Goal: Task Accomplishment & Management: Use online tool/utility

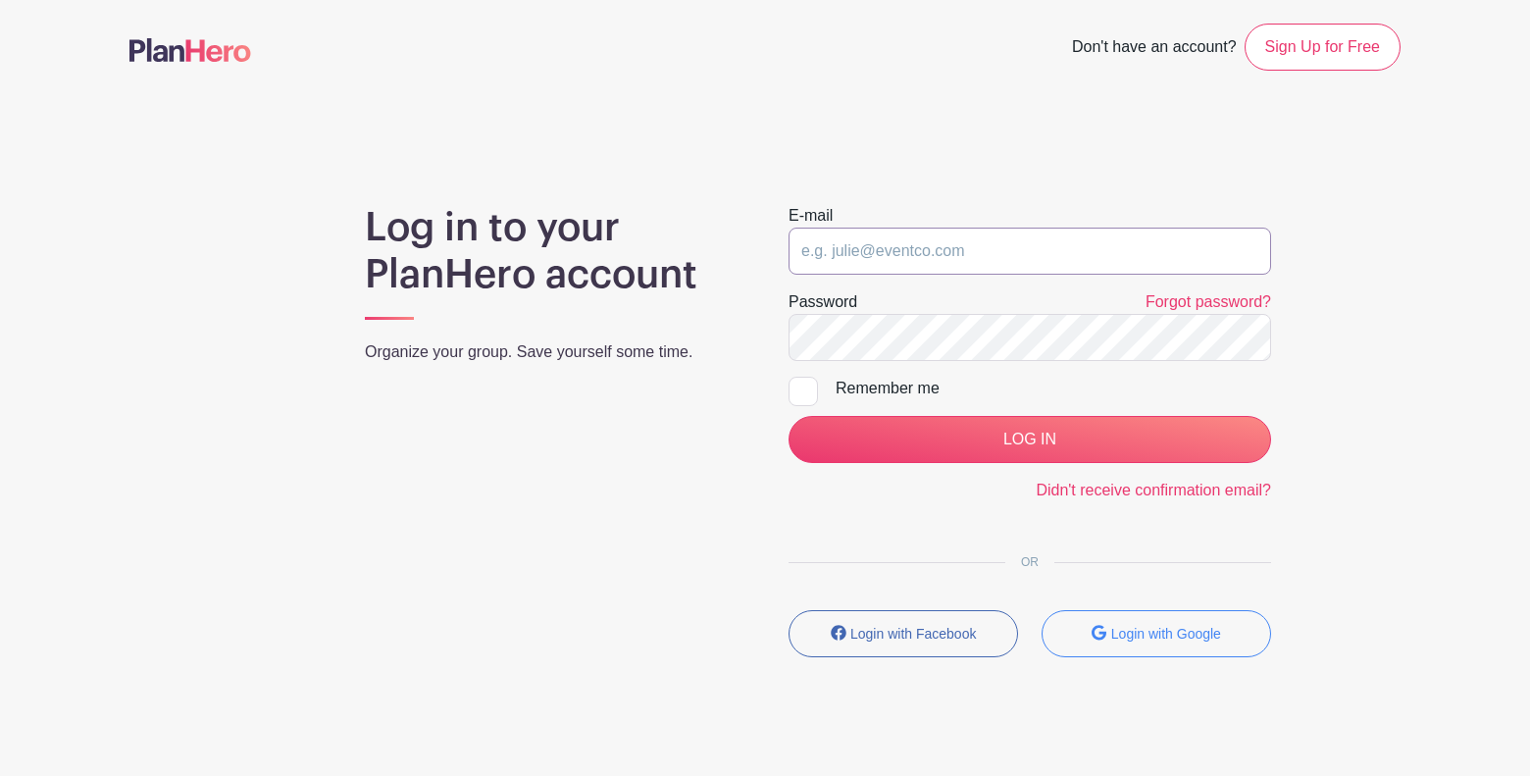
click at [911, 255] on input "email" at bounding box center [1030, 251] width 483 height 47
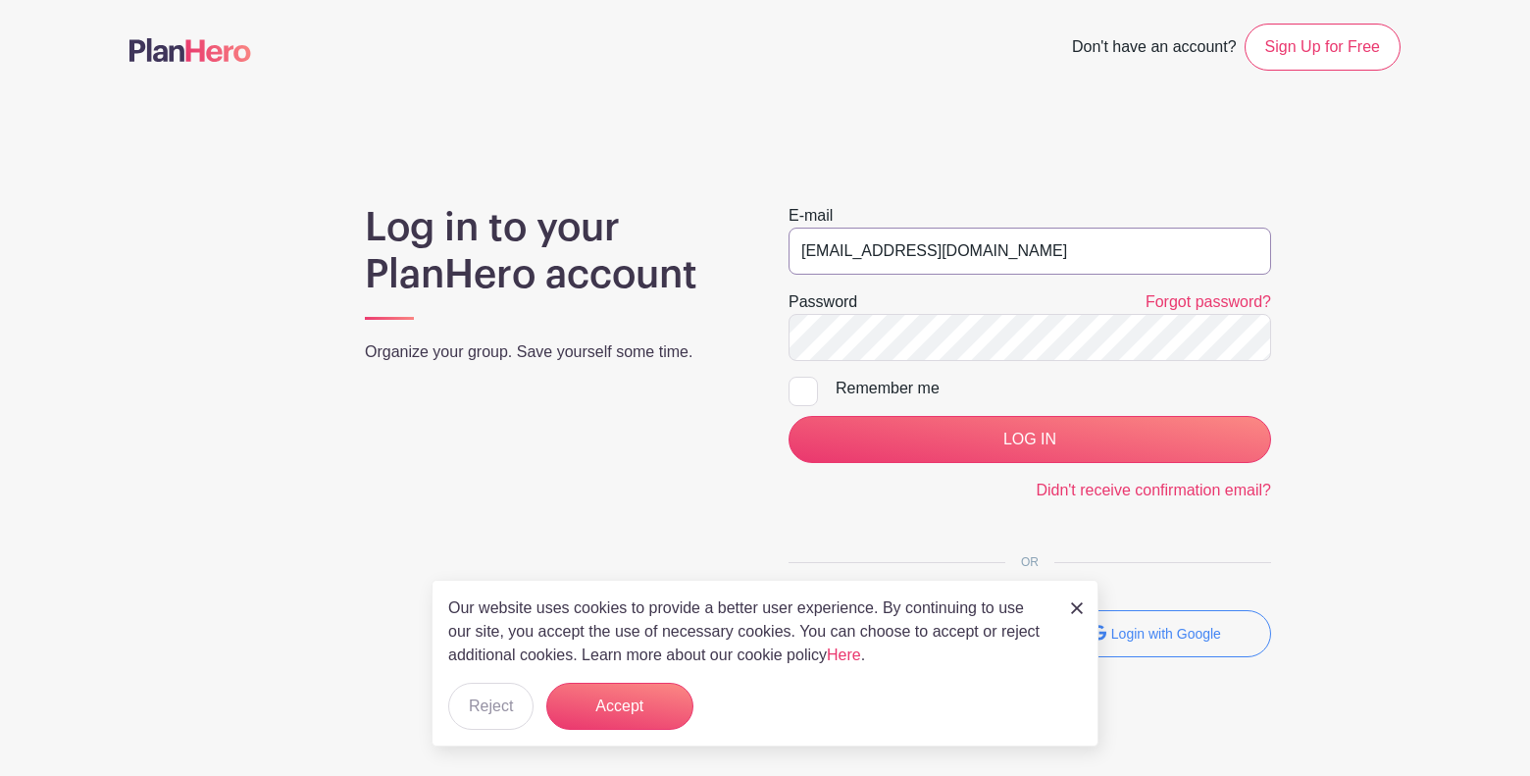
type input "msaucier@chewy.com"
click at [1076, 600] on link at bounding box center [1077, 607] width 12 height 24
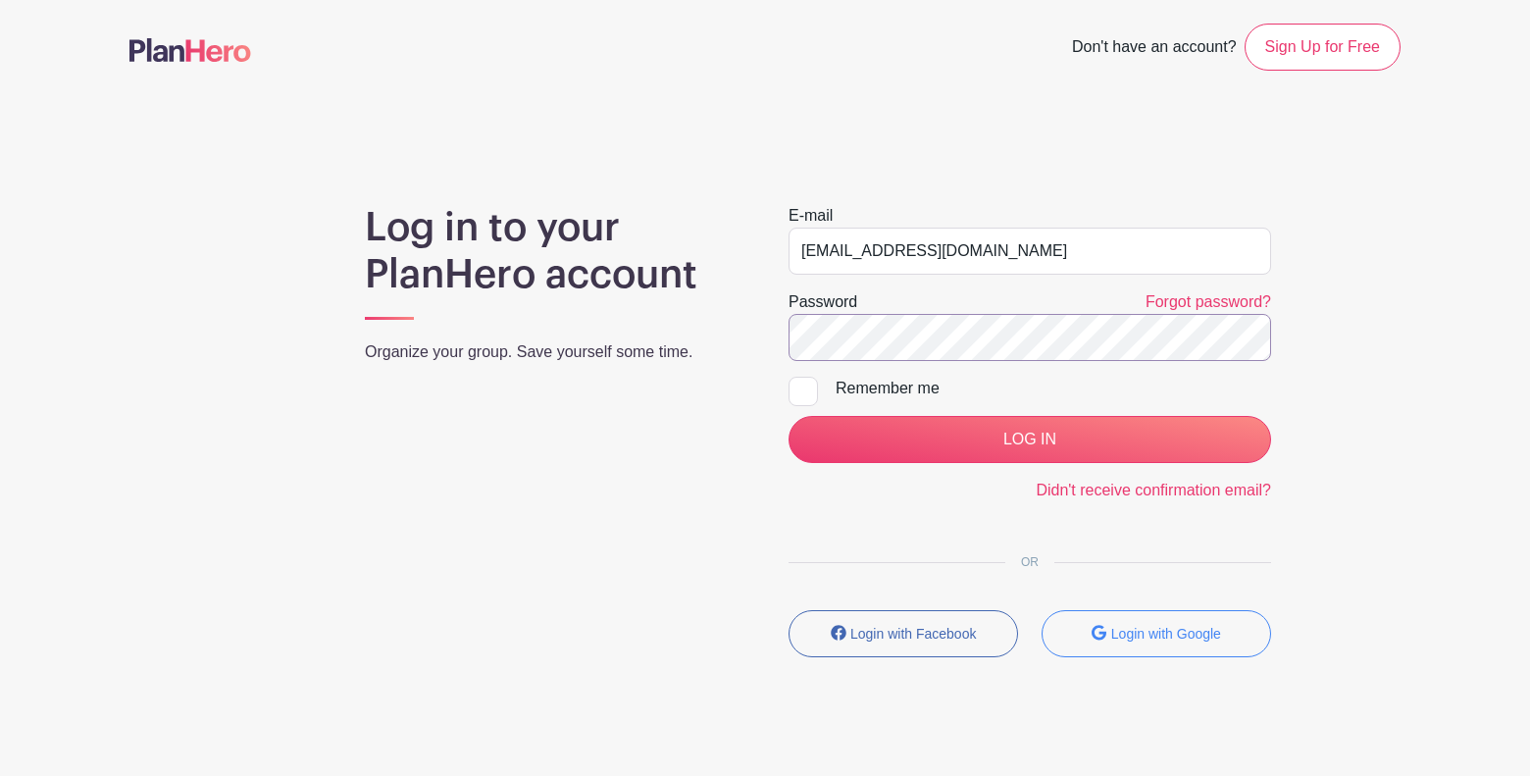
click at [789, 416] on input "LOG IN" at bounding box center [1030, 439] width 483 height 47
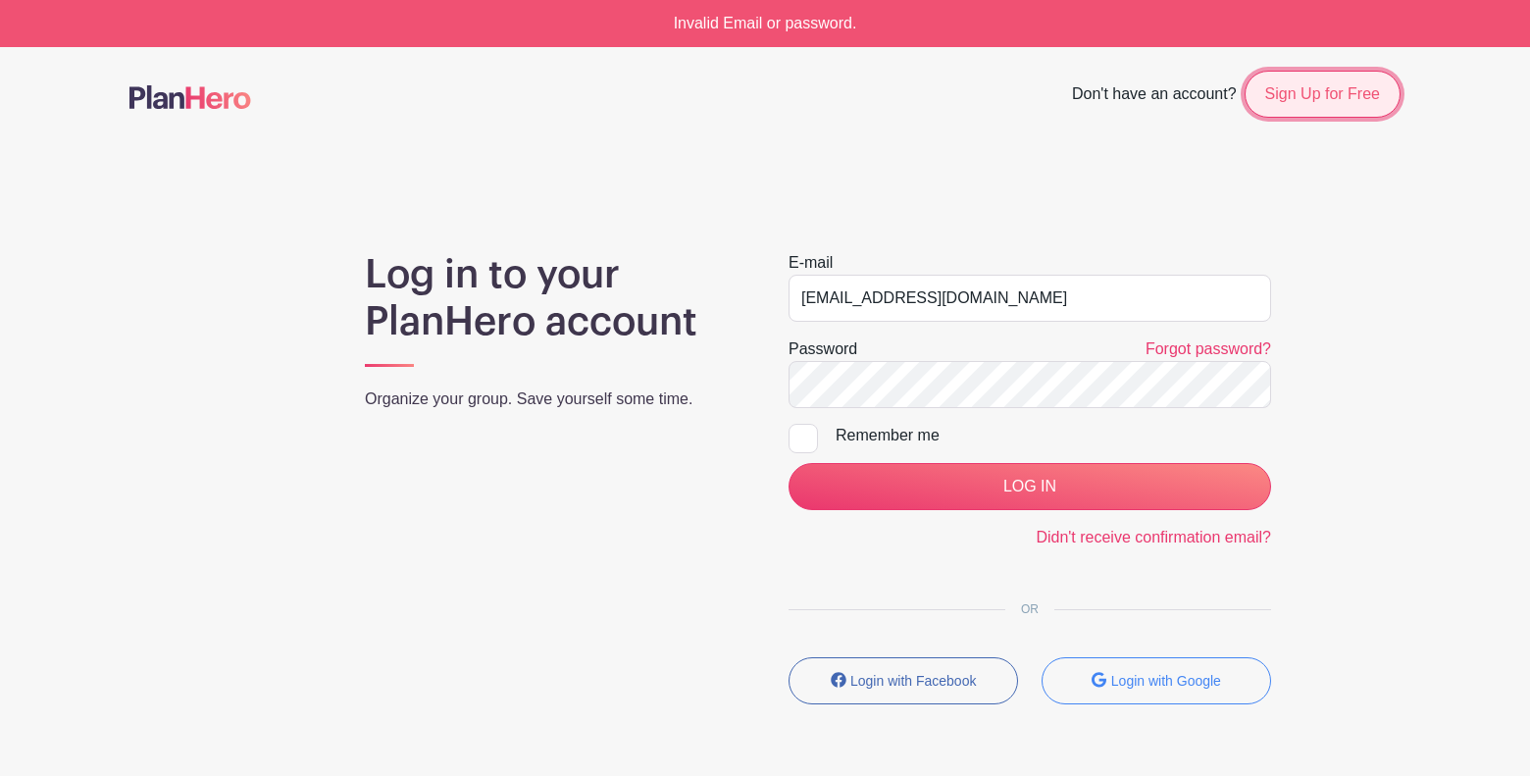
click at [1285, 103] on link "Sign Up for Free" at bounding box center [1323, 94] width 156 height 47
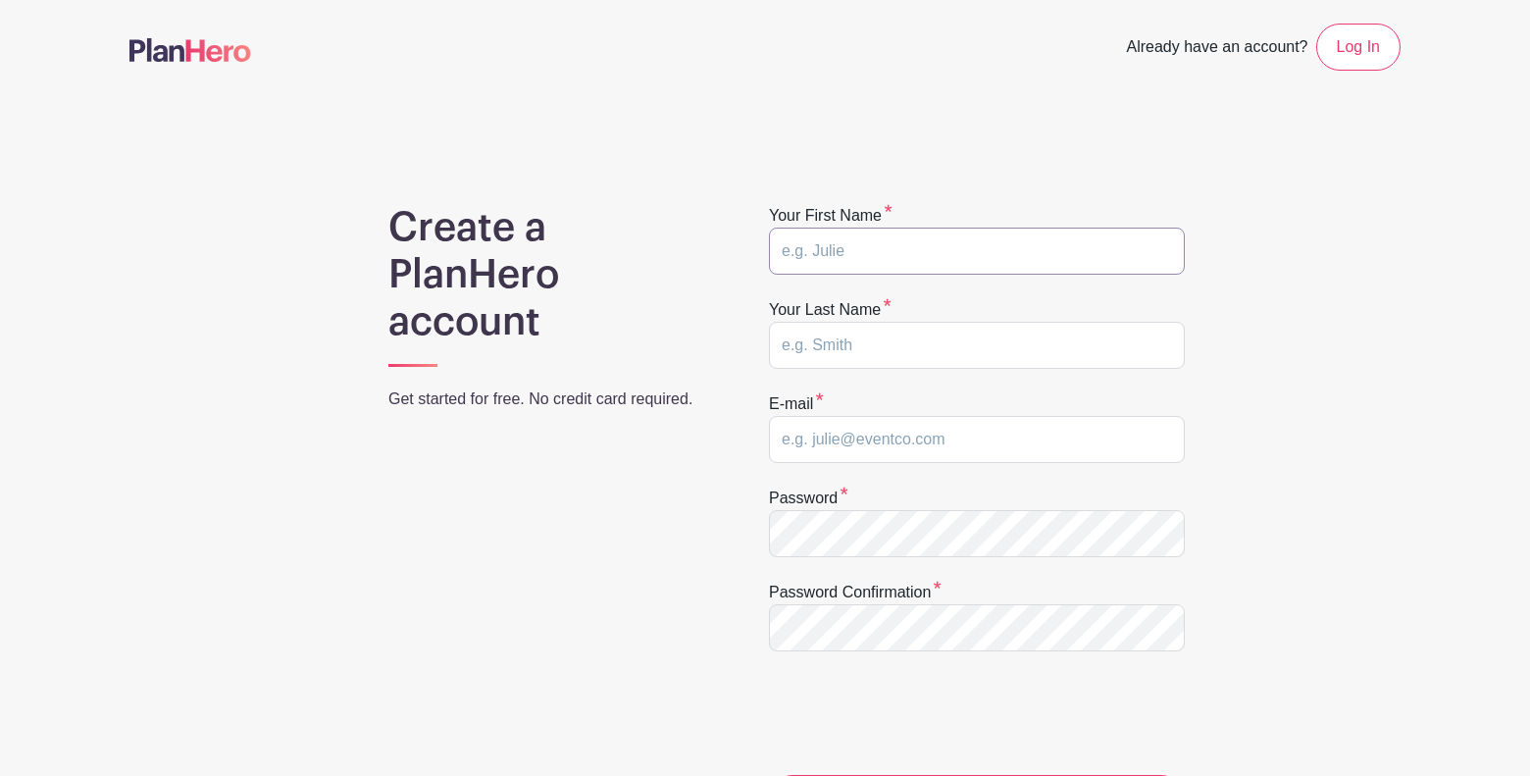
click at [820, 248] on input "text" at bounding box center [977, 251] width 416 height 47
type input "[PERSON_NAME]"
type input "[EMAIL_ADDRESS][DOMAIN_NAME]"
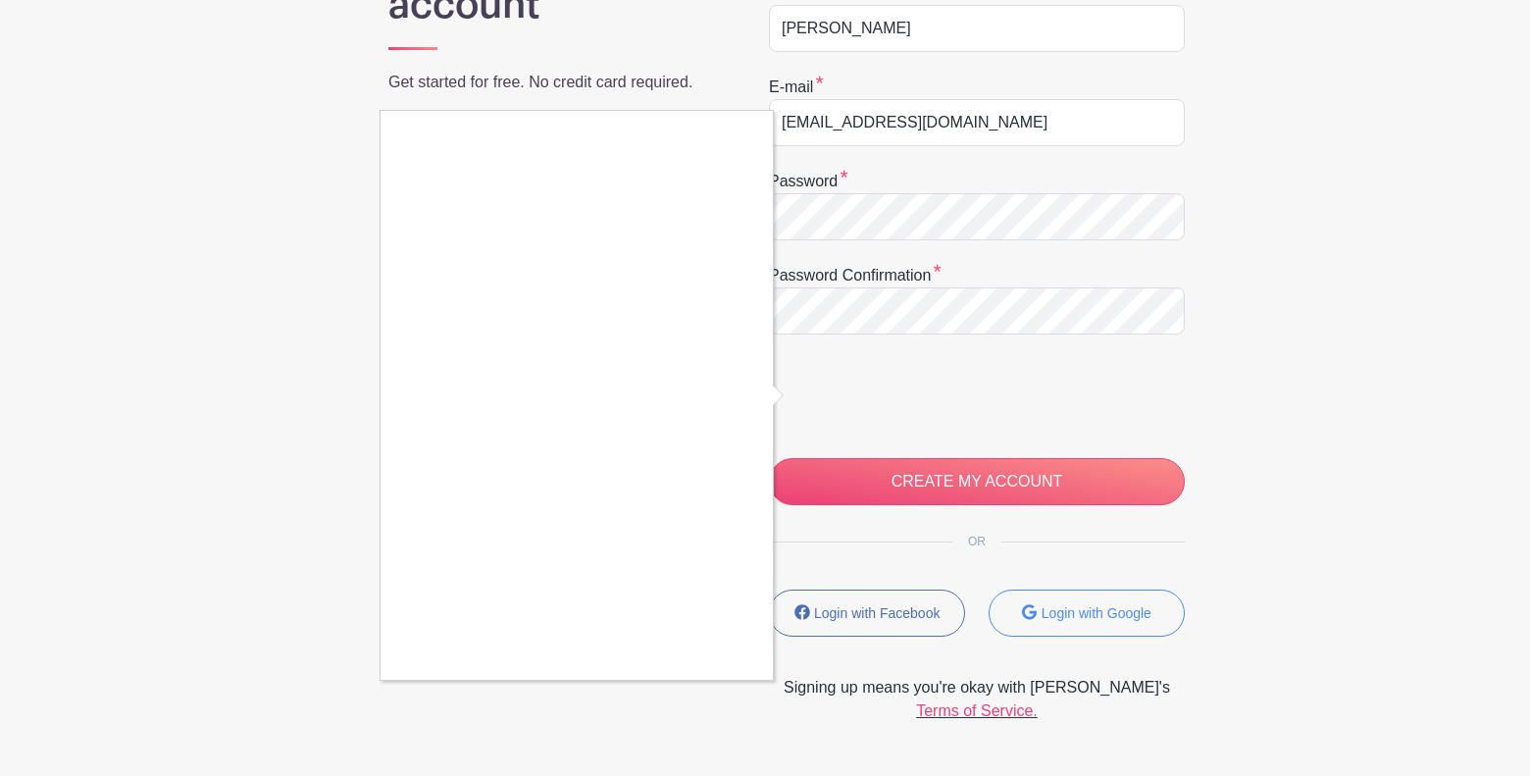
scroll to position [357, 0]
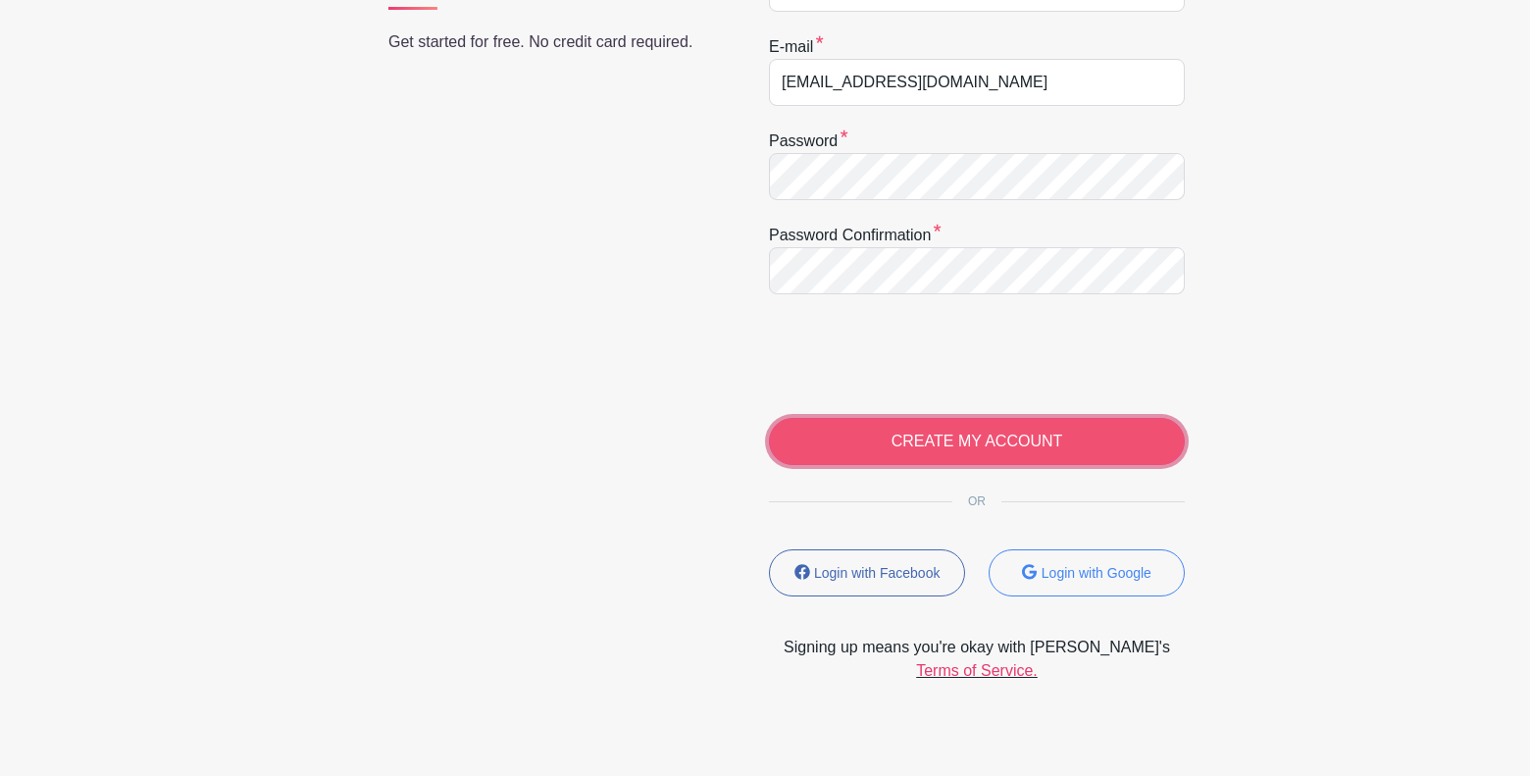
click at [896, 451] on input "CREATE MY ACCOUNT" at bounding box center [977, 441] width 416 height 47
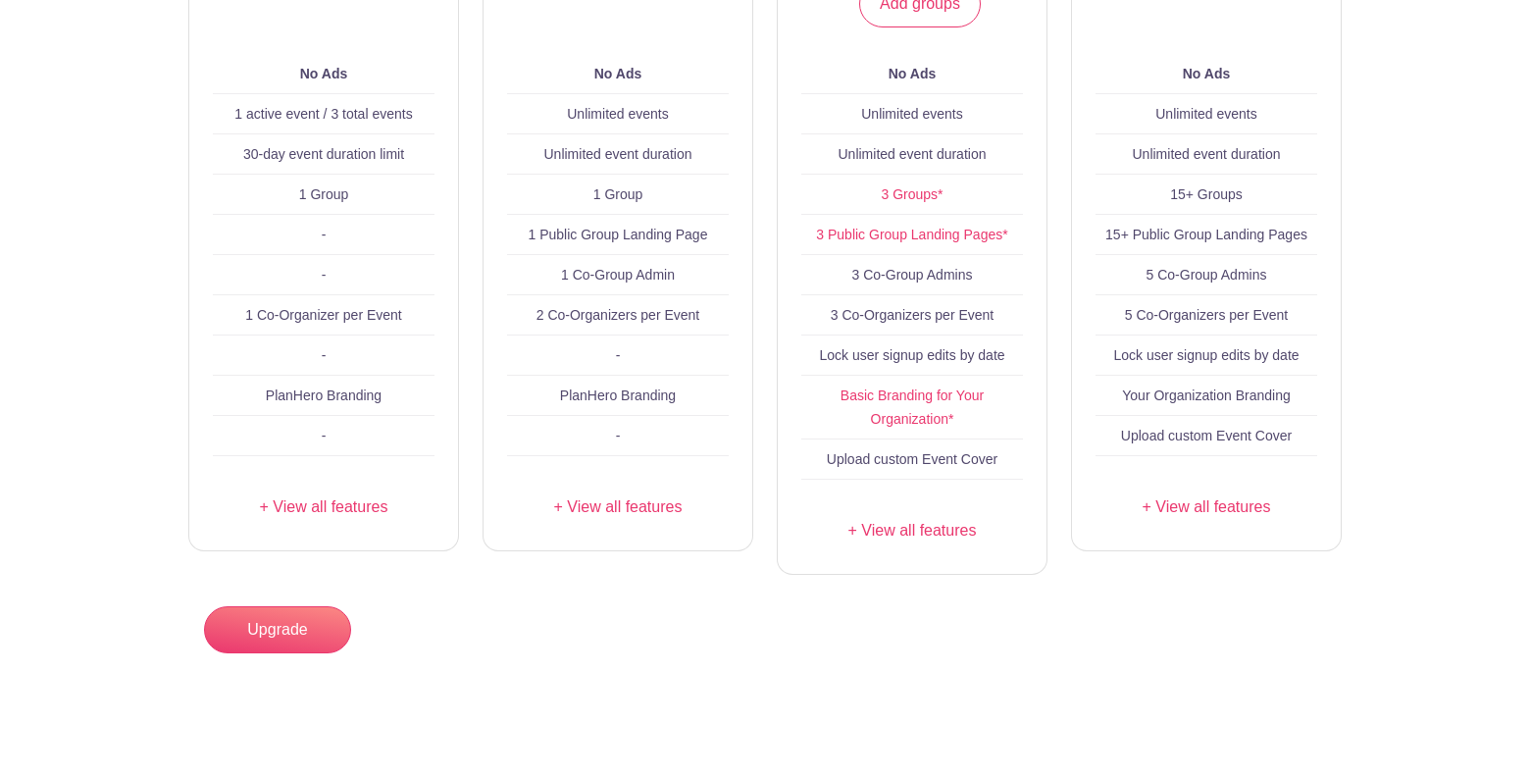
scroll to position [140, 0]
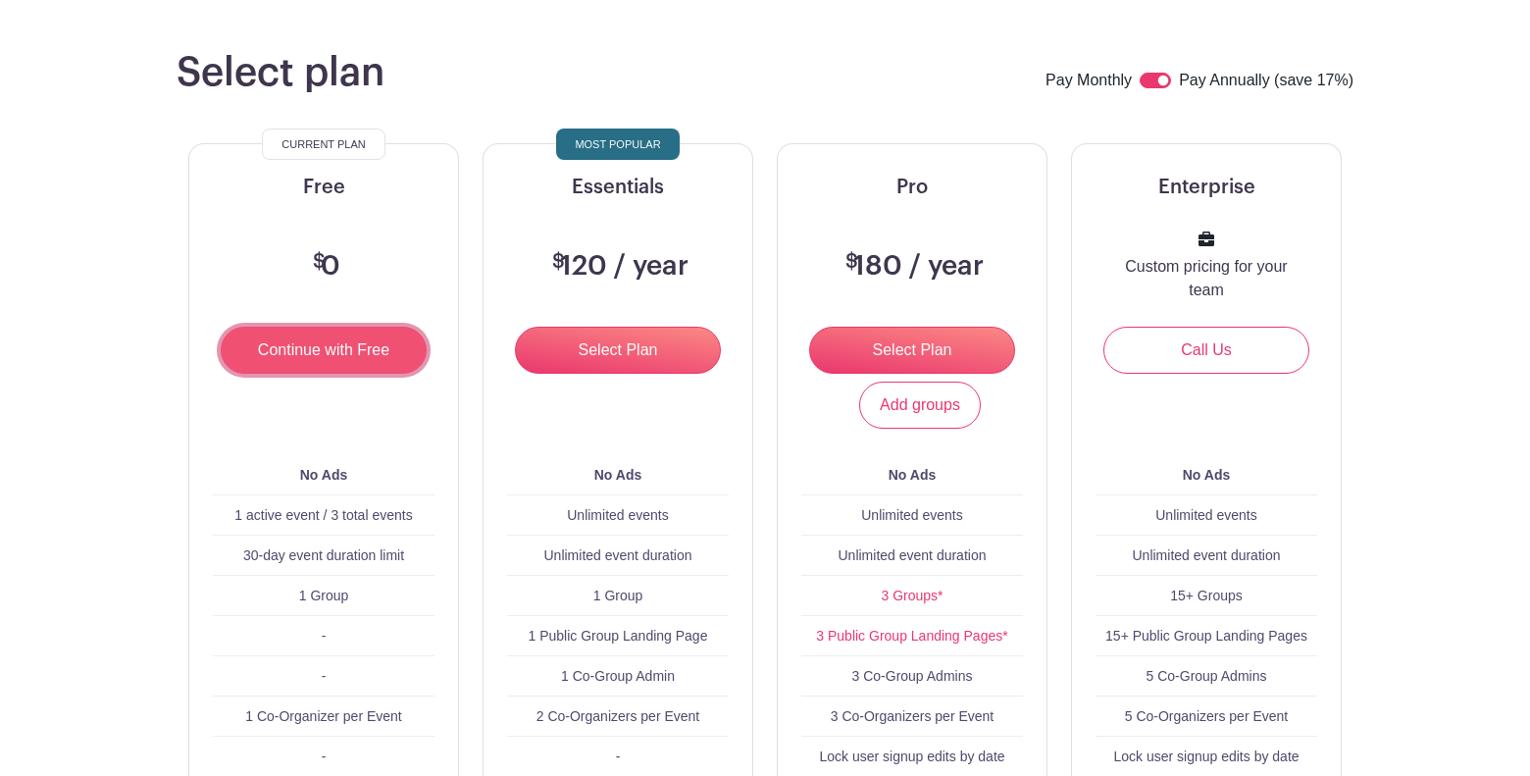
click at [378, 340] on input "Continue with Free" at bounding box center [324, 350] width 206 height 47
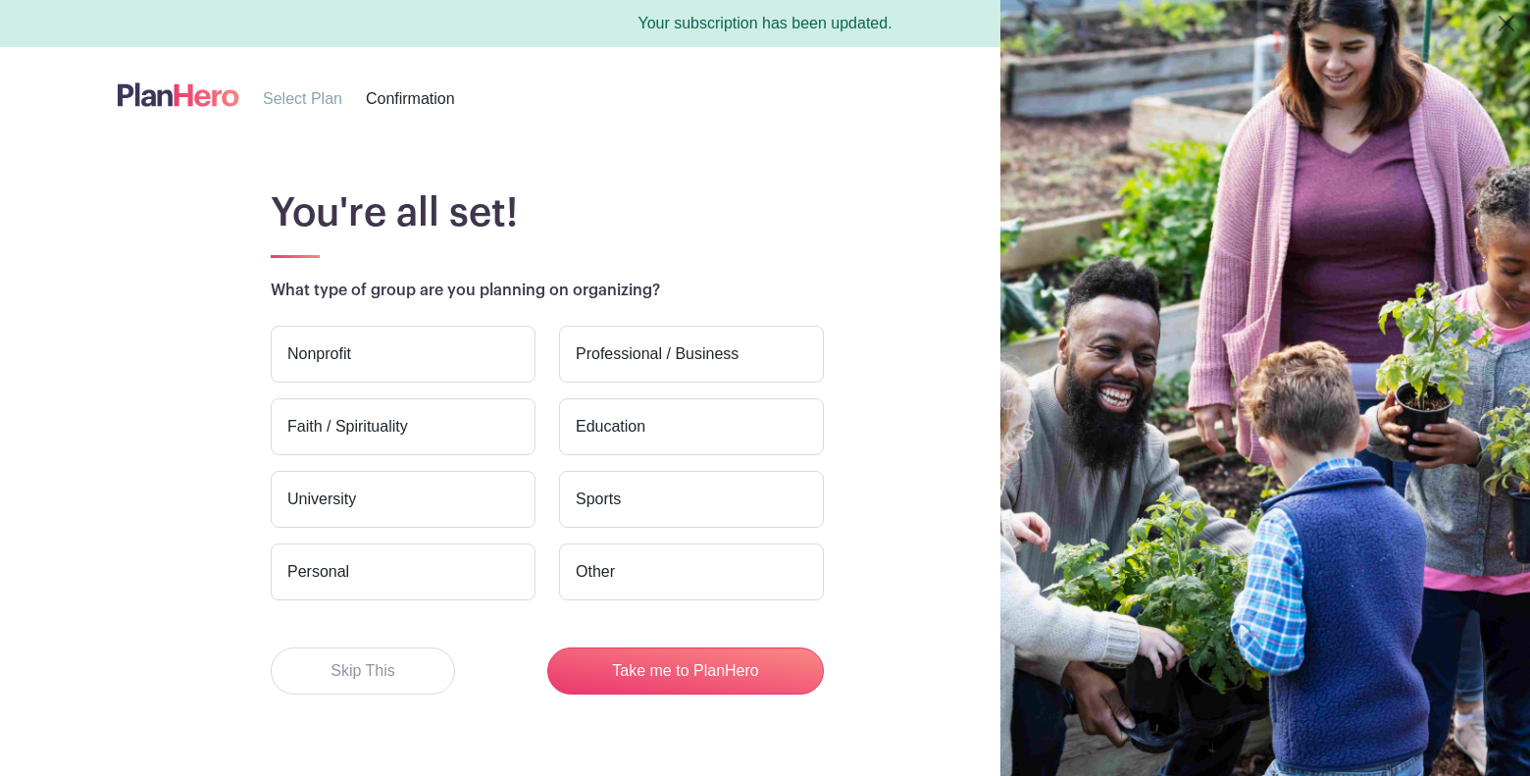
scroll to position [34, 0]
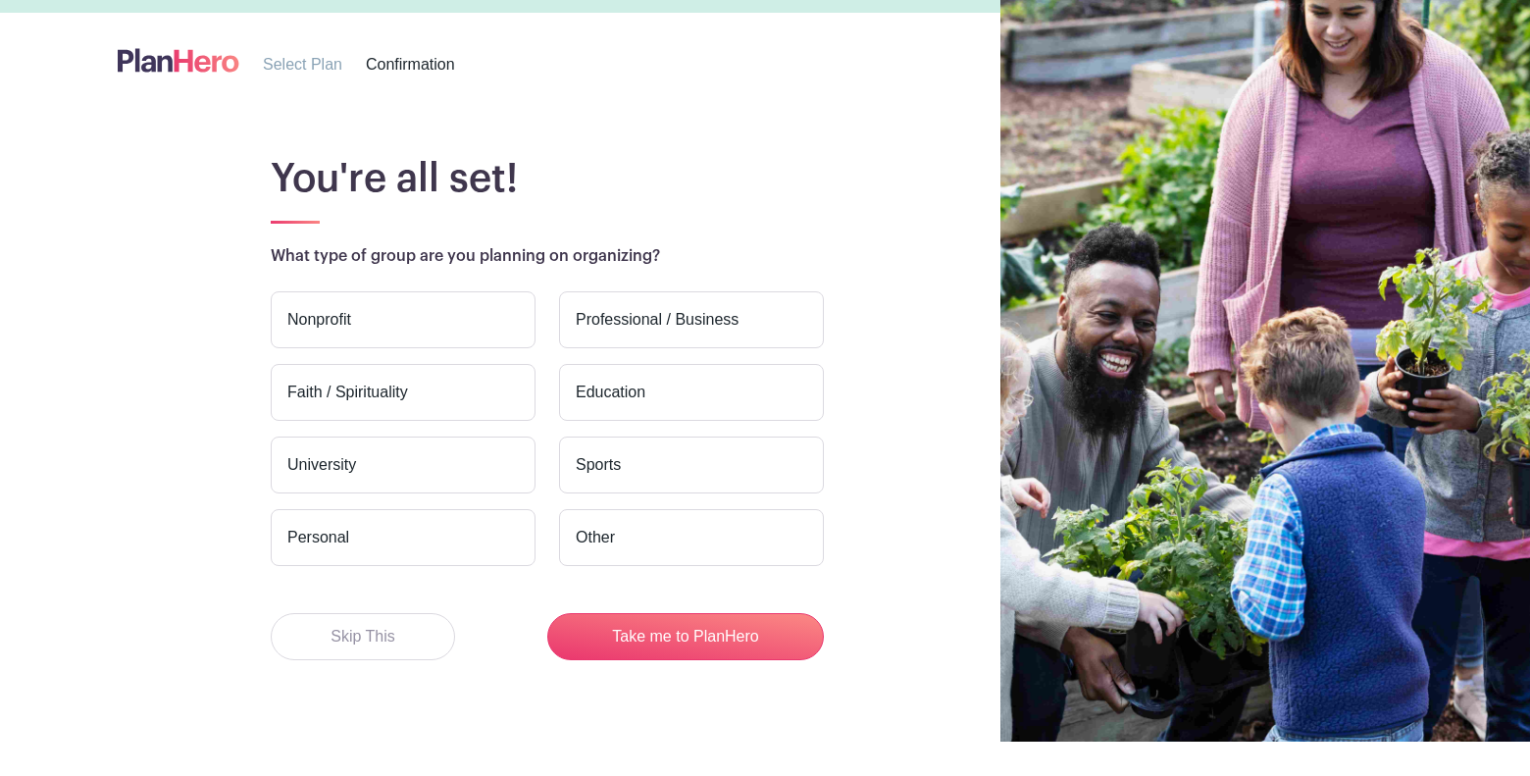
click at [661, 325] on label "Professional / Business" at bounding box center [691, 319] width 265 height 57
click at [0, 0] on input "Professional / Business" at bounding box center [0, 0] width 0 height 0
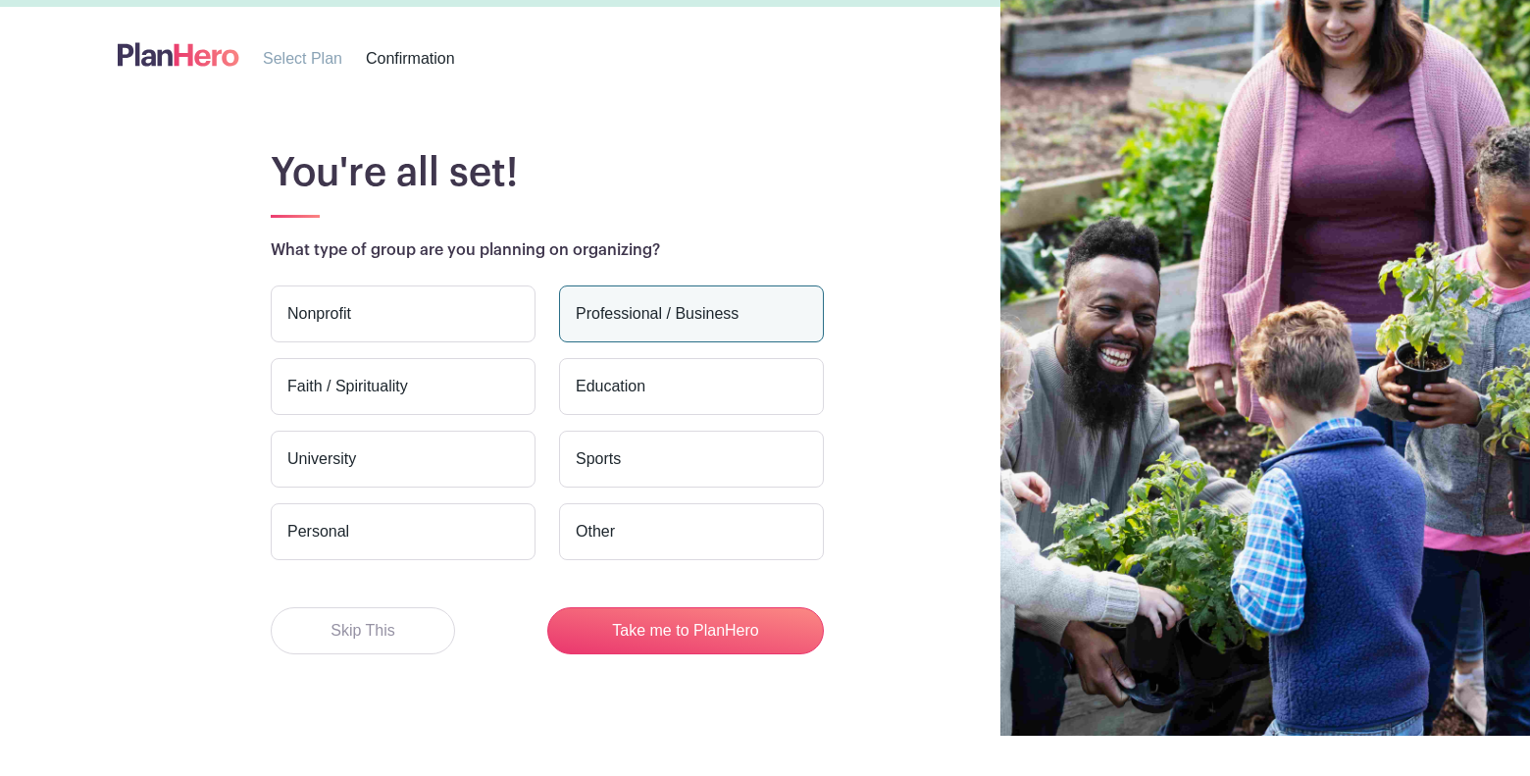
scroll to position [42, 0]
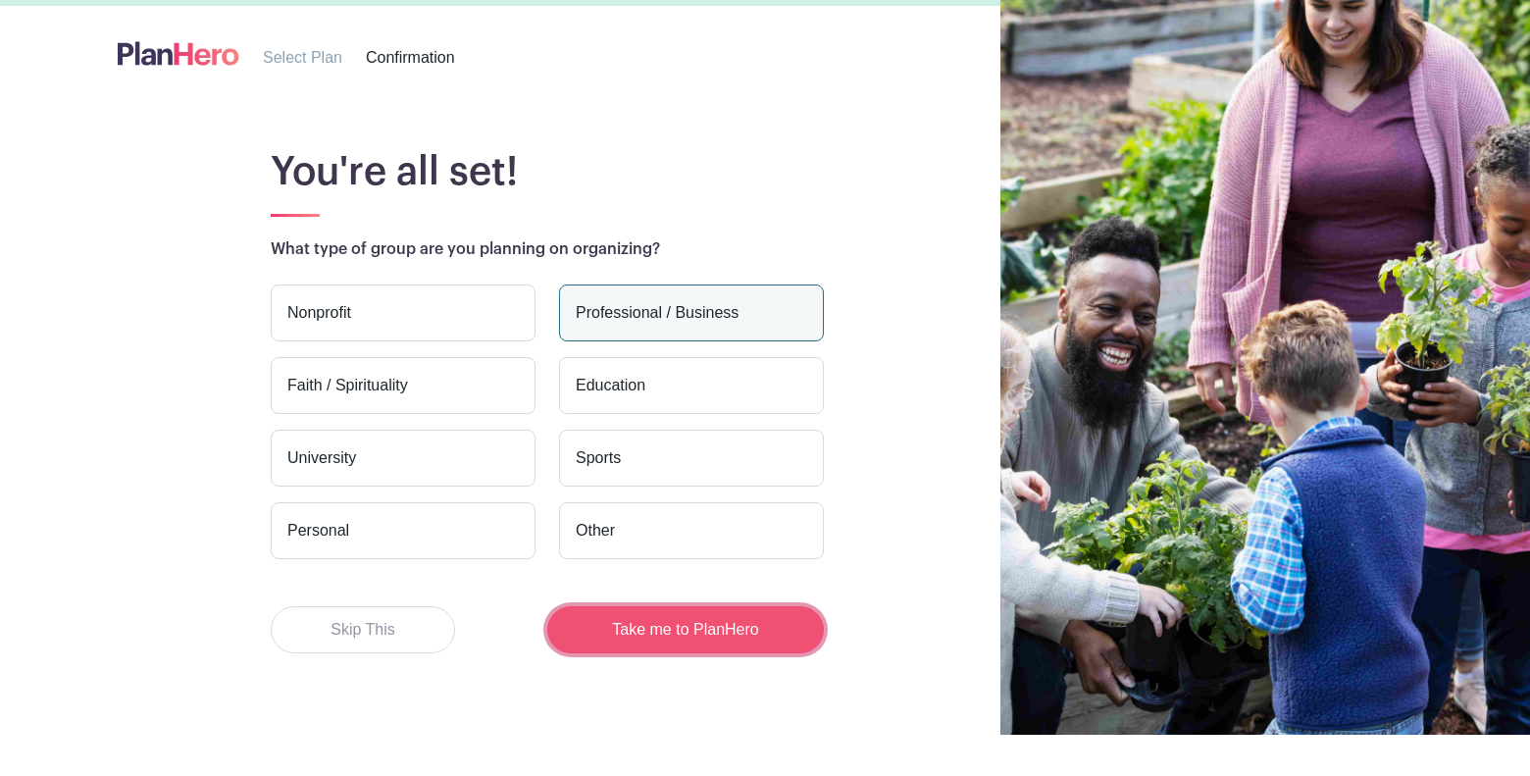
click at [717, 638] on button "Take me to PlanHero" at bounding box center [685, 629] width 277 height 47
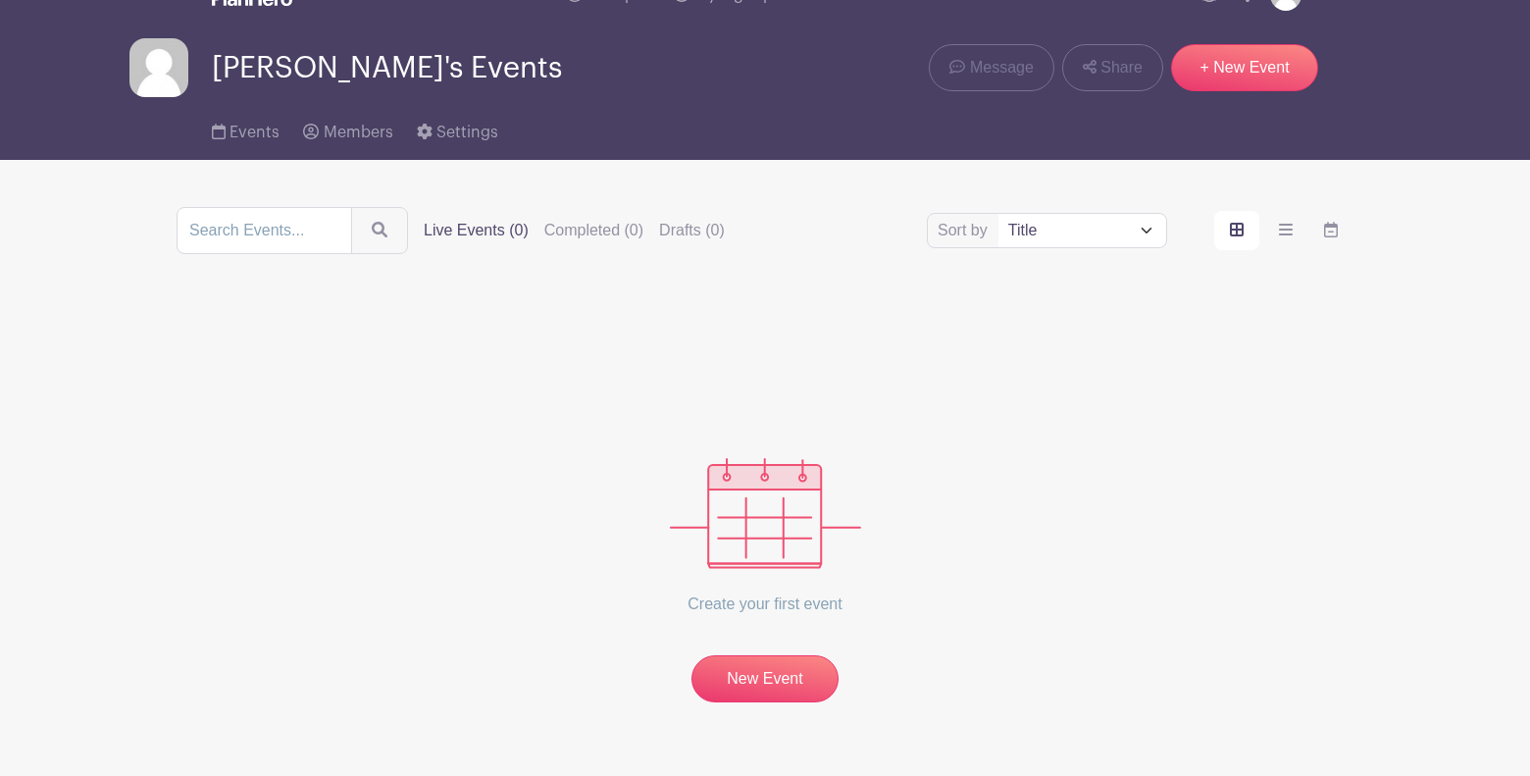
scroll to position [59, 0]
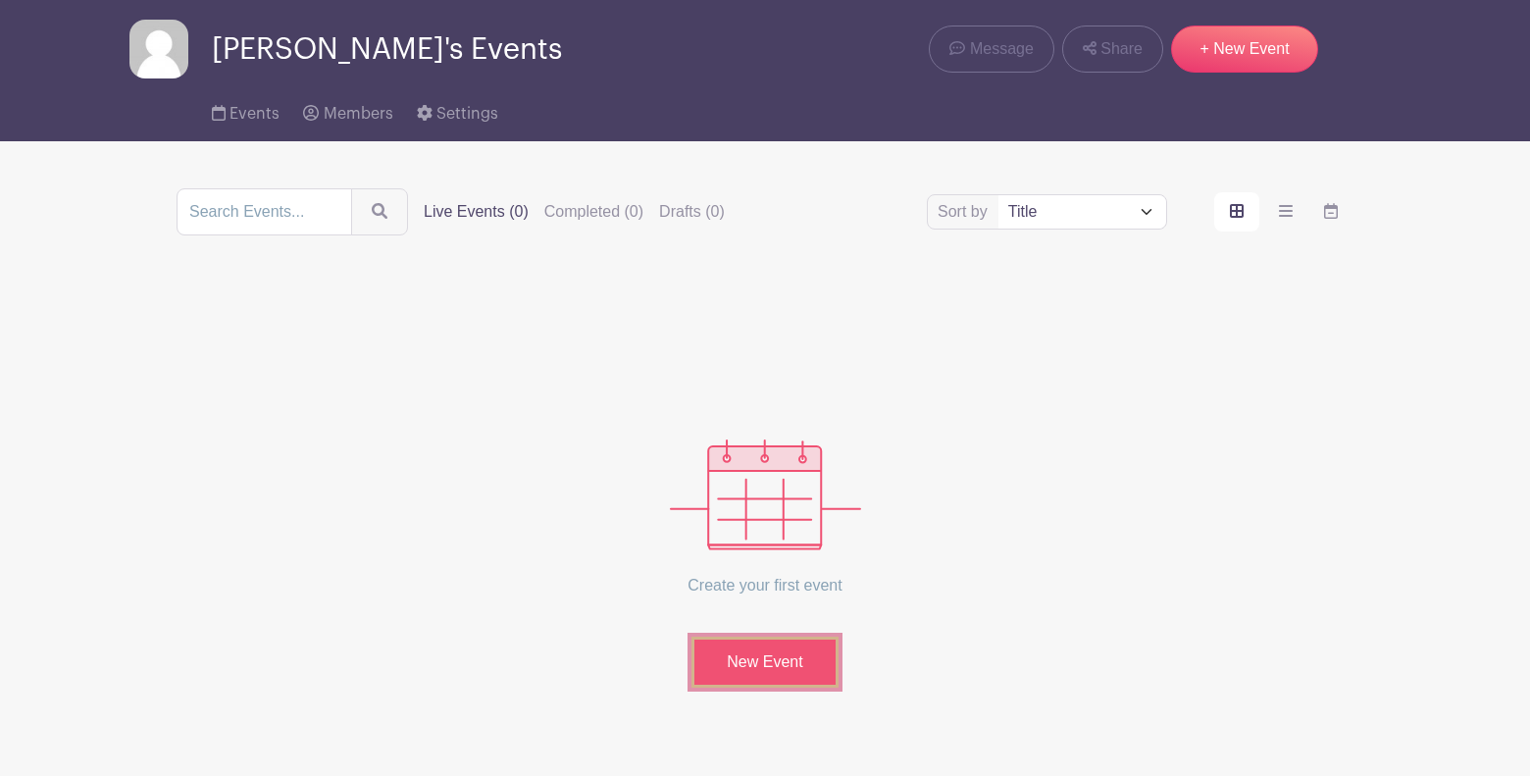
click at [795, 651] on link "New Event" at bounding box center [764, 662] width 147 height 51
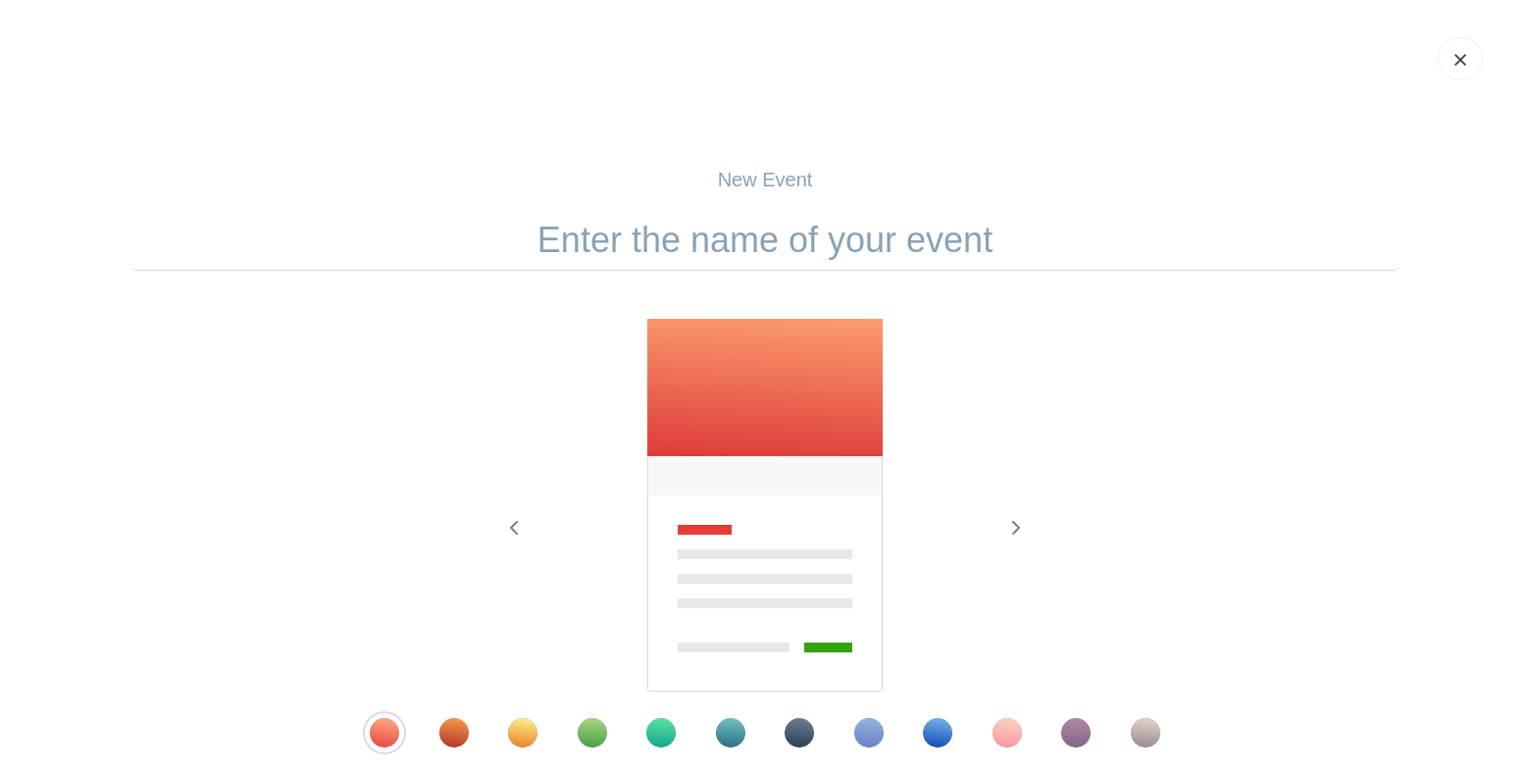
click at [748, 256] on input "text" at bounding box center [764, 240] width 1271 height 61
click at [777, 244] on input "Plantation - Sound Bath" at bounding box center [764, 240] width 1271 height 61
click at [1035, 267] on input "Plantation - TMAW Sound Bath" at bounding box center [764, 240] width 1271 height 61
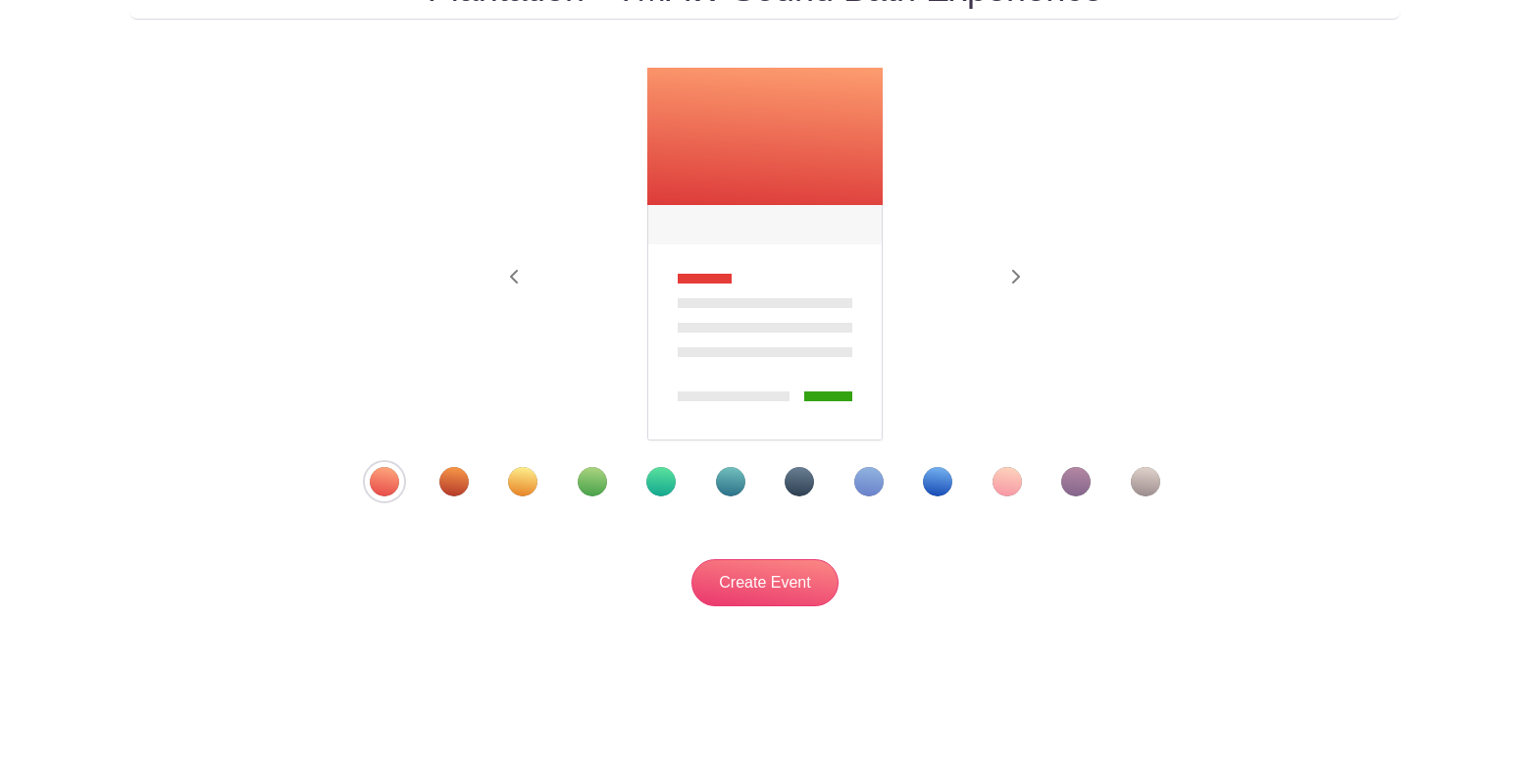
type input "Plantation - TMAW Sound Bath Experience"
click at [941, 474] on div "Template 9" at bounding box center [937, 481] width 29 height 29
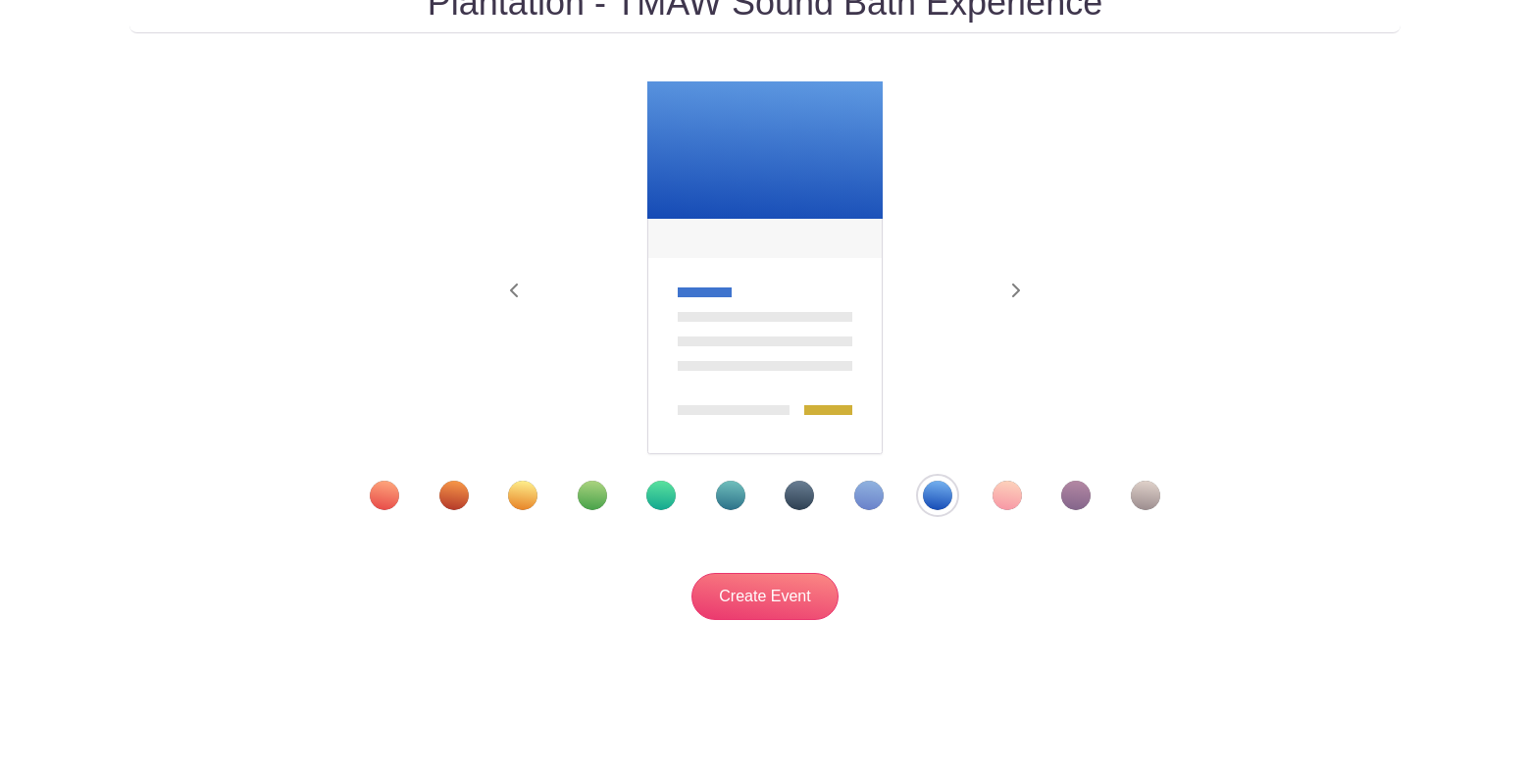
scroll to position [217, 0]
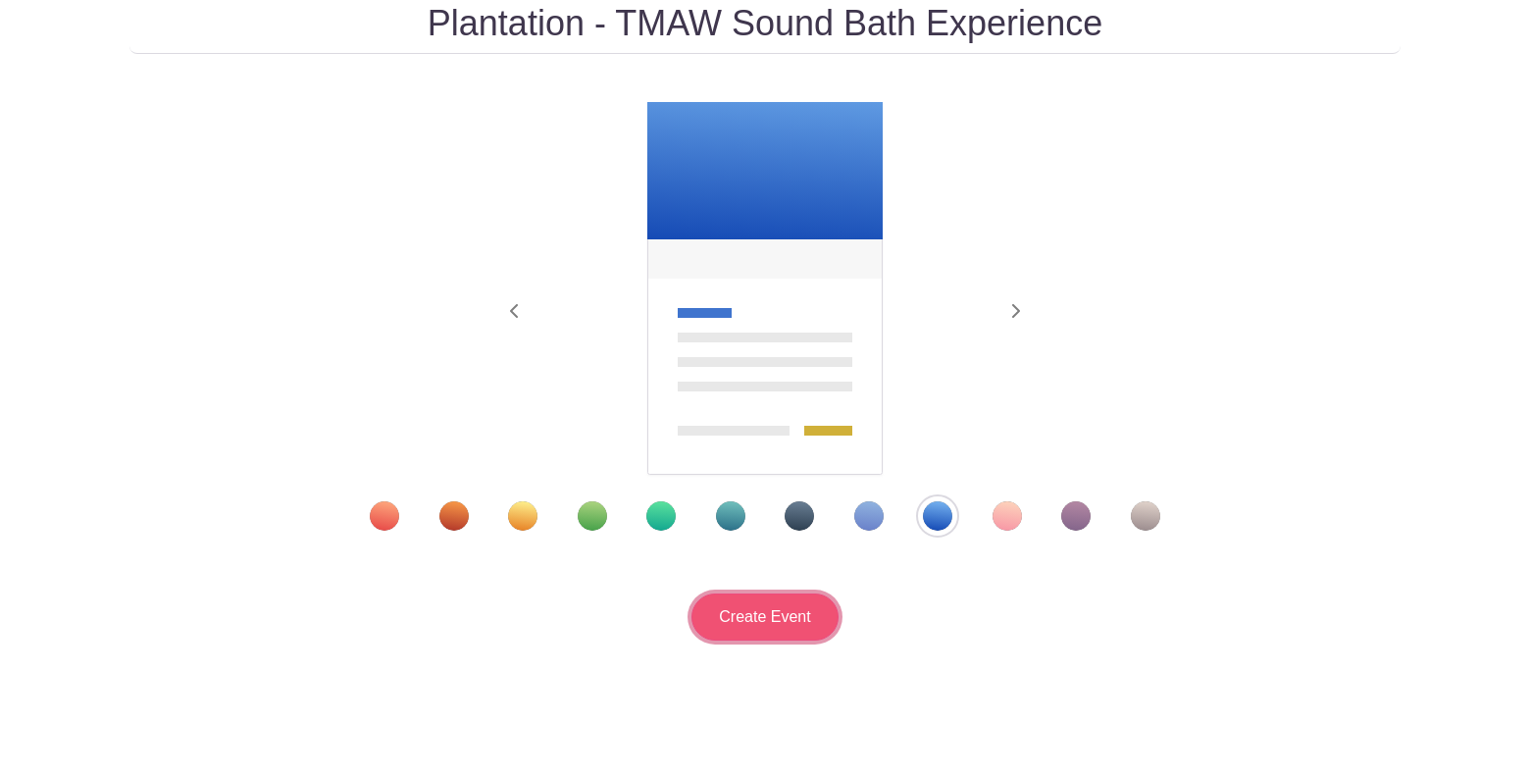
click at [770, 604] on input "Create Event" at bounding box center [764, 616] width 147 height 47
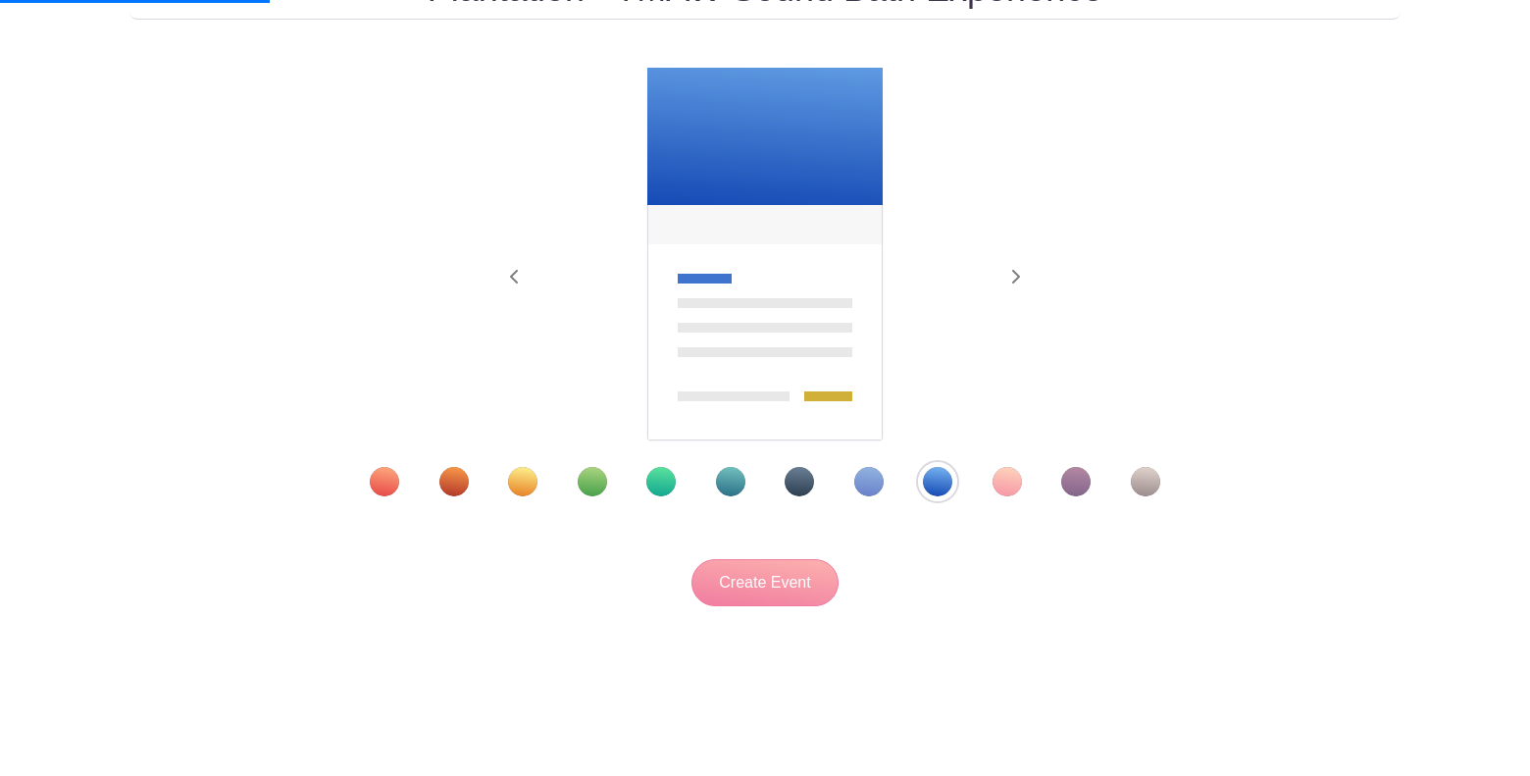
scroll to position [77, 0]
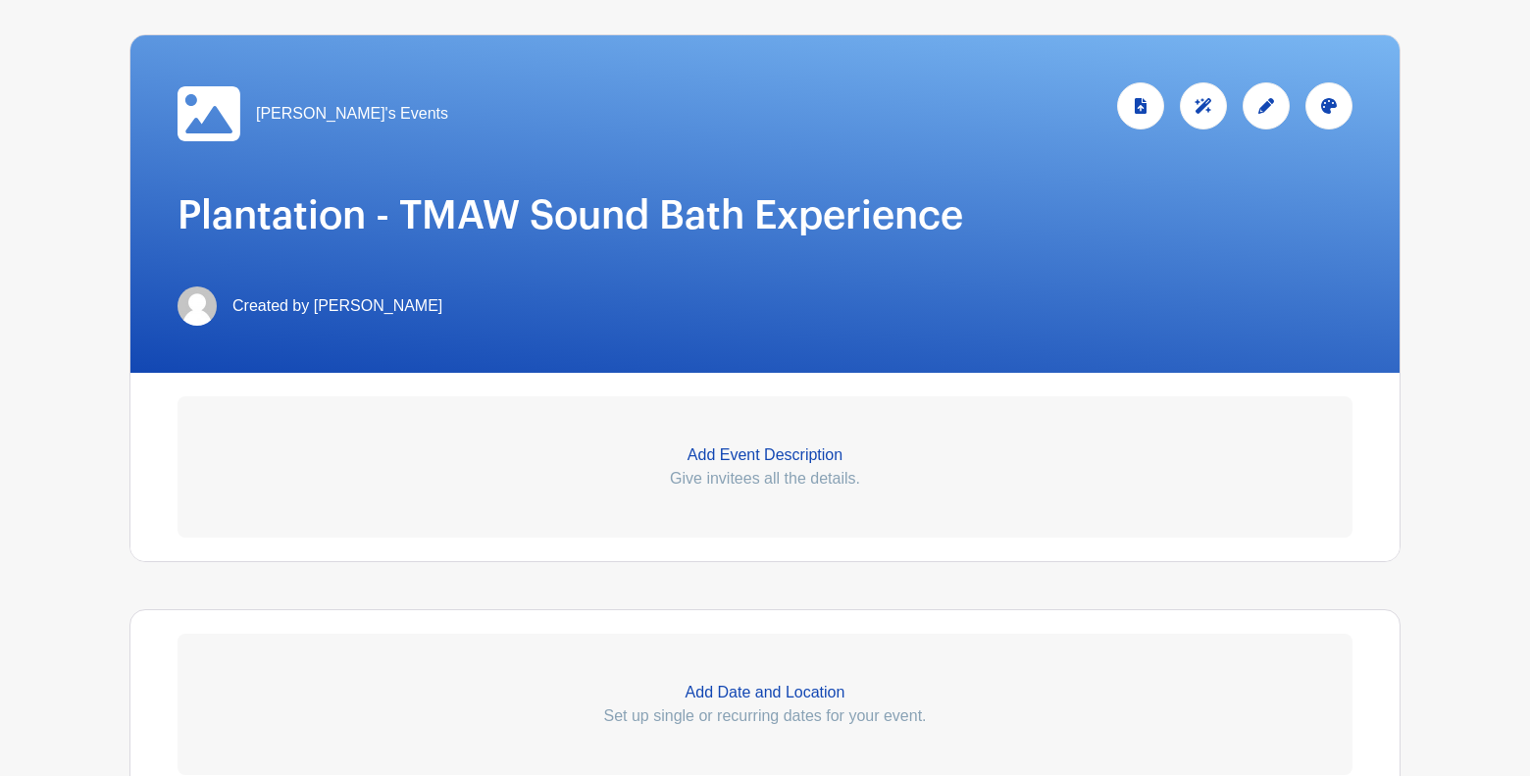
scroll to position [283, 0]
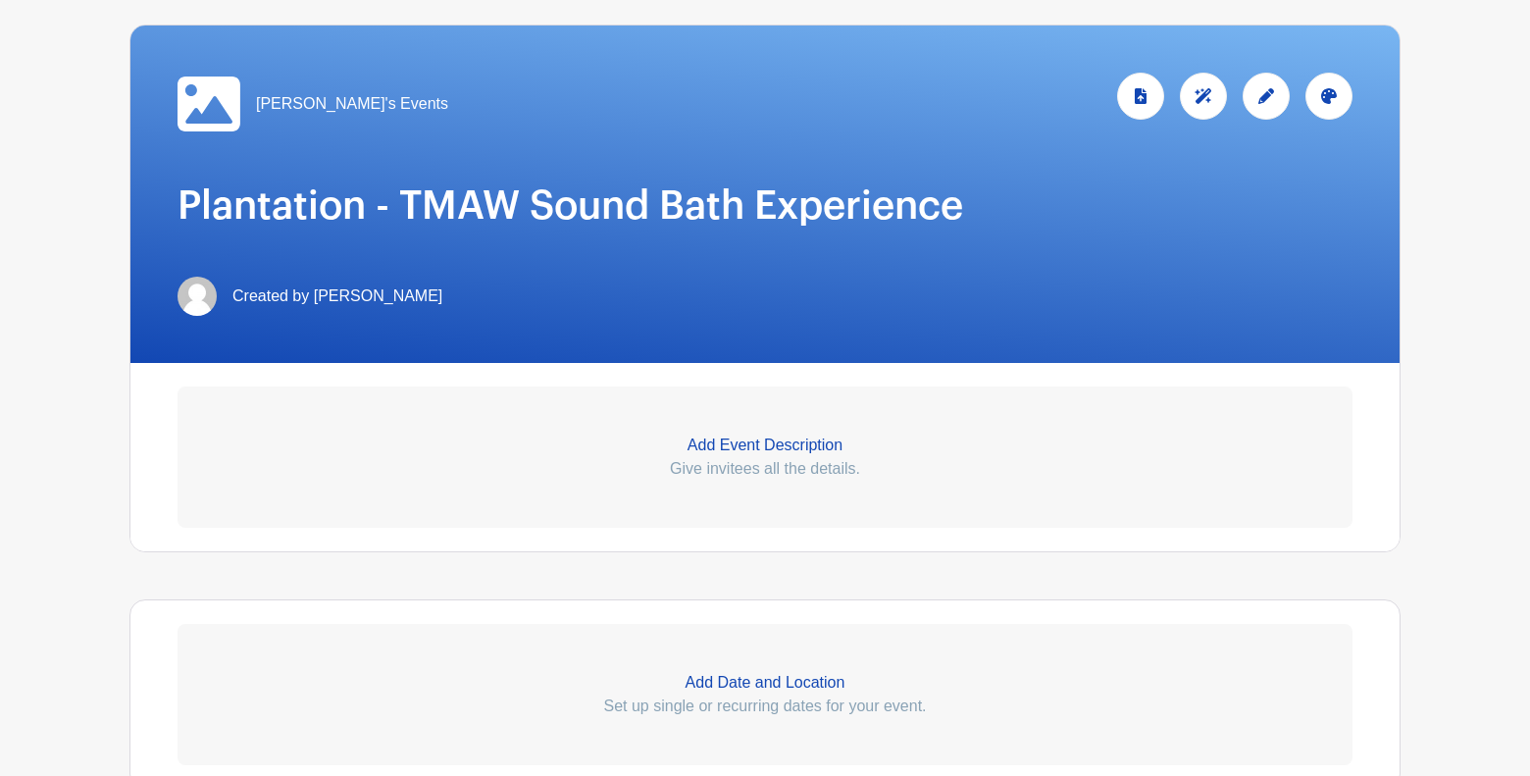
click at [1273, 104] on icon at bounding box center [1266, 96] width 16 height 16
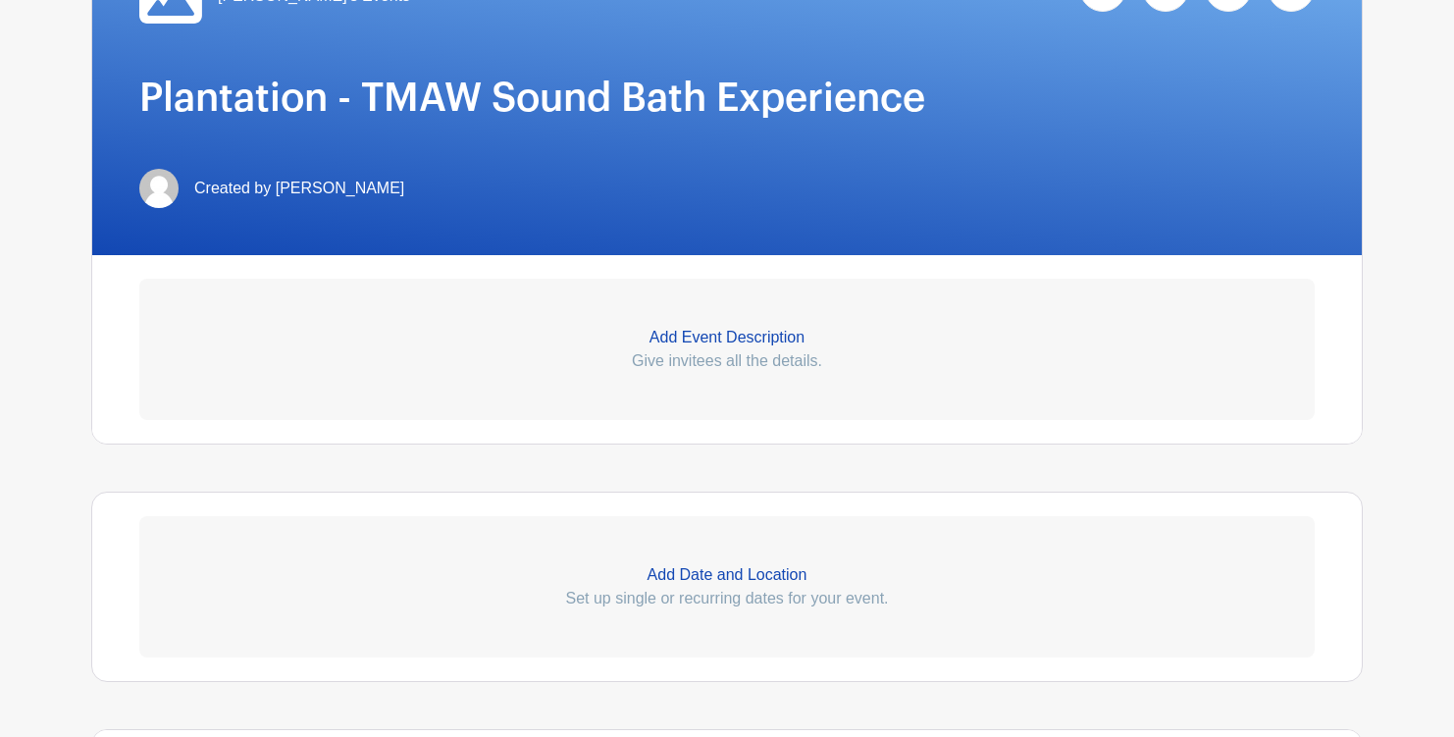
scroll to position [431, 0]
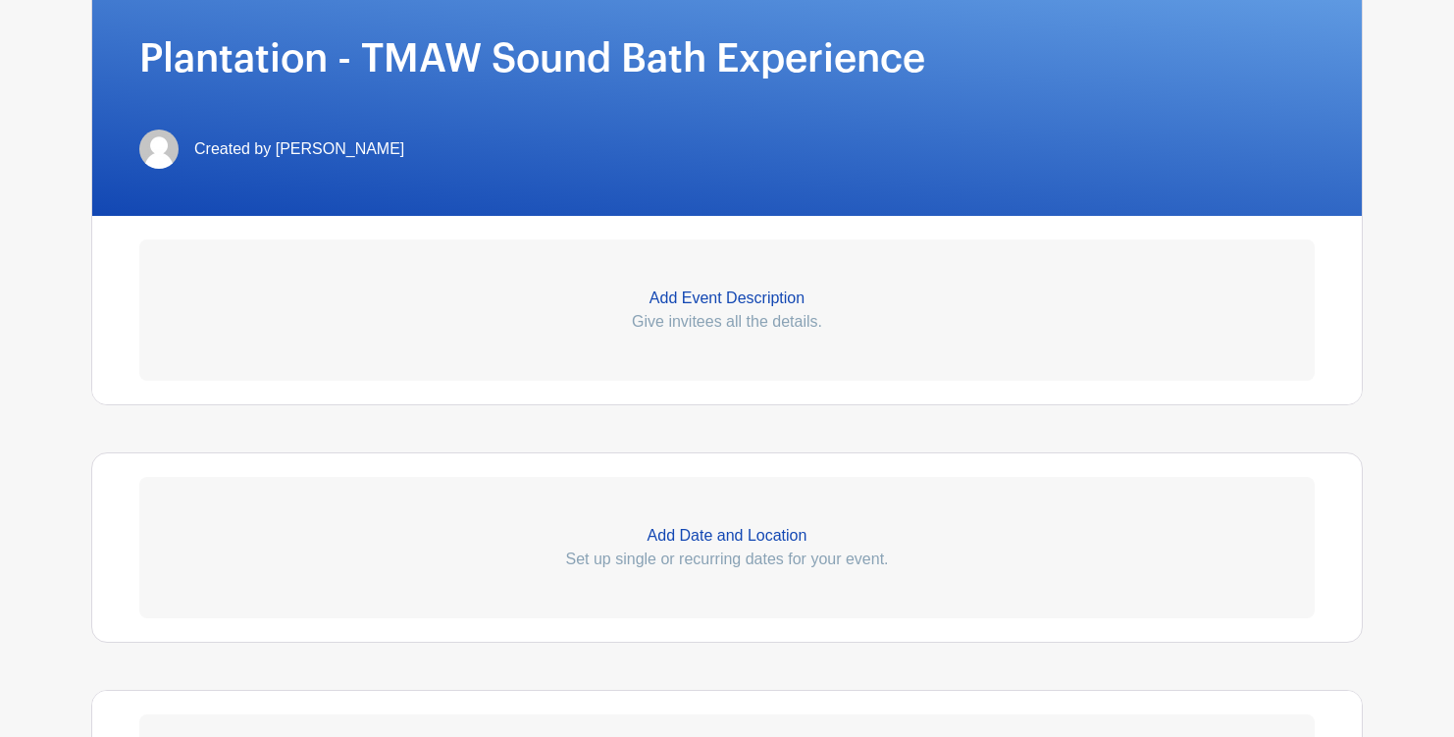
click at [735, 291] on p "Add Event Description" at bounding box center [726, 298] width 1175 height 24
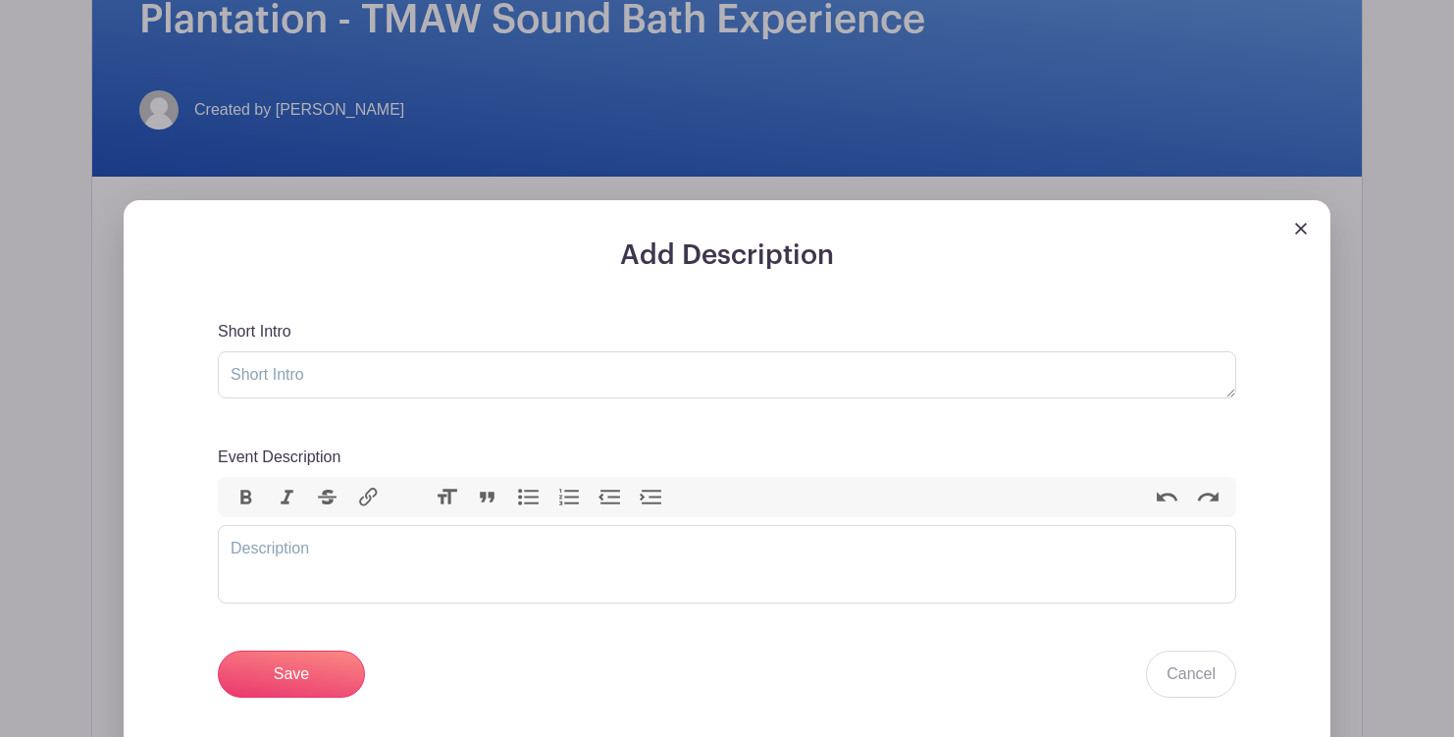
scroll to position [471, 0]
click at [283, 556] on trix-editor "Event Description" at bounding box center [727, 563] width 1018 height 78
paste trix-editor "<div>Sound Bath Meditation is a deeply immersive and relaxing experience design…"
type trix-editor "<div>Sound Bath Meditation is a deeply immersive and relaxing experience design…"
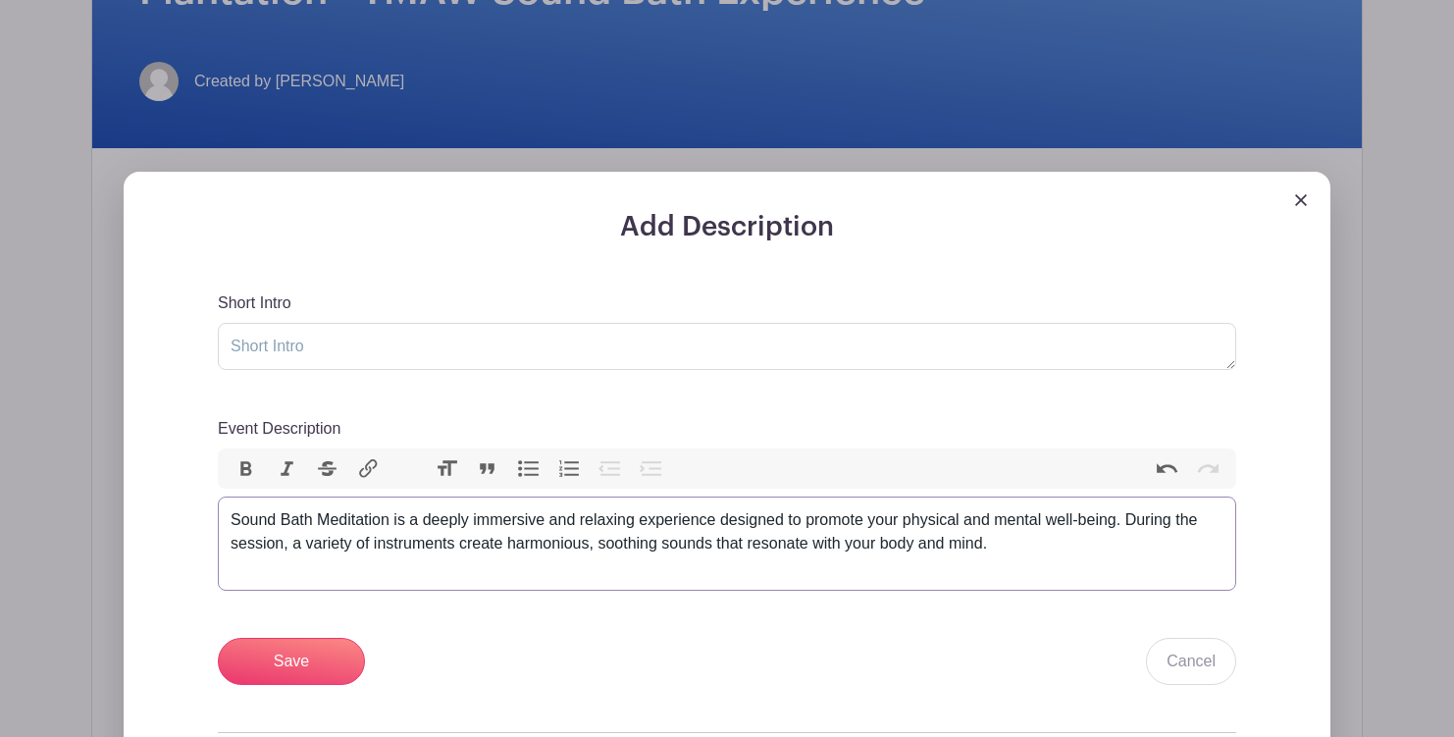
scroll to position [499, 0]
click at [338, 654] on input "Save" at bounding box center [291, 660] width 147 height 47
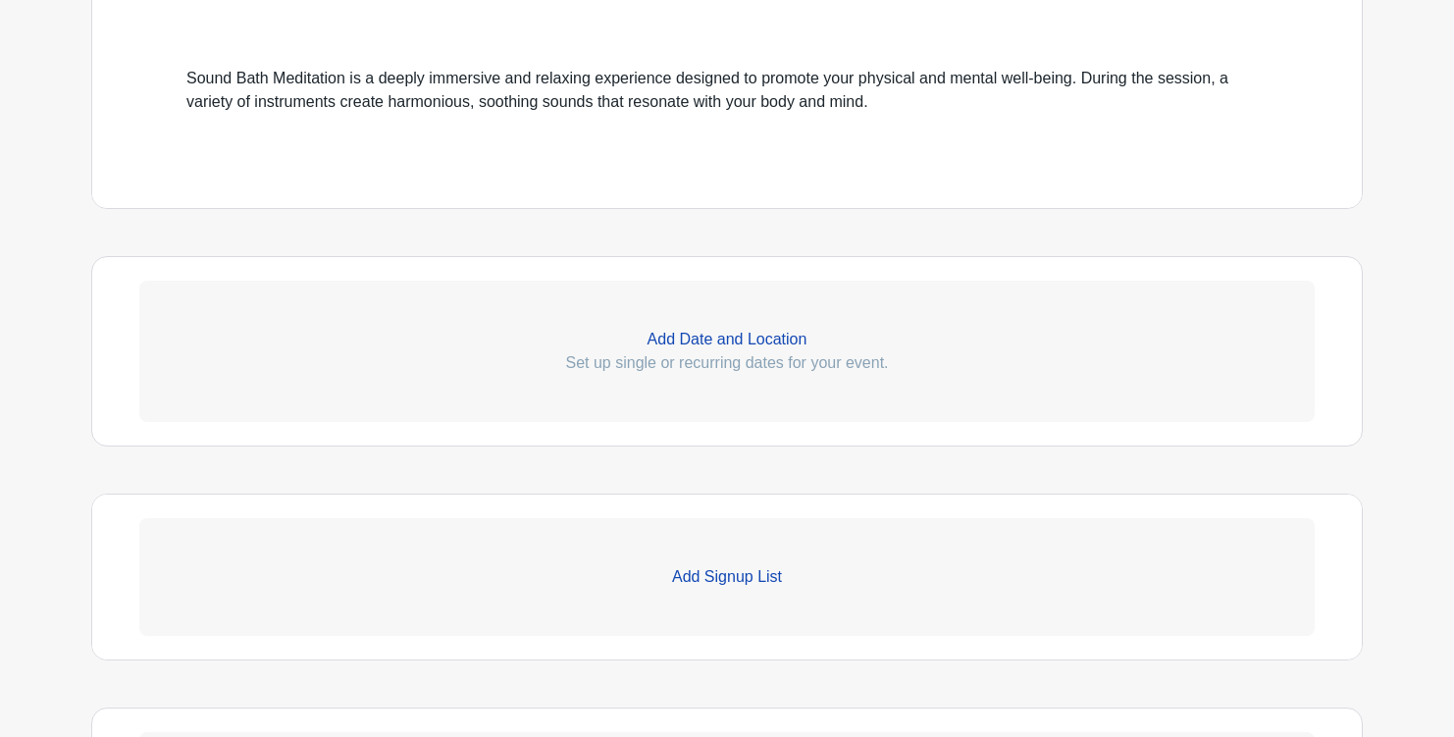
scroll to position [919, 0]
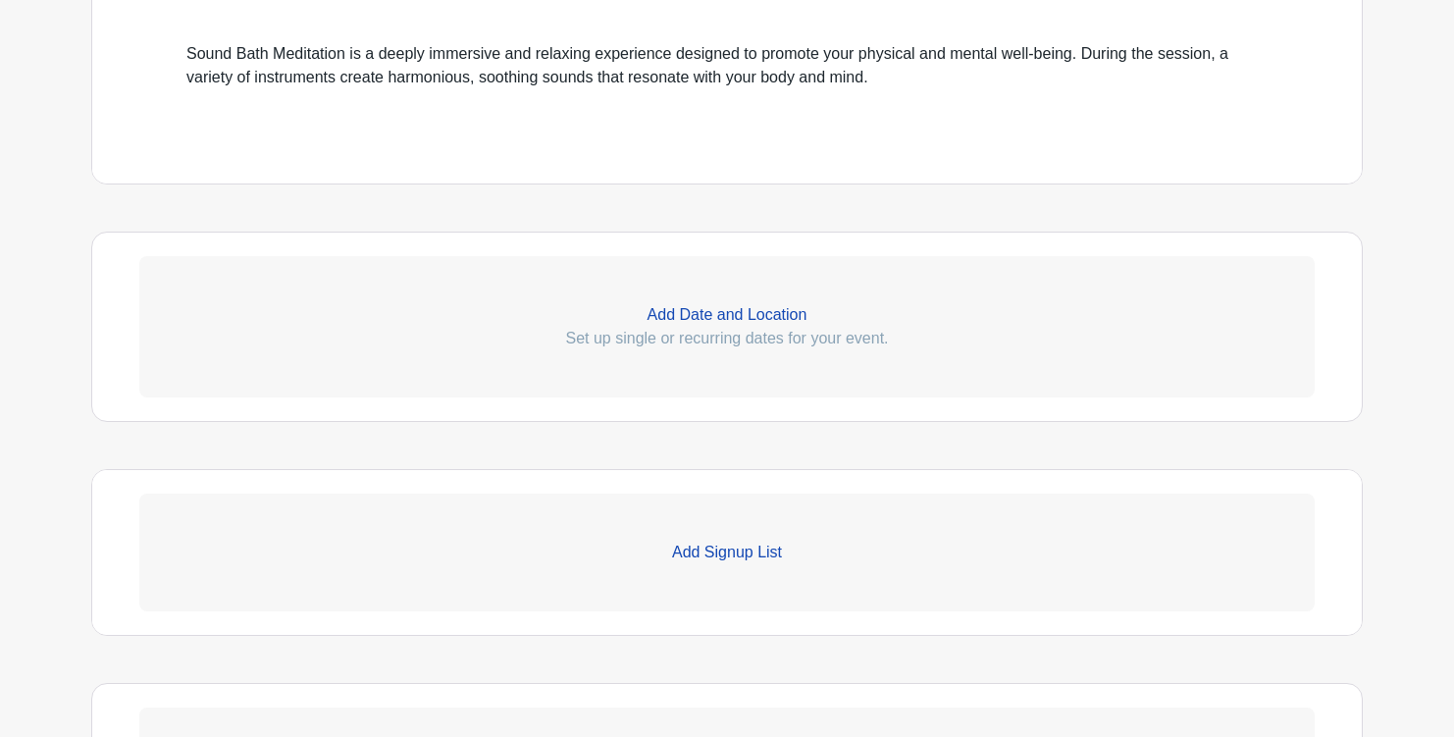
click at [725, 313] on p "Add Date and Location" at bounding box center [726, 315] width 1175 height 24
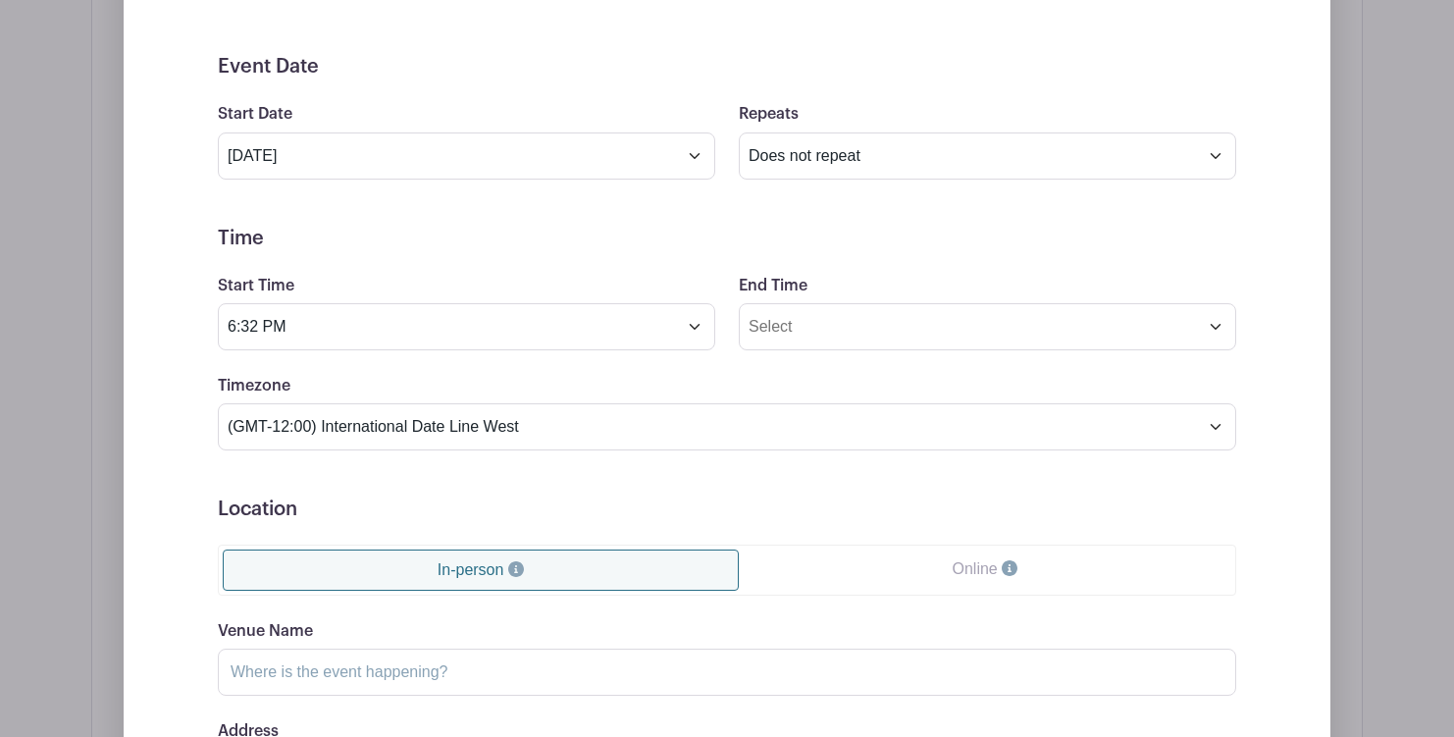
scroll to position [1275, 0]
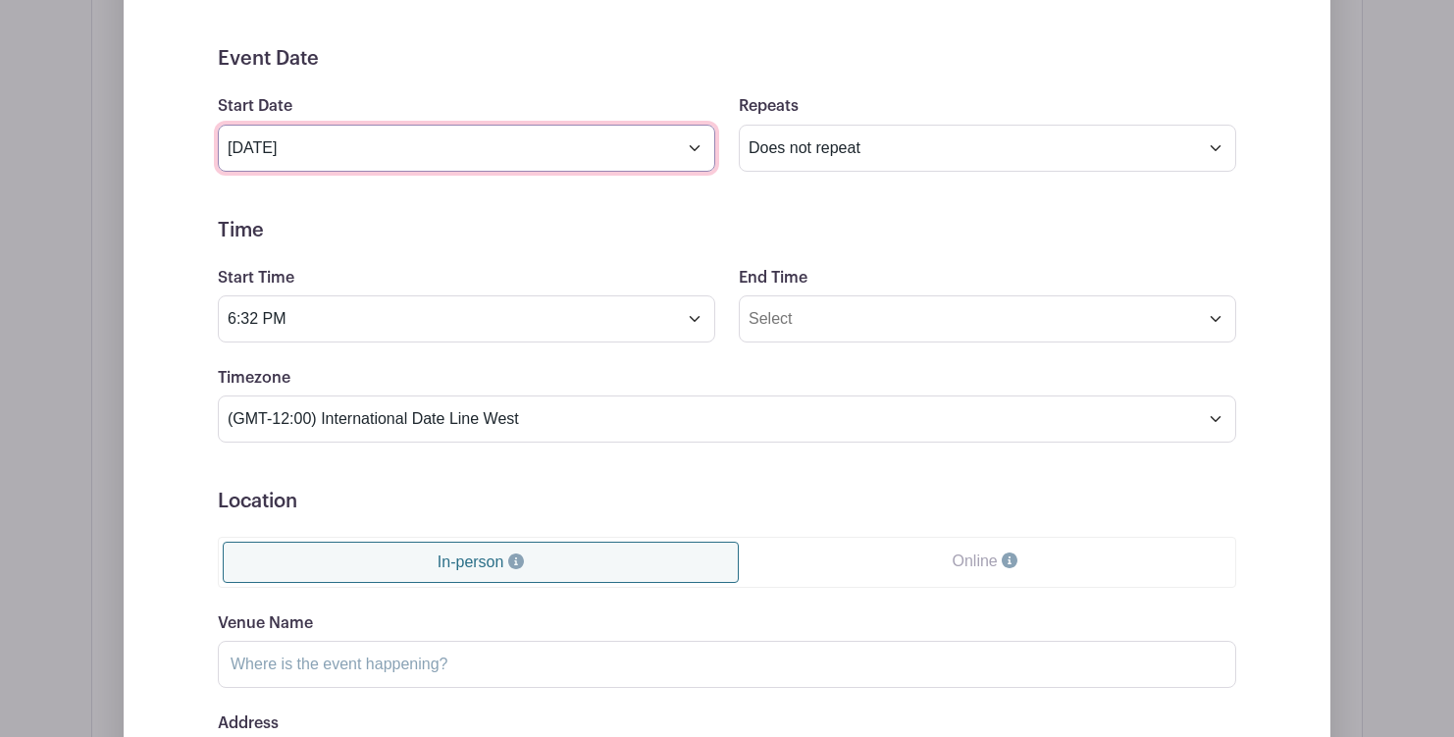
click at [375, 153] on input "[DATE]" at bounding box center [466, 148] width 497 height 47
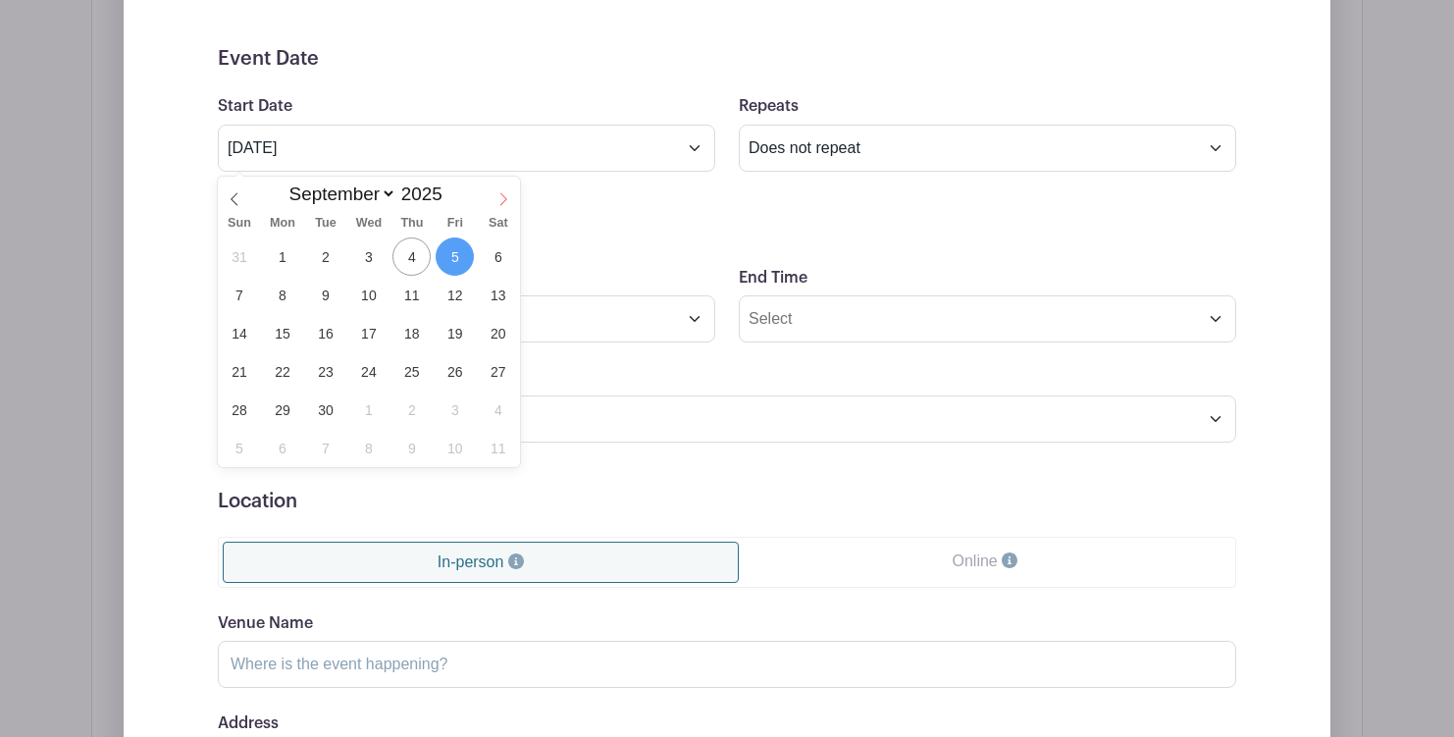
click at [501, 200] on icon at bounding box center [503, 199] width 14 height 14
select select "9"
click at [328, 303] on span "7" at bounding box center [325, 295] width 38 height 38
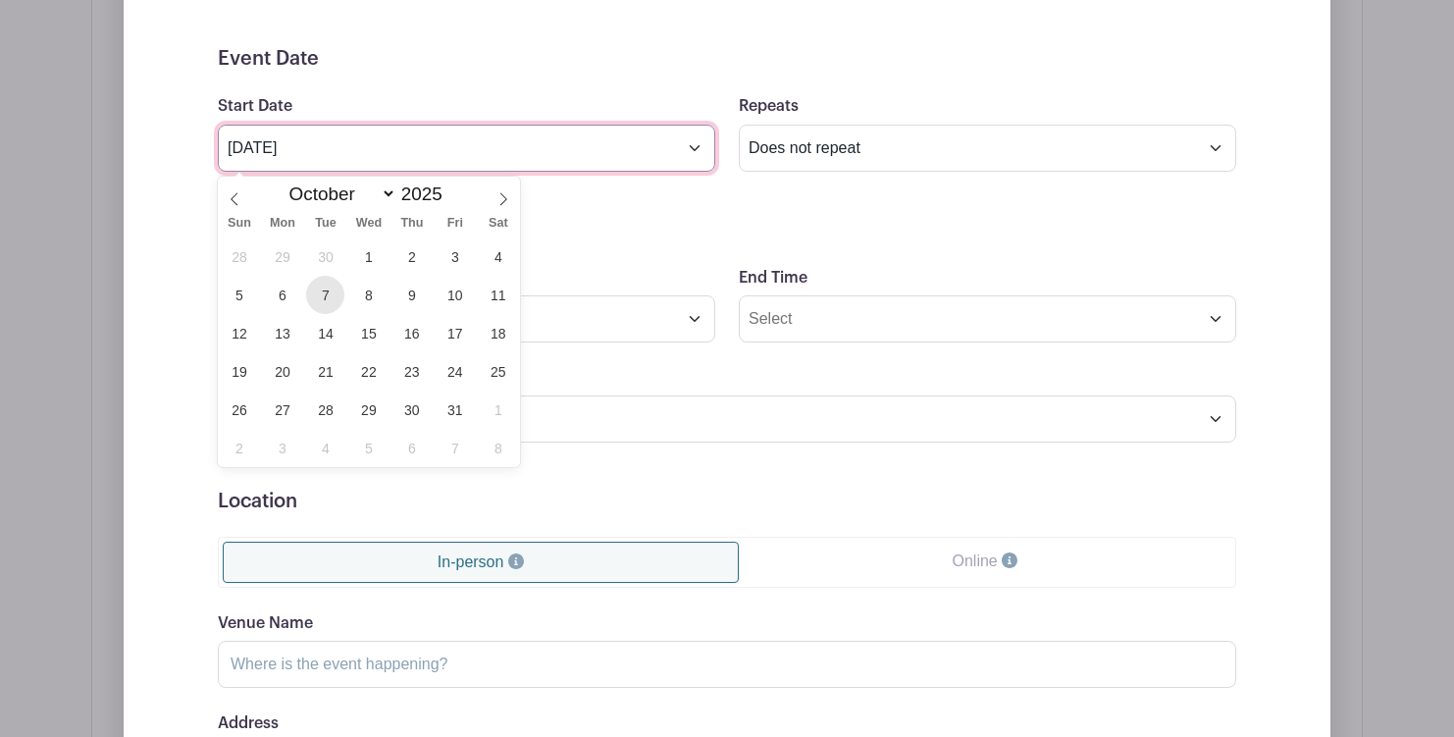
type input "[DATE]"
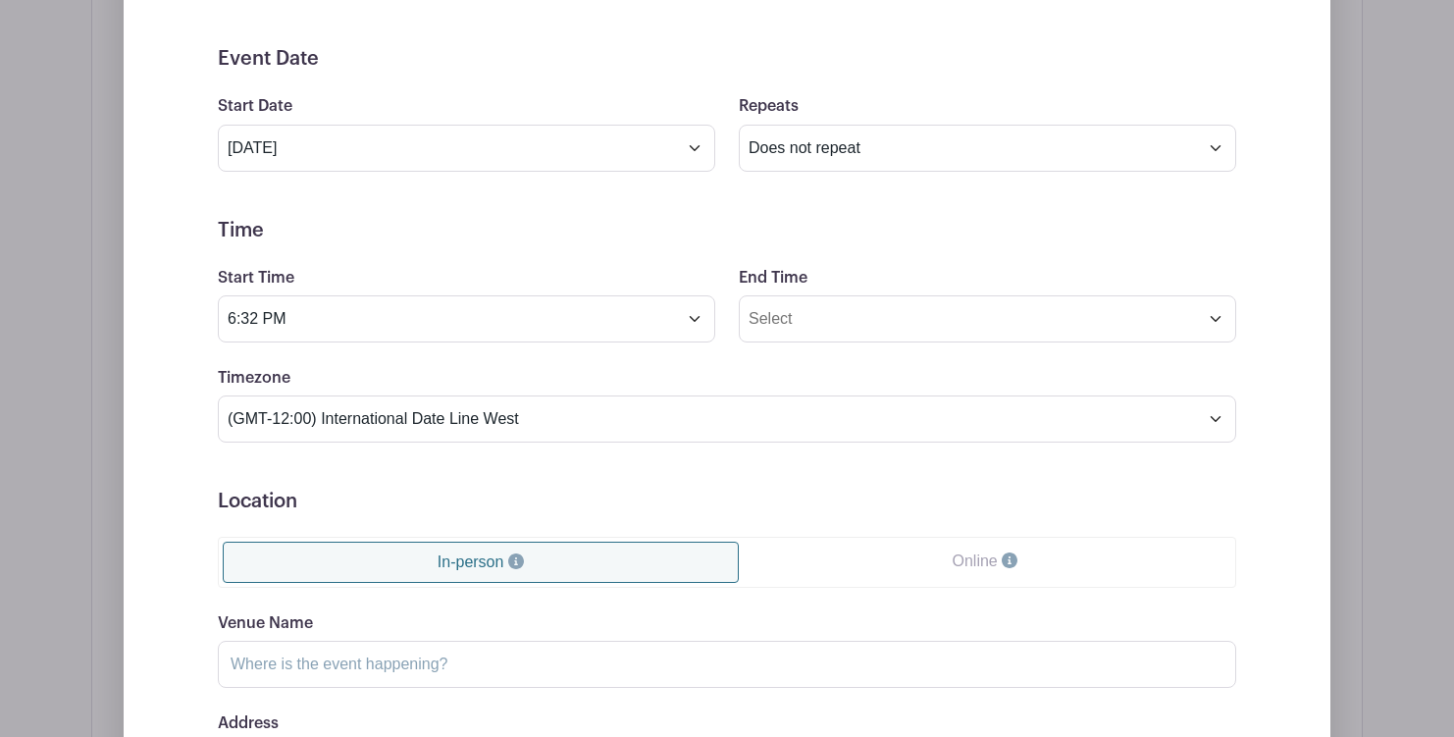
click at [441, 296] on div "Start Time 6:32 PM" at bounding box center [466, 304] width 521 height 77
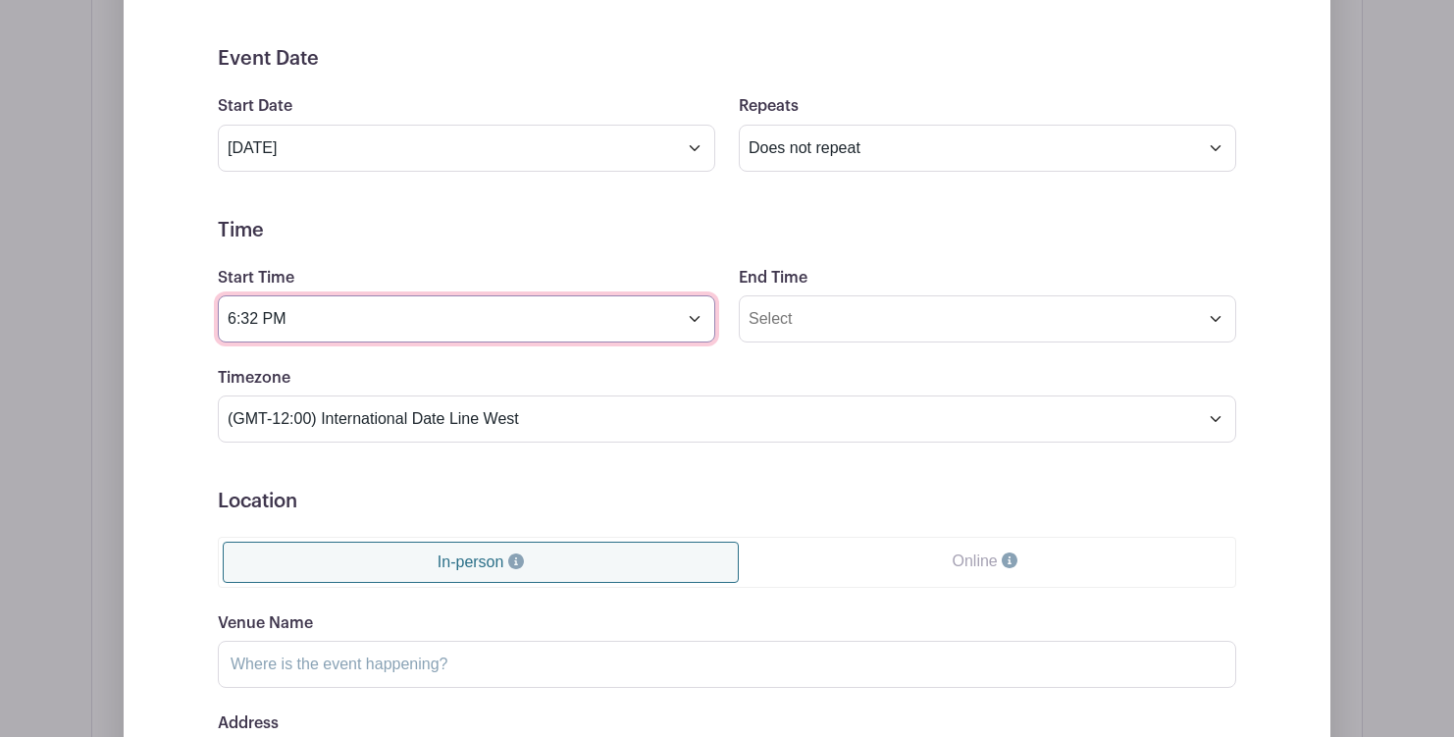
click at [402, 339] on input "6:32 PM" at bounding box center [466, 318] width 497 height 47
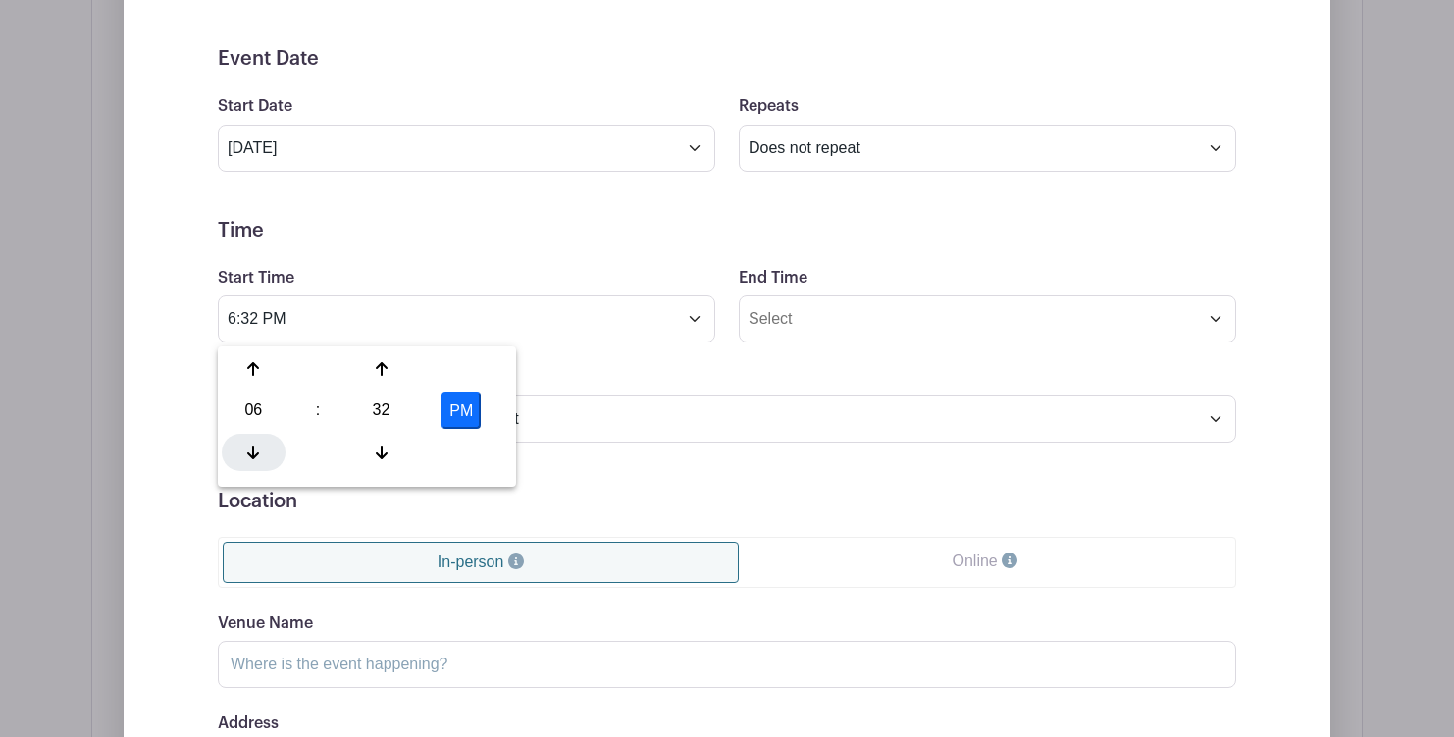
click at [258, 453] on icon at bounding box center [253, 452] width 12 height 14
click at [258, 450] on icon at bounding box center [253, 452] width 12 height 16
click at [256, 441] on div at bounding box center [254, 452] width 64 height 37
click at [371, 404] on div "32" at bounding box center [381, 409] width 64 height 37
click at [244, 374] on div "00" at bounding box center [255, 368] width 66 height 37
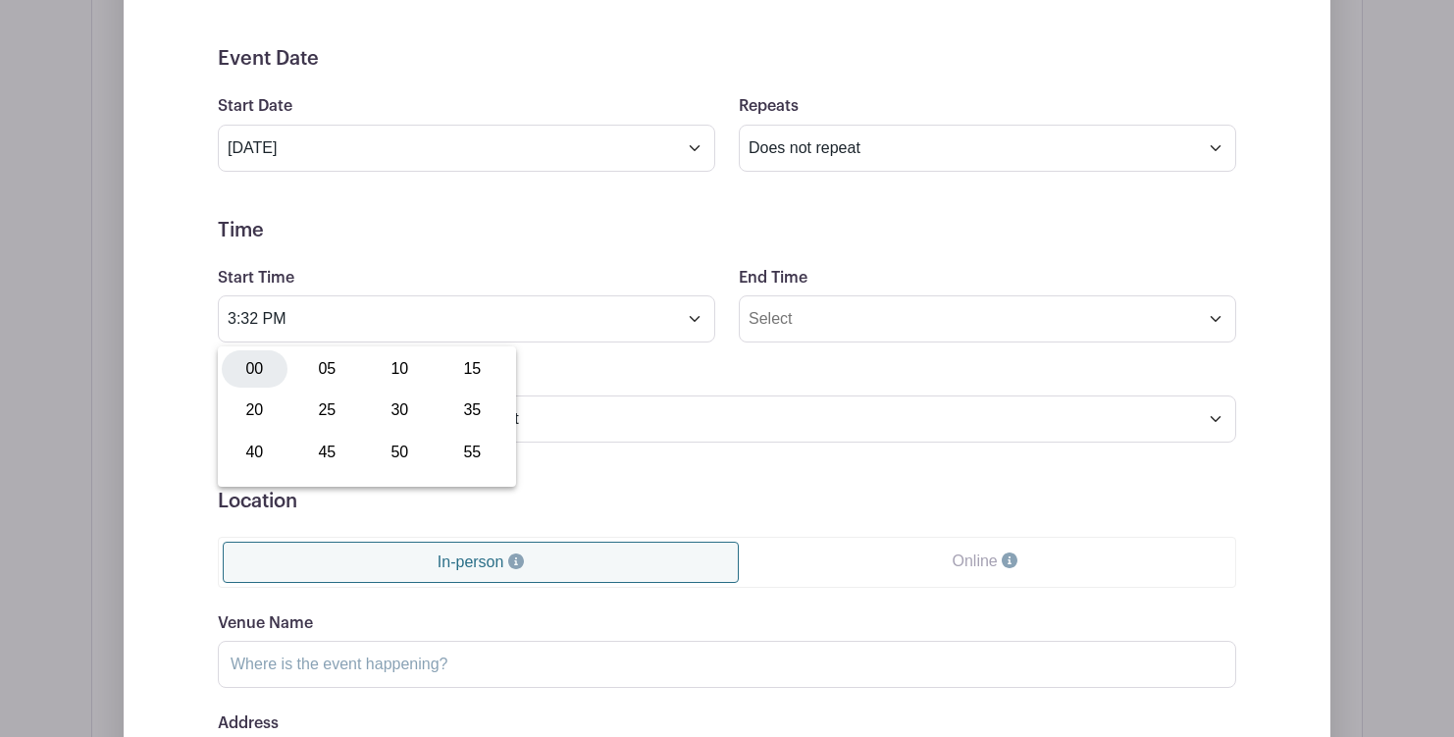
type input "3:00 PM"
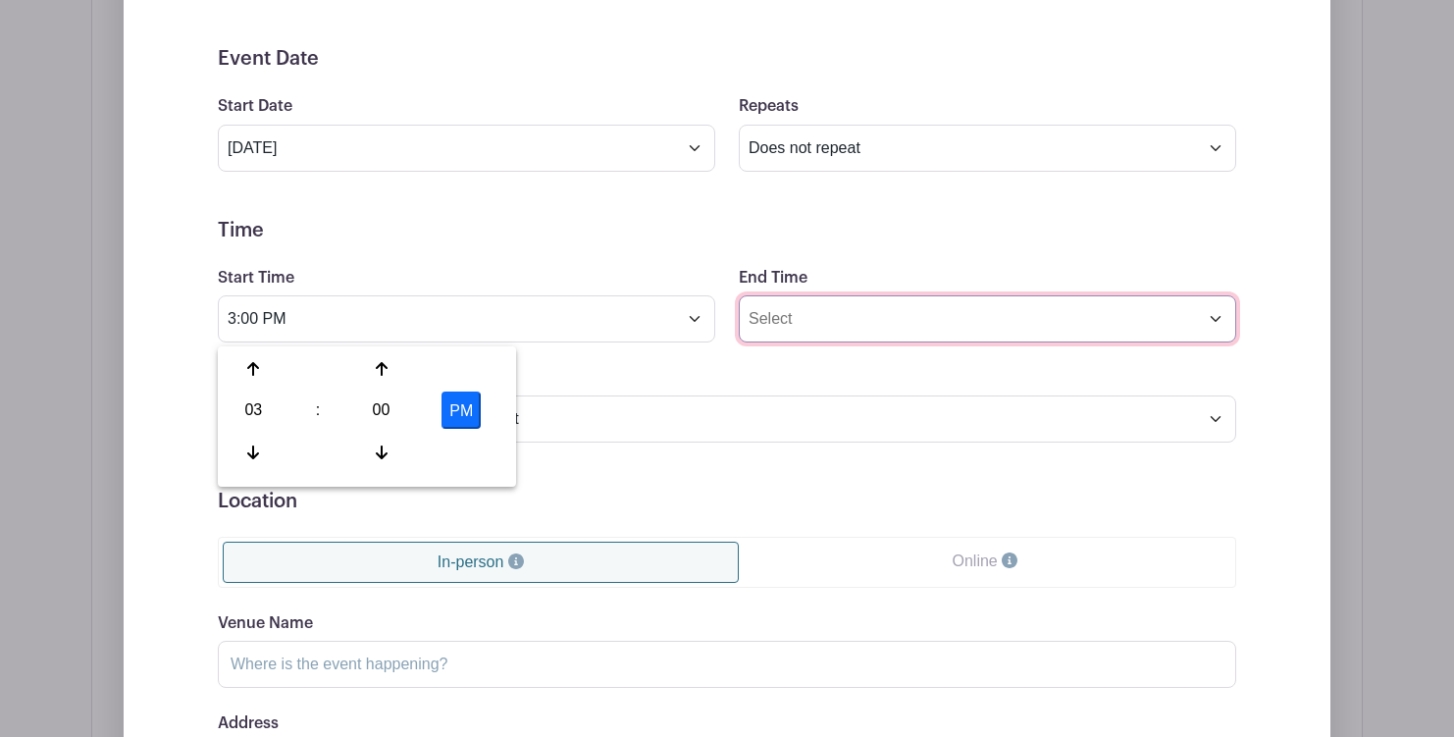
click at [928, 314] on input "End Time" at bounding box center [987, 318] width 497 height 47
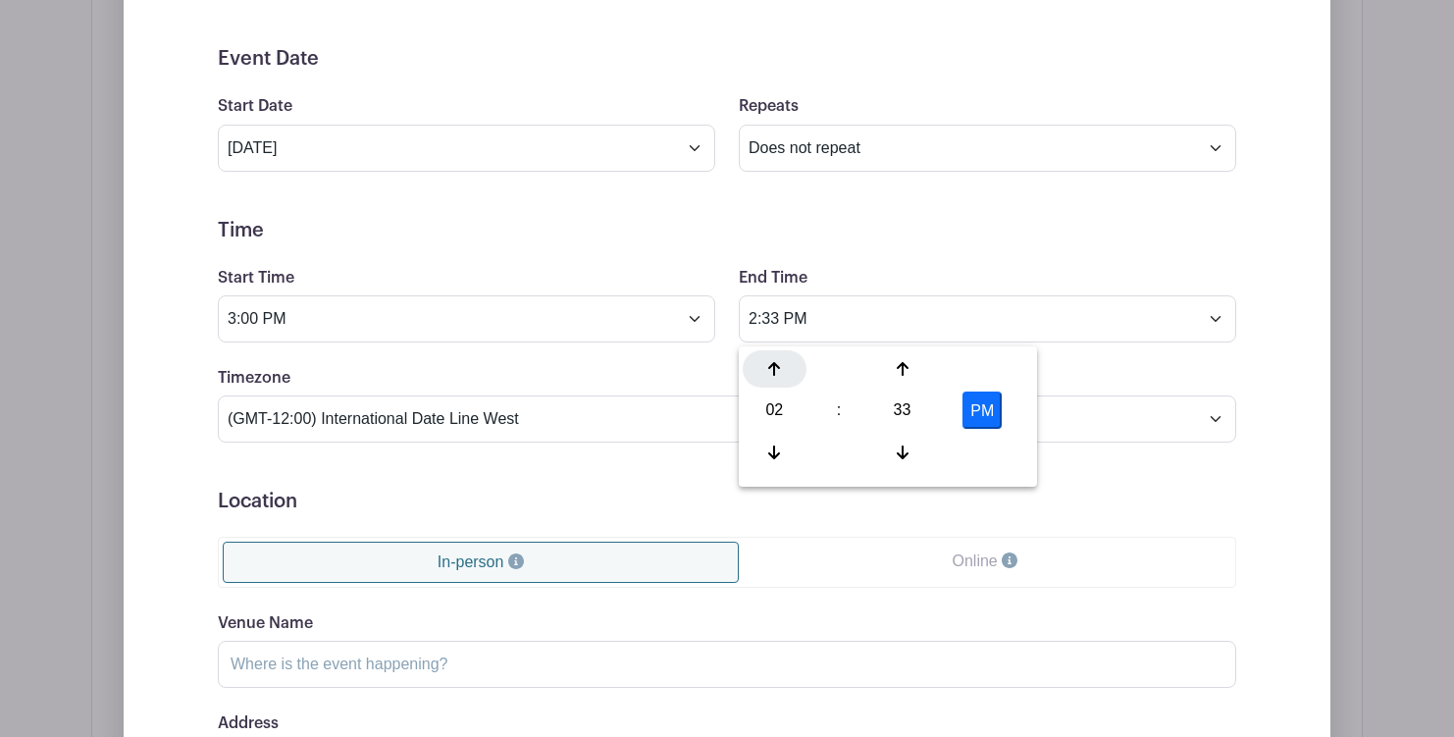
click at [777, 384] on div at bounding box center [774, 368] width 64 height 37
click at [782, 367] on div at bounding box center [774, 368] width 64 height 37
click at [781, 400] on div "04" at bounding box center [774, 409] width 64 height 37
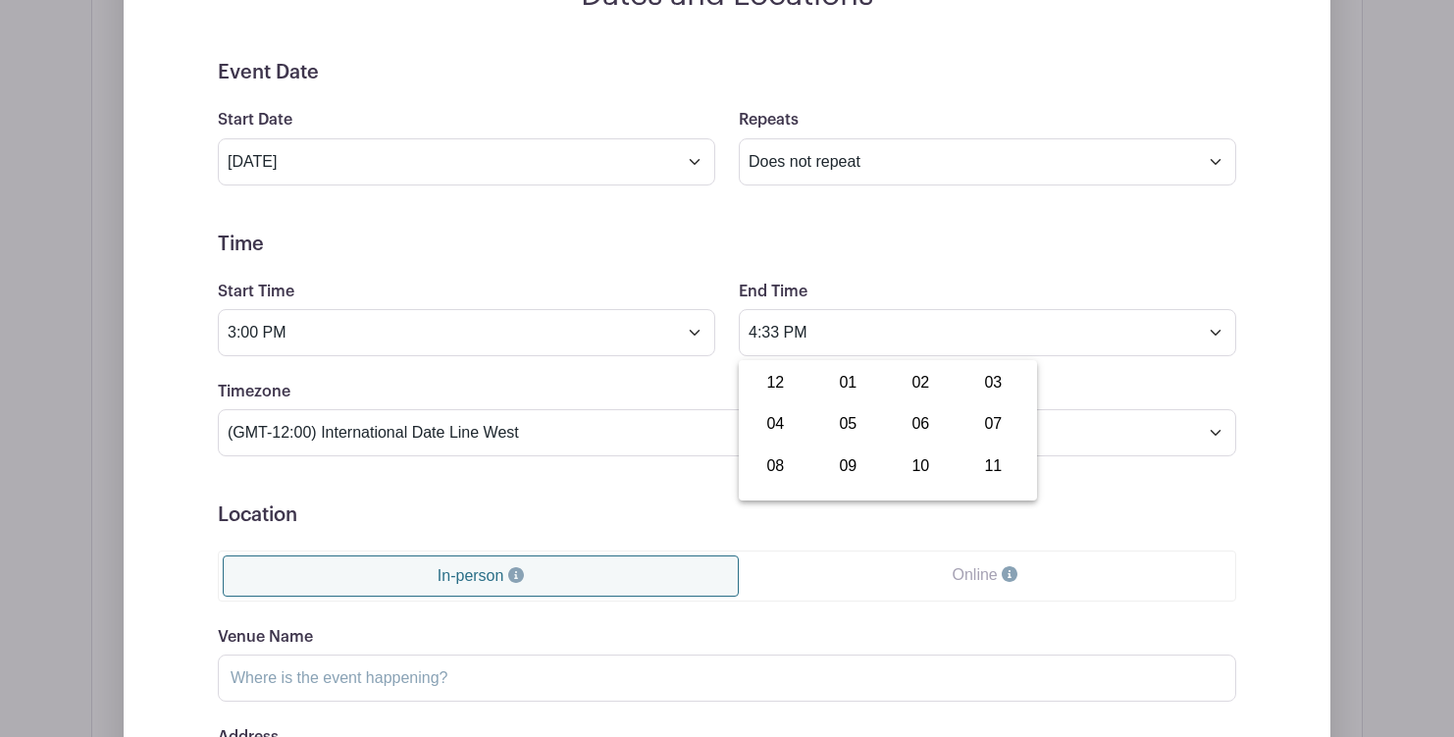
scroll to position [1248, 0]
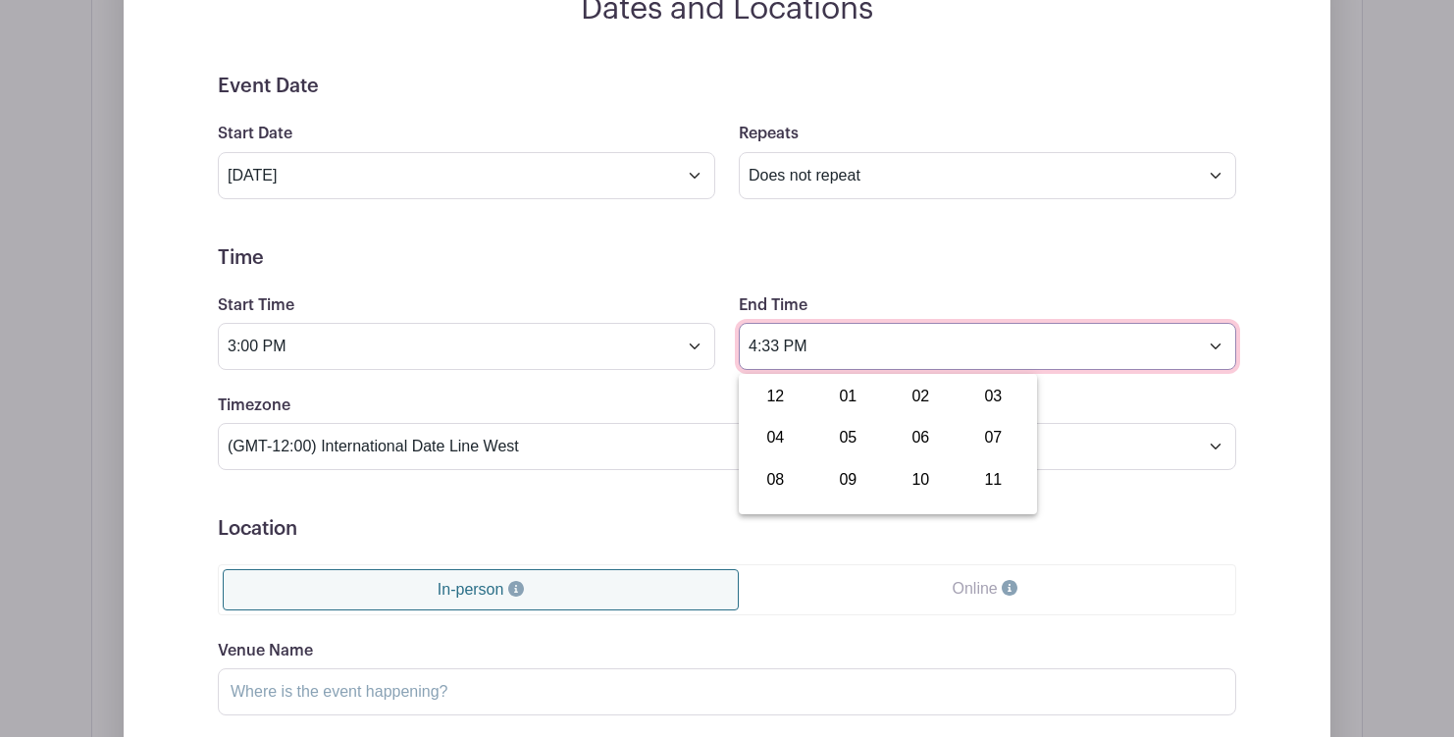
drag, startPoint x: 826, startPoint y: 357, endPoint x: 791, endPoint y: 356, distance: 35.3
click at [826, 357] on input "4:33 PM" at bounding box center [987, 346] width 497 height 47
click at [781, 350] on input "4:33 PM" at bounding box center [987, 346] width 497 height 47
type input "4:00 PM"
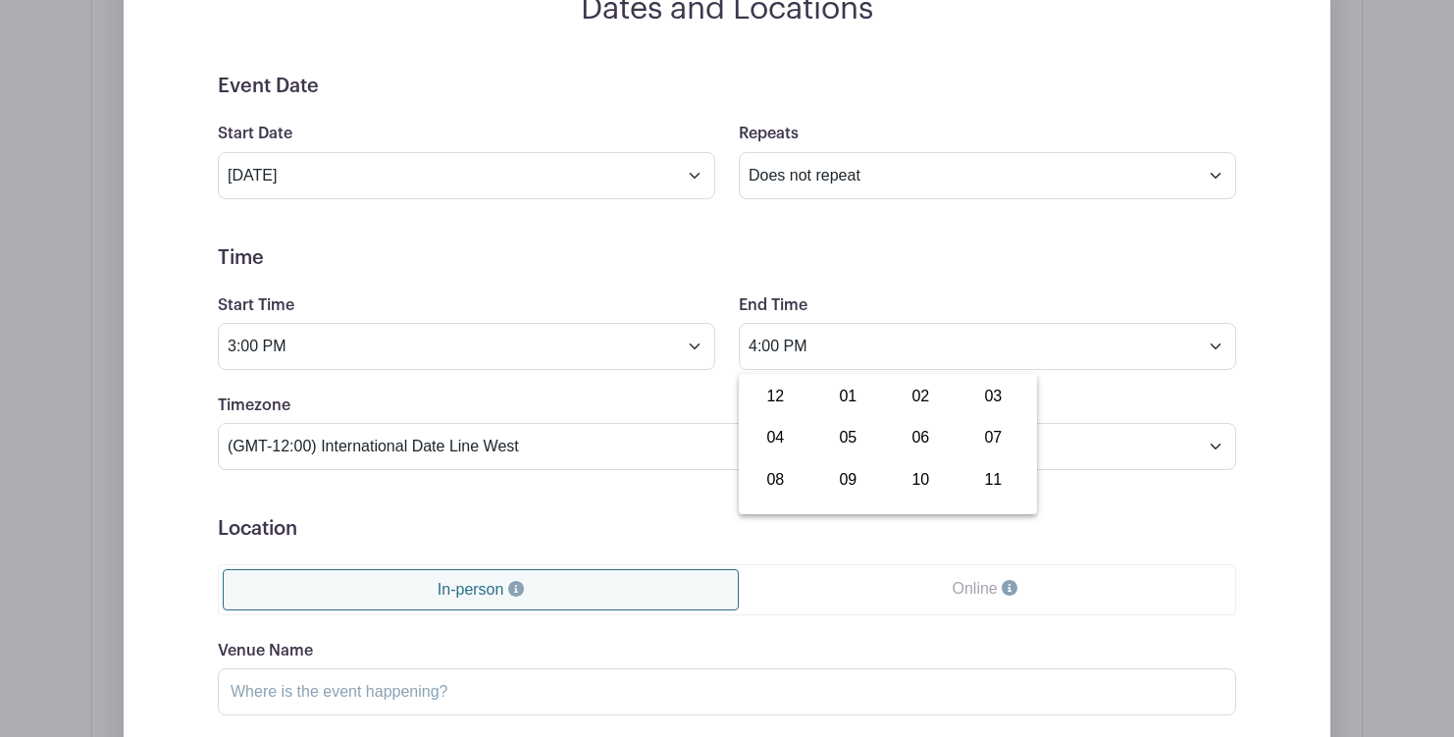
click at [887, 272] on form "Event Date Start Date Oct 7 2025 Repeats Does not repeat Daily Weekly Monthly o…" at bounding box center [727, 516] width 1018 height 883
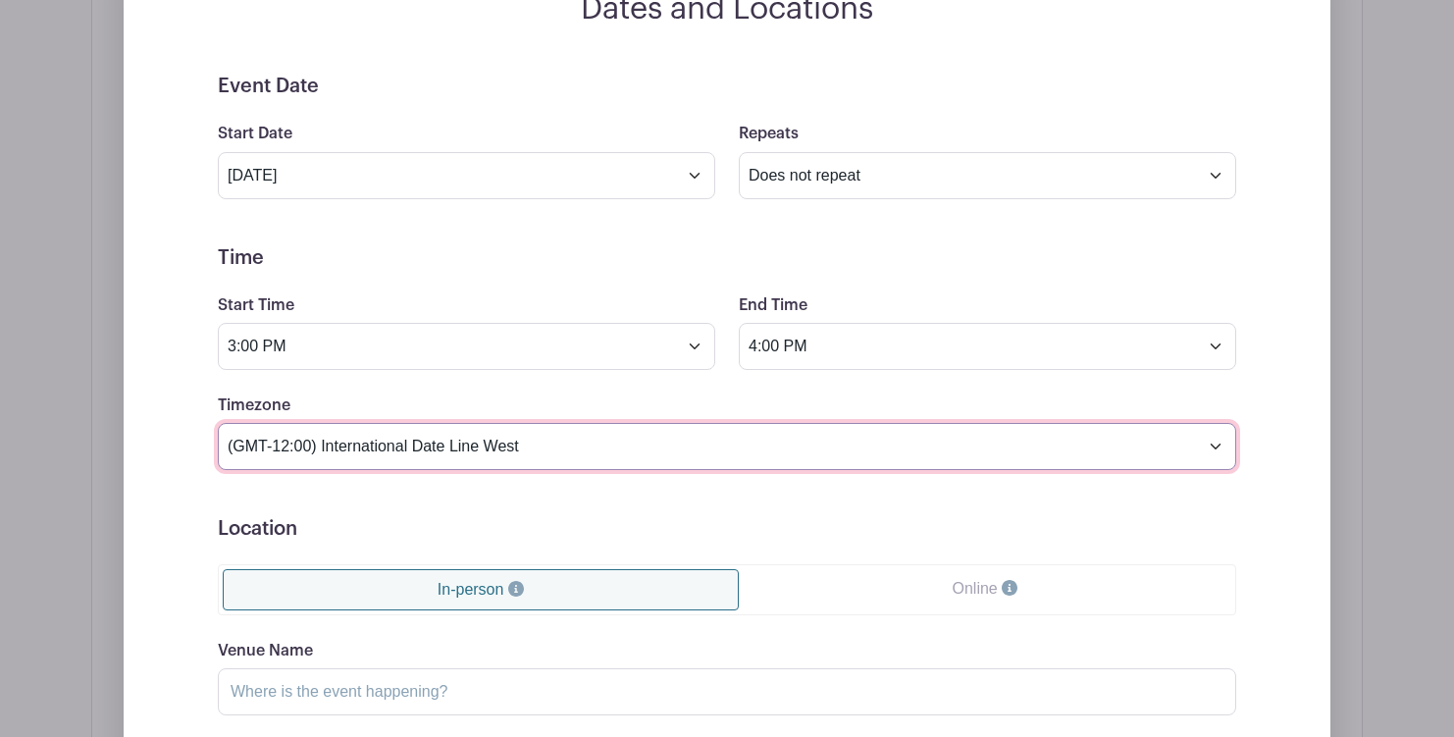
click at [471, 454] on select "(GMT-12:00) International Date Line West (GMT-11:00) [US_STATE] (GMT-11:00) [GE…" at bounding box center [727, 446] width 1018 height 47
select select "Eastern Time (US & Canada)"
click at [218, 427] on select "(GMT-12:00) International Date Line West (GMT-11:00) [US_STATE] (GMT-11:00) [GE…" at bounding box center [727, 446] width 1018 height 47
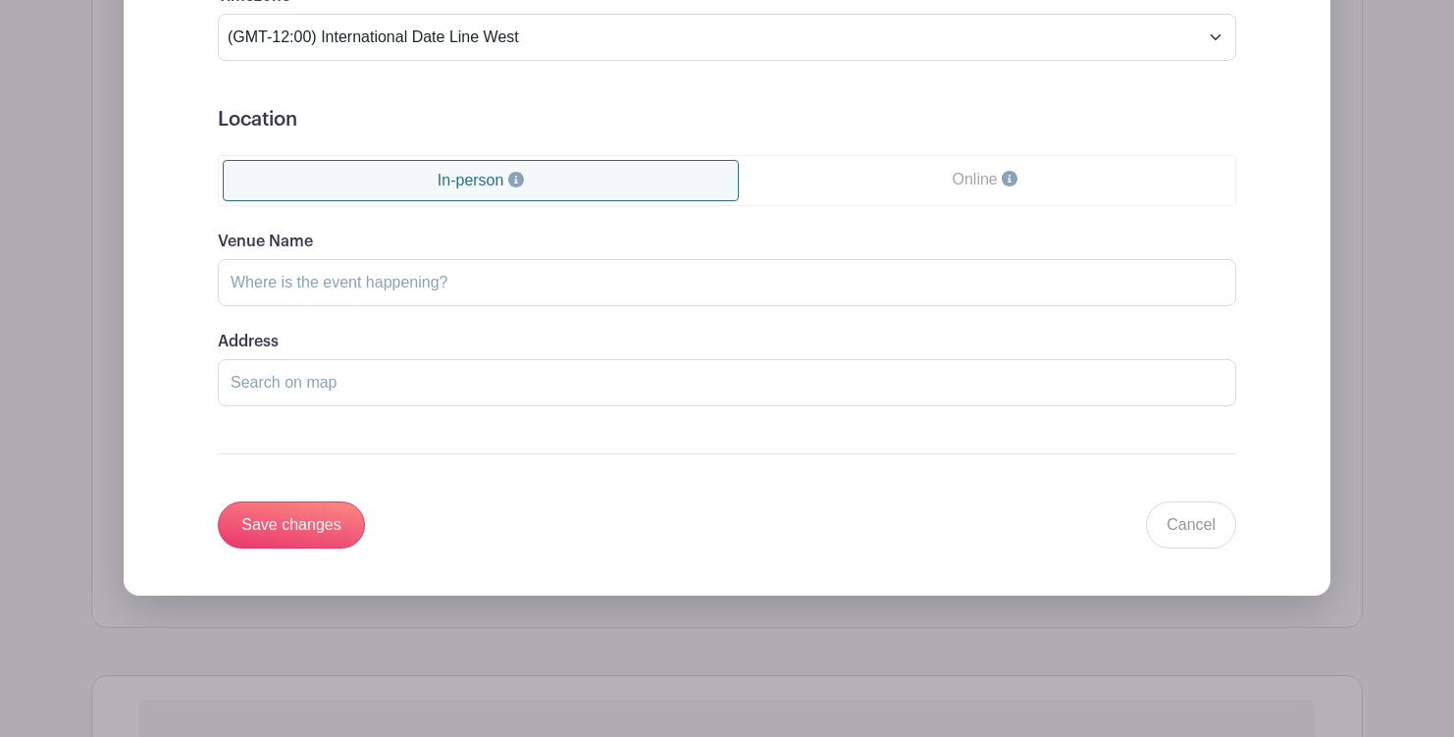
scroll to position [1694, 0]
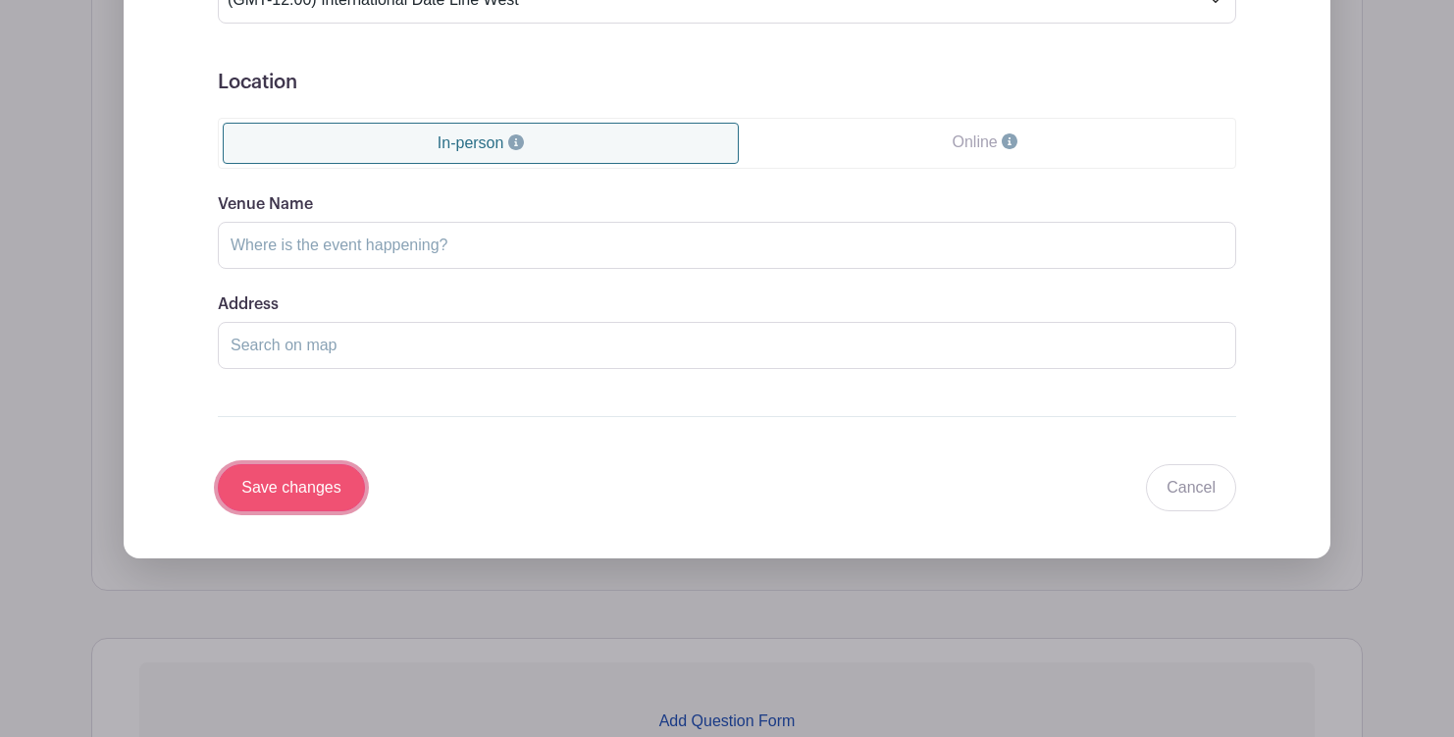
click at [315, 496] on input "Save changes" at bounding box center [291, 487] width 147 height 47
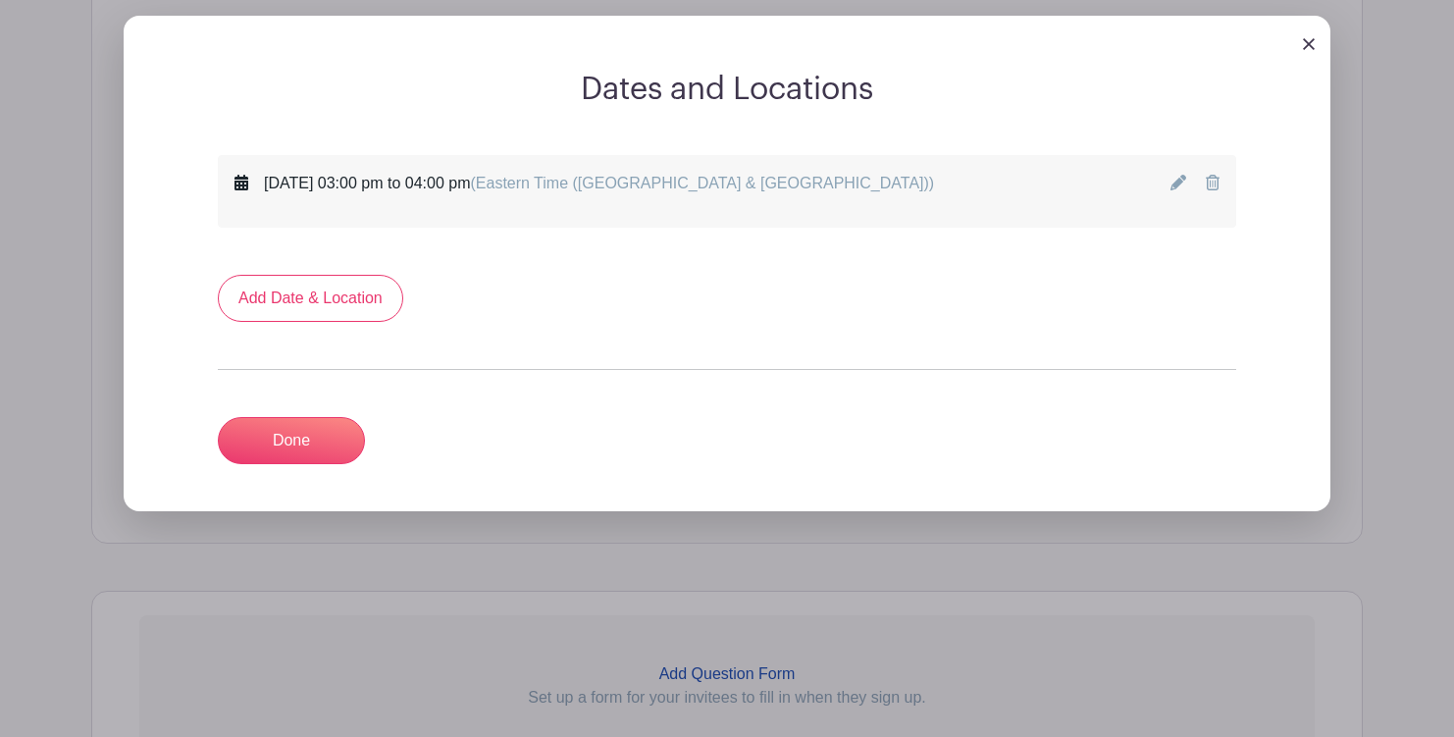
scroll to position [999, 0]
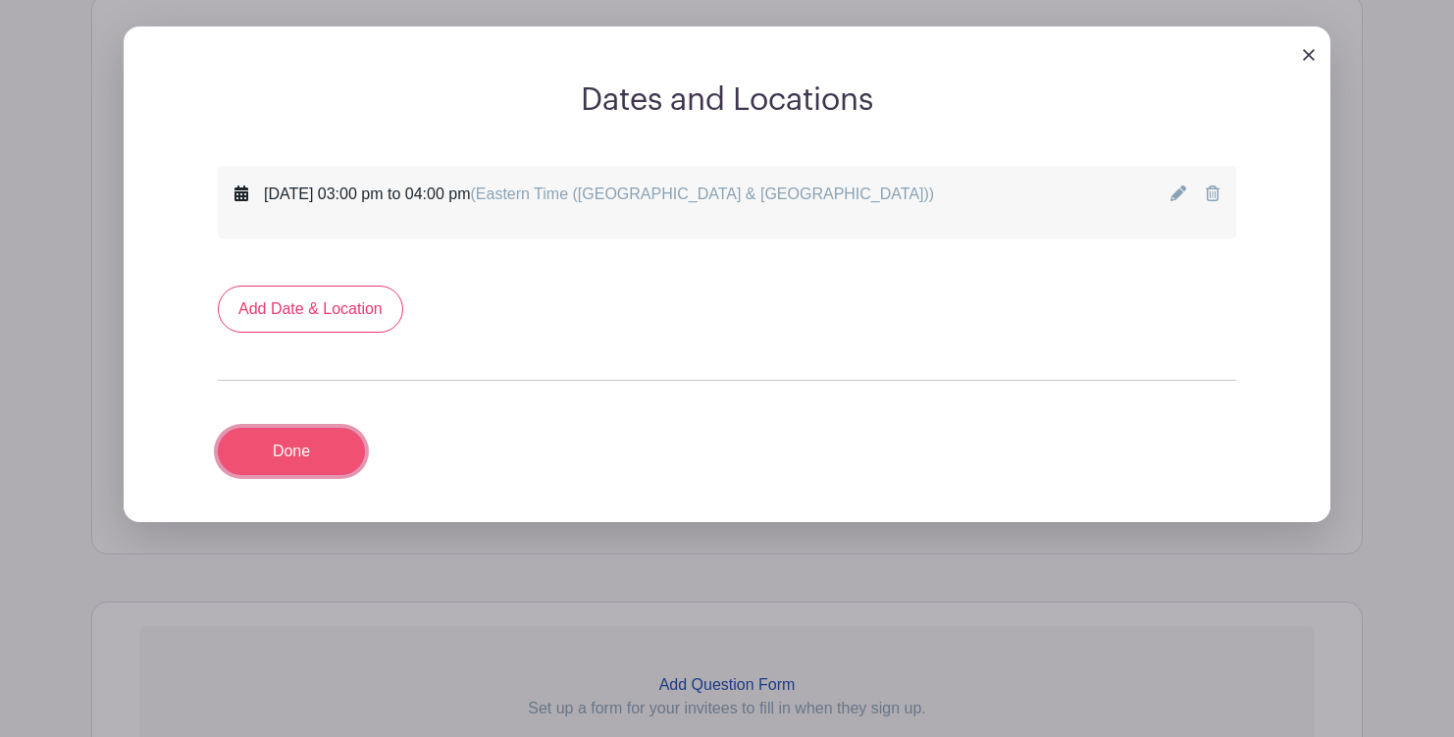
click at [305, 448] on link "Done" at bounding box center [291, 451] width 147 height 47
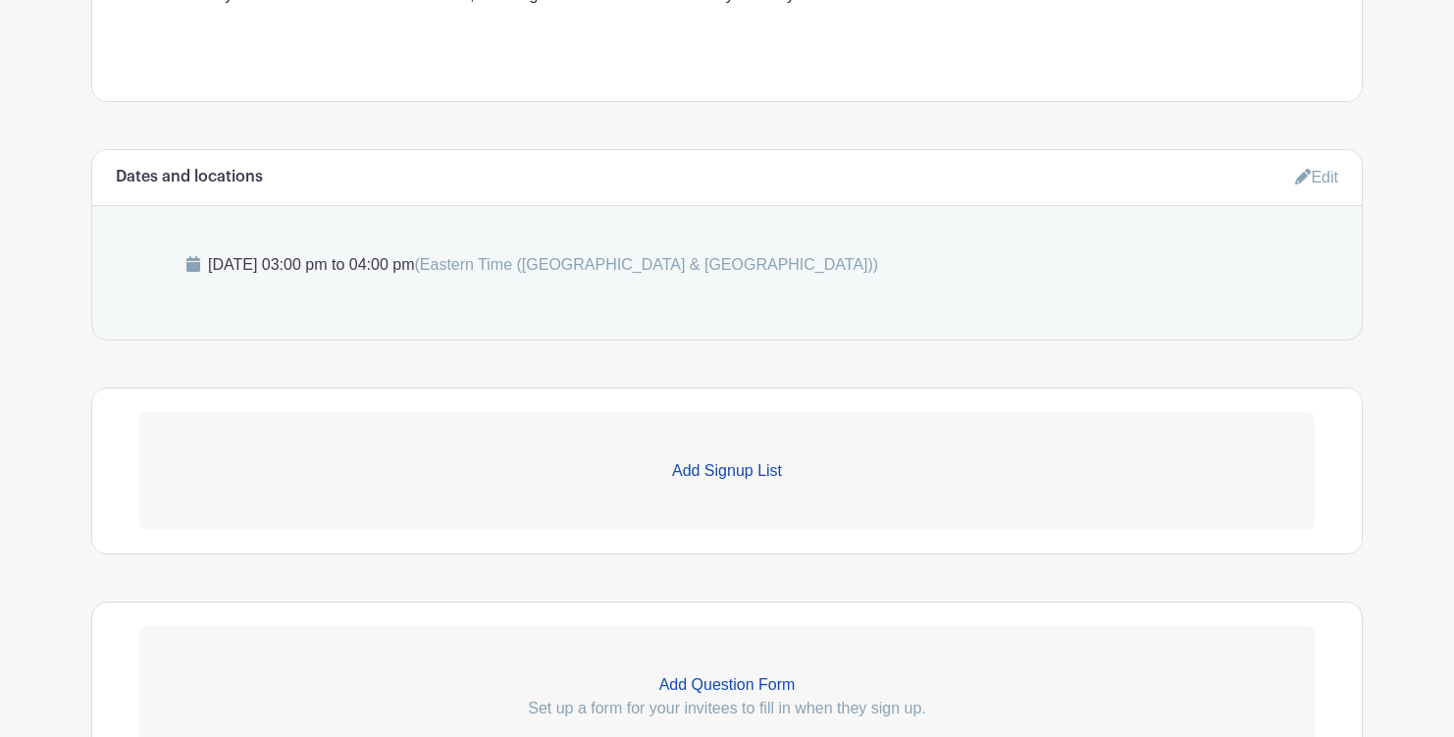
scroll to position [1024, 0]
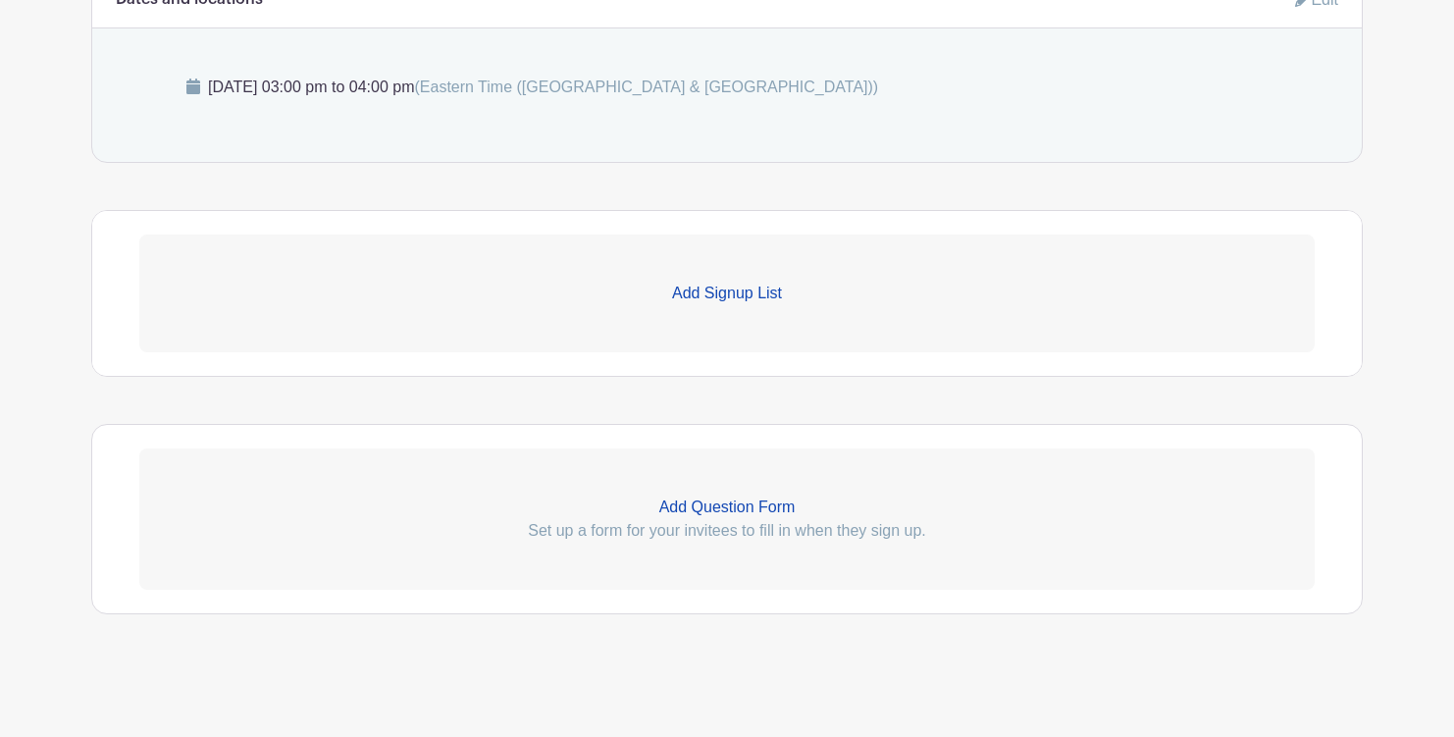
click at [714, 282] on p "Add Signup List" at bounding box center [726, 293] width 1175 height 24
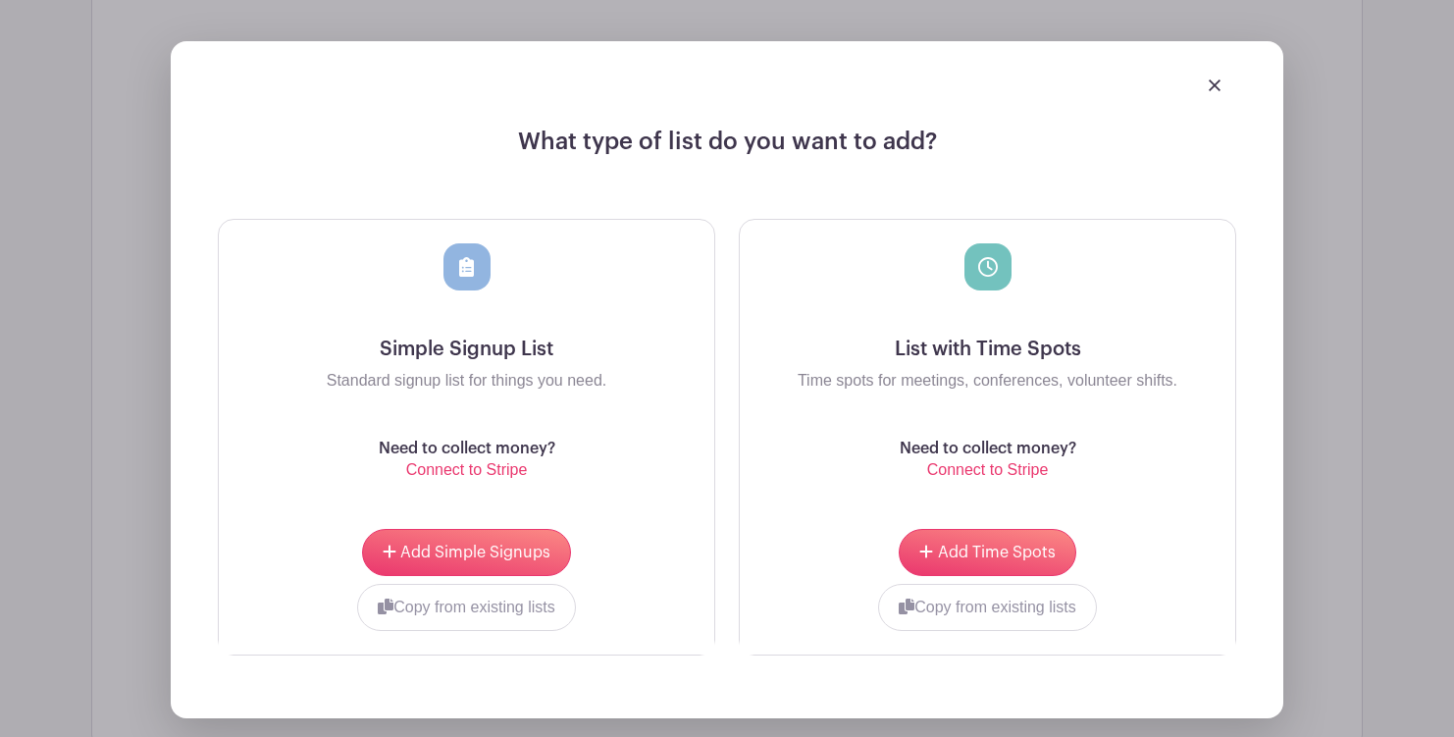
scroll to position [1287, 0]
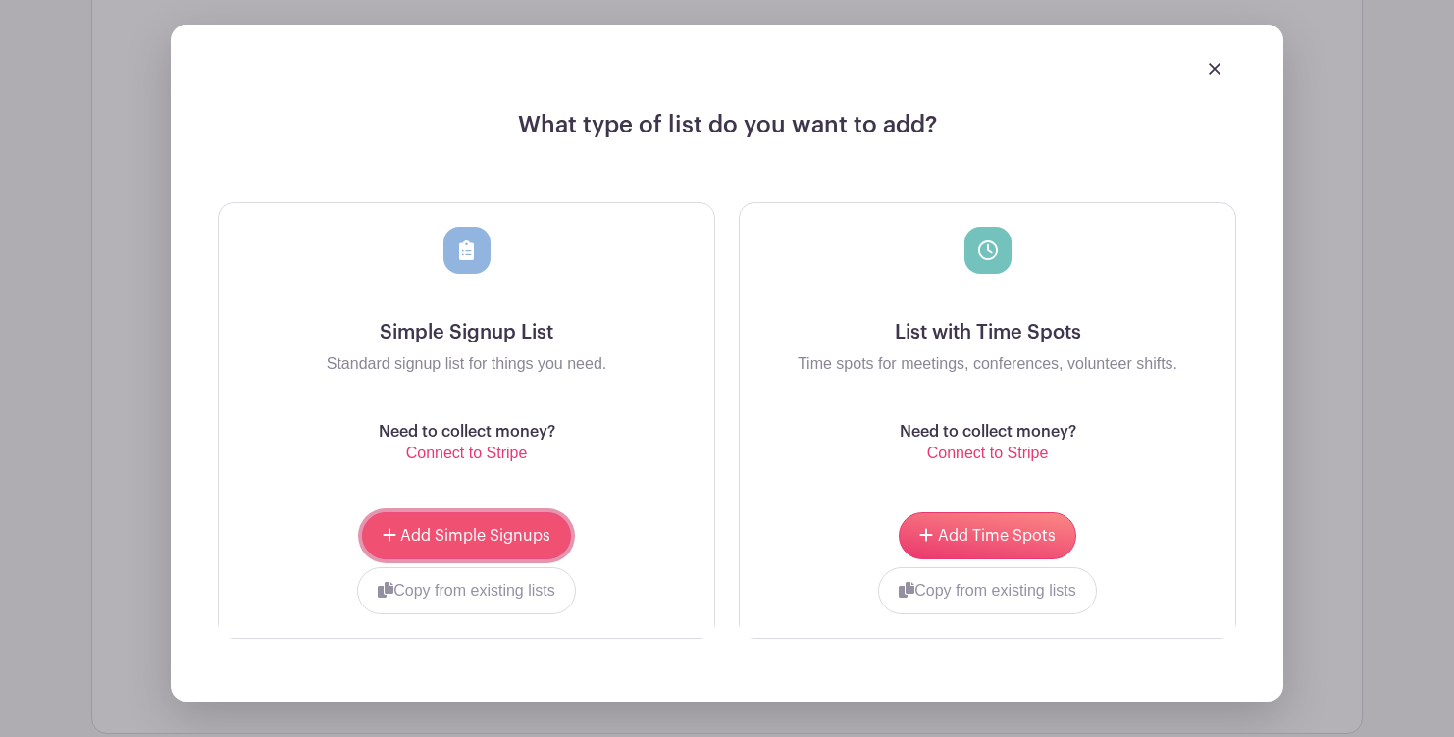
click at [525, 535] on span "Add Simple Signups" at bounding box center [475, 536] width 150 height 16
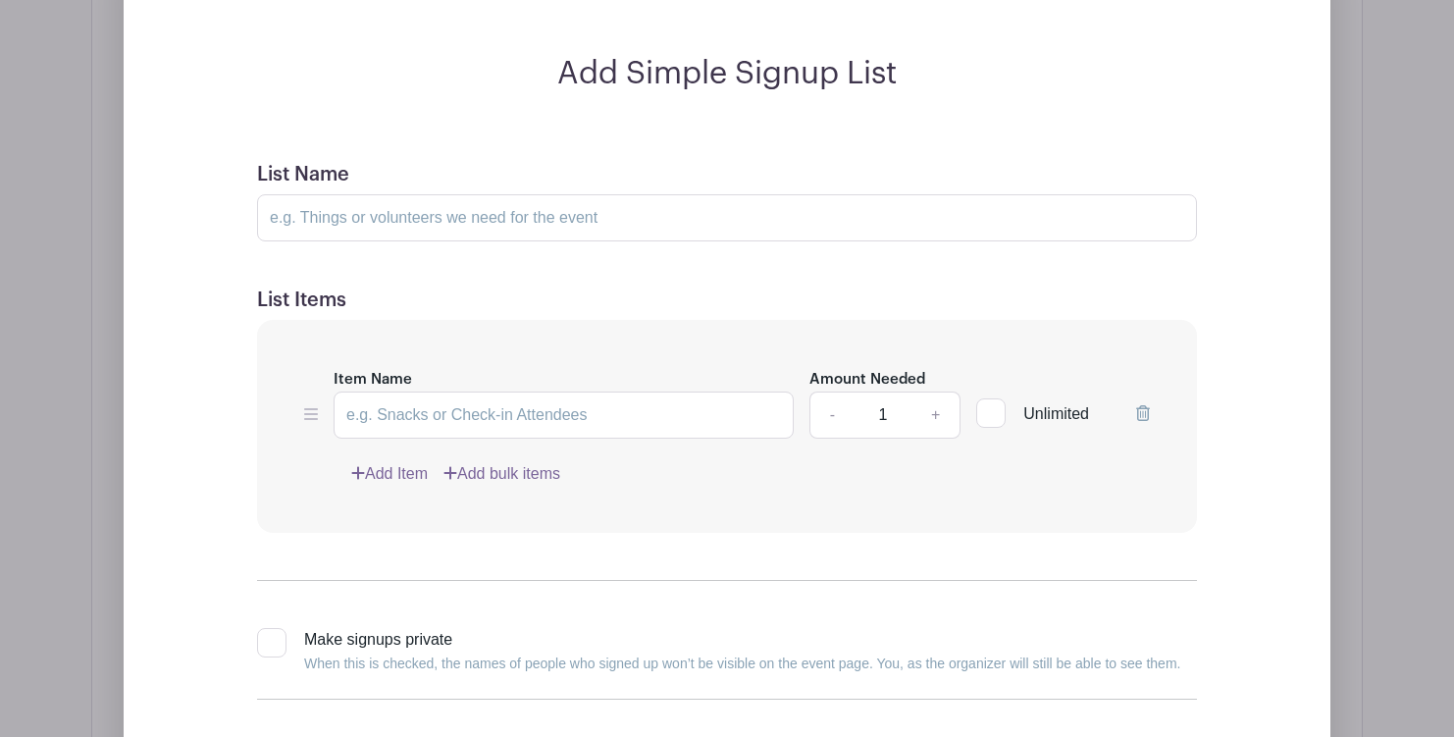
scroll to position [1586, 0]
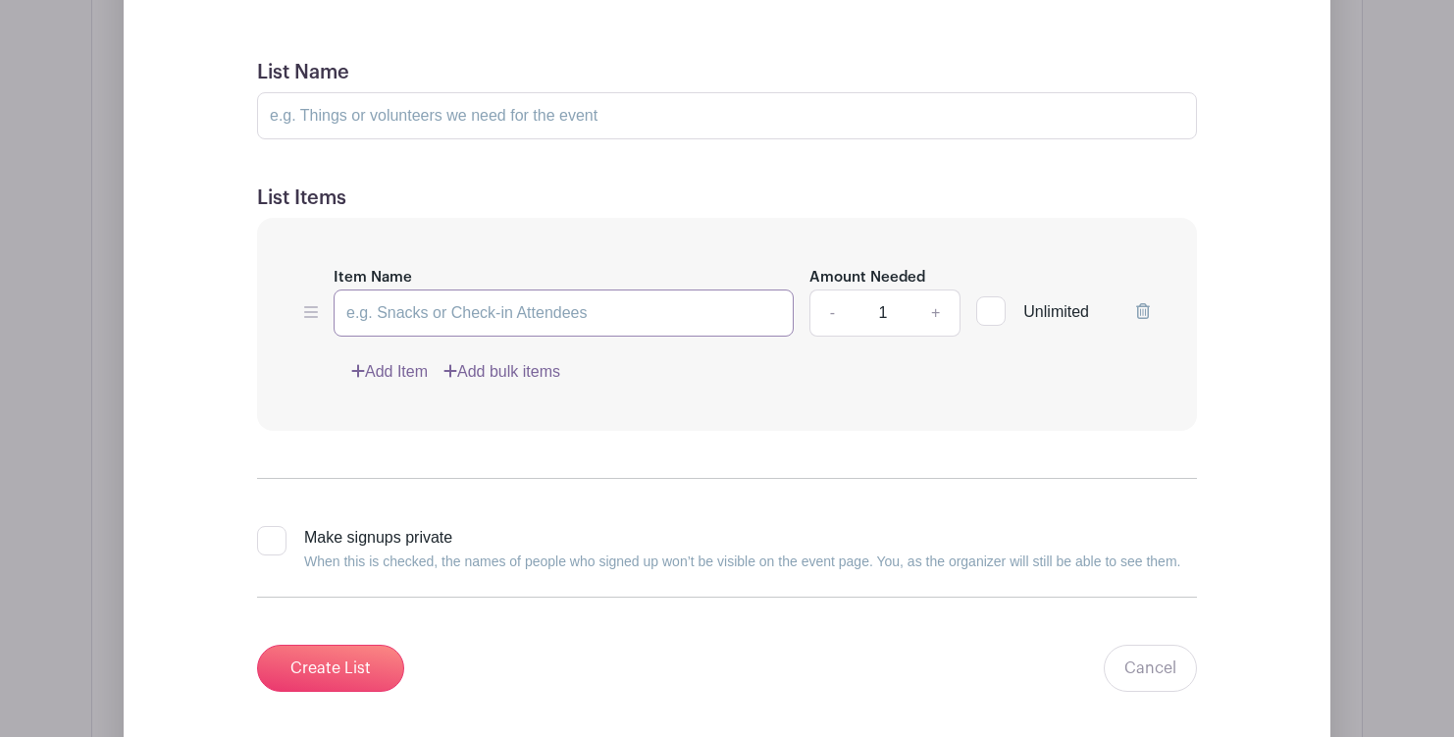
click at [555, 326] on input "Item Name" at bounding box center [563, 312] width 460 height 47
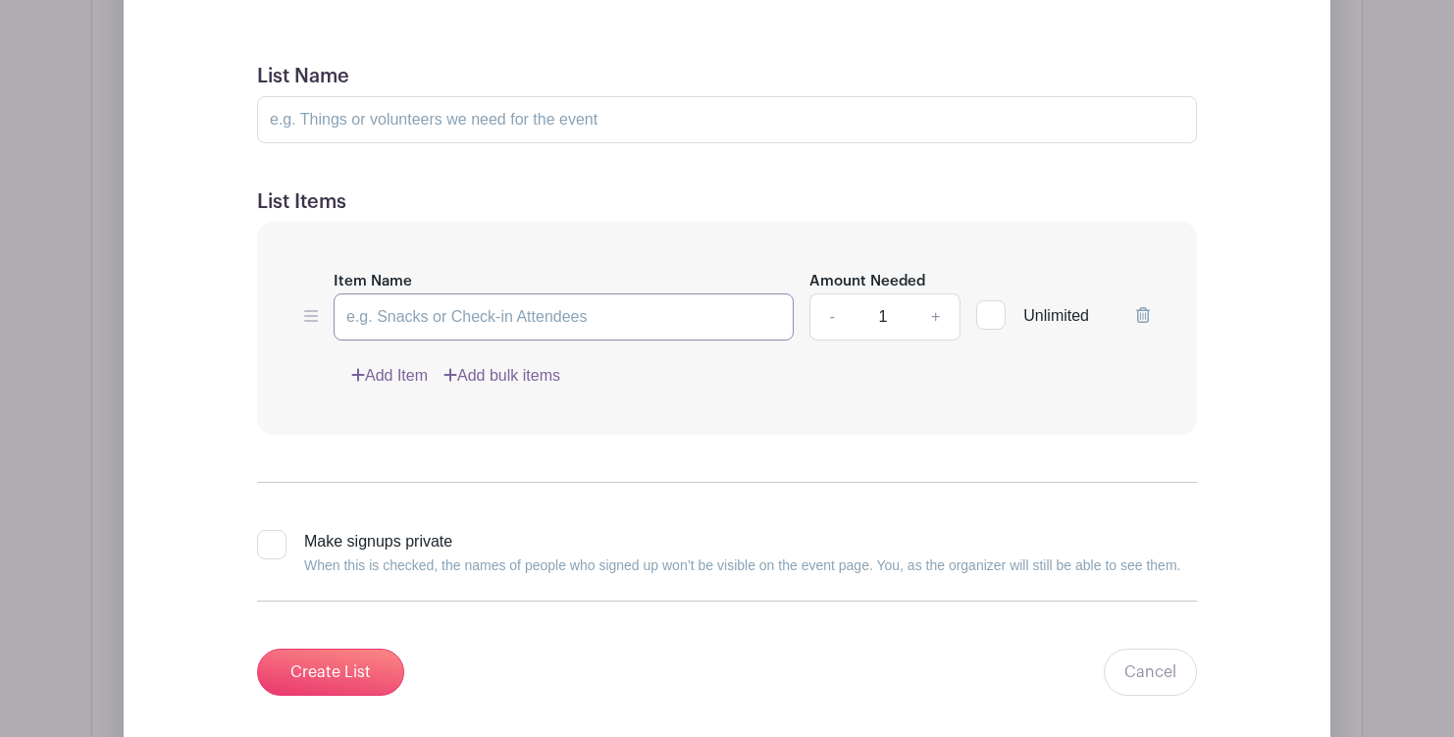
scroll to position [1578, 0]
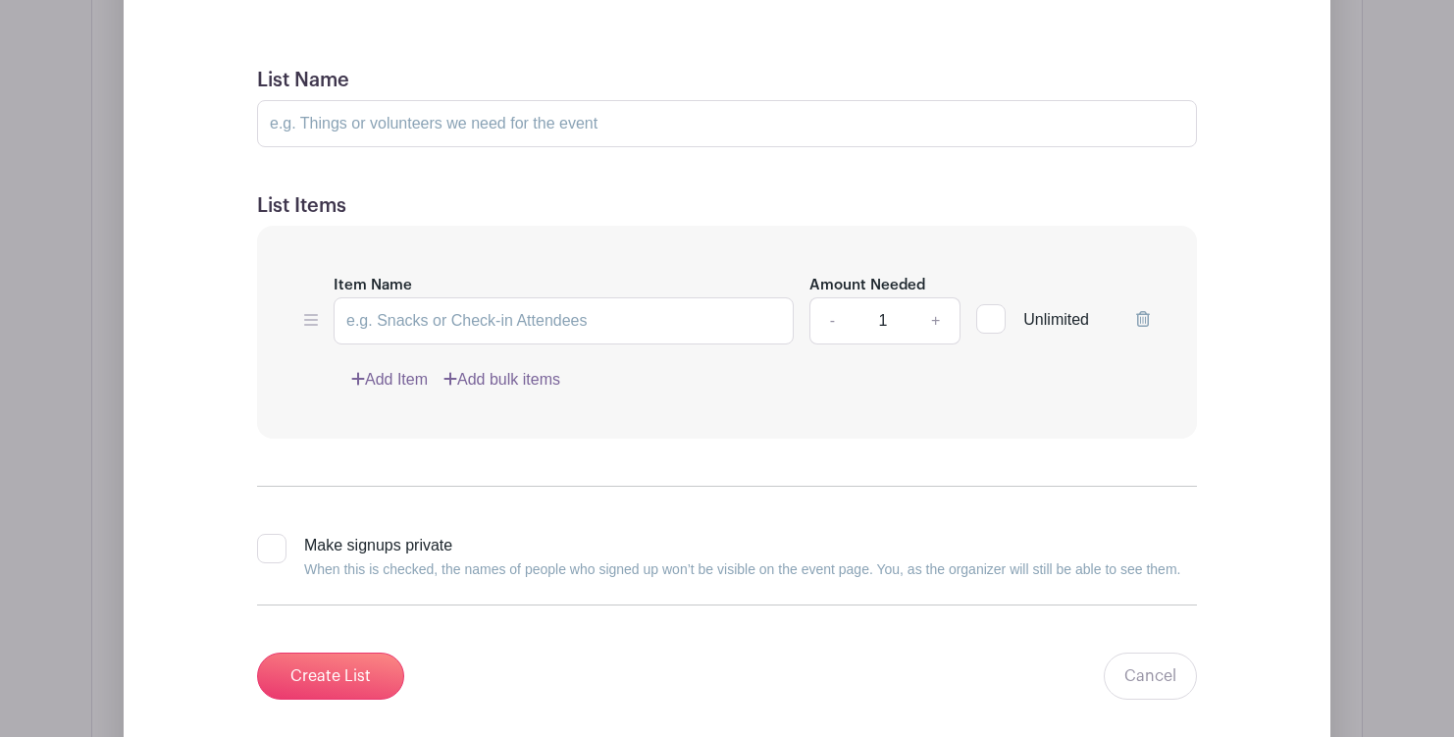
click at [269, 549] on div at bounding box center [271, 548] width 29 height 29
click at [269, 546] on input "Make signups private When this is checked, the names of people who signed up wo…" at bounding box center [263, 540] width 13 height 13
checkbox input "true"
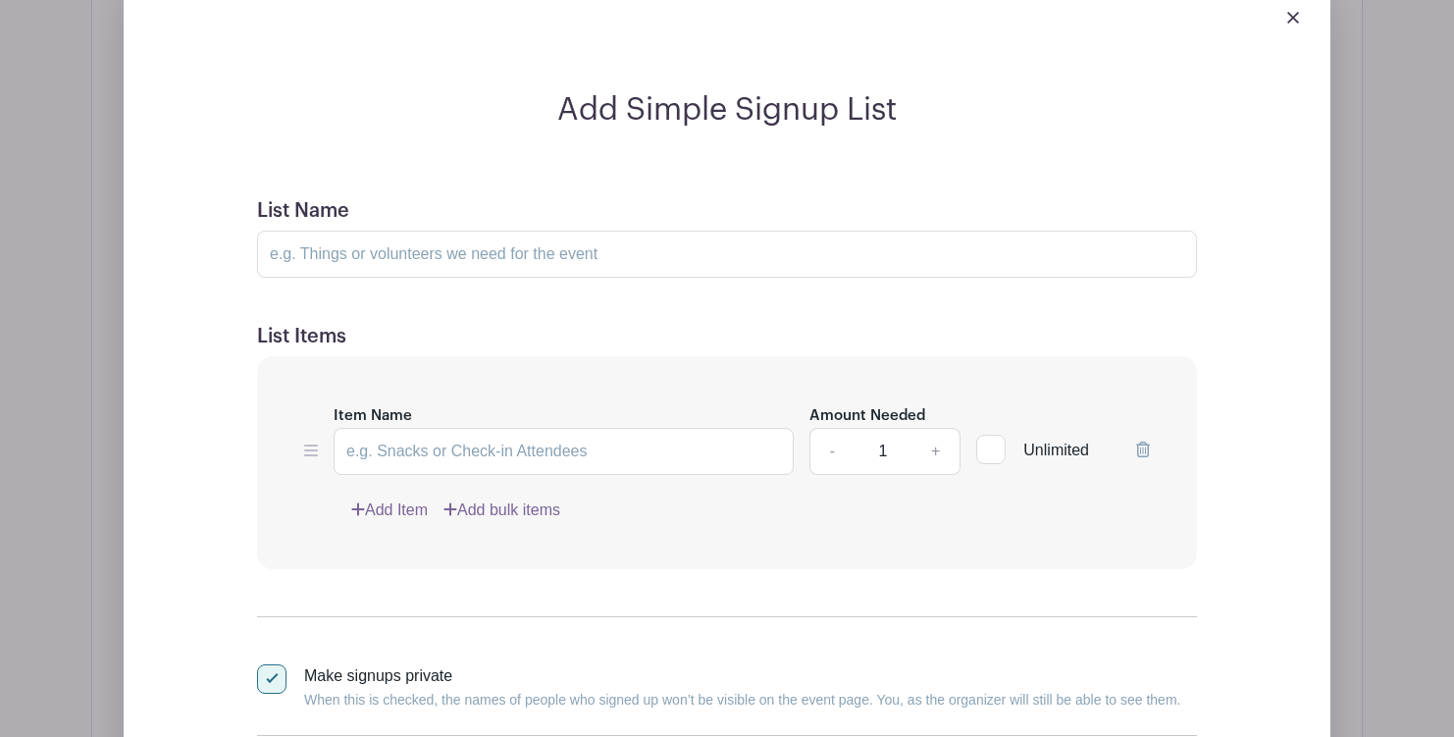
scroll to position [1543, 0]
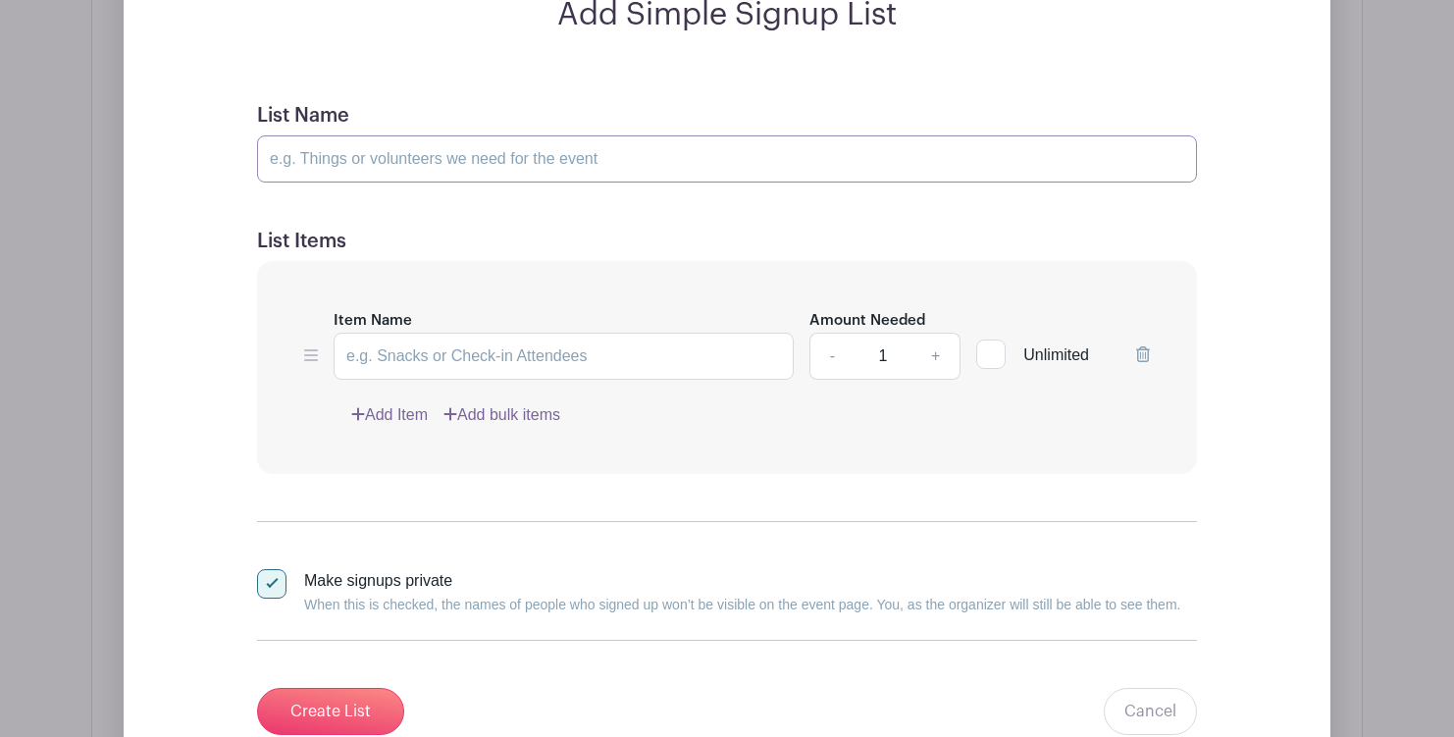
click at [421, 171] on input "List Name" at bounding box center [727, 158] width 940 height 47
type input "Sign-Ups"
click at [479, 367] on input "Item Name" at bounding box center [563, 356] width 460 height 47
type input "Sign-Ups"
click at [934, 356] on link "+" at bounding box center [935, 356] width 49 height 47
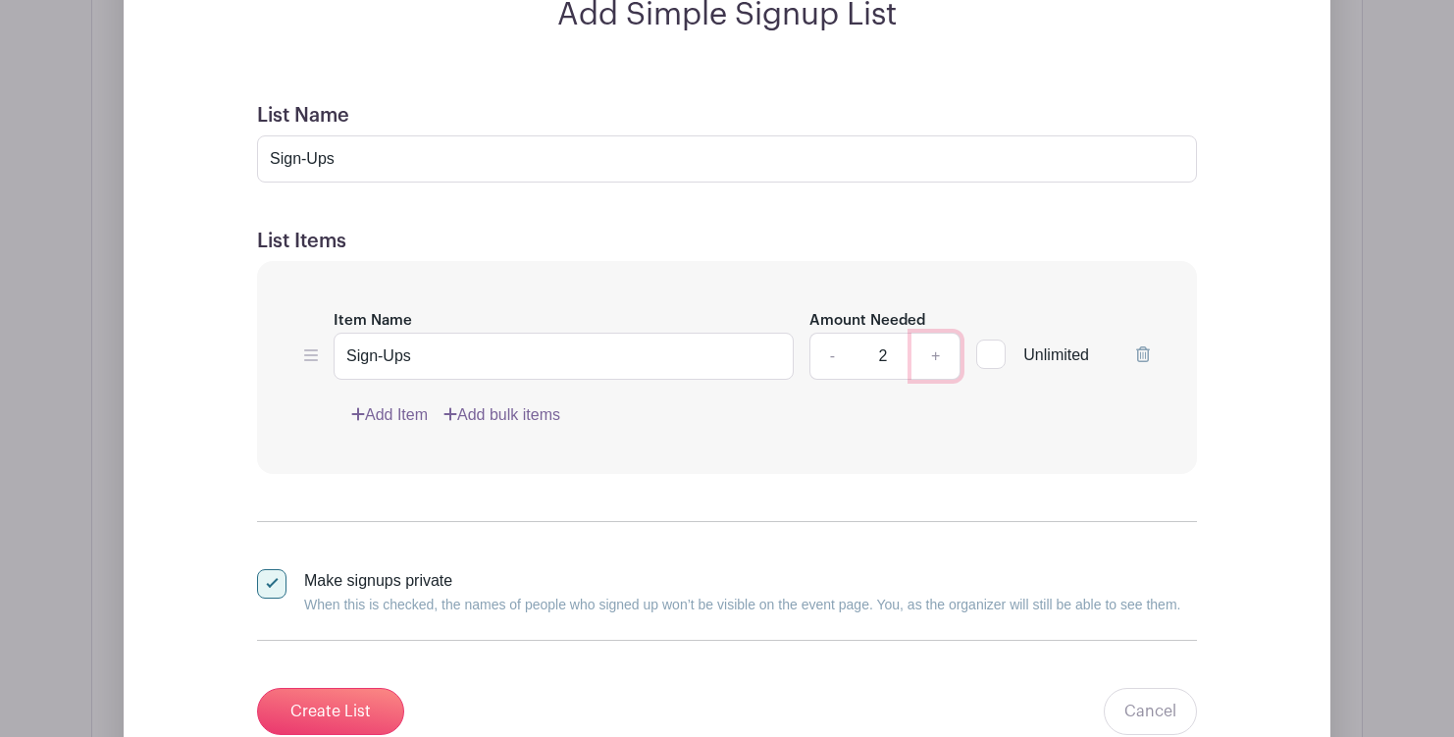
click at [934, 356] on link "+" at bounding box center [935, 356] width 49 height 47
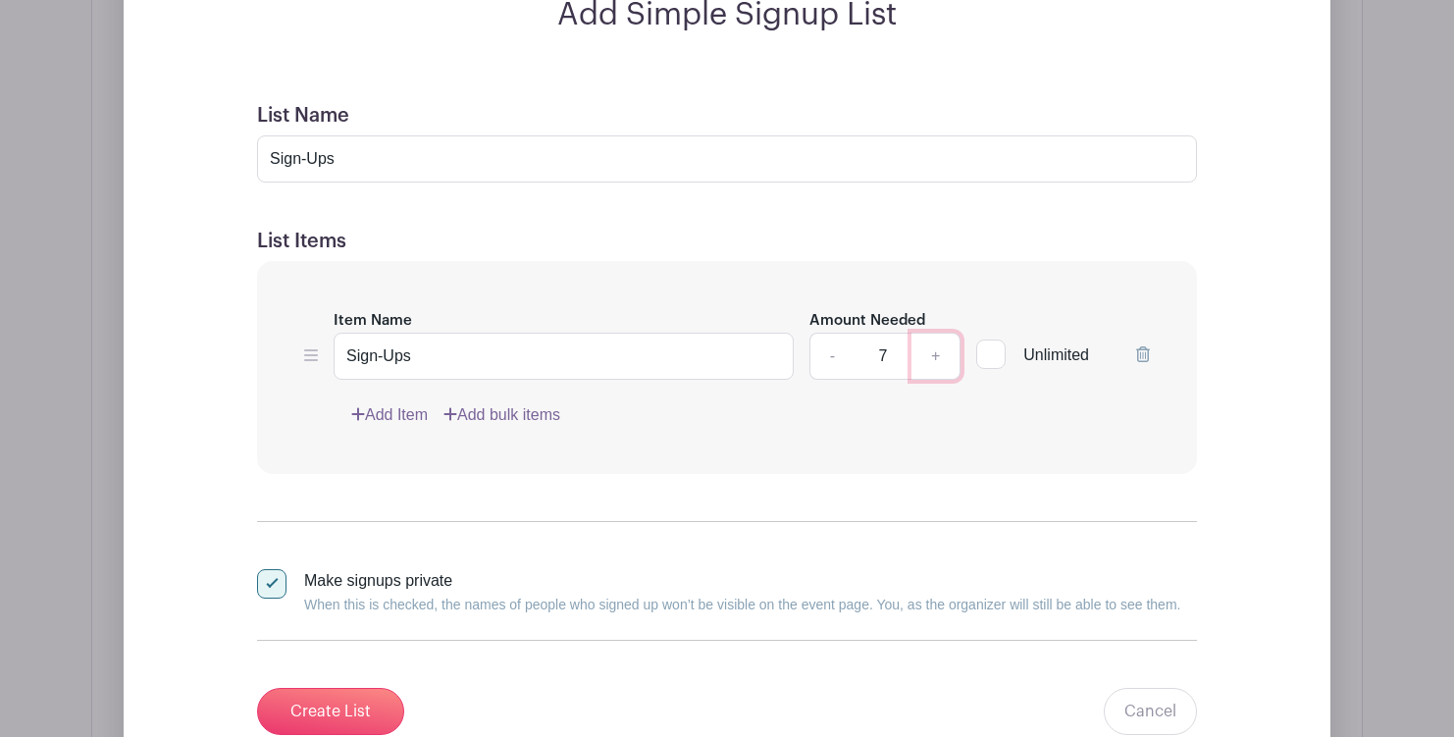
click at [934, 356] on link "+" at bounding box center [935, 356] width 49 height 47
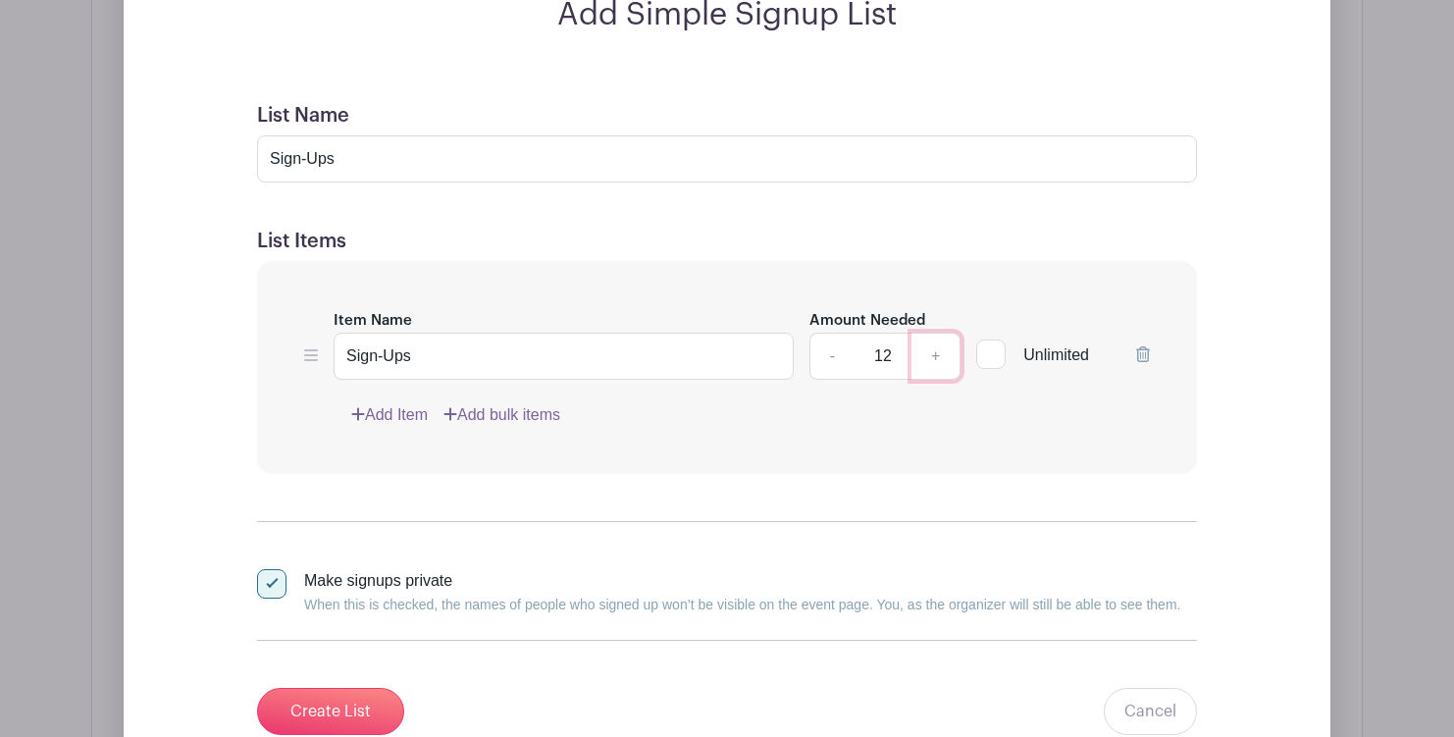
click at [934, 356] on link "+" at bounding box center [935, 356] width 49 height 47
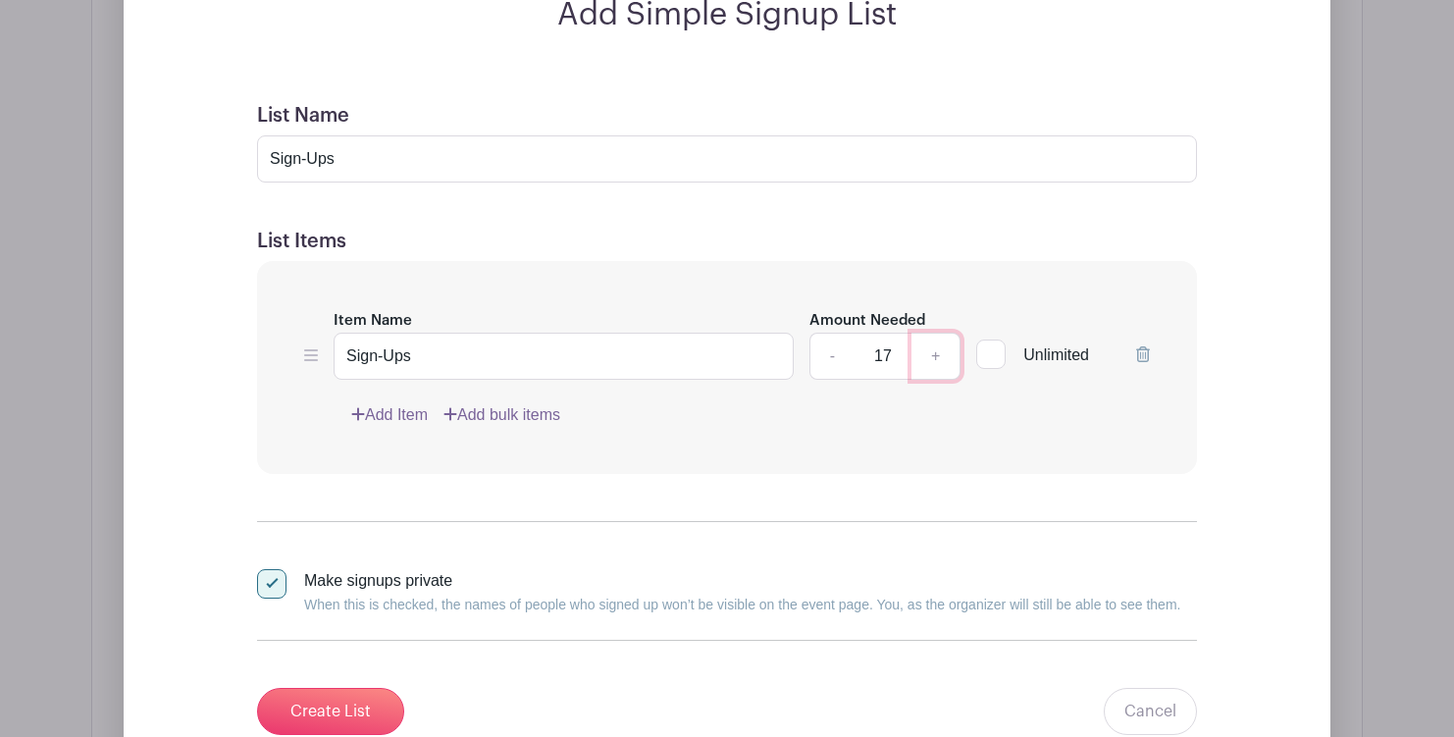
click at [934, 356] on link "+" at bounding box center [935, 356] width 49 height 47
type input "20"
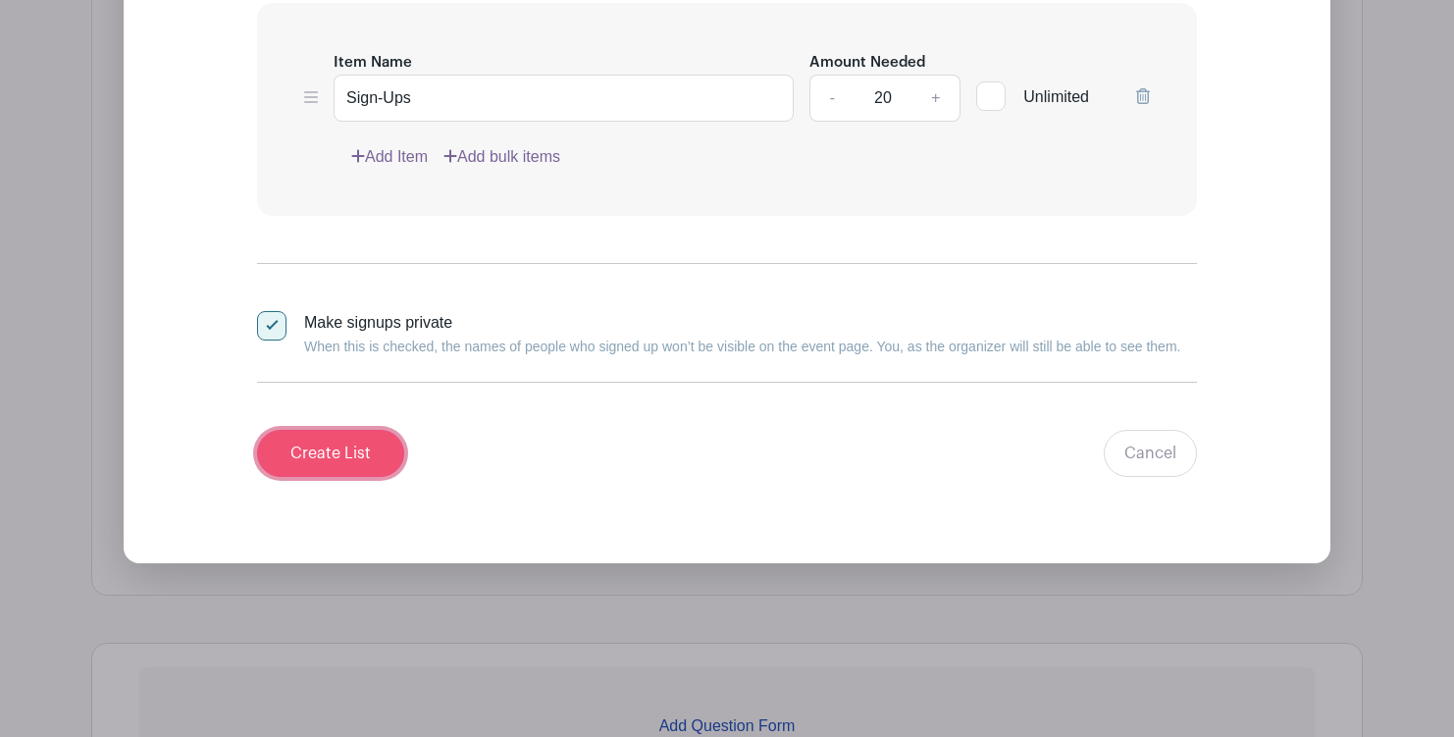
click at [305, 471] on input "Create List" at bounding box center [330, 453] width 147 height 47
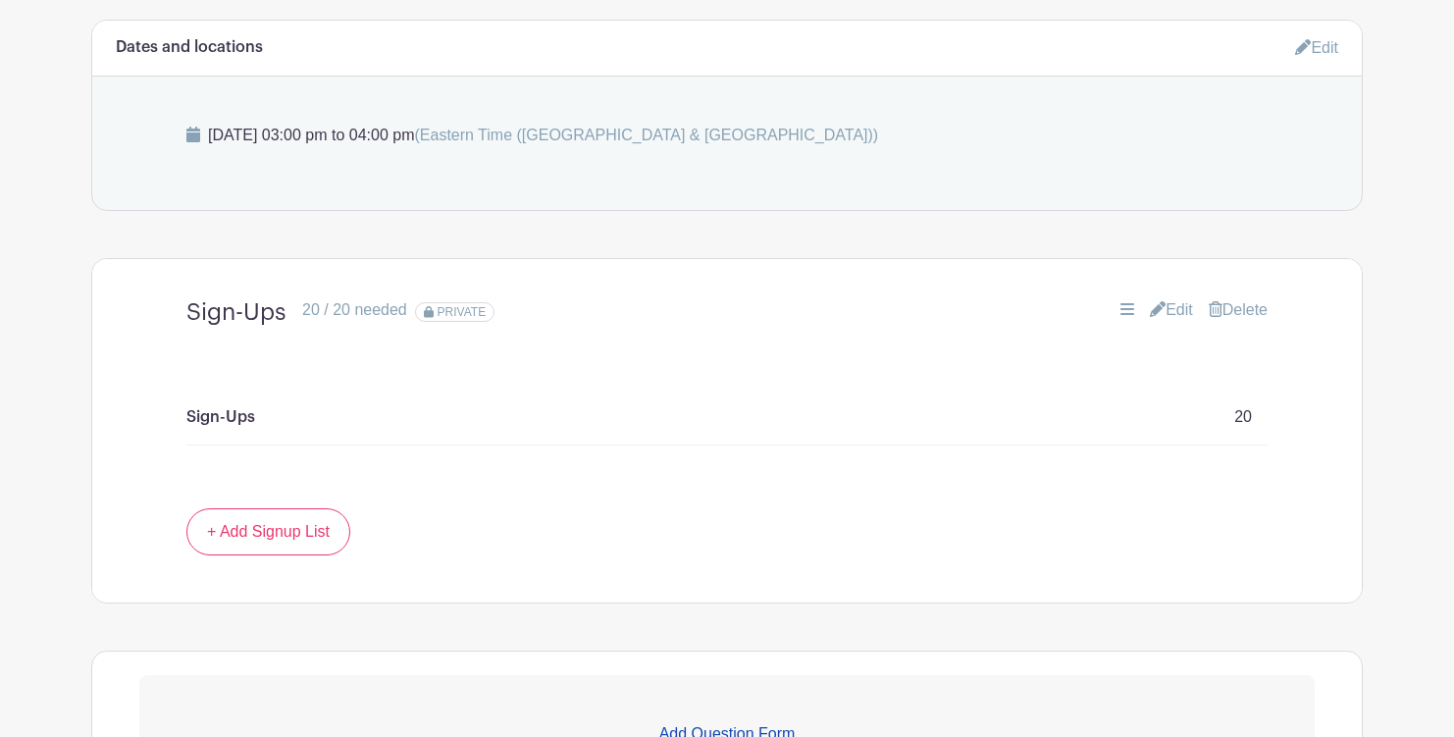
scroll to position [973, 0]
click at [478, 314] on span "PRIVATE" at bounding box center [461, 313] width 49 height 14
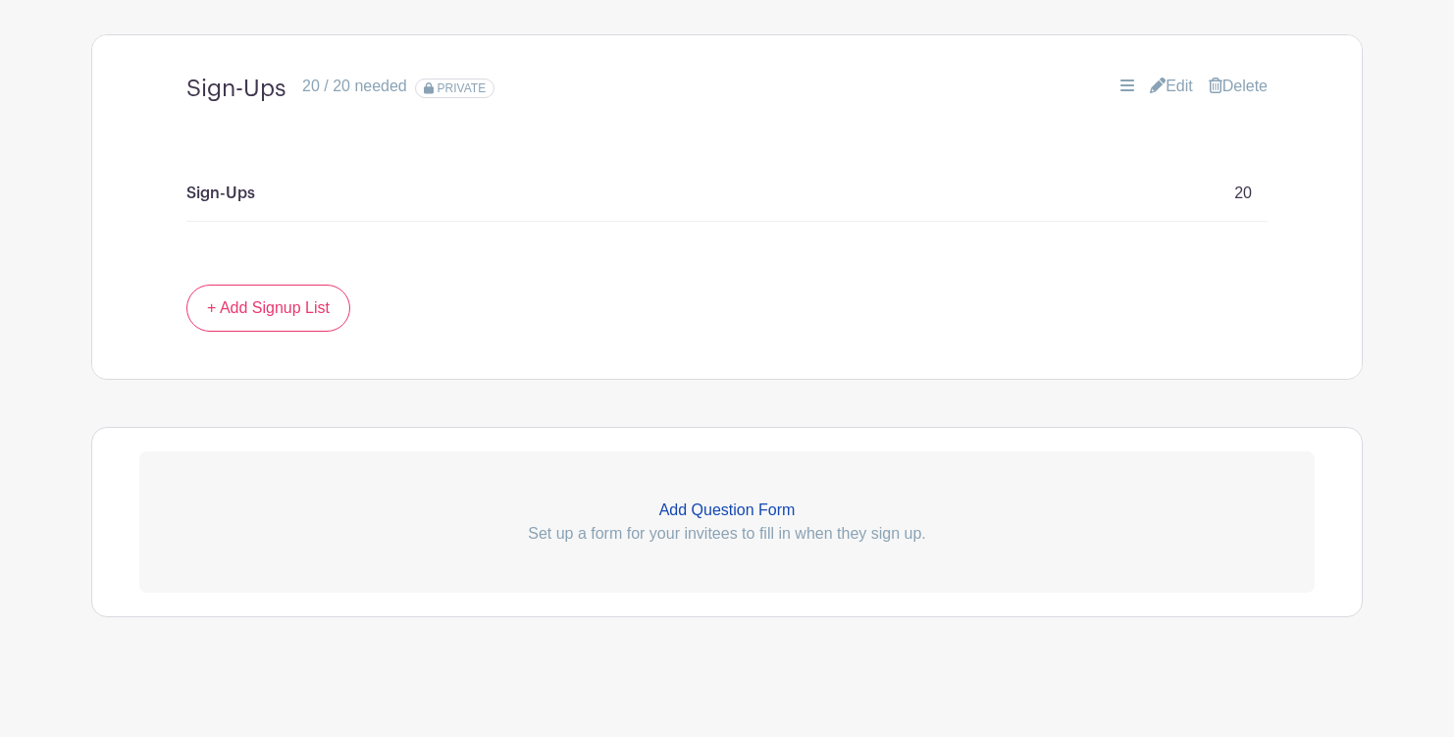
scroll to position [1203, 0]
click at [748, 504] on p "Add Question Form" at bounding box center [726, 507] width 1175 height 24
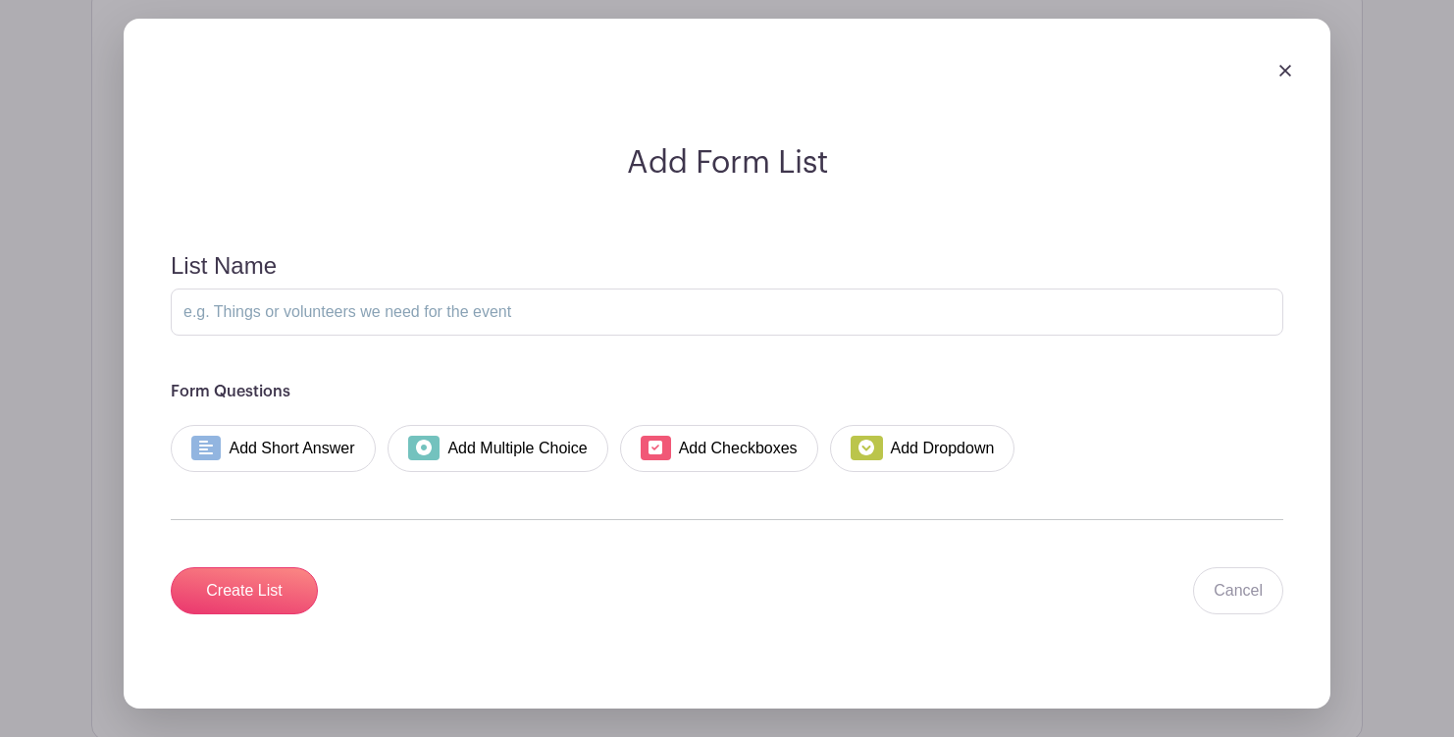
scroll to position [1651, 0]
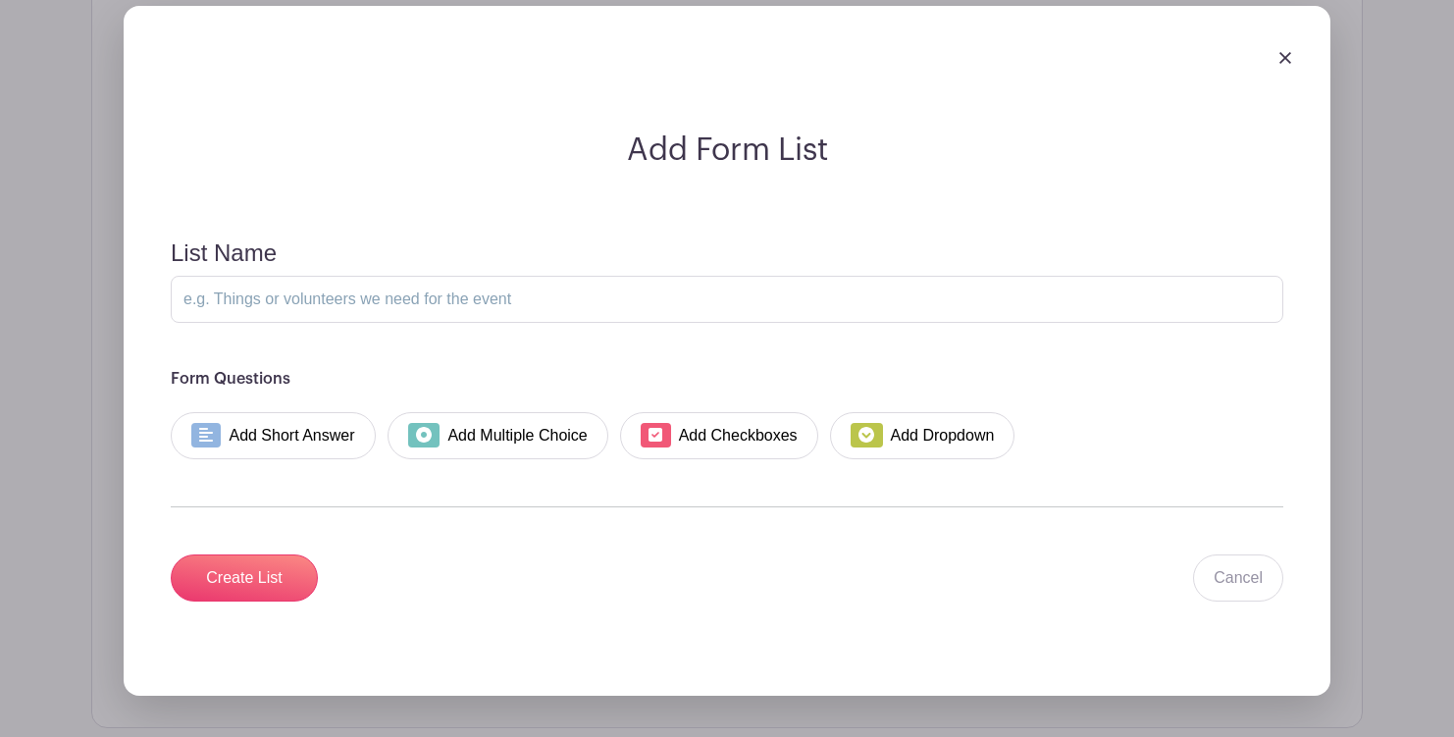
click at [1283, 56] on img at bounding box center [1285, 58] width 12 height 12
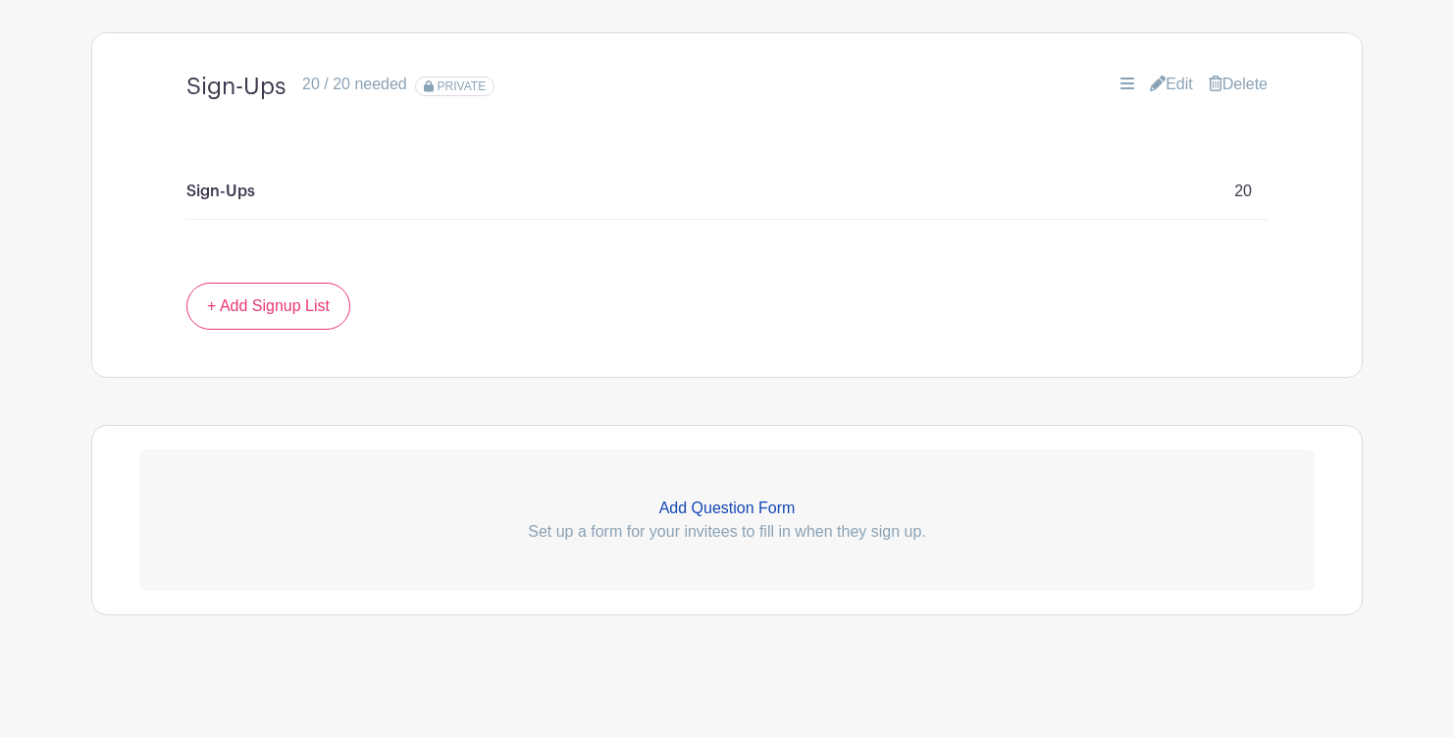
scroll to position [1203, 0]
click at [712, 506] on p "Add Question Form" at bounding box center [726, 507] width 1175 height 24
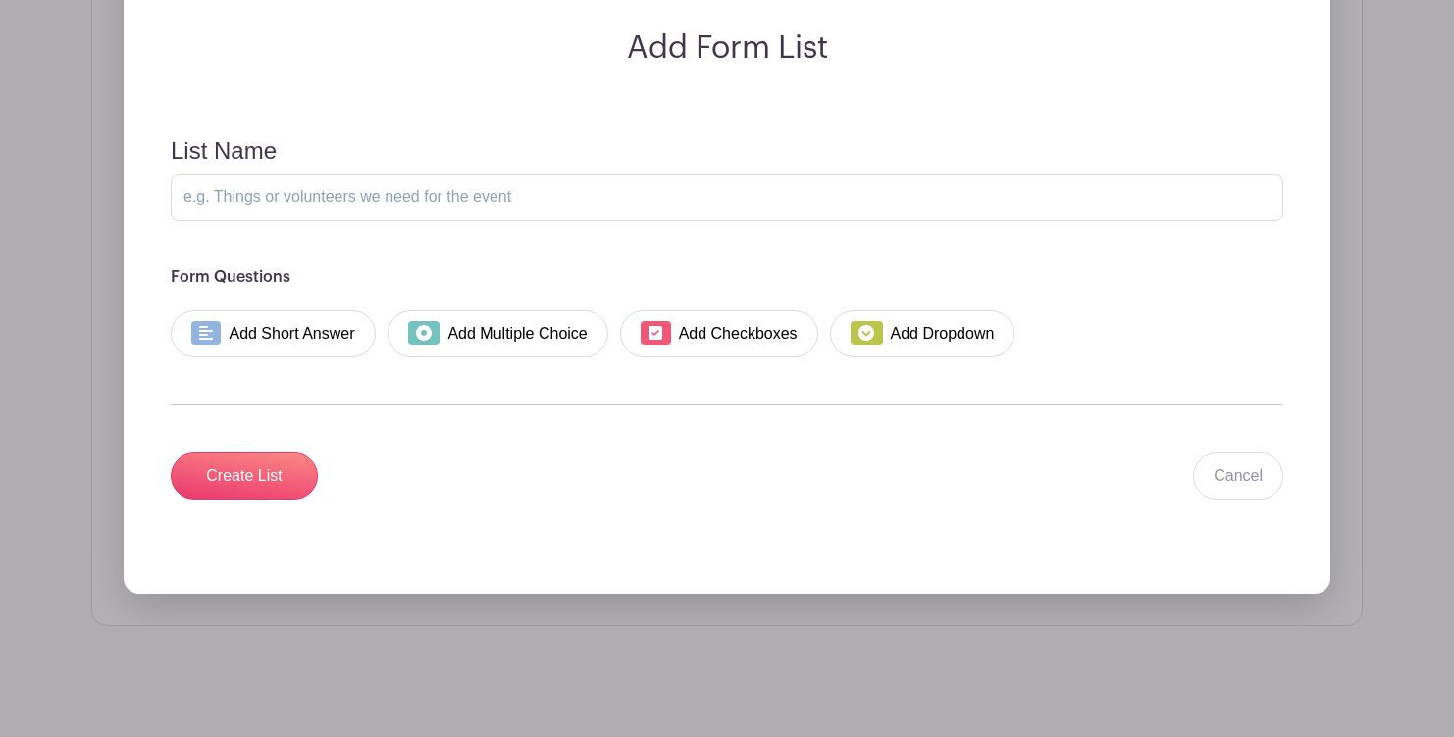
scroll to position [1735, 0]
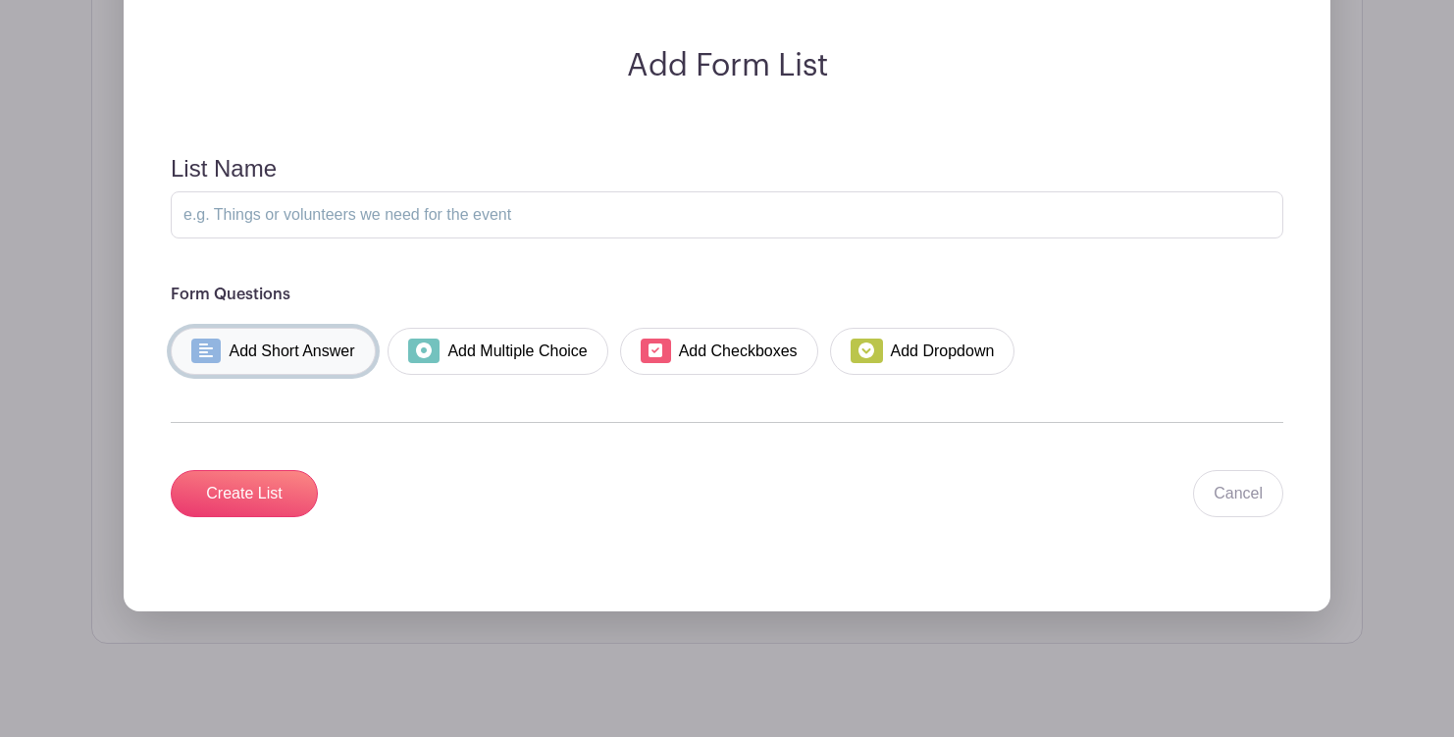
click at [295, 352] on link "Add Short Answer" at bounding box center [273, 351] width 205 height 47
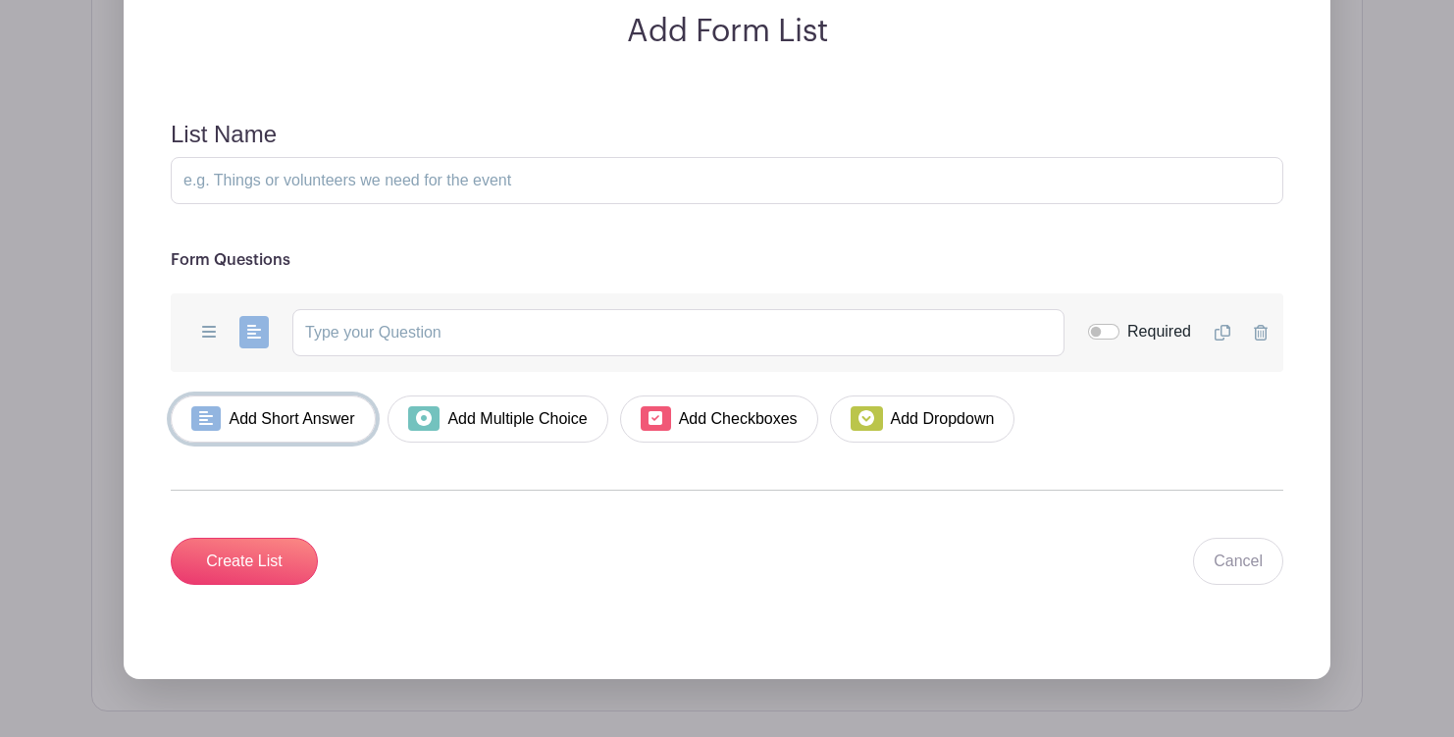
scroll to position [1770, 0]
click at [383, 341] on input "text" at bounding box center [678, 331] width 772 height 47
type input "Name:"
click at [1102, 333] on input "Required" at bounding box center [1103, 331] width 31 height 16
checkbox input "true"
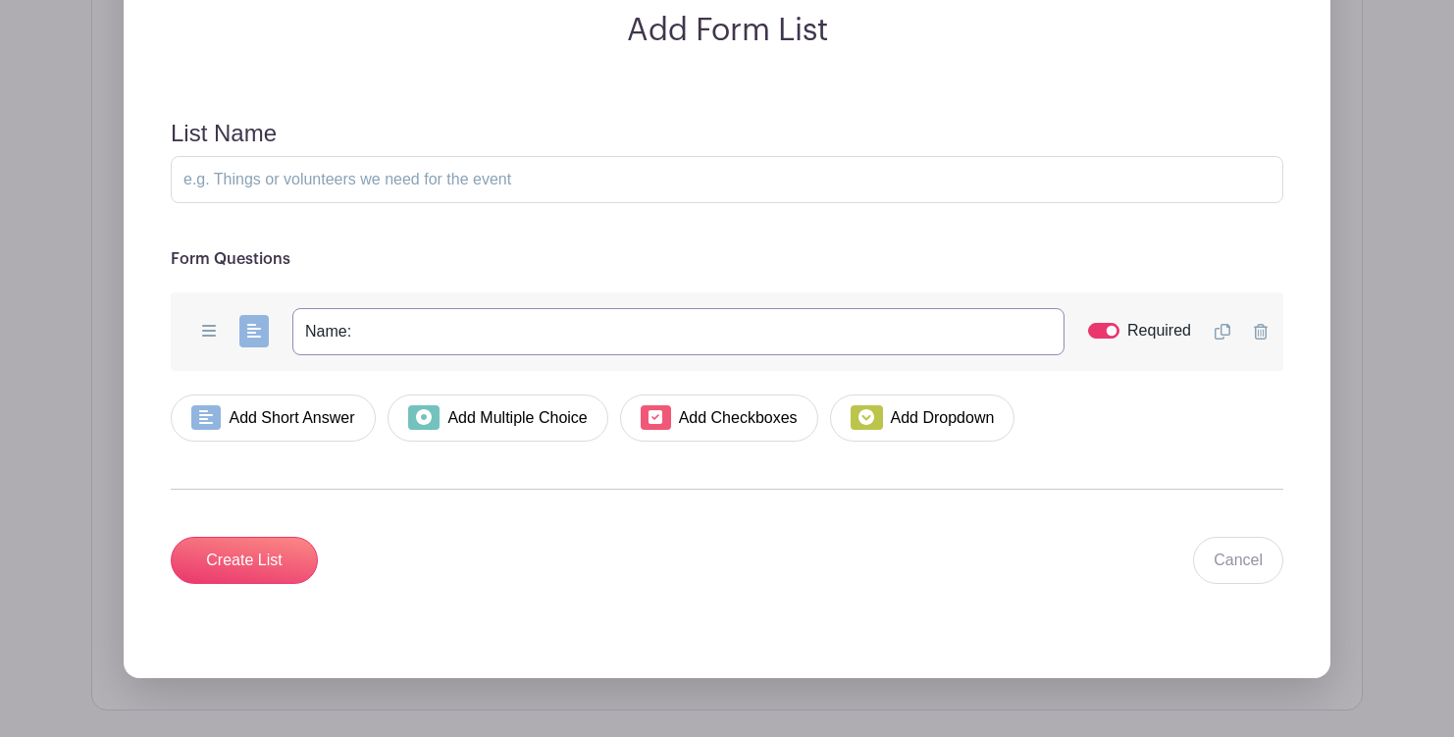
click at [405, 330] on input "Name:" at bounding box center [678, 331] width 772 height 47
click at [1218, 335] on icon at bounding box center [1222, 332] width 16 height 16
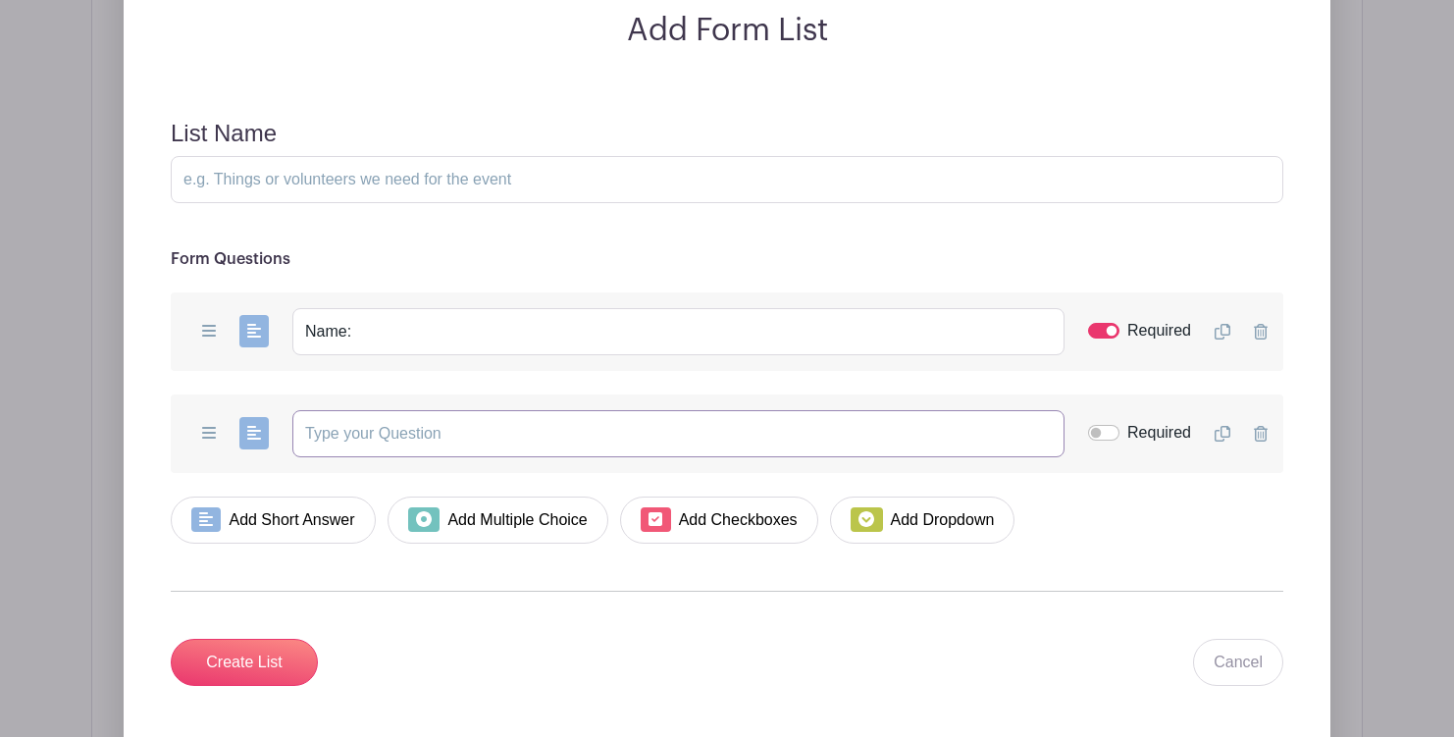
click at [453, 443] on input "text" at bounding box center [678, 433] width 772 height 47
type input "Chewy email address:"
click at [1103, 425] on div "Required" at bounding box center [1139, 433] width 103 height 24
click at [1103, 435] on input "Required" at bounding box center [1103, 433] width 31 height 16
checkbox input "true"
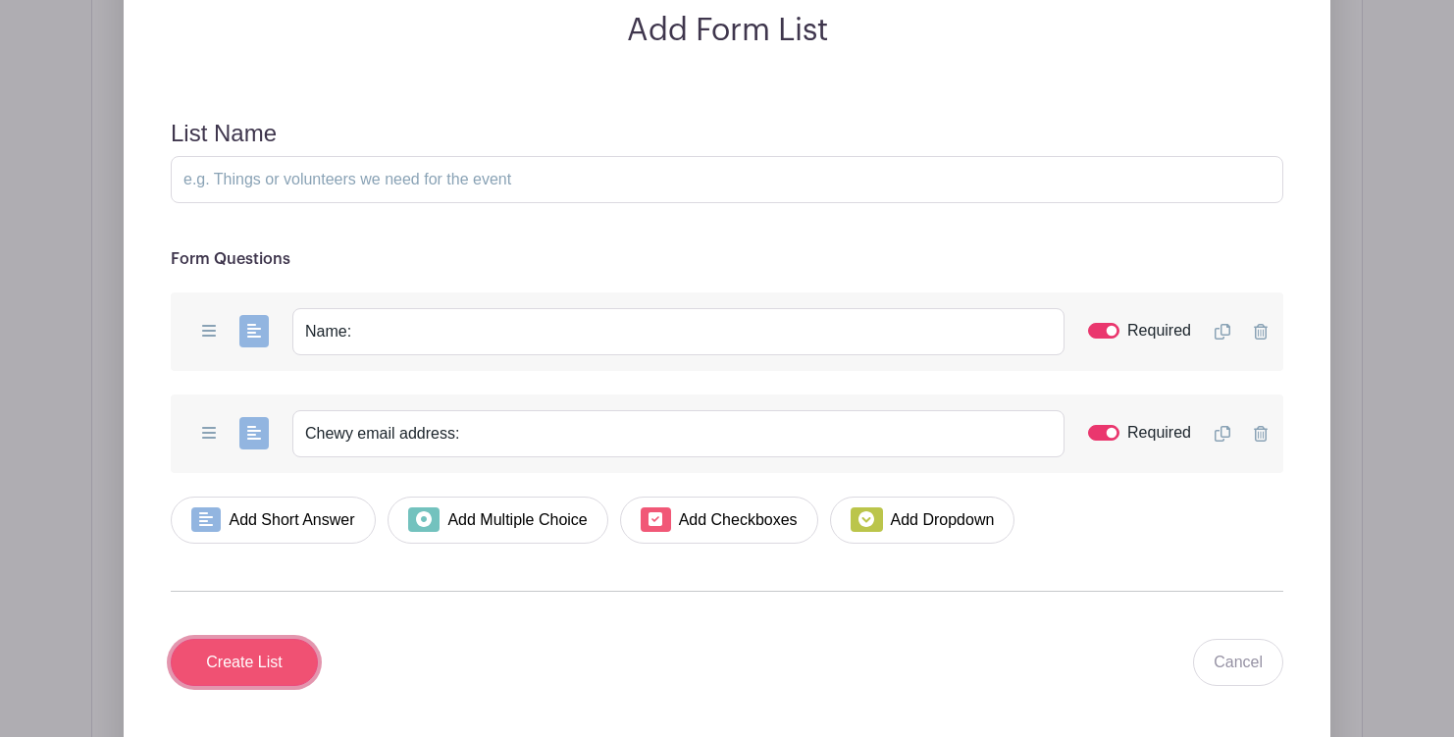
click at [265, 655] on input "Create List" at bounding box center [244, 662] width 147 height 47
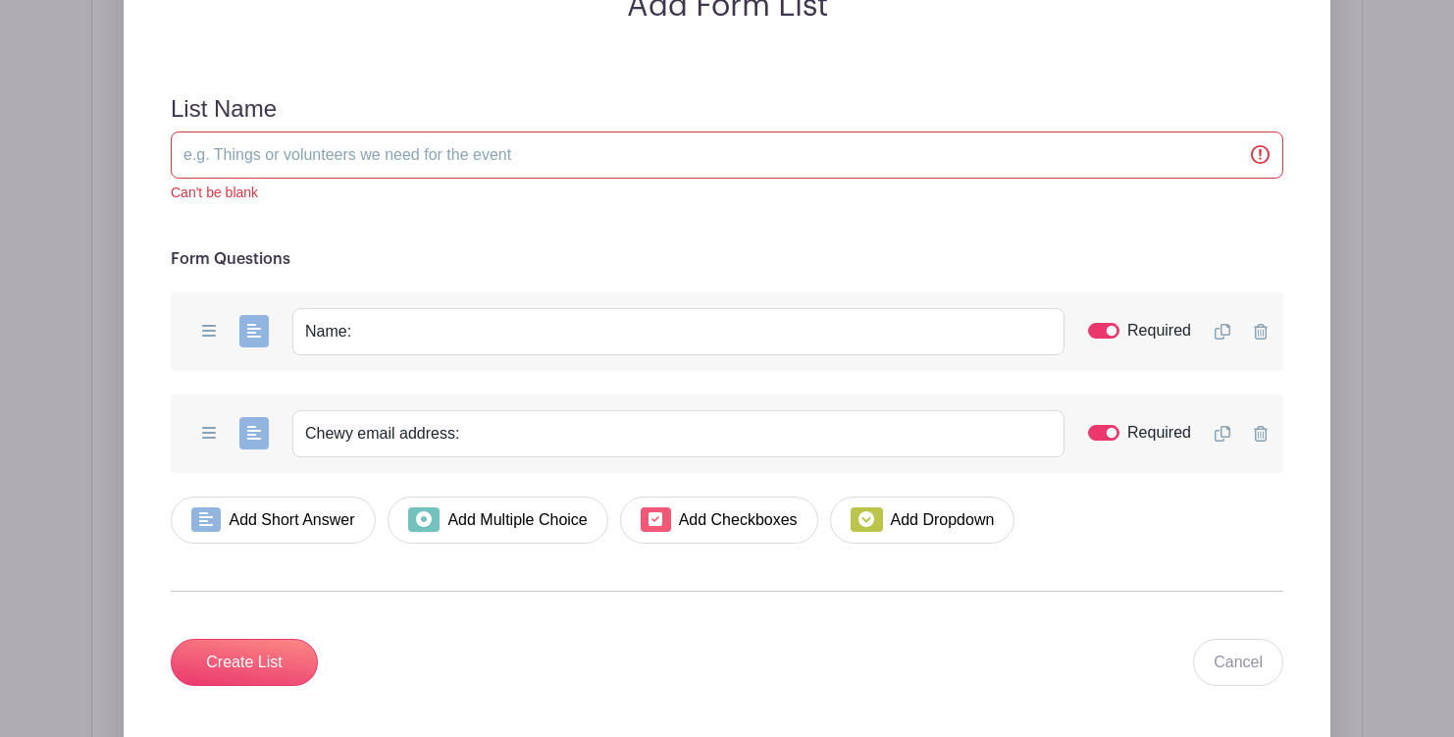
scroll to position [1948, 0]
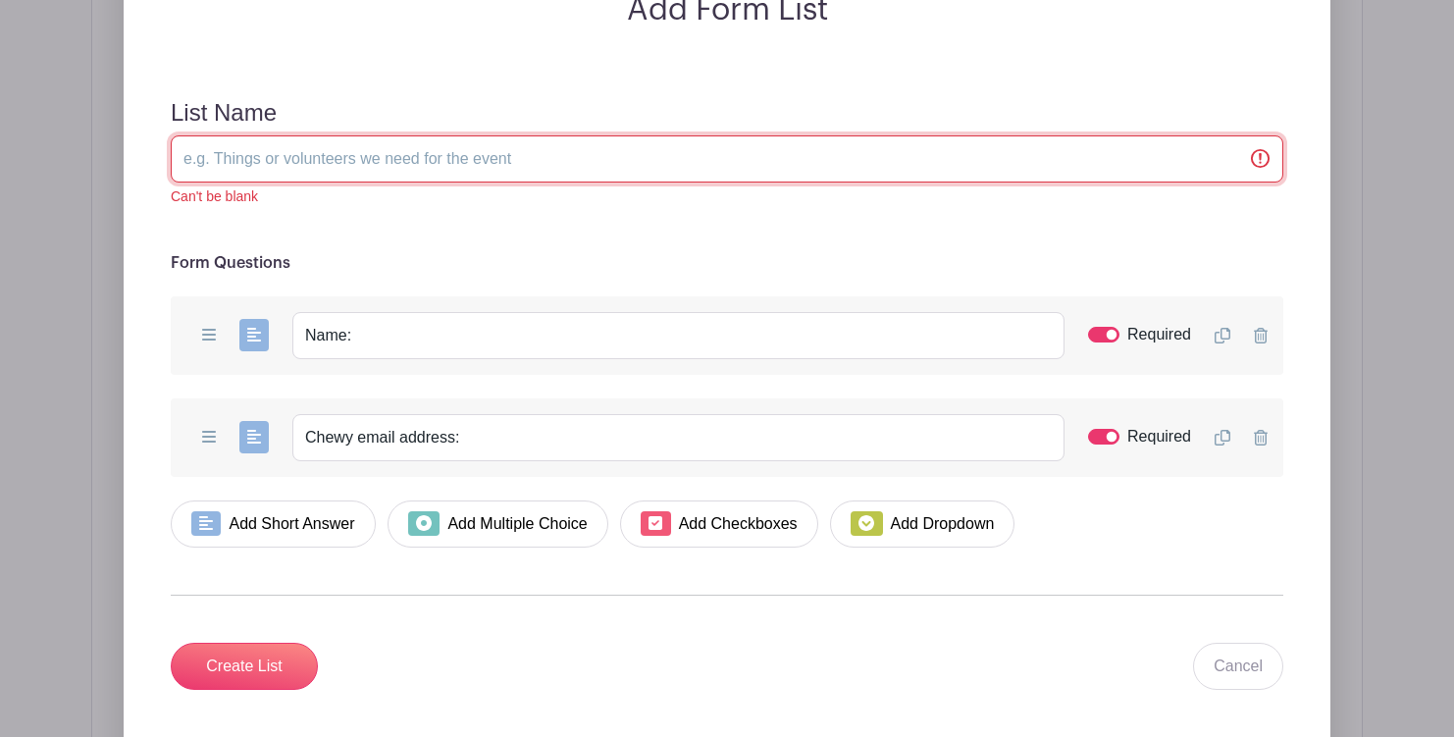
click at [339, 169] on input "List Name" at bounding box center [727, 158] width 1112 height 47
type input "Participant Info"
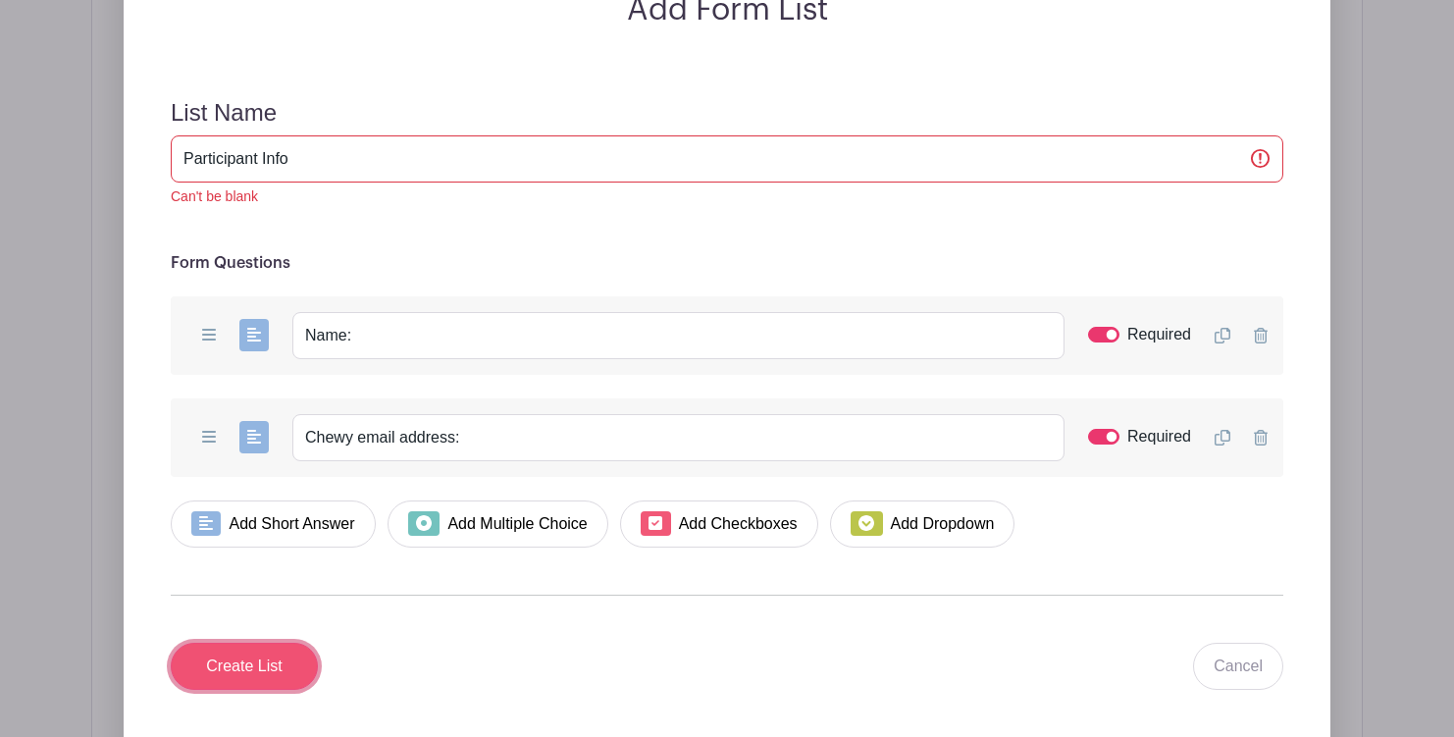
click at [259, 664] on input "Create List" at bounding box center [244, 665] width 147 height 47
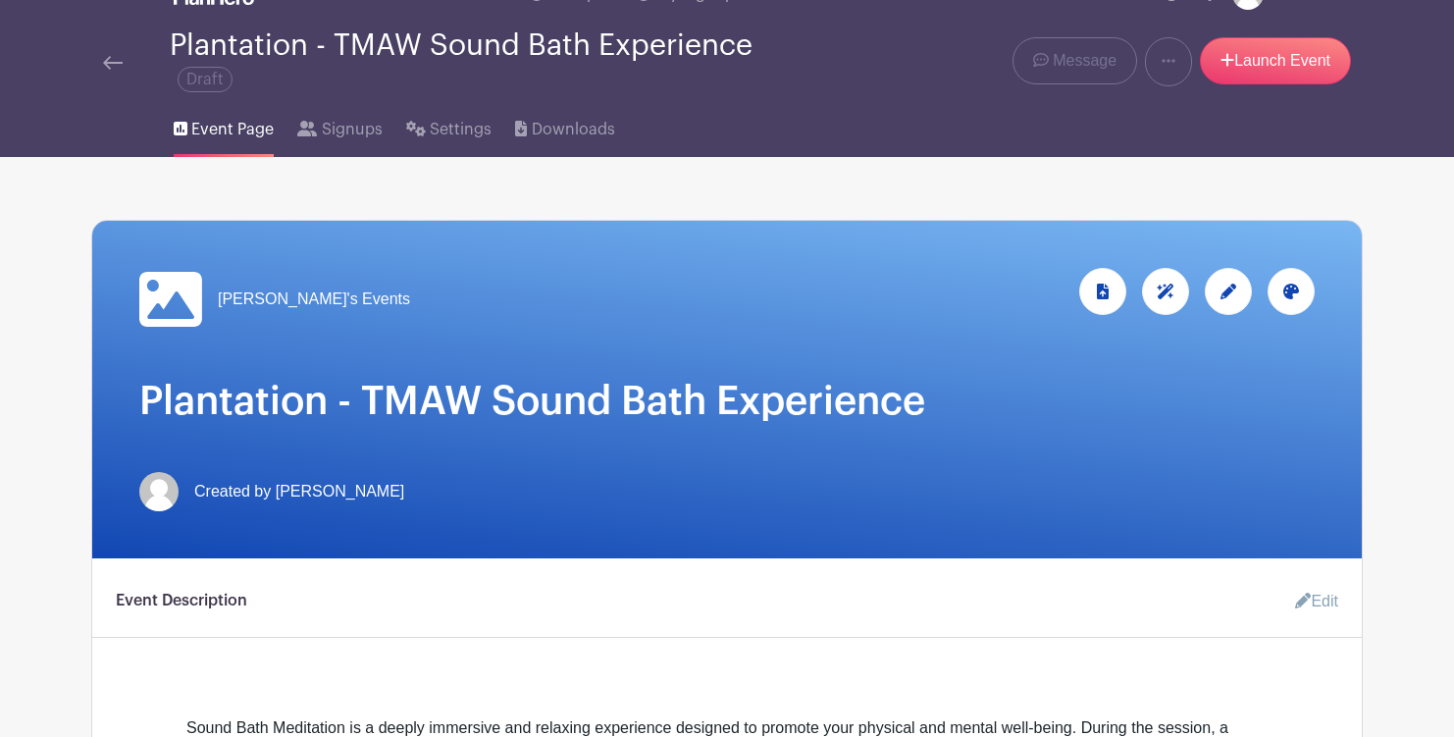
scroll to position [0, 0]
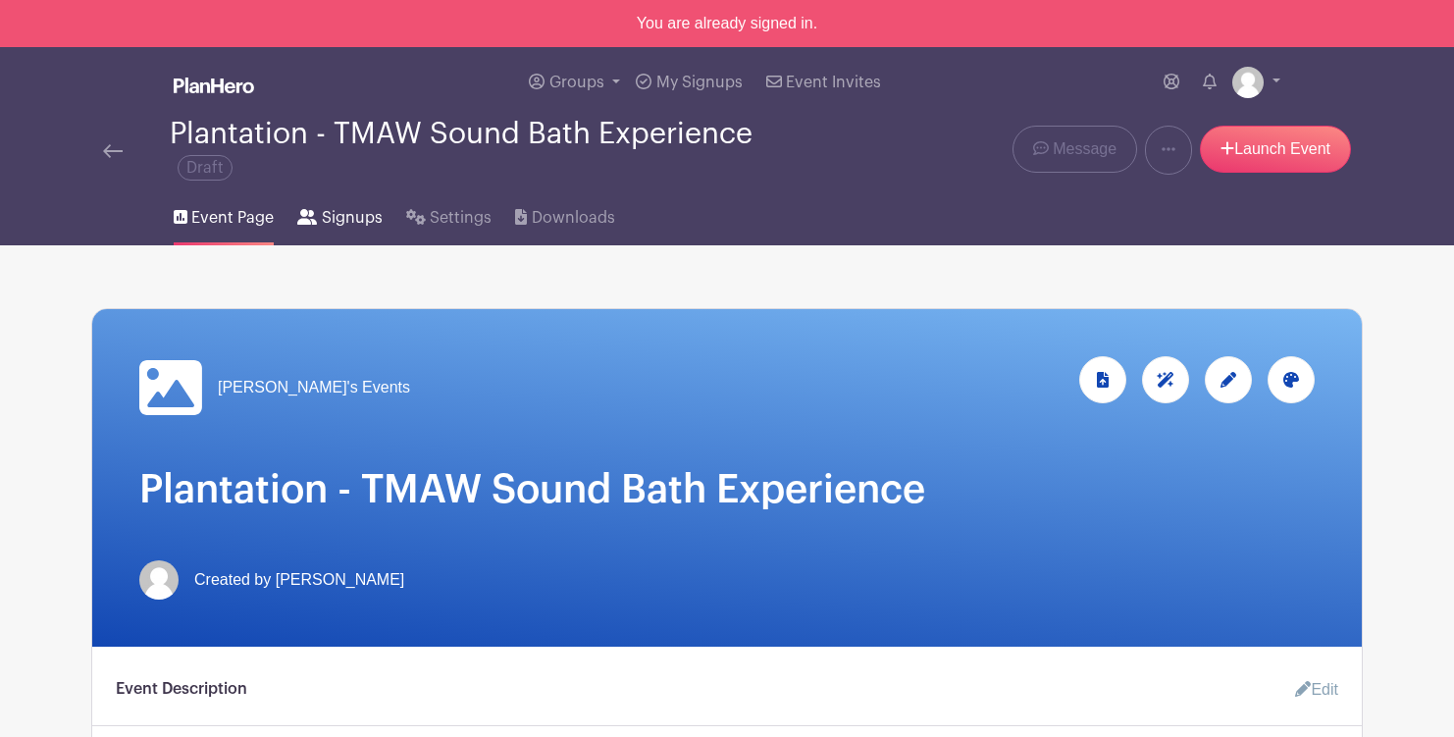
click at [349, 215] on span "Signups" at bounding box center [352, 218] width 61 height 24
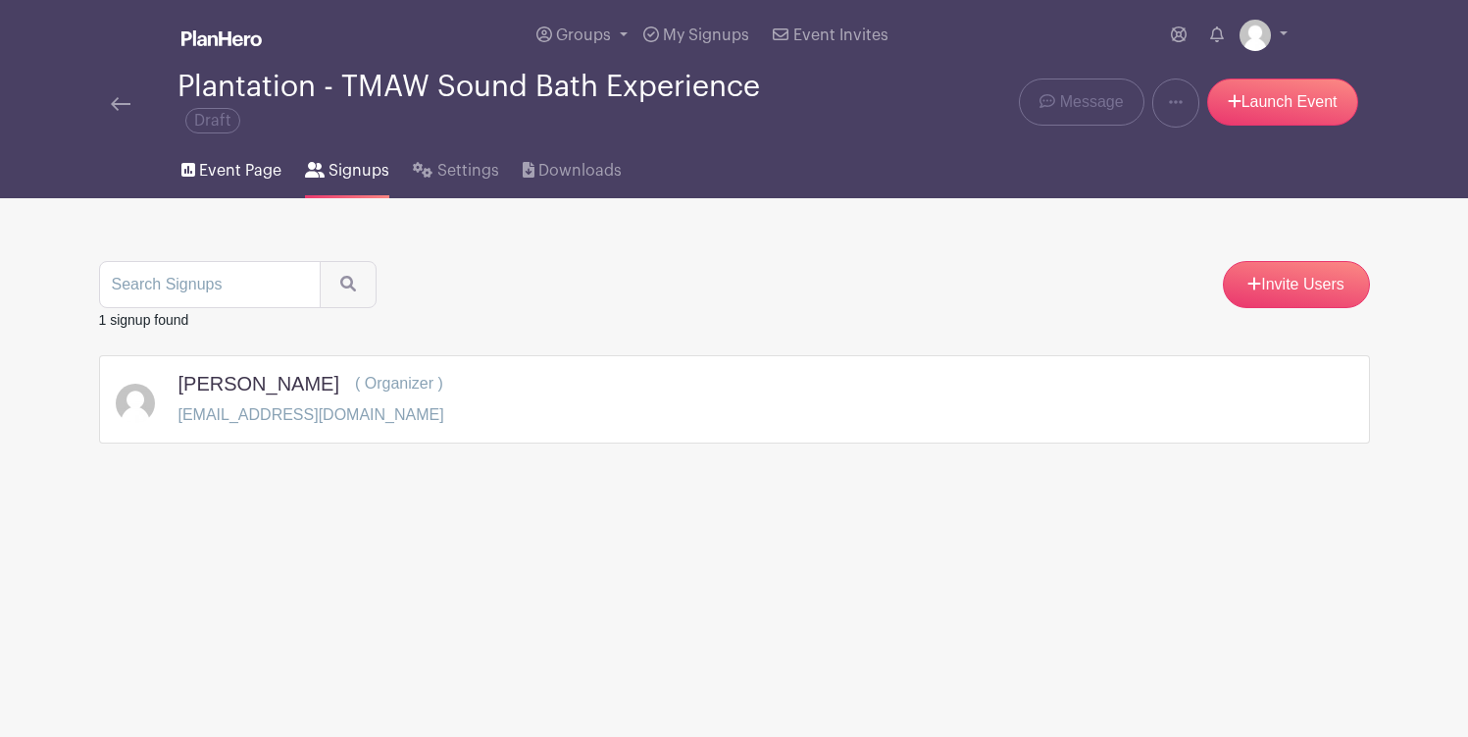
click at [254, 180] on span "Event Page" at bounding box center [240, 171] width 82 height 24
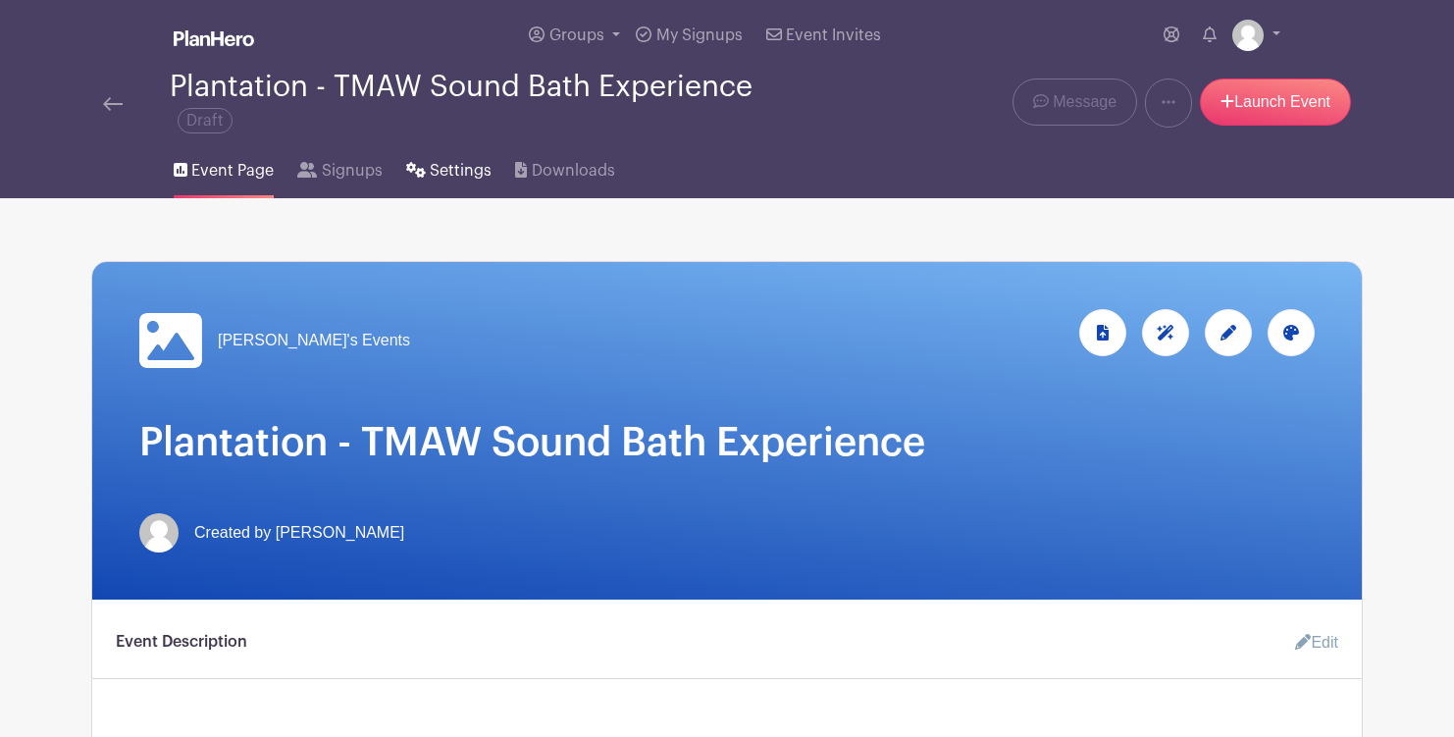
click at [439, 153] on link "Settings" at bounding box center [448, 166] width 85 height 63
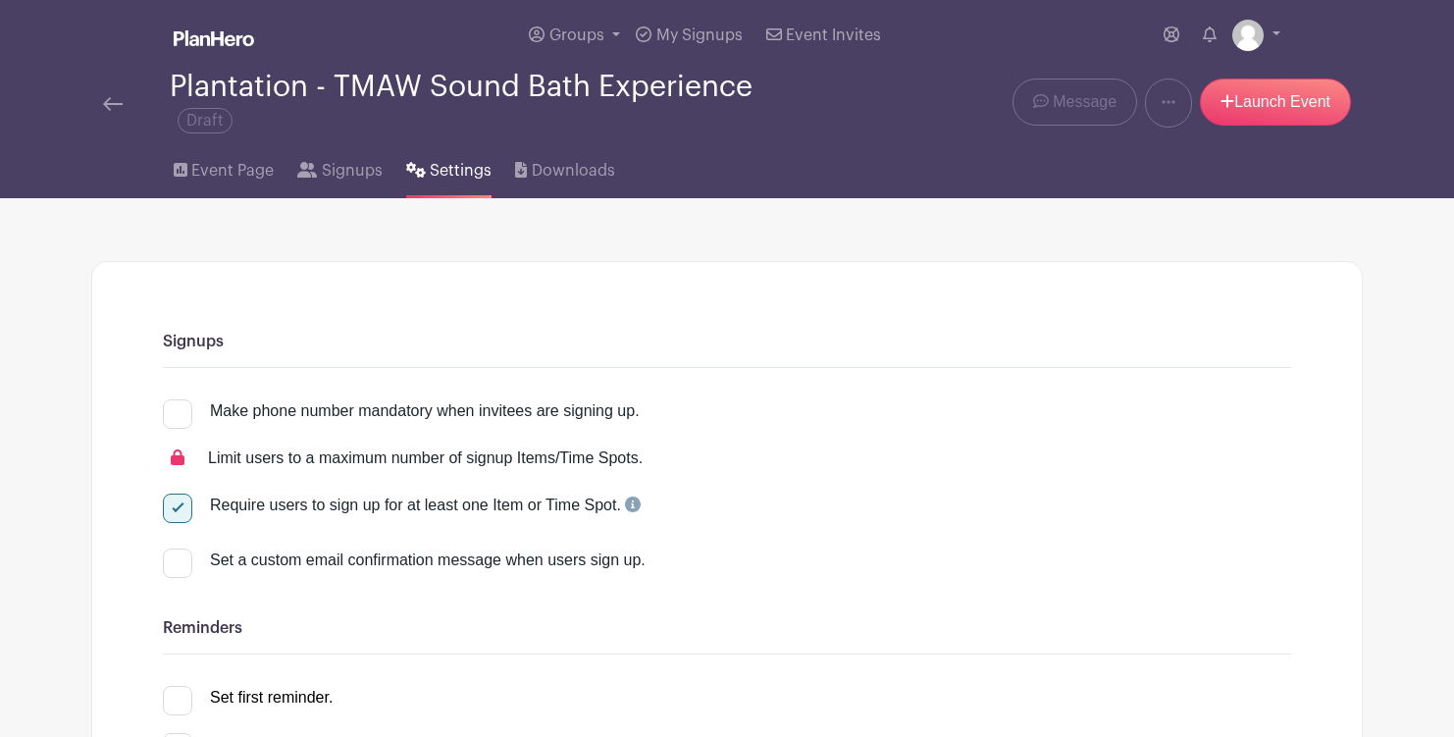
click at [1164, 102] on icon at bounding box center [1168, 102] width 14 height 16
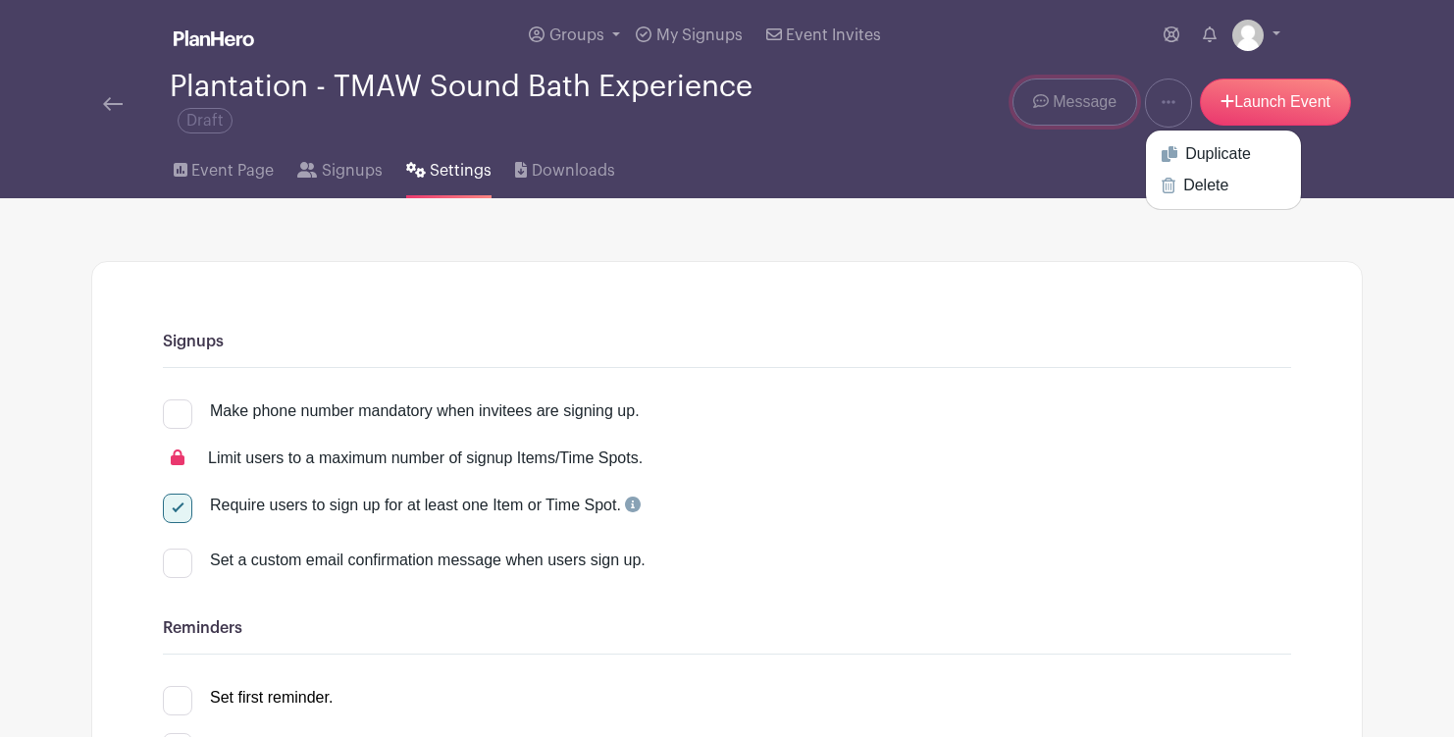
click at [1062, 112] on span "Message" at bounding box center [1084, 102] width 64 height 24
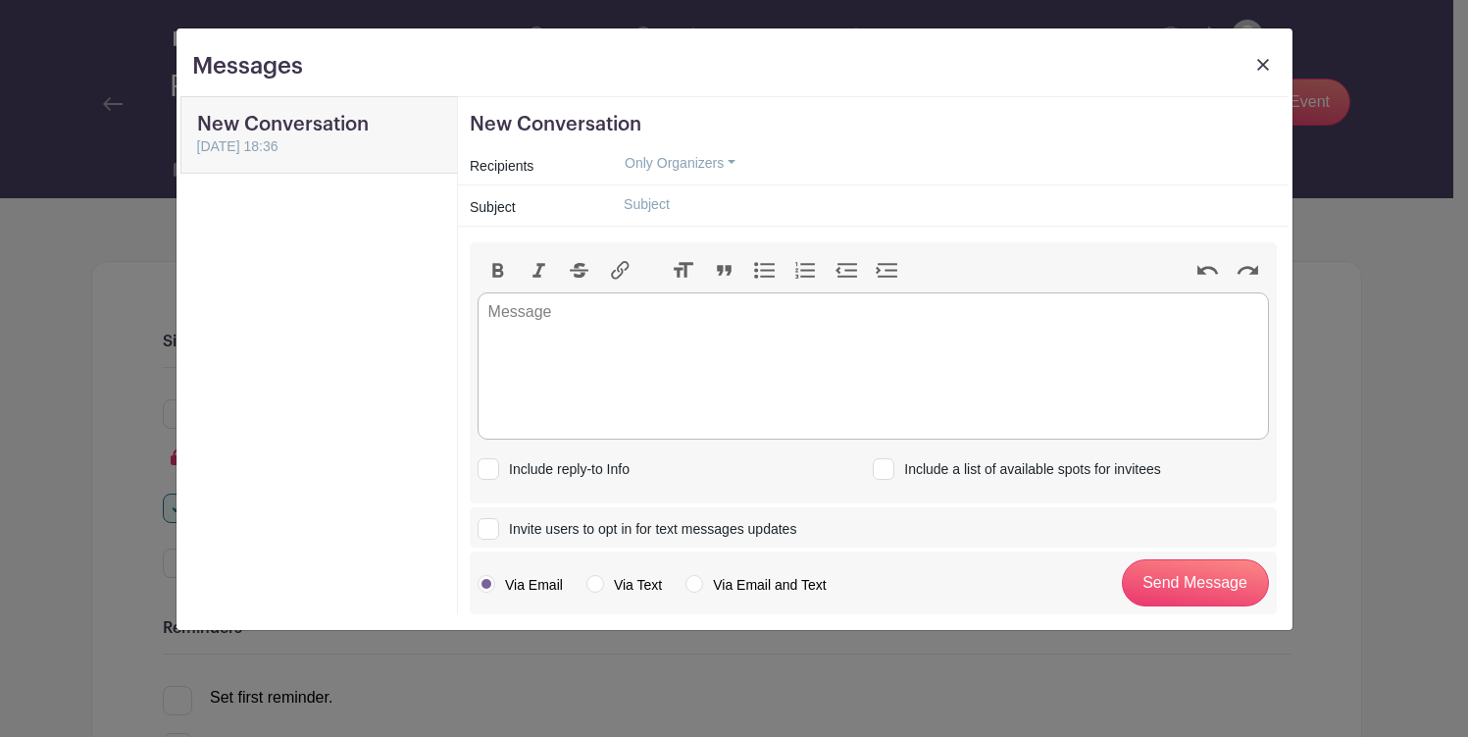
click at [1254, 57] on link at bounding box center [1263, 70] width 27 height 36
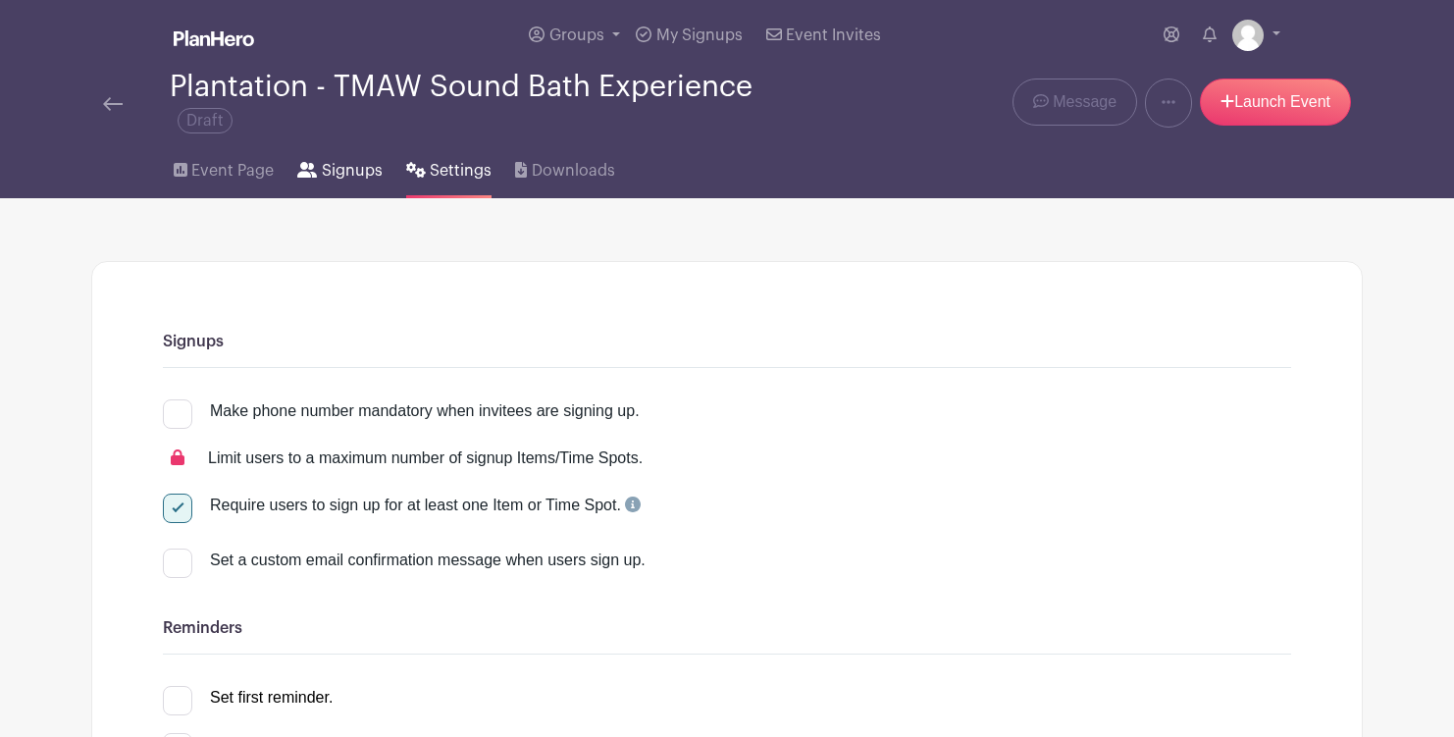
click at [357, 163] on span "Signups" at bounding box center [352, 171] width 61 height 24
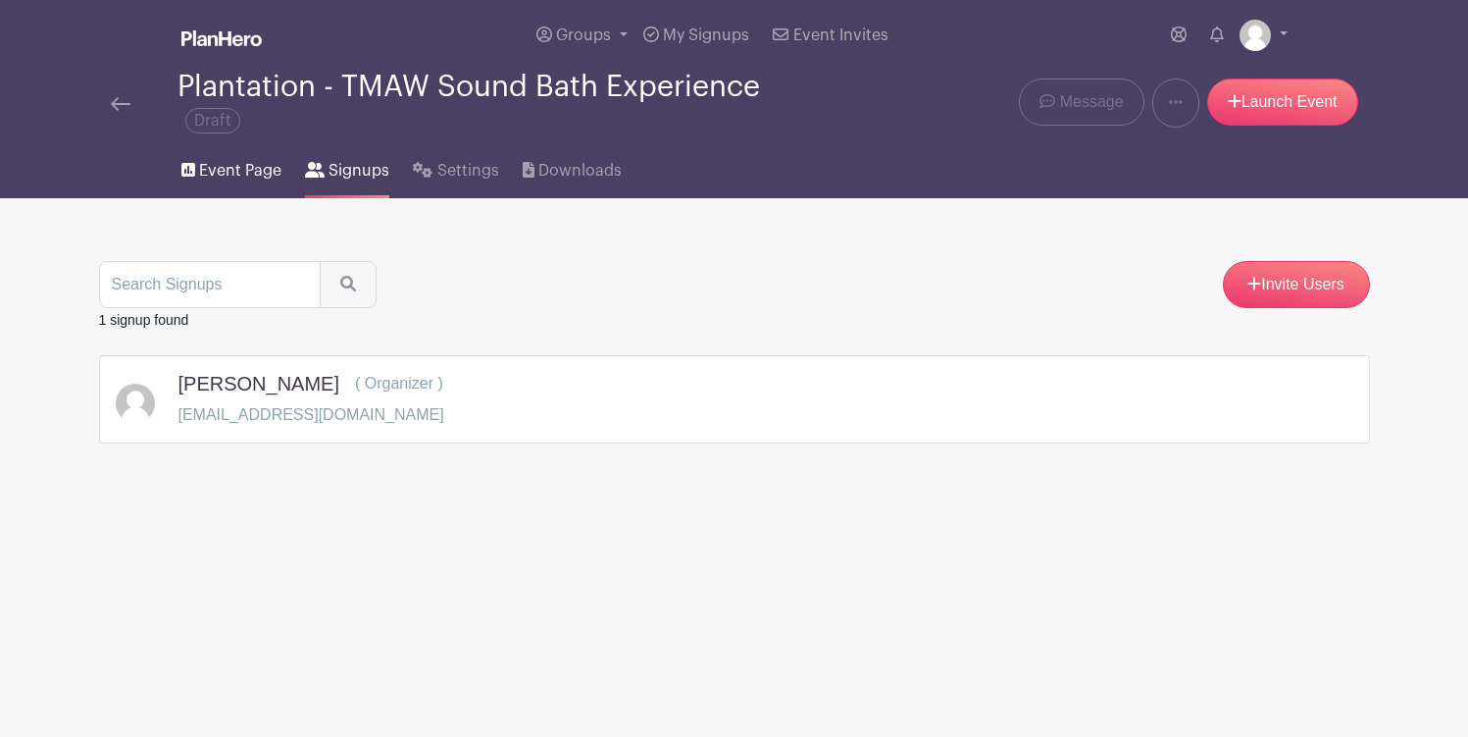
click at [225, 186] on link "Event Page" at bounding box center [231, 166] width 100 height 63
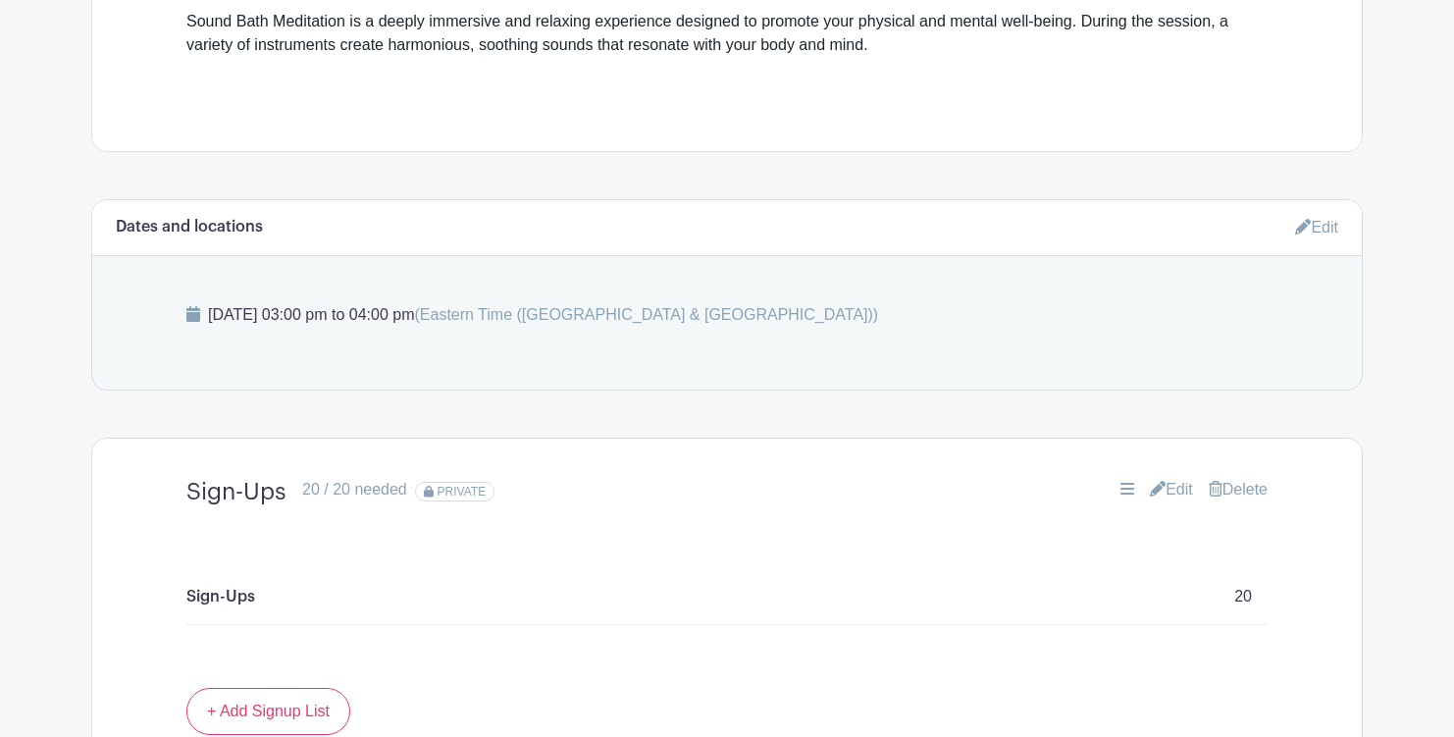
scroll to position [836, 0]
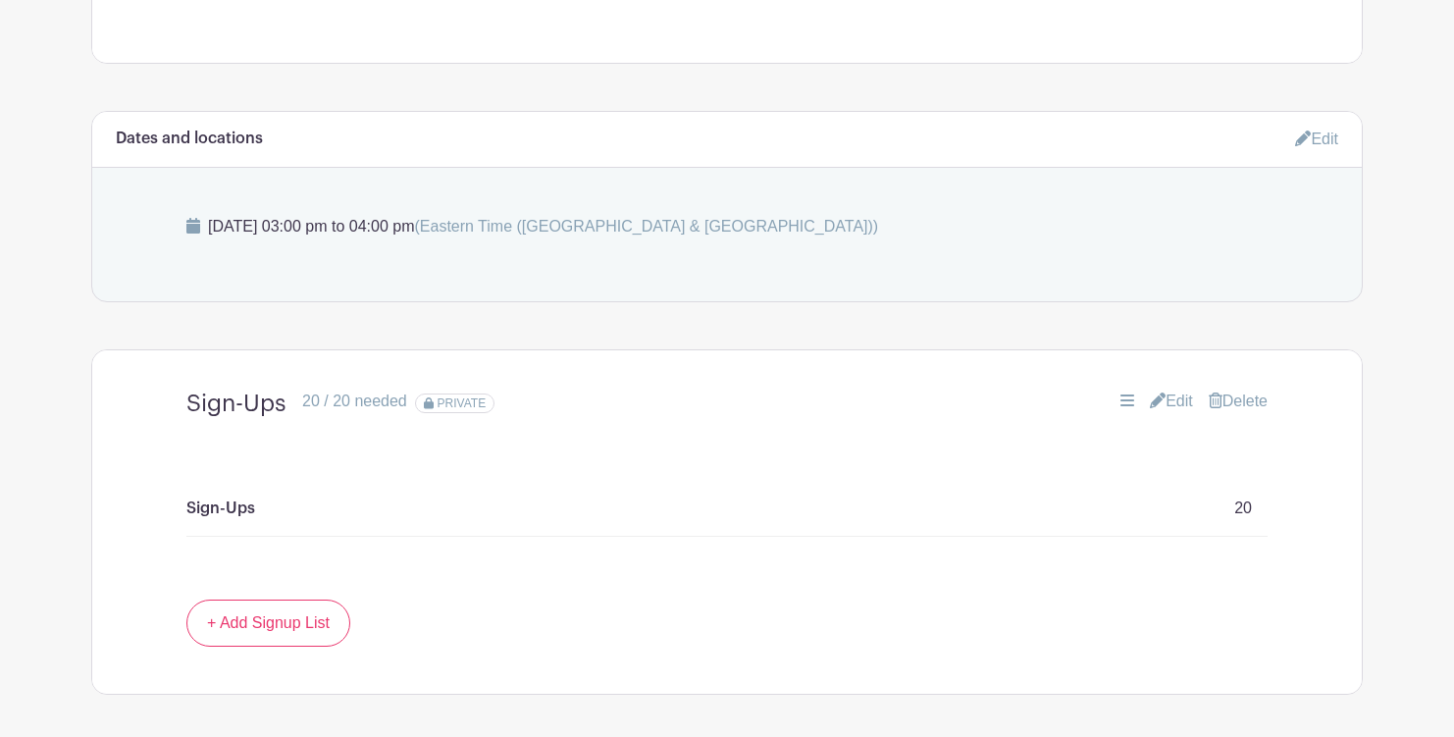
click at [1120, 404] on icon at bounding box center [1127, 400] width 14 height 16
click at [1153, 403] on icon at bounding box center [1158, 400] width 16 height 16
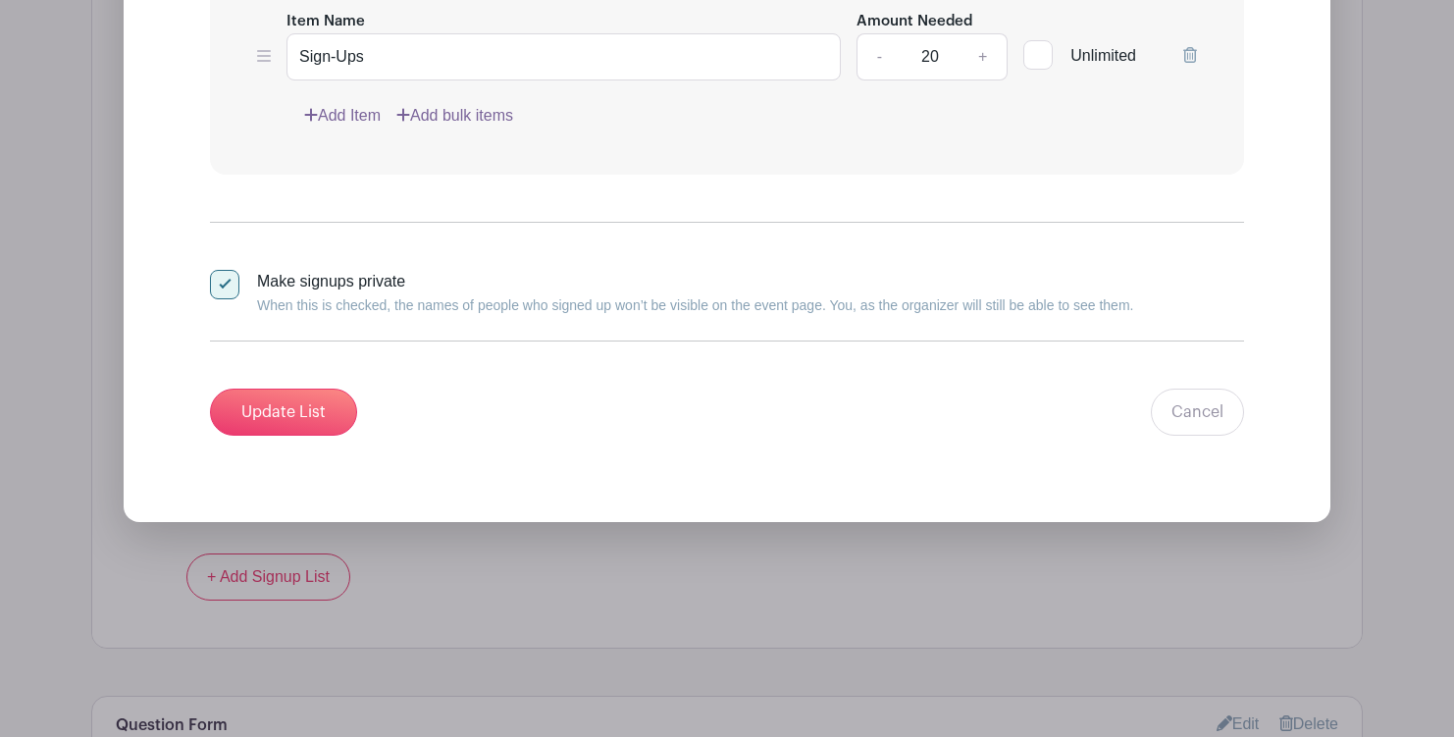
scroll to position [1430, 0]
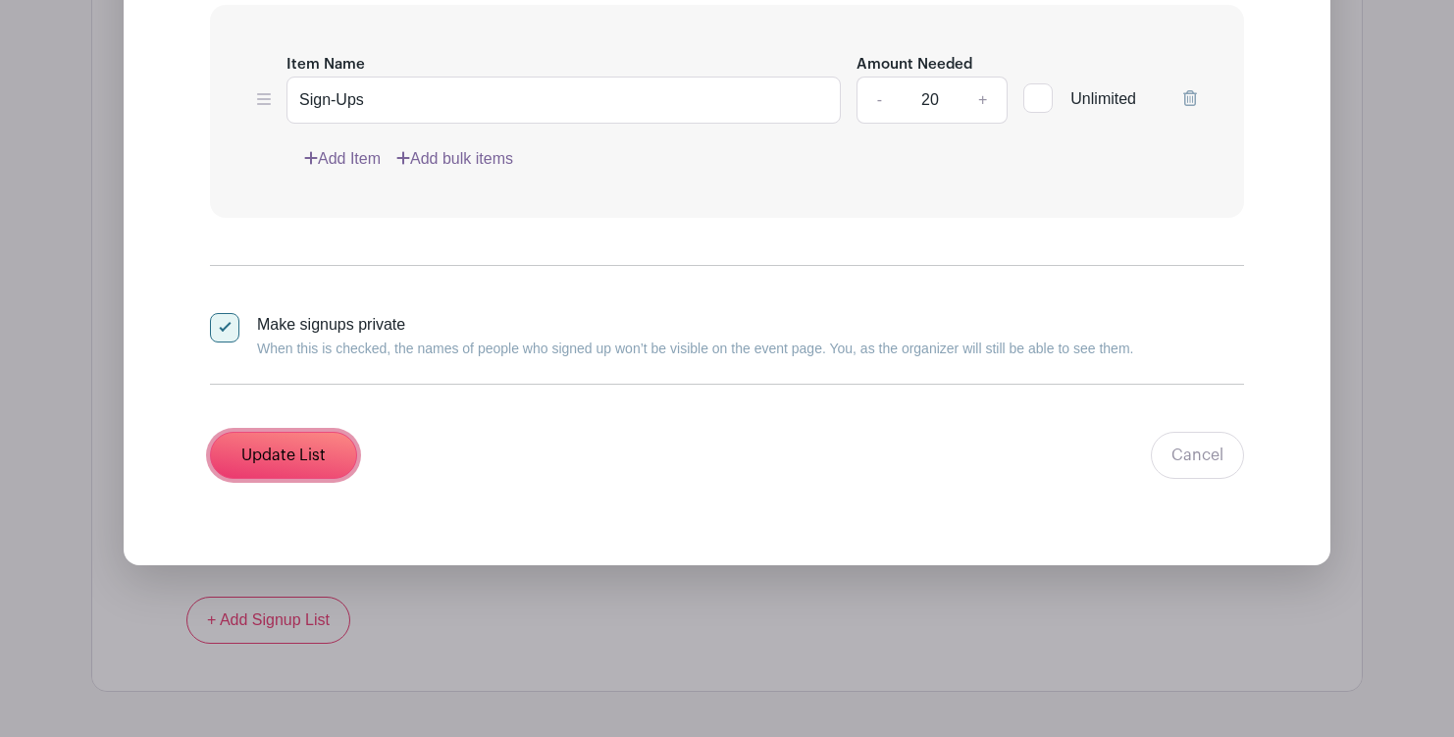
click at [309, 464] on input "Update List" at bounding box center [283, 455] width 147 height 47
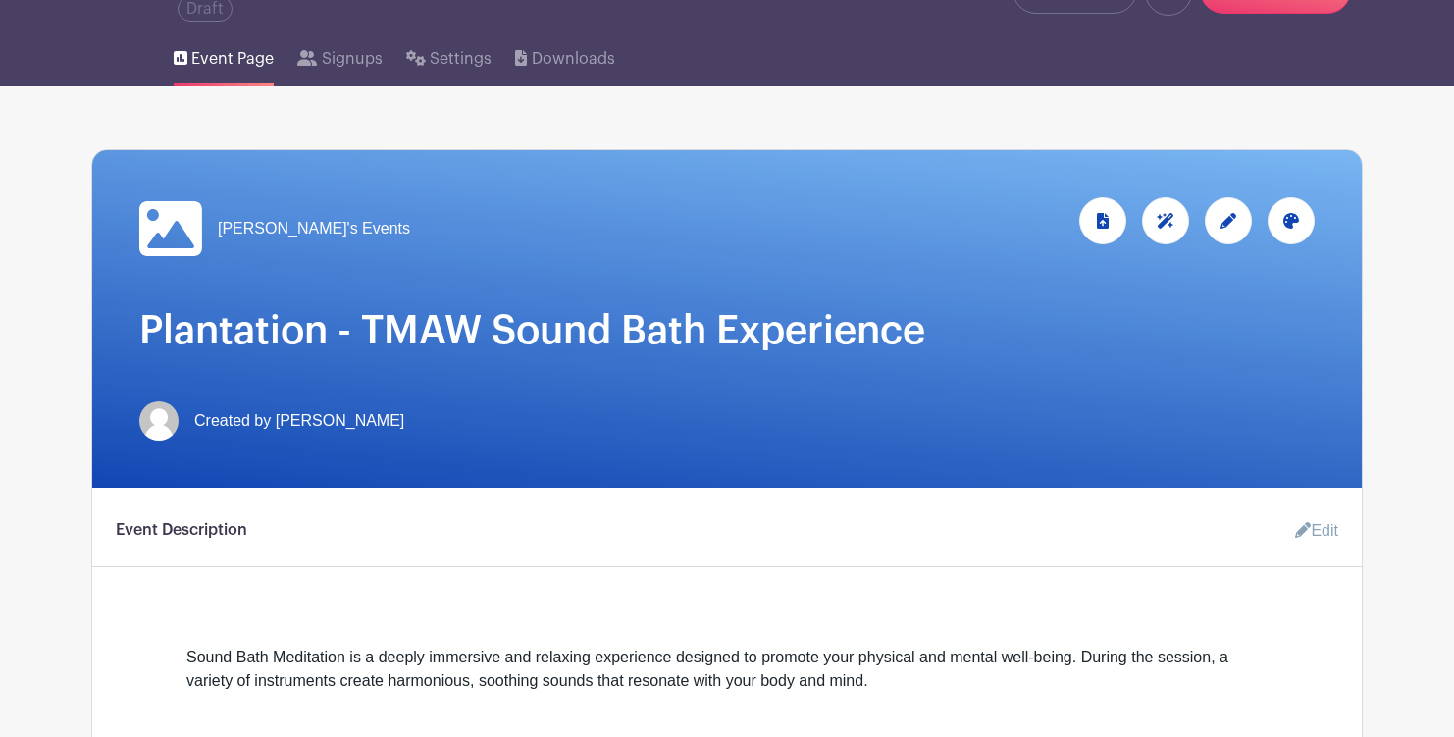
scroll to position [0, 0]
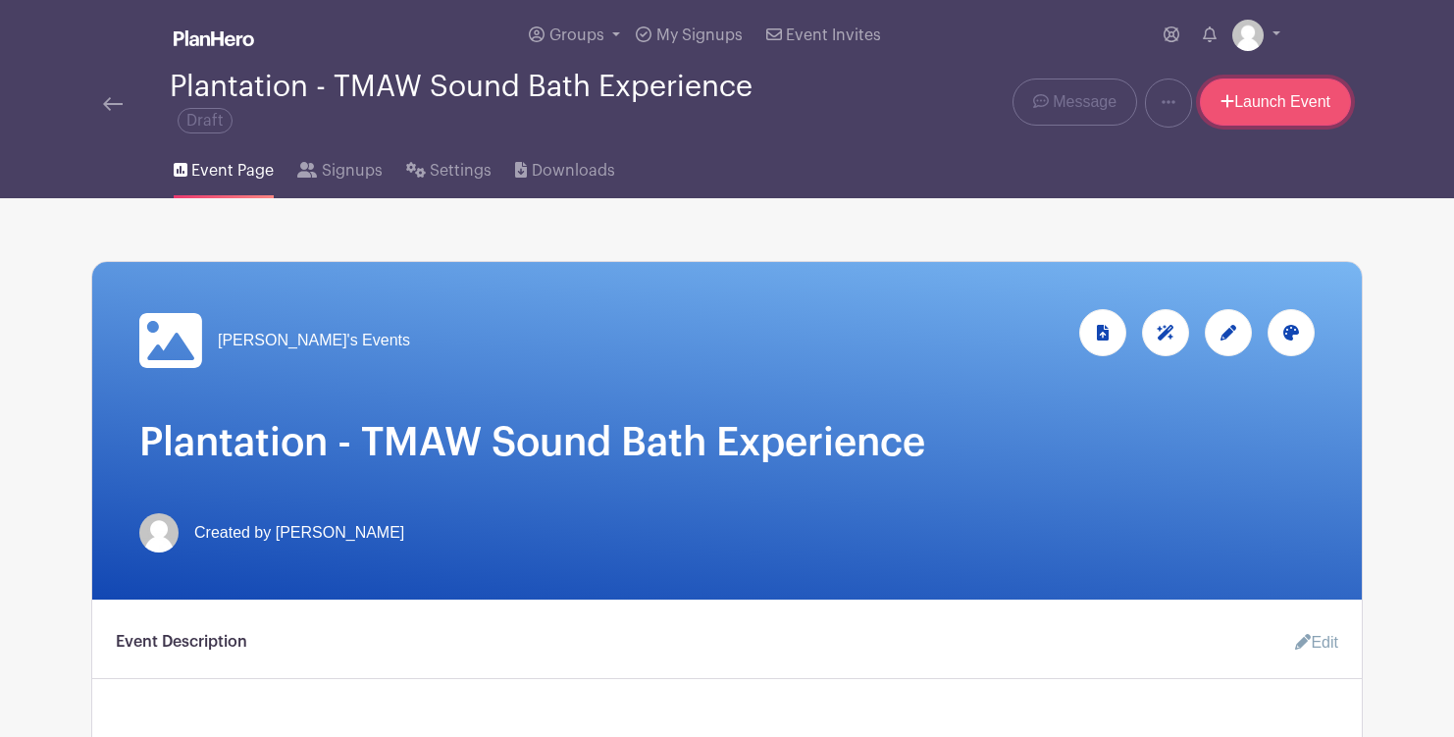
click at [1286, 116] on link "Launch Event" at bounding box center [1275, 101] width 151 height 47
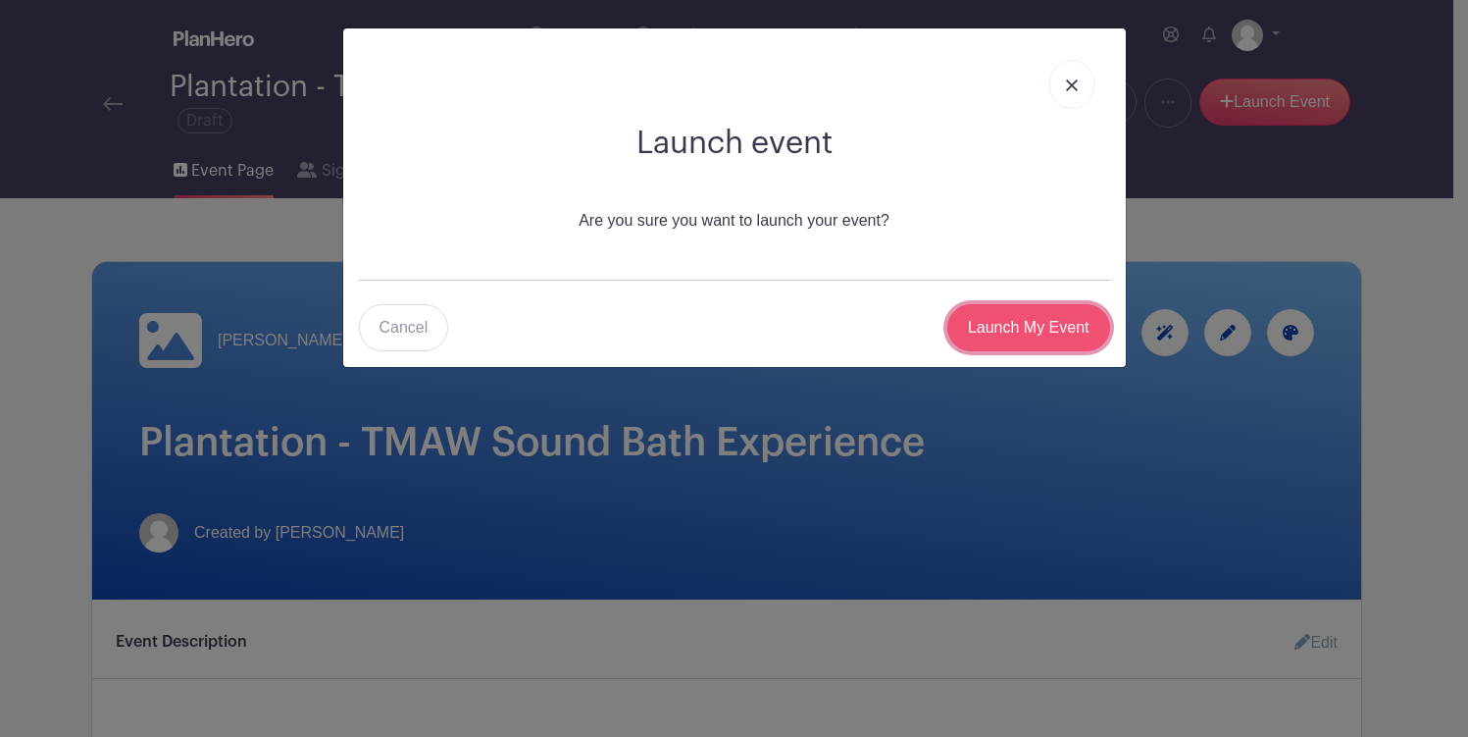
click at [1063, 338] on input "Launch My Event" at bounding box center [1028, 327] width 163 height 47
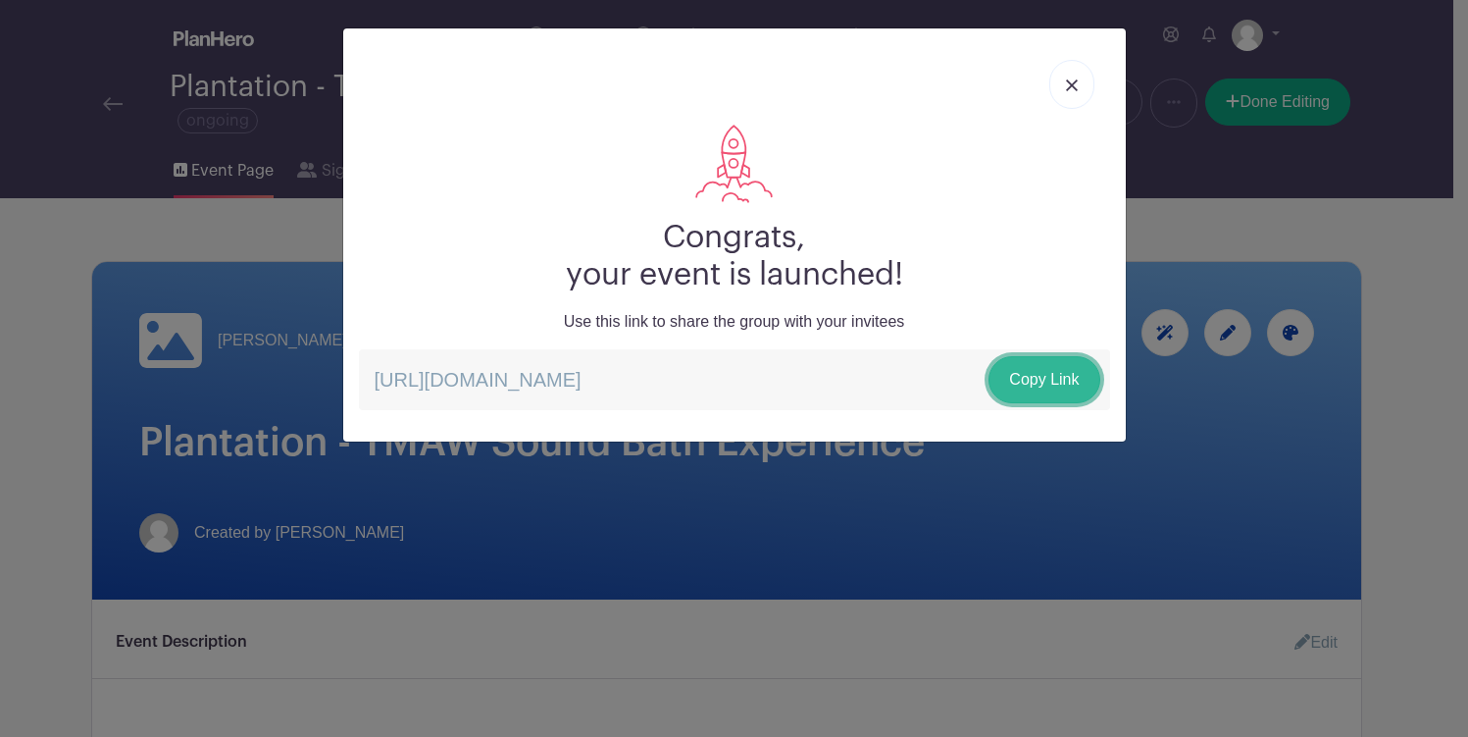
click at [1070, 378] on link "Copy Link" at bounding box center [1044, 379] width 111 height 47
click at [1081, 78] on link at bounding box center [1071, 84] width 45 height 49
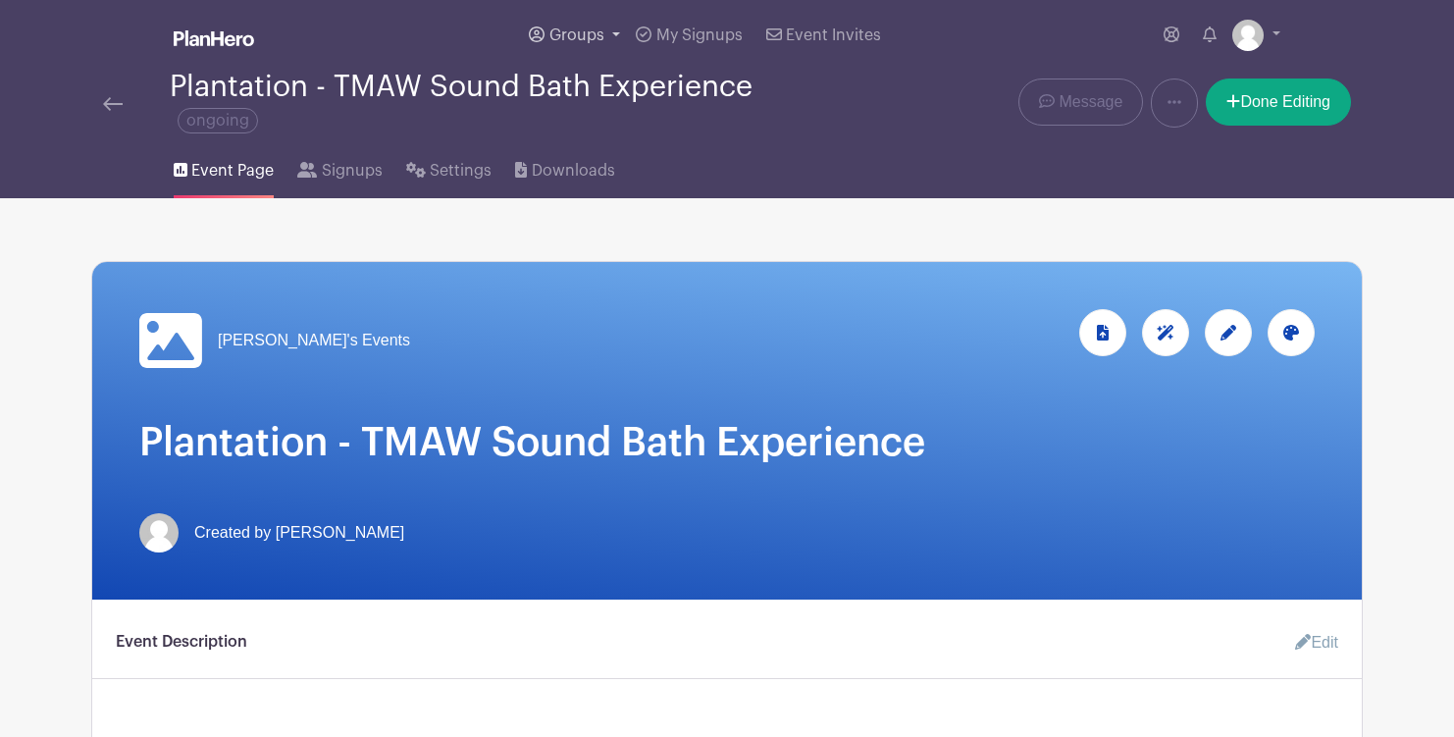
click at [617, 32] on link "Groups" at bounding box center [574, 35] width 107 height 71
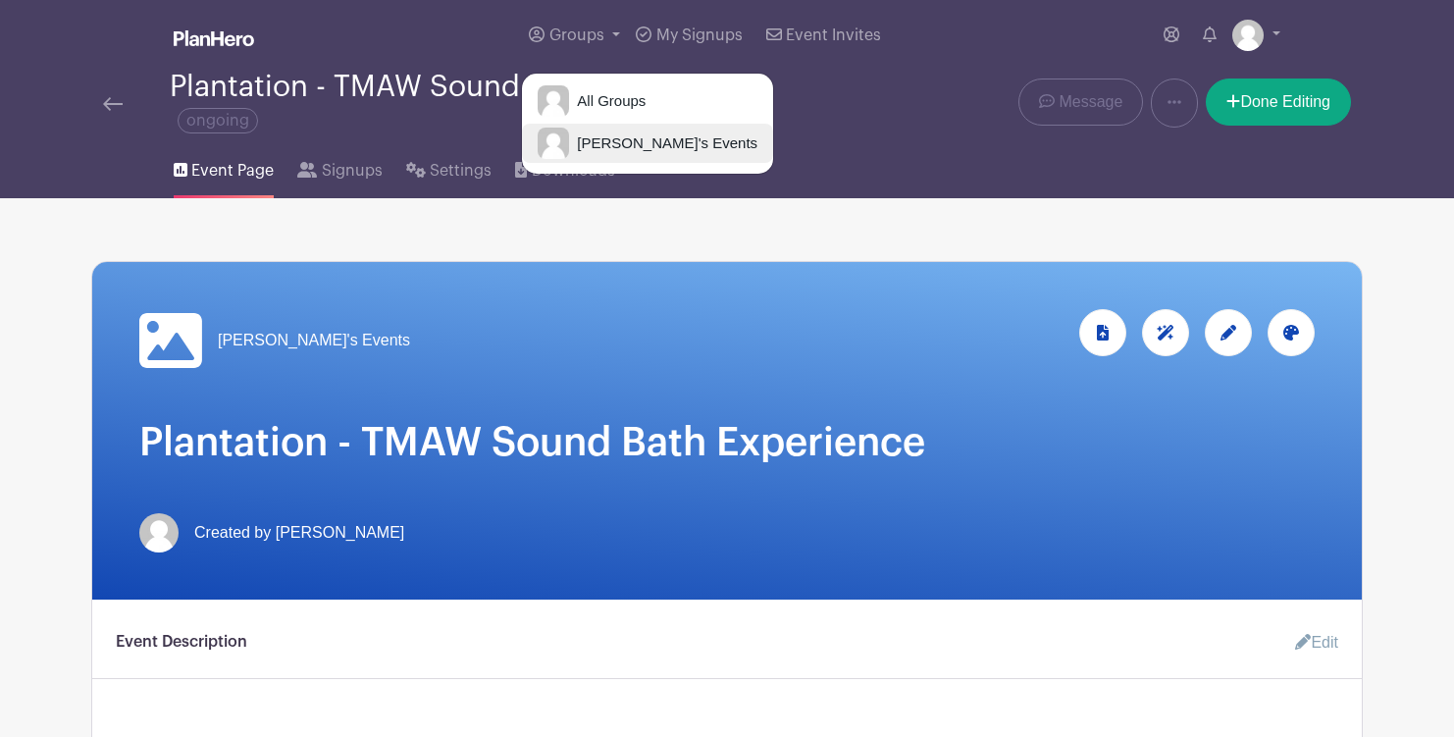
click at [633, 129] on link "[PERSON_NAME]'s Events" at bounding box center [647, 143] width 251 height 39
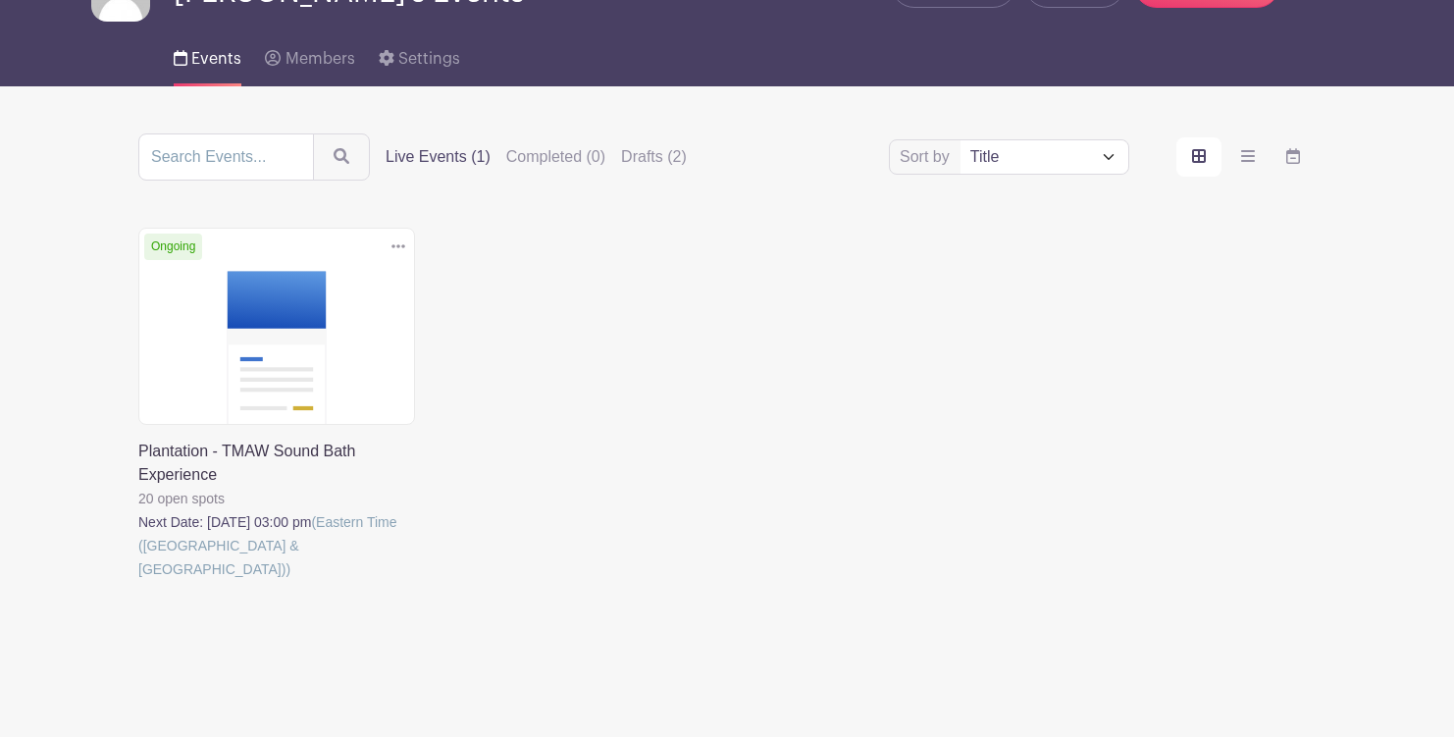
scroll to position [80, 0]
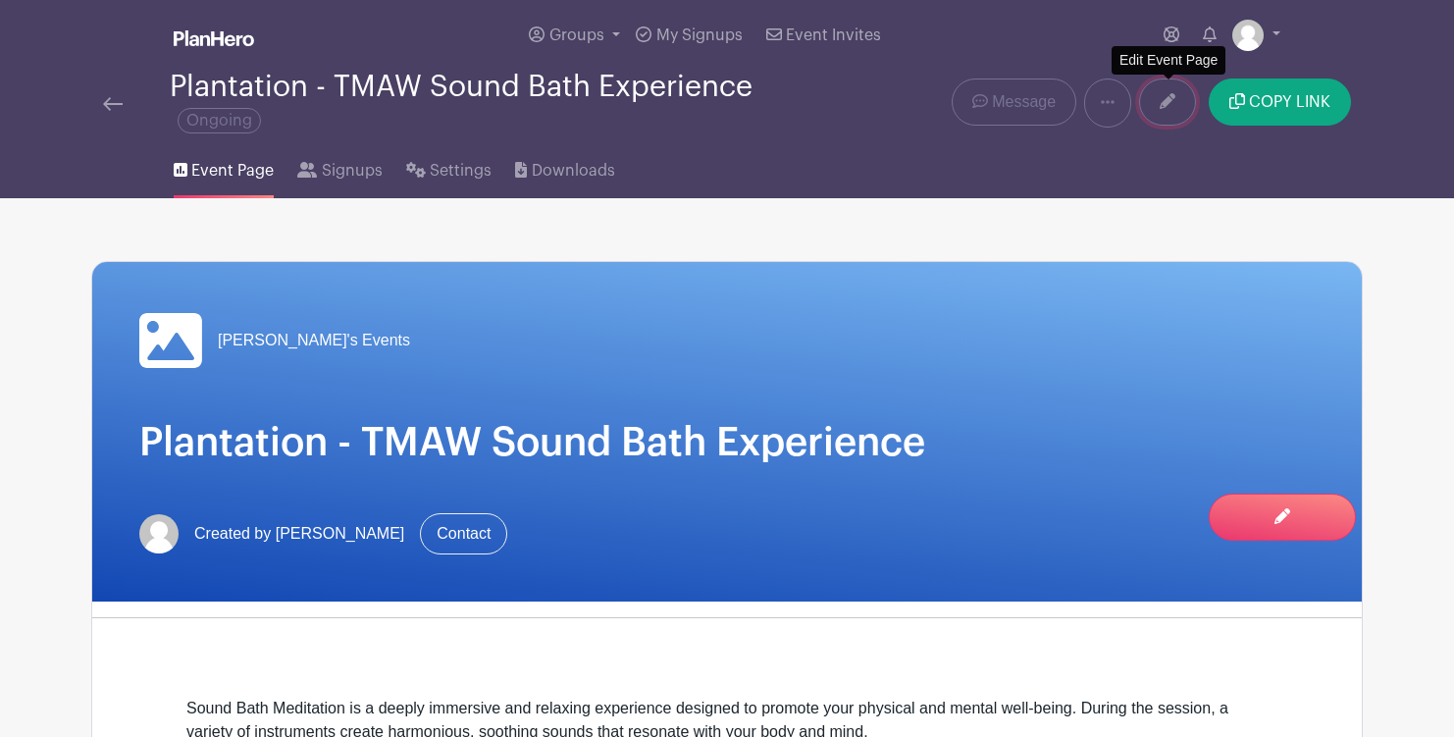
click at [1173, 98] on icon at bounding box center [1167, 101] width 16 height 16
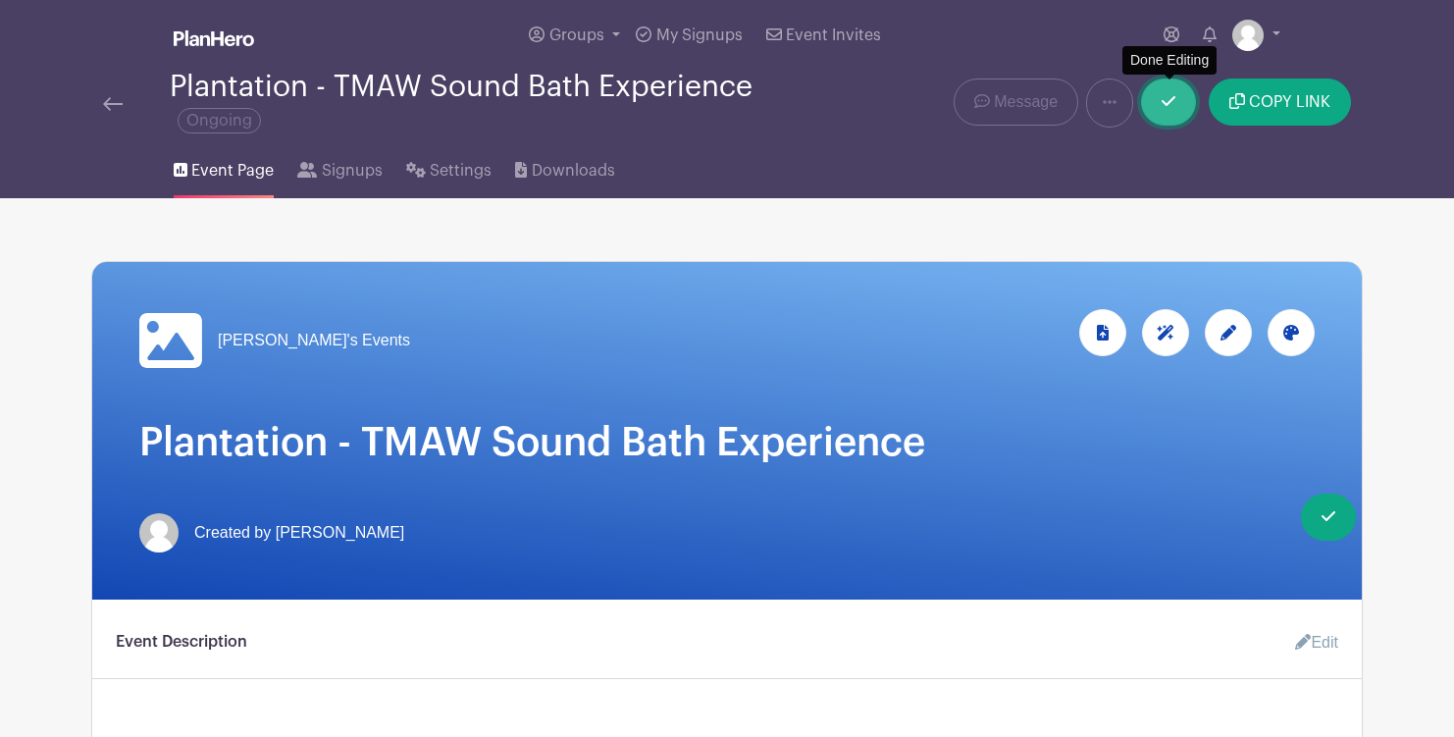
click at [1176, 94] on link at bounding box center [1168, 101] width 55 height 47
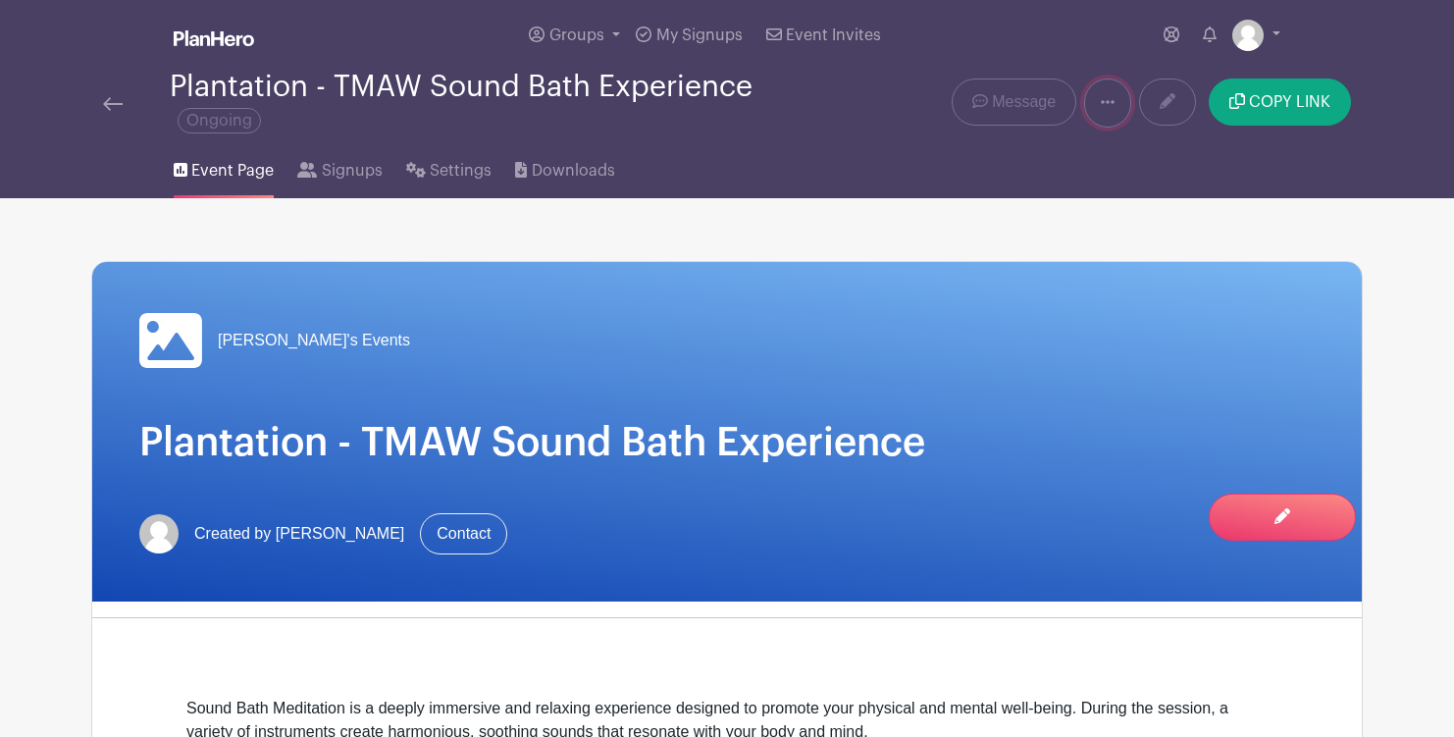
click at [1118, 99] on link at bounding box center [1107, 102] width 47 height 49
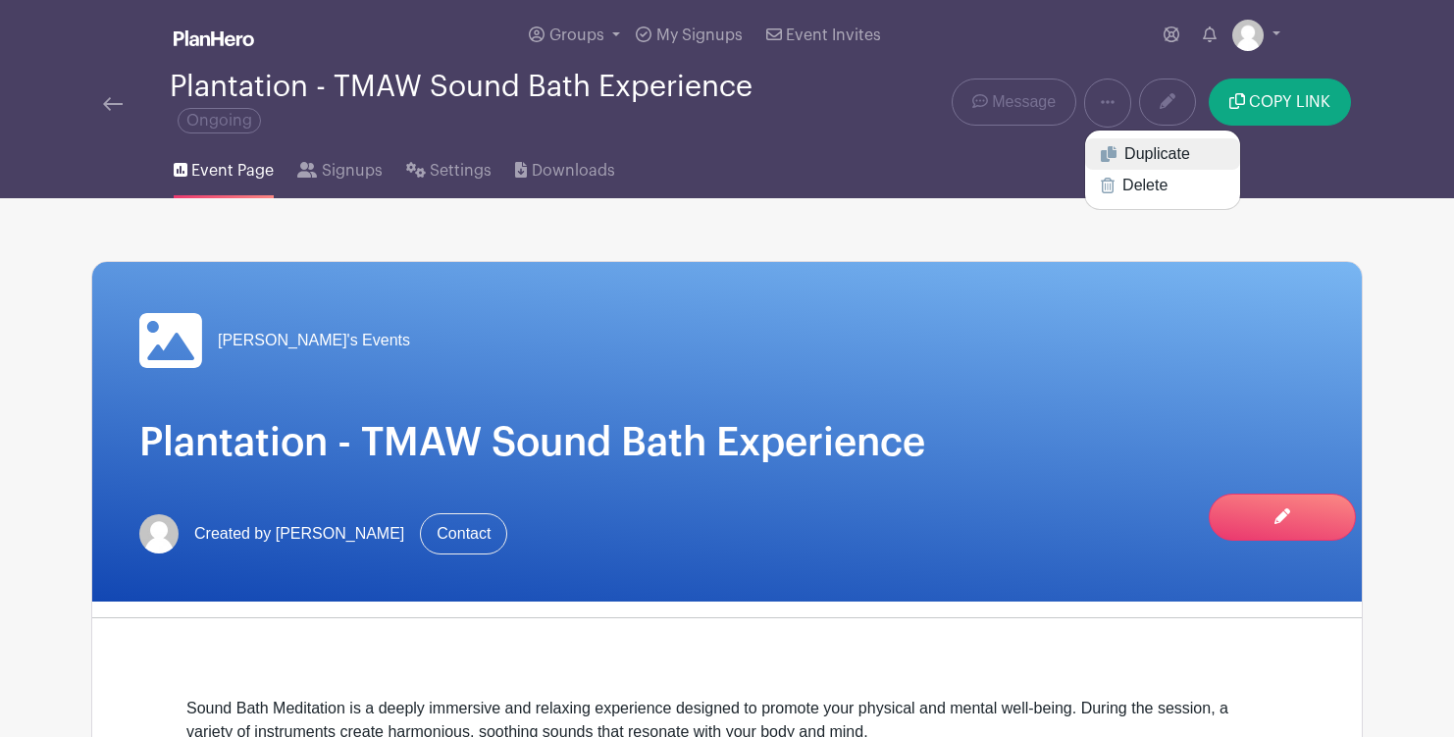
click at [1124, 149] on link "Duplicate" at bounding box center [1162, 153] width 155 height 31
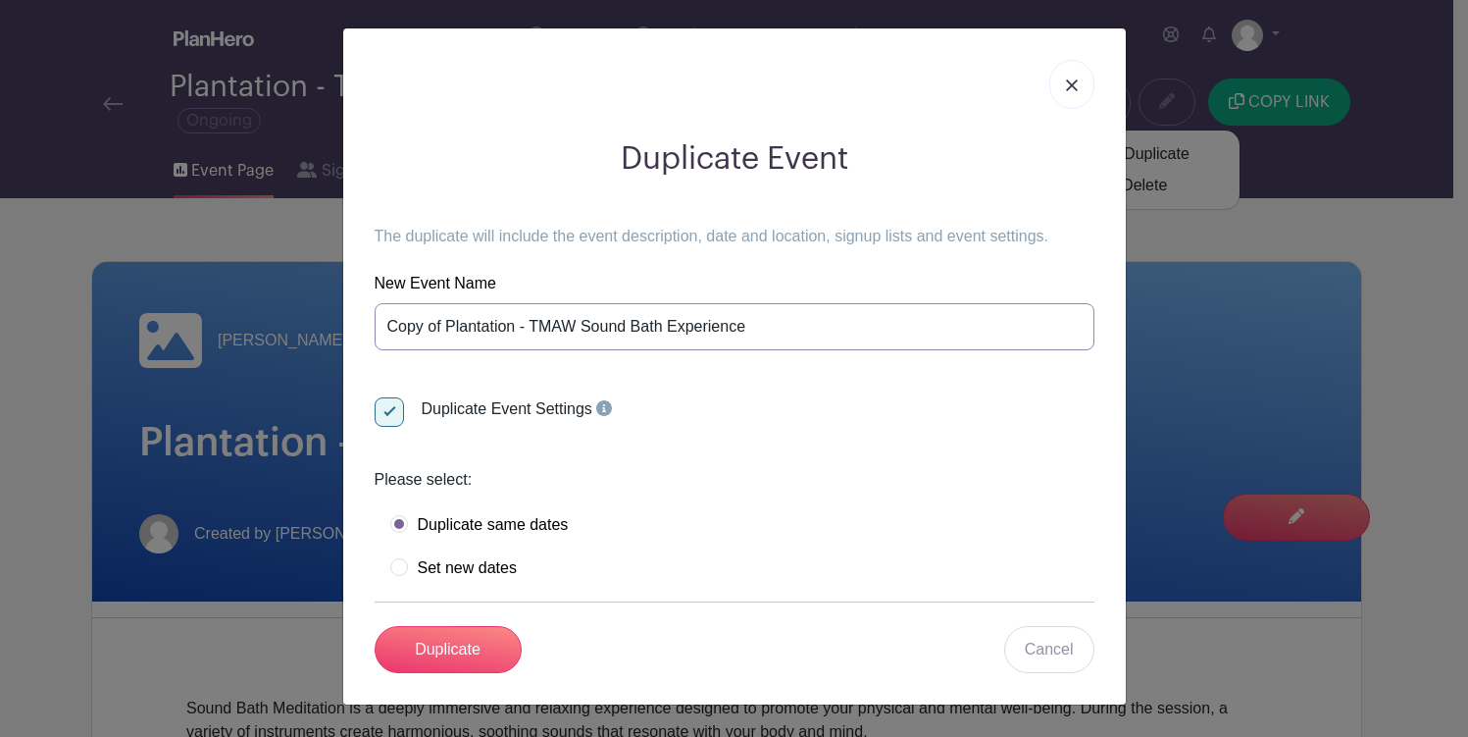
drag, startPoint x: 443, startPoint y: 328, endPoint x: 376, endPoint y: 332, distance: 67.8
click at [376, 332] on input "Copy of Plantation - TMAW Sound Bath Experience" at bounding box center [735, 326] width 720 height 47
click at [418, 330] on input "Plantation - TMAW Sound Bath Experience" at bounding box center [735, 326] width 720 height 47
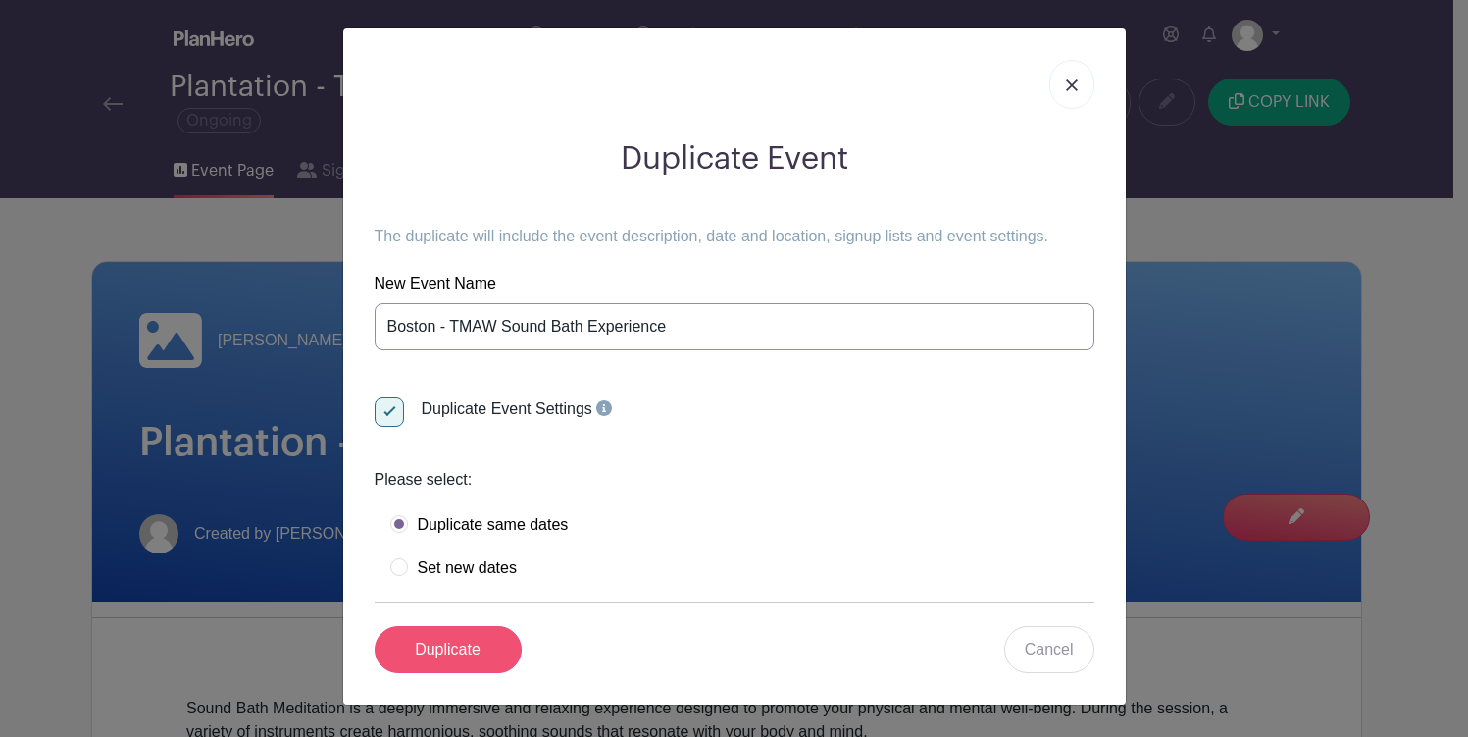
type input "Boston - TMAW Sound Bath Experience"
click at [480, 645] on input "Duplicate" at bounding box center [448, 649] width 147 height 47
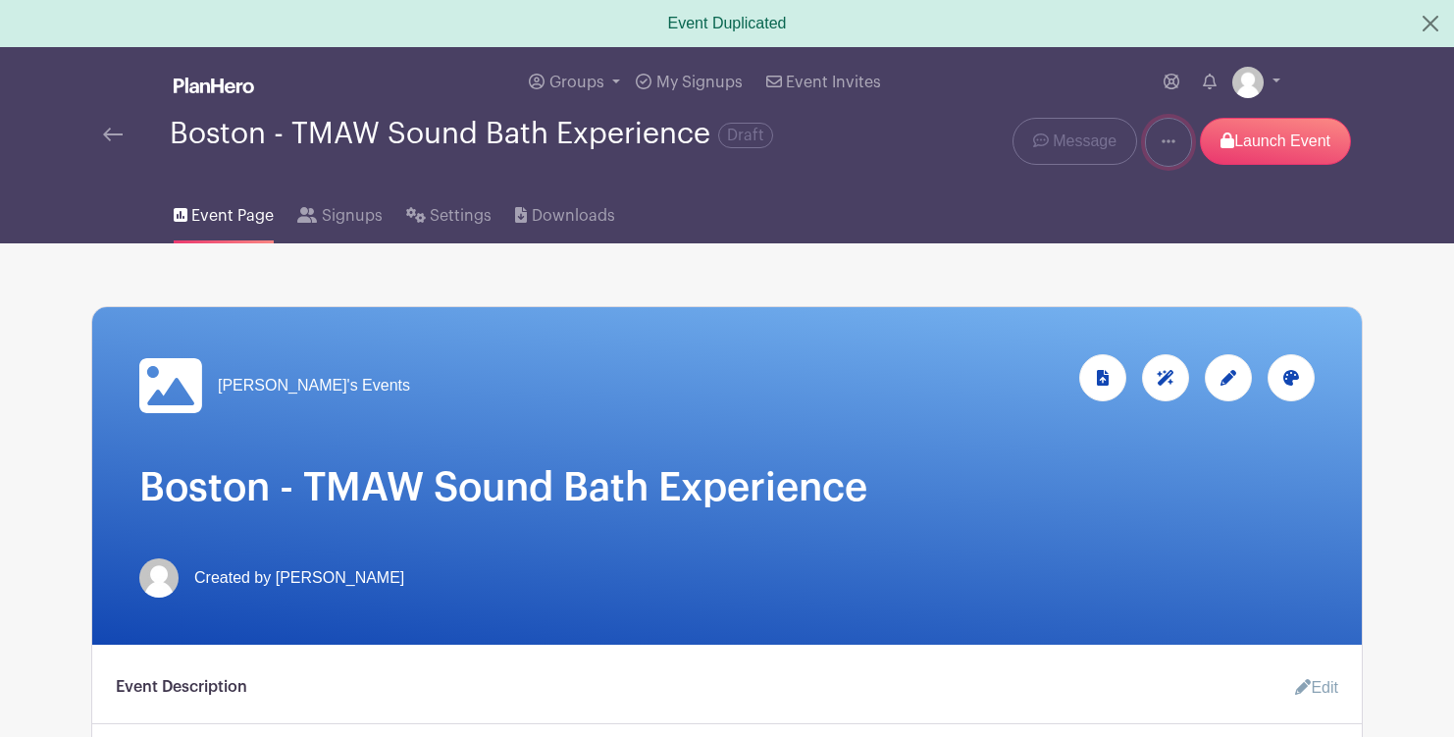
click at [1163, 147] on icon at bounding box center [1168, 141] width 14 height 16
click at [1190, 204] on link "Duplicate" at bounding box center [1223, 206] width 155 height 31
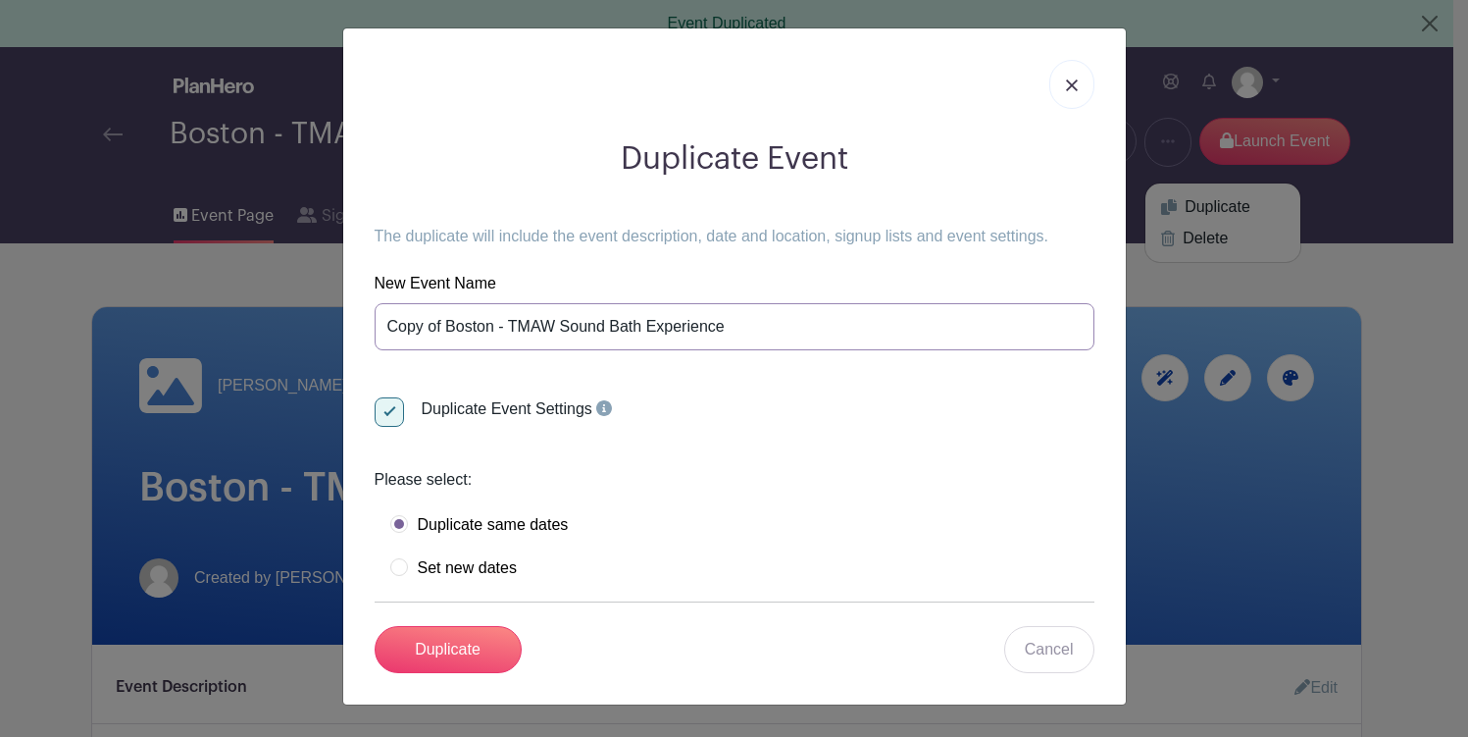
drag, startPoint x: 495, startPoint y: 329, endPoint x: 382, endPoint y: 326, distance: 113.8
click at [382, 326] on input "Copy of Boston - TMAW Sound Bath Experience" at bounding box center [735, 326] width 720 height 47
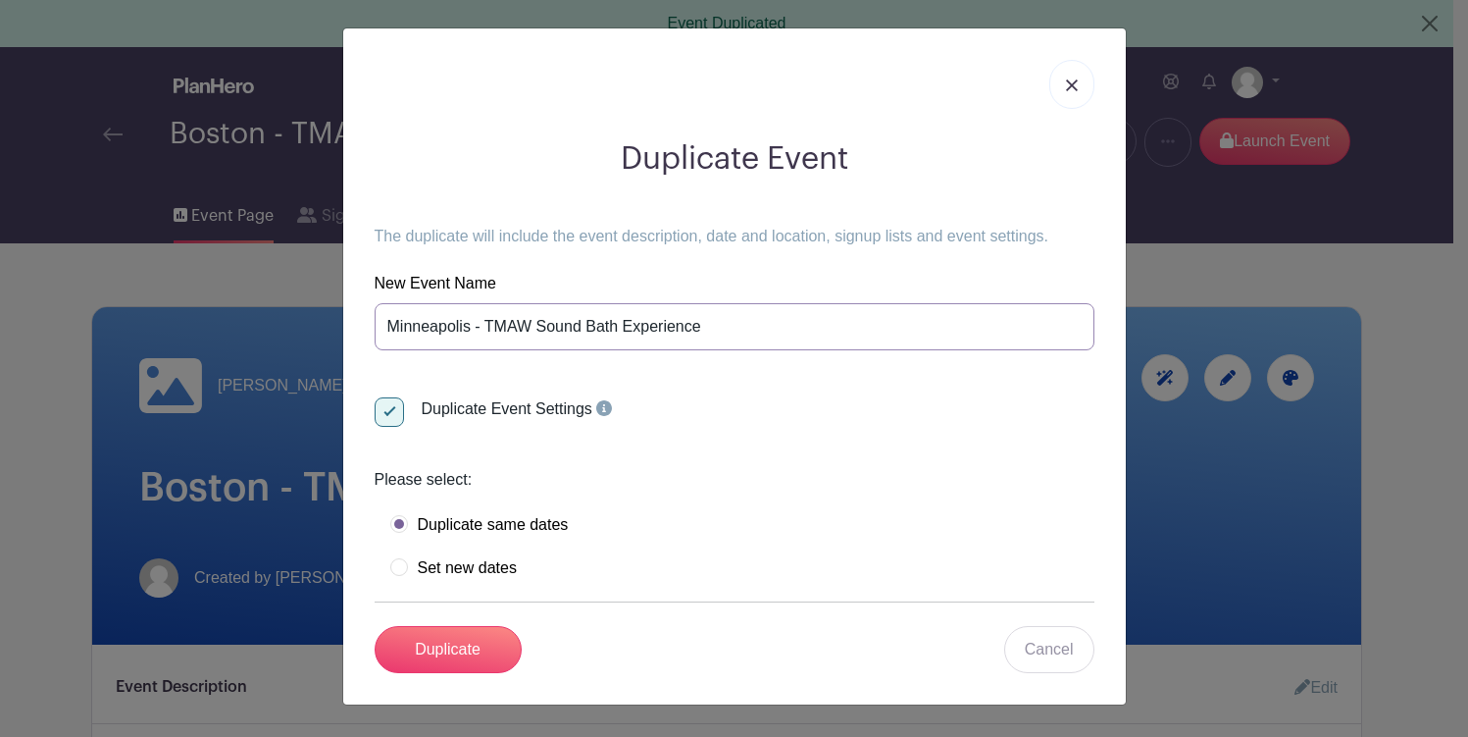
type input "Minneapolis - TMAW Sound Bath Experience"
click at [405, 570] on label "Set new dates" at bounding box center [453, 568] width 127 height 20
radio input "true"
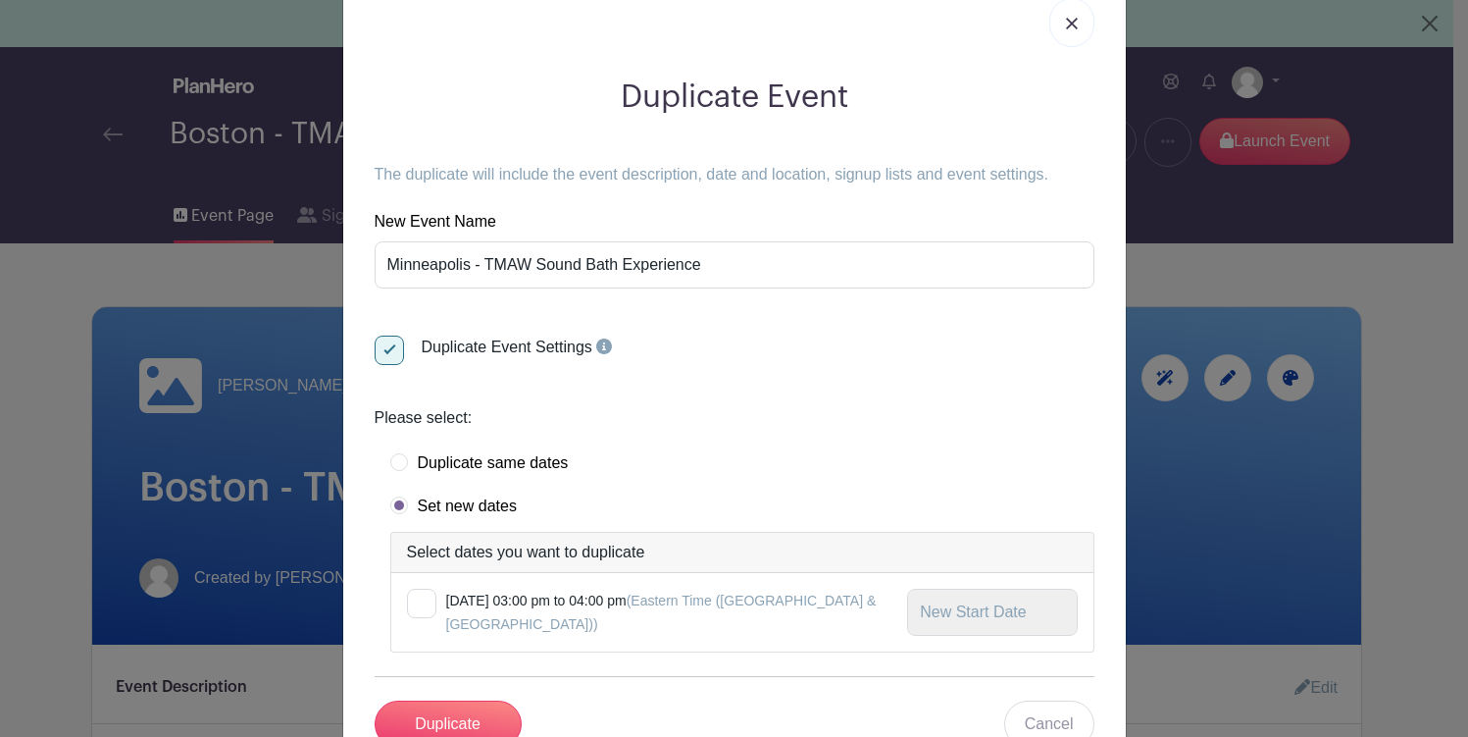
scroll to position [132, 0]
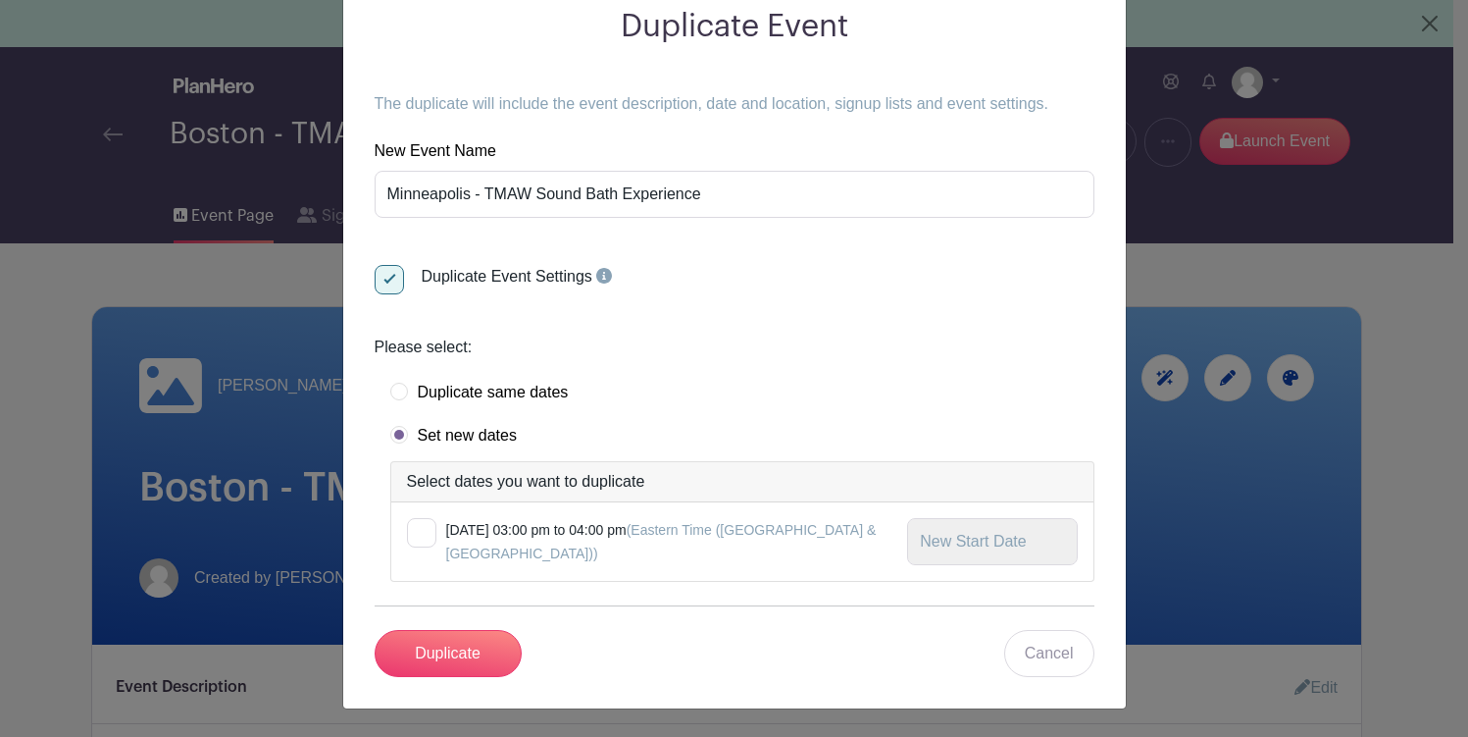
click at [407, 525] on input "checkbox" at bounding box center [413, 524] width 13 height 13
checkbox input "true"
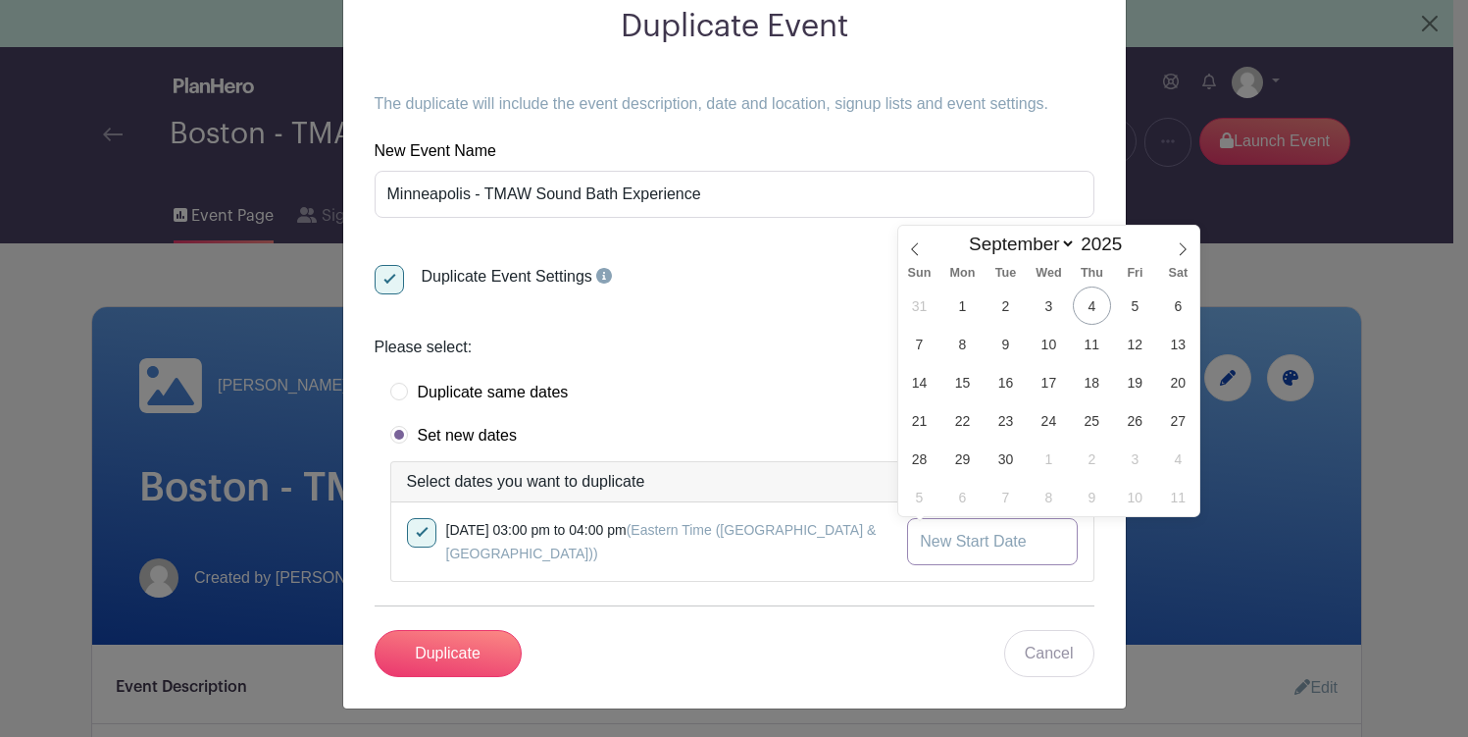
click at [1011, 540] on input "text" at bounding box center [992, 541] width 170 height 47
click at [1173, 254] on span at bounding box center [1182, 242] width 33 height 33
select select "9"
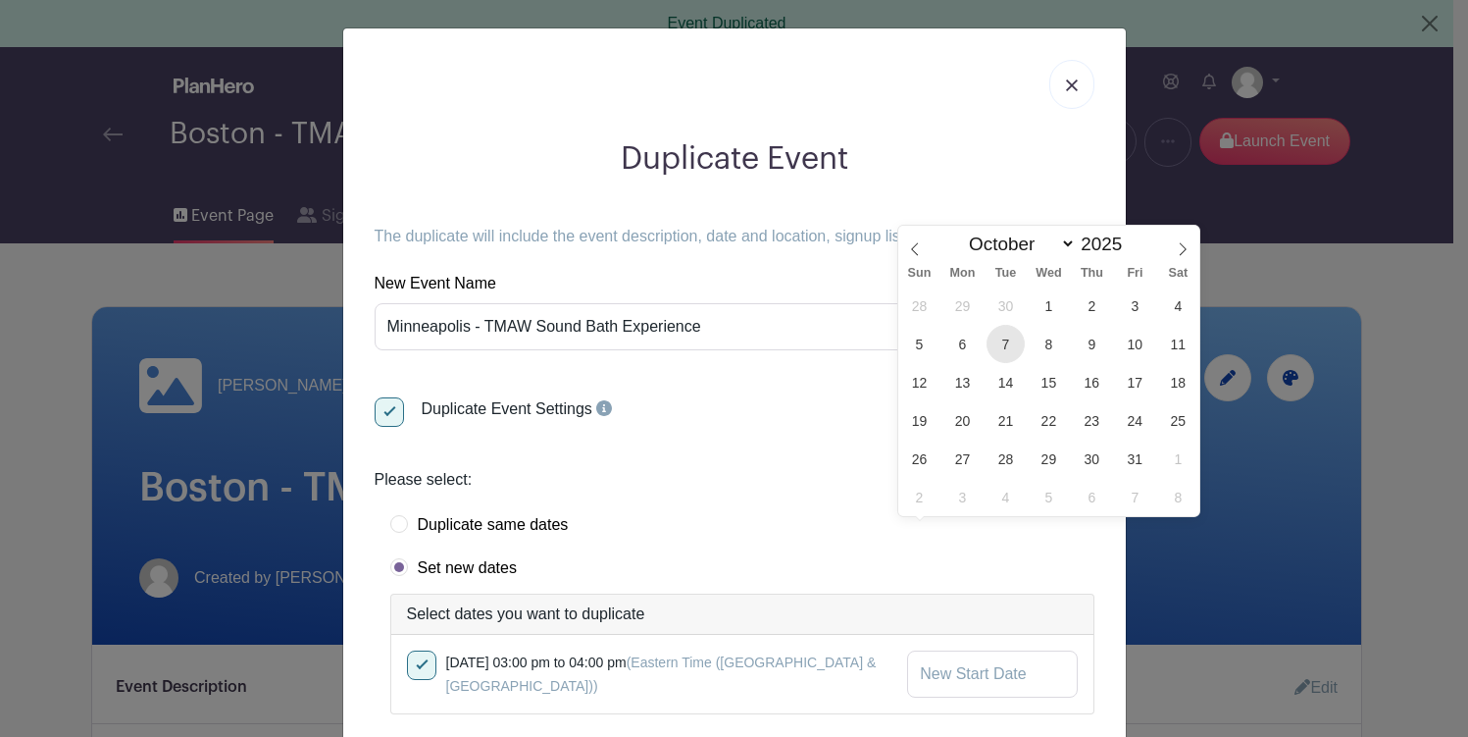
click at [1017, 342] on span "7" at bounding box center [1006, 344] width 38 height 38
type input "[DATE]"
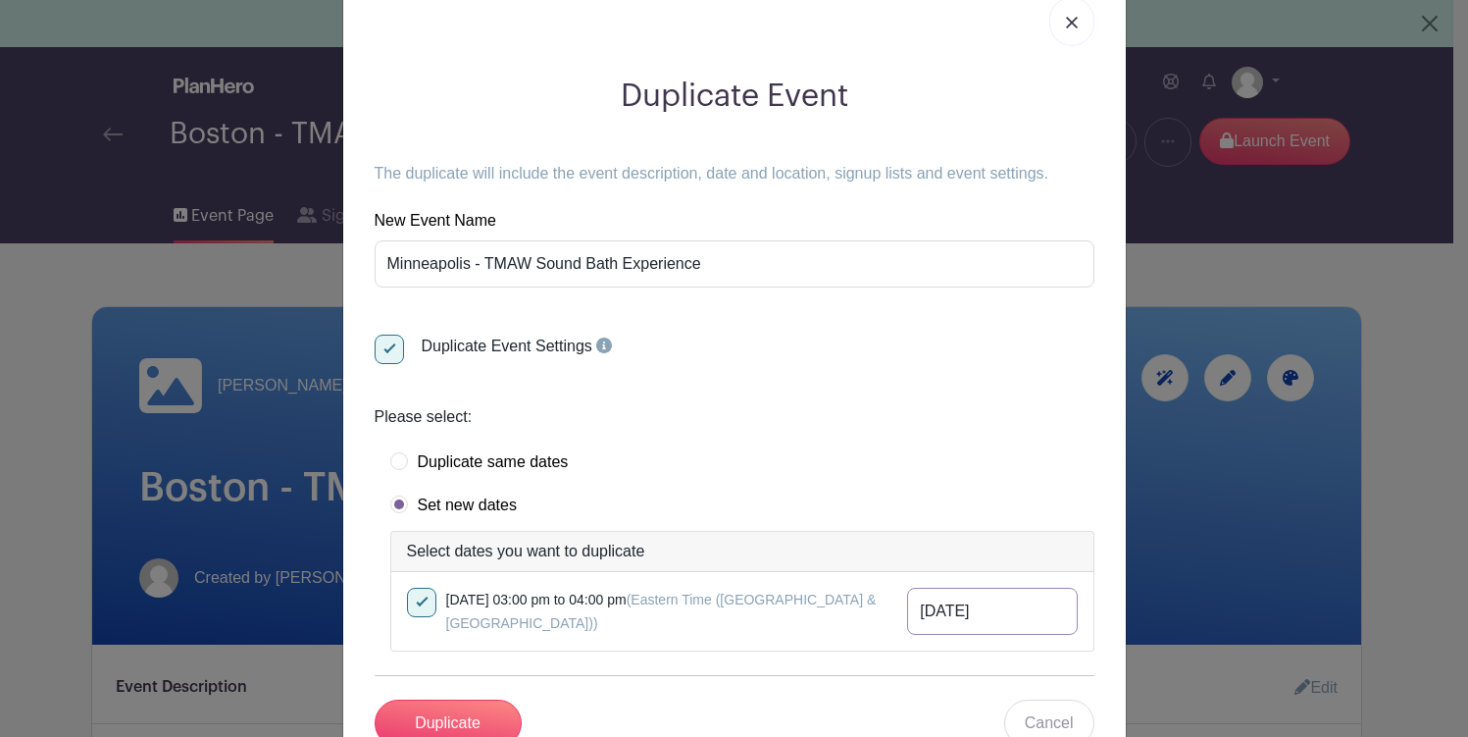
scroll to position [132, 0]
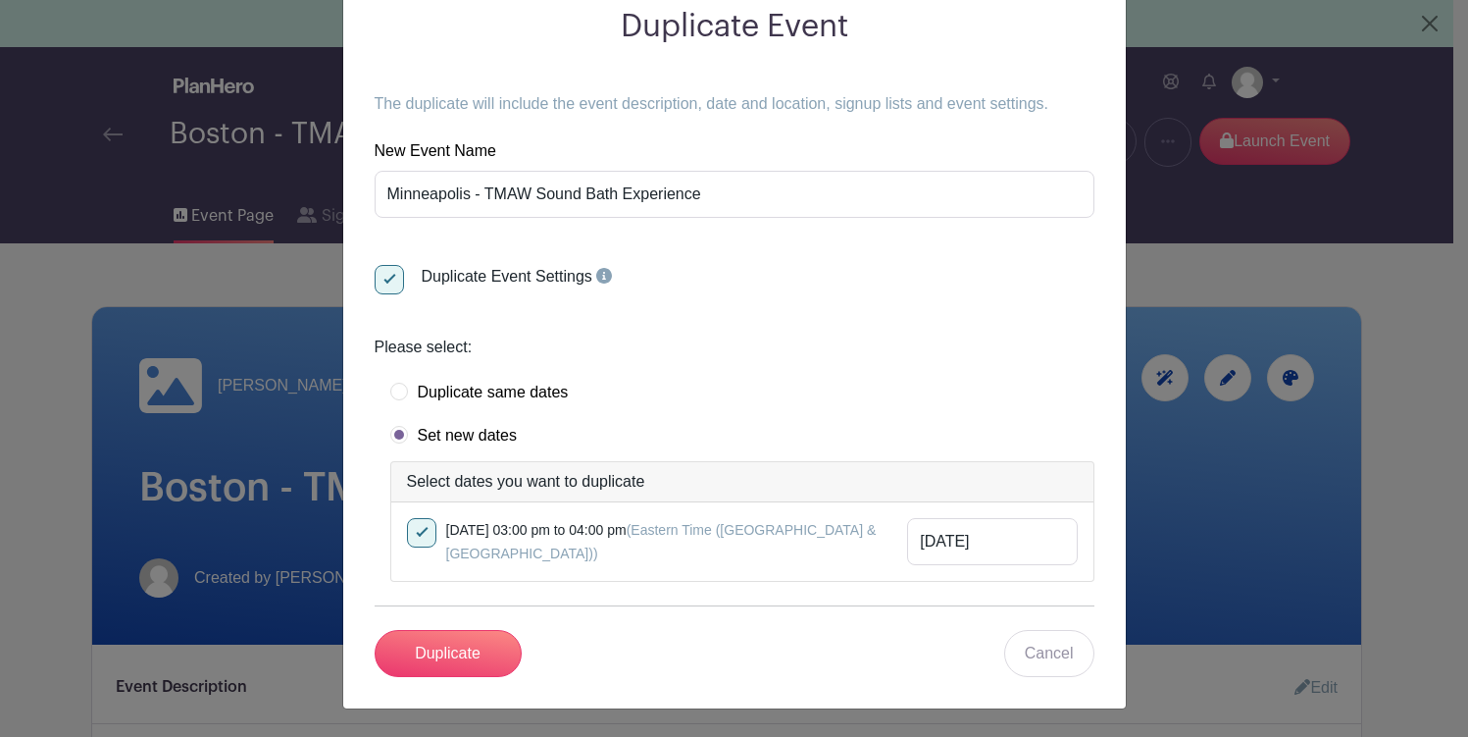
click at [777, 528] on span "(Eastern Time ([GEOGRAPHIC_DATA] & [GEOGRAPHIC_DATA]))" at bounding box center [661, 541] width 431 height 39
click at [420, 528] on input "checkbox" at bounding box center [413, 524] width 13 height 13
checkbox input "false"
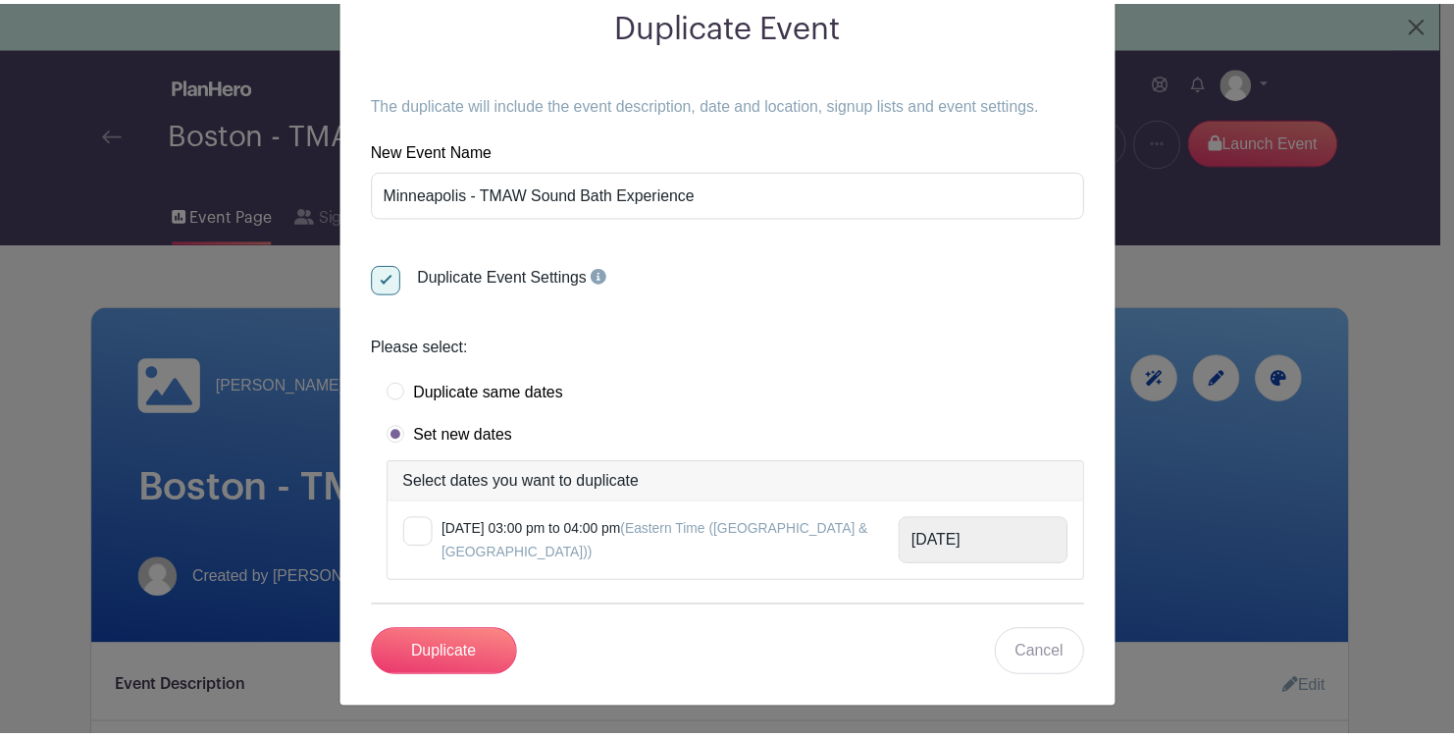
scroll to position [128, 0]
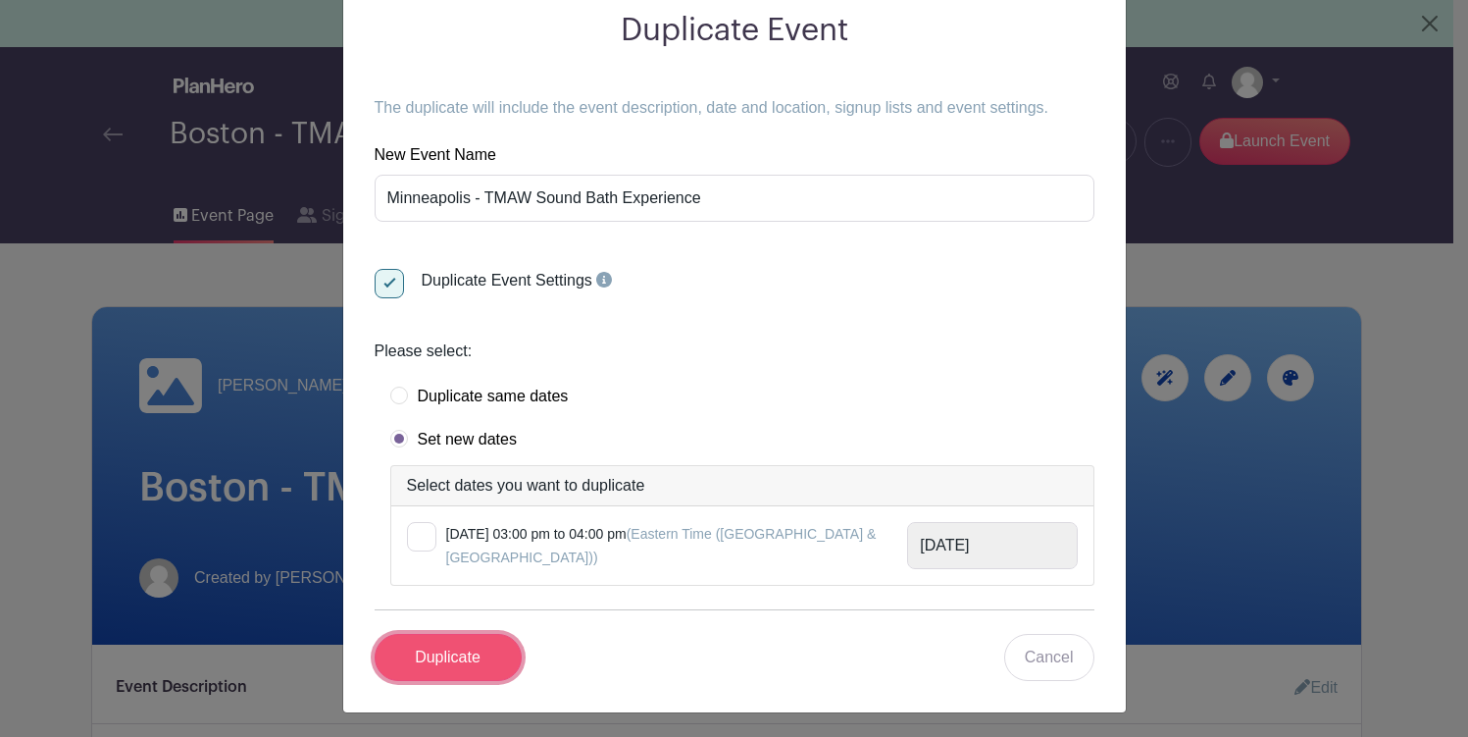
click at [450, 644] on input "Duplicate" at bounding box center [448, 657] width 147 height 47
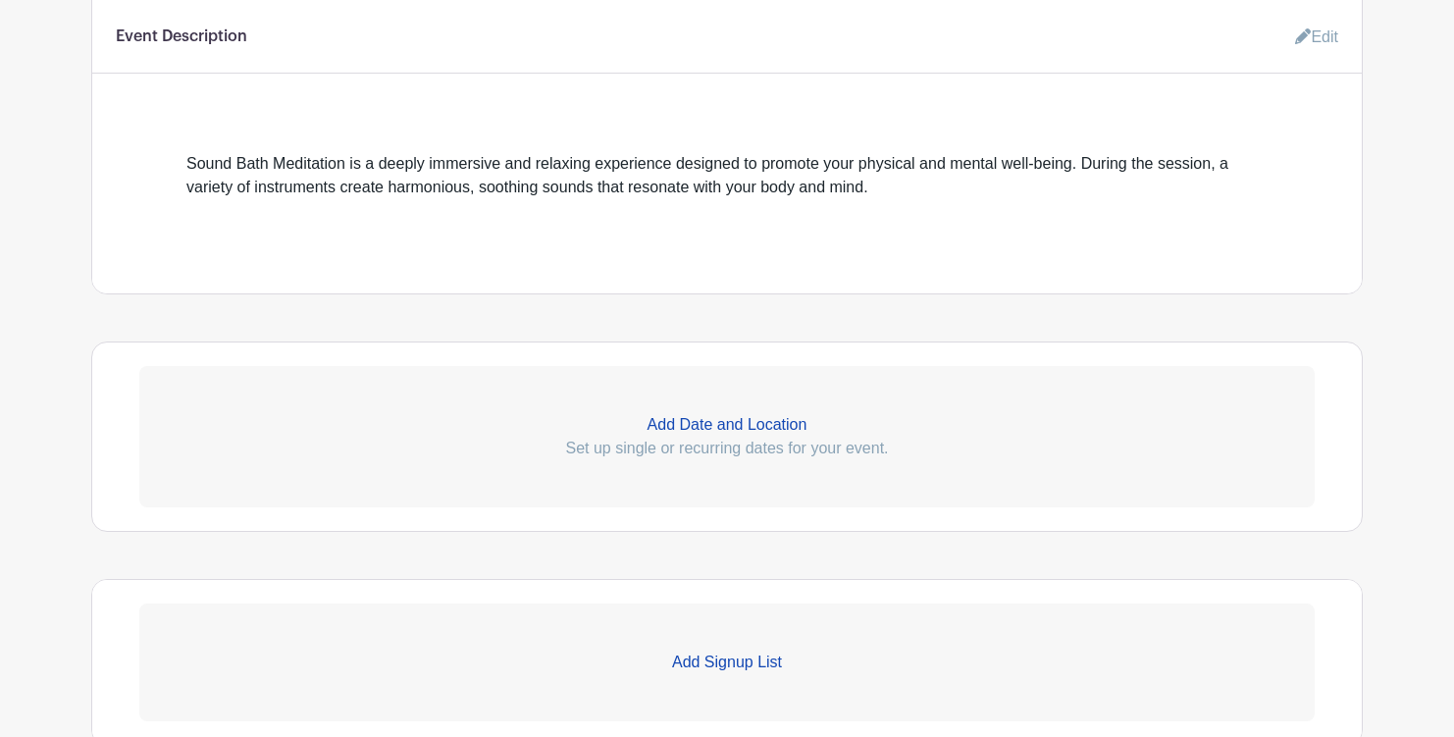
scroll to position [742, 0]
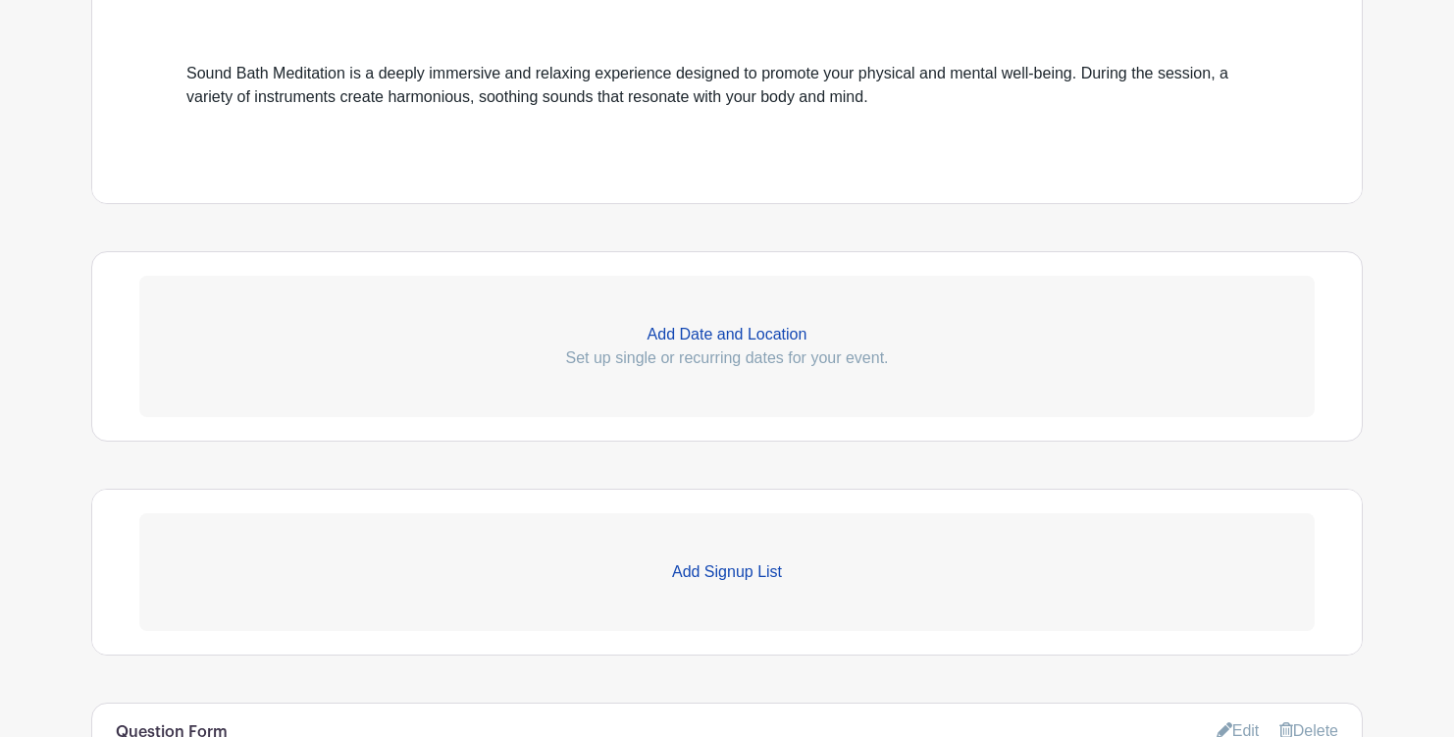
click at [676, 335] on p "Add Date and Location" at bounding box center [726, 335] width 1175 height 24
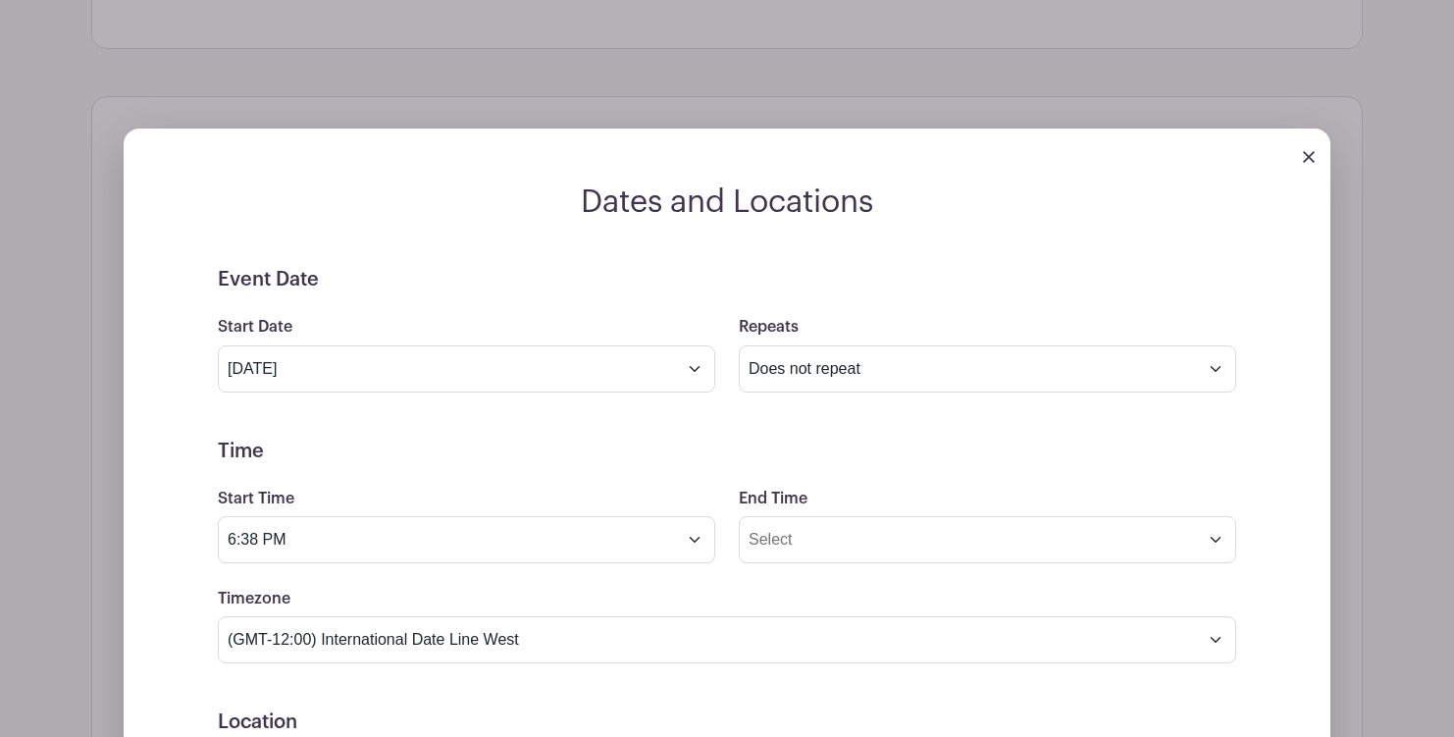
scroll to position [1082, 0]
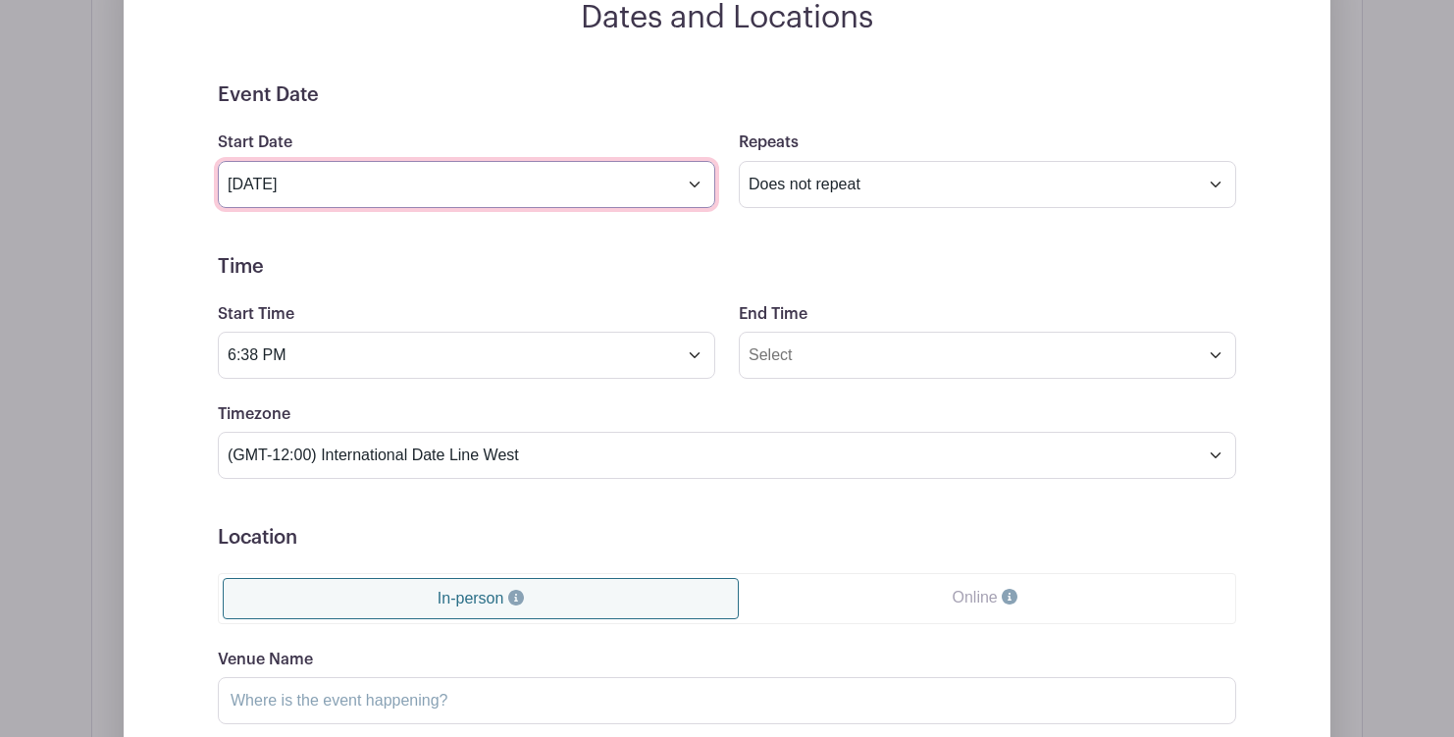
click at [475, 196] on input "[DATE]" at bounding box center [466, 184] width 497 height 47
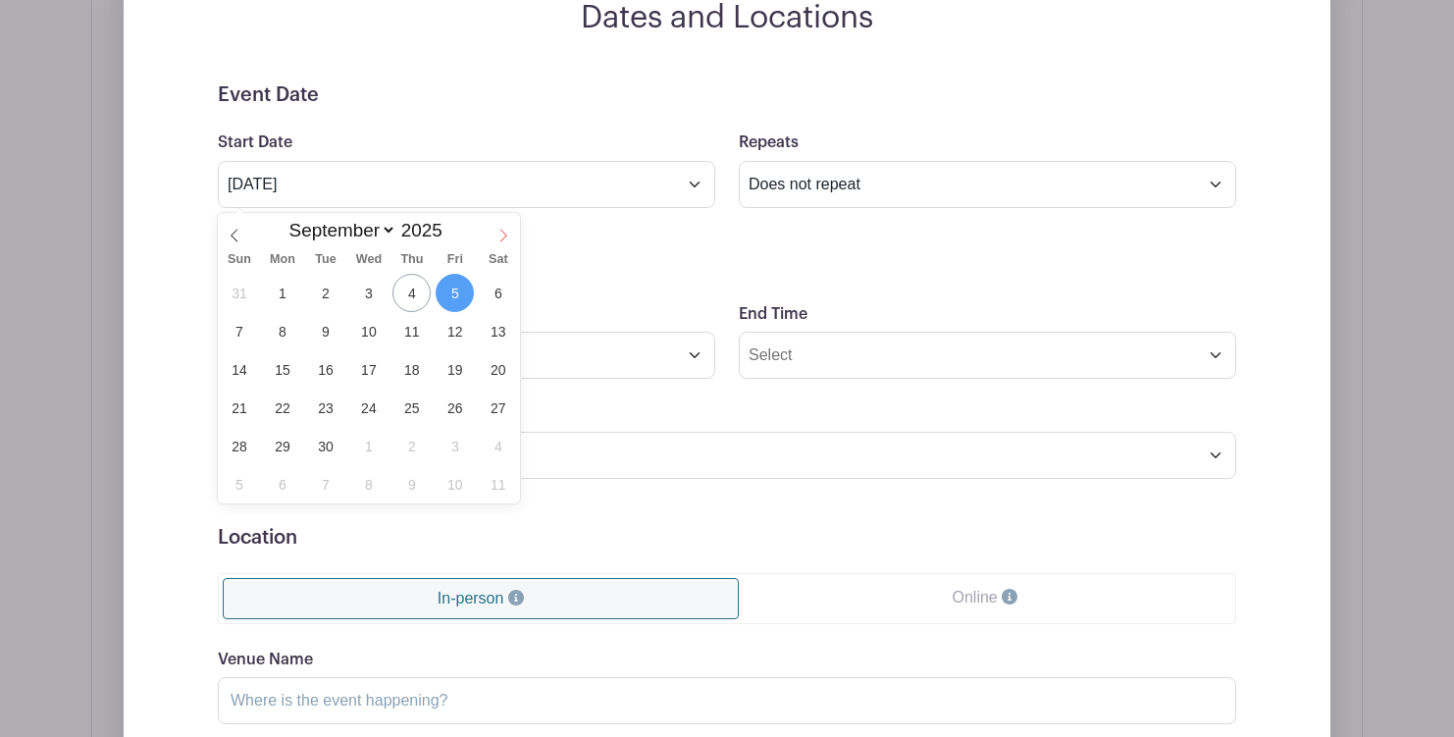
click at [506, 232] on icon at bounding box center [503, 236] width 14 height 14
select select "9"
click at [329, 332] on span "7" at bounding box center [325, 331] width 38 height 38
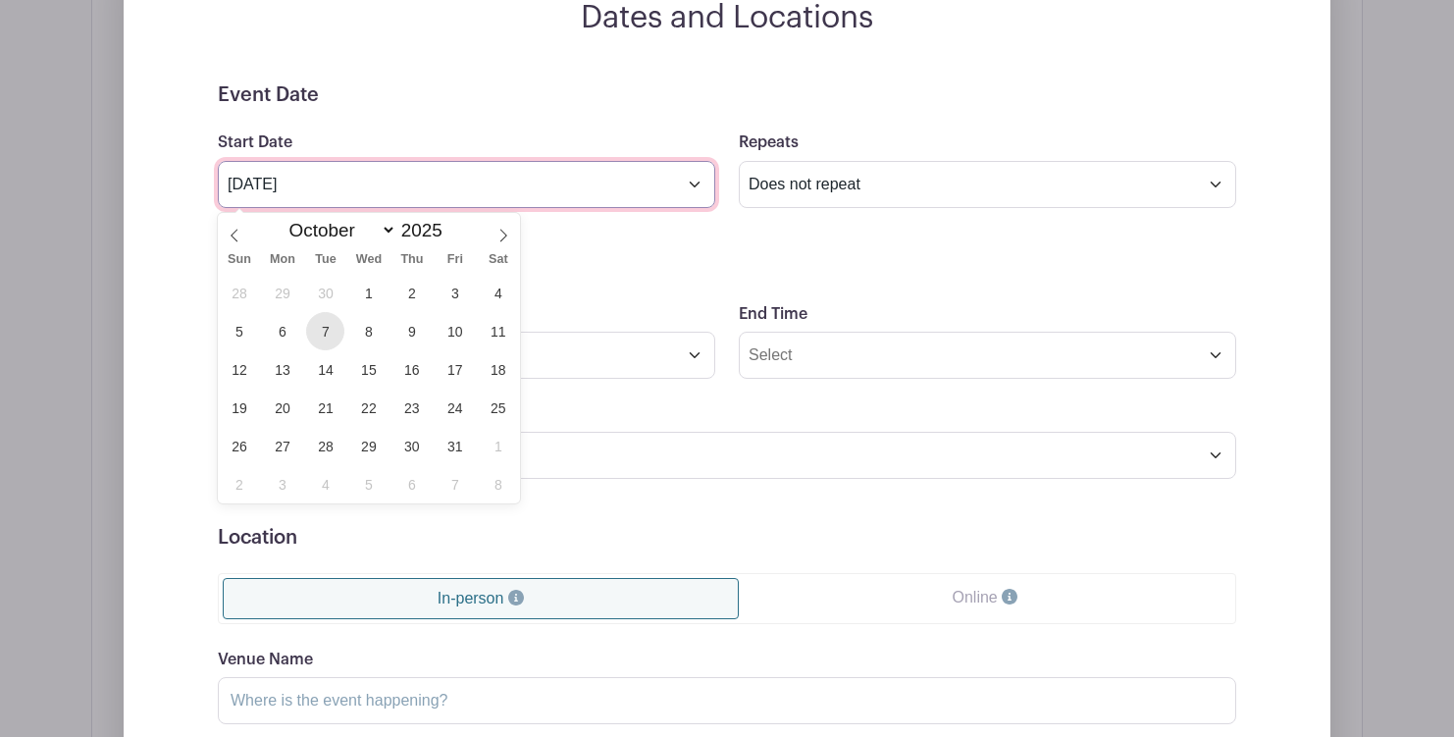
type input "[DATE]"
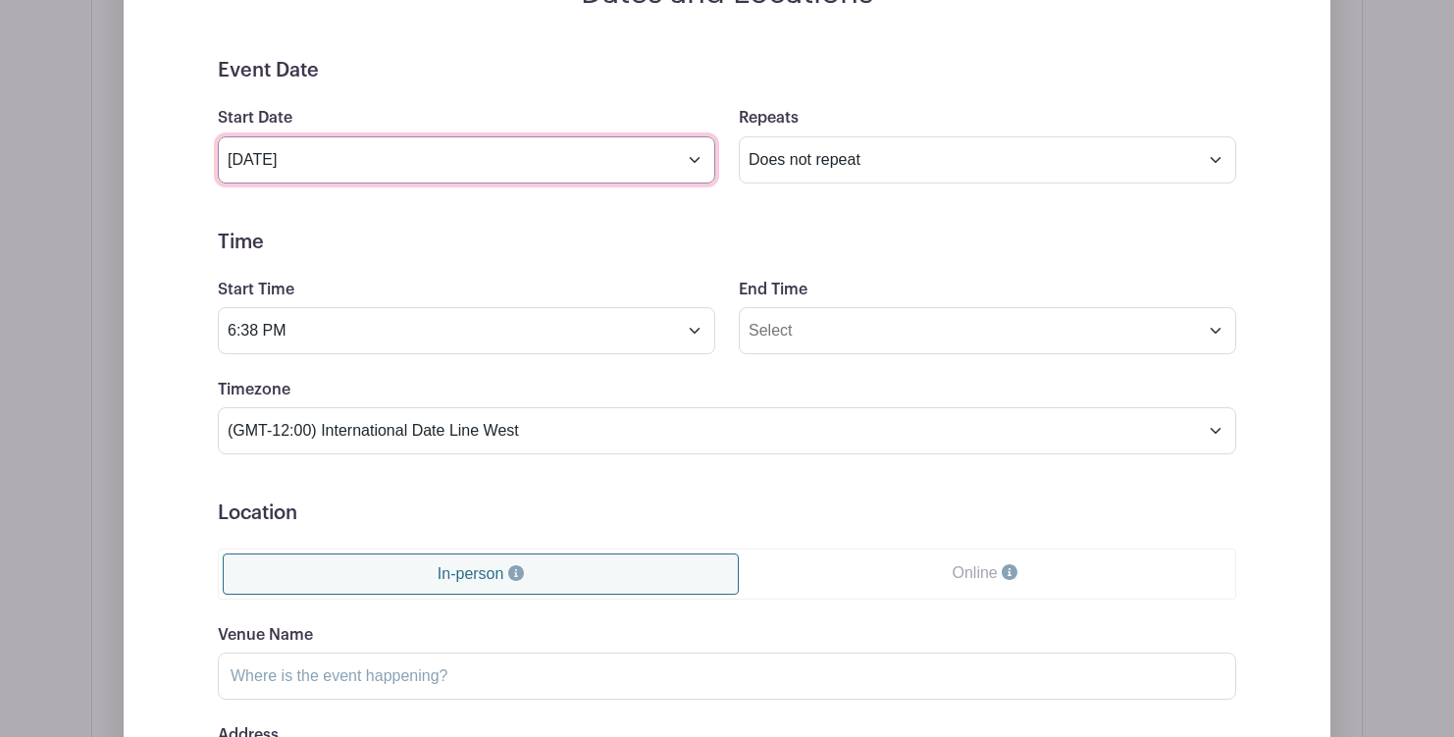
scroll to position [1118, 0]
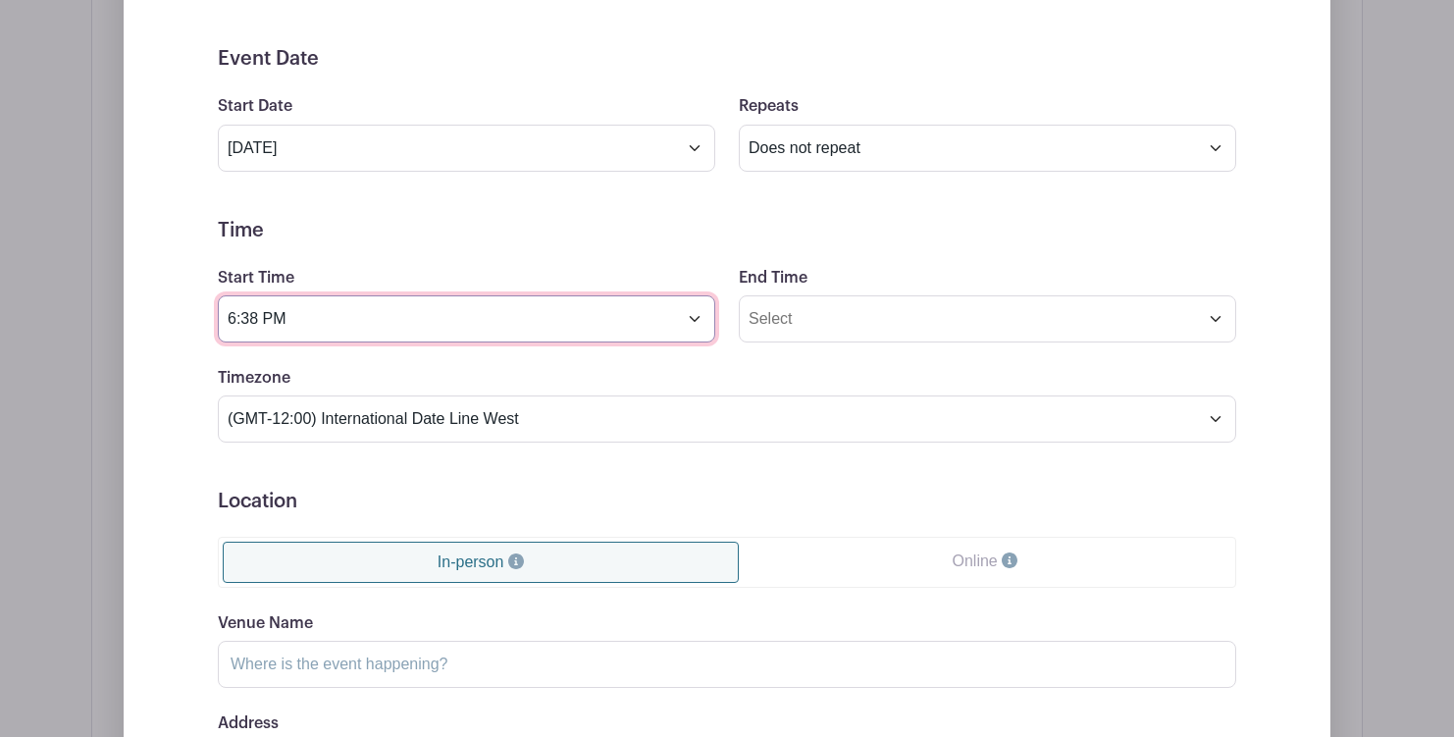
click at [315, 321] on input "6:38 PM" at bounding box center [466, 318] width 497 height 47
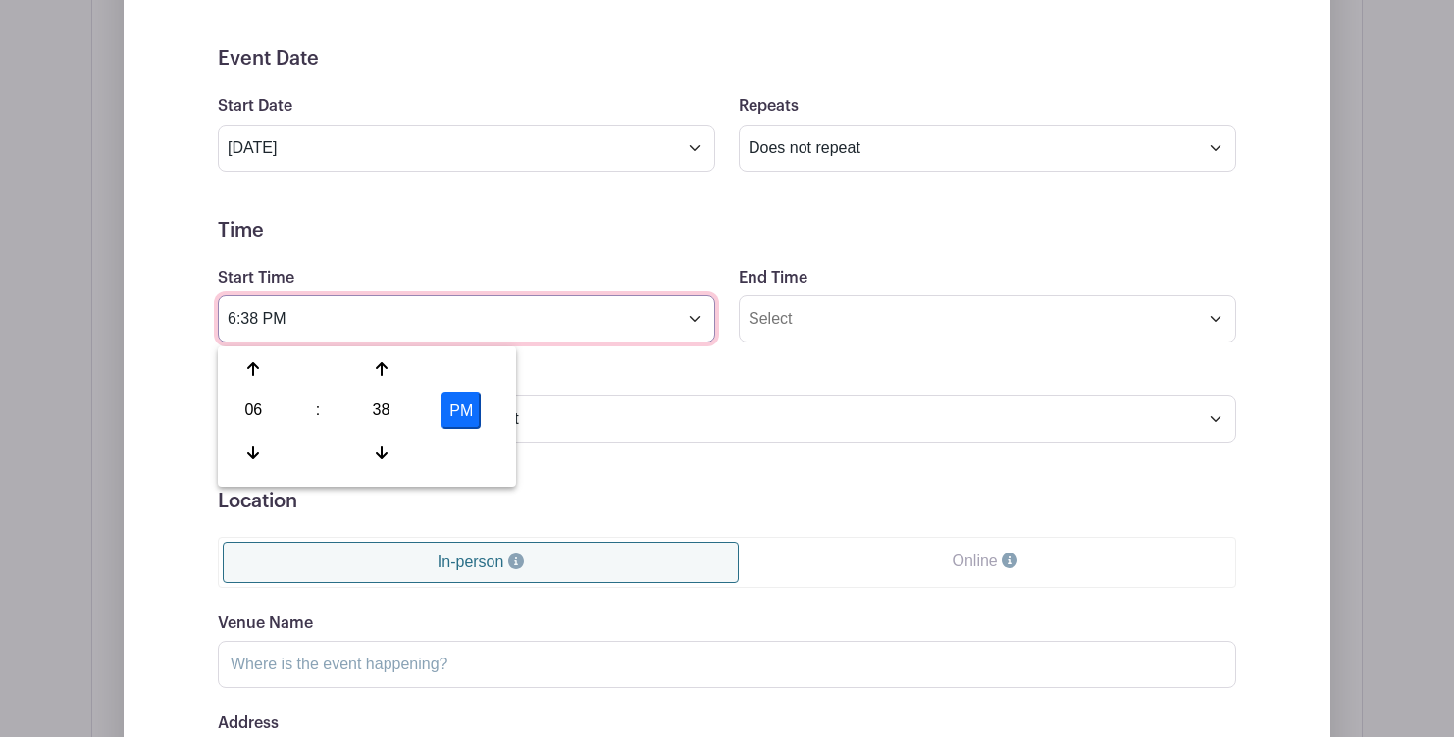
click at [232, 321] on input "6:38 PM" at bounding box center [466, 318] width 497 height 47
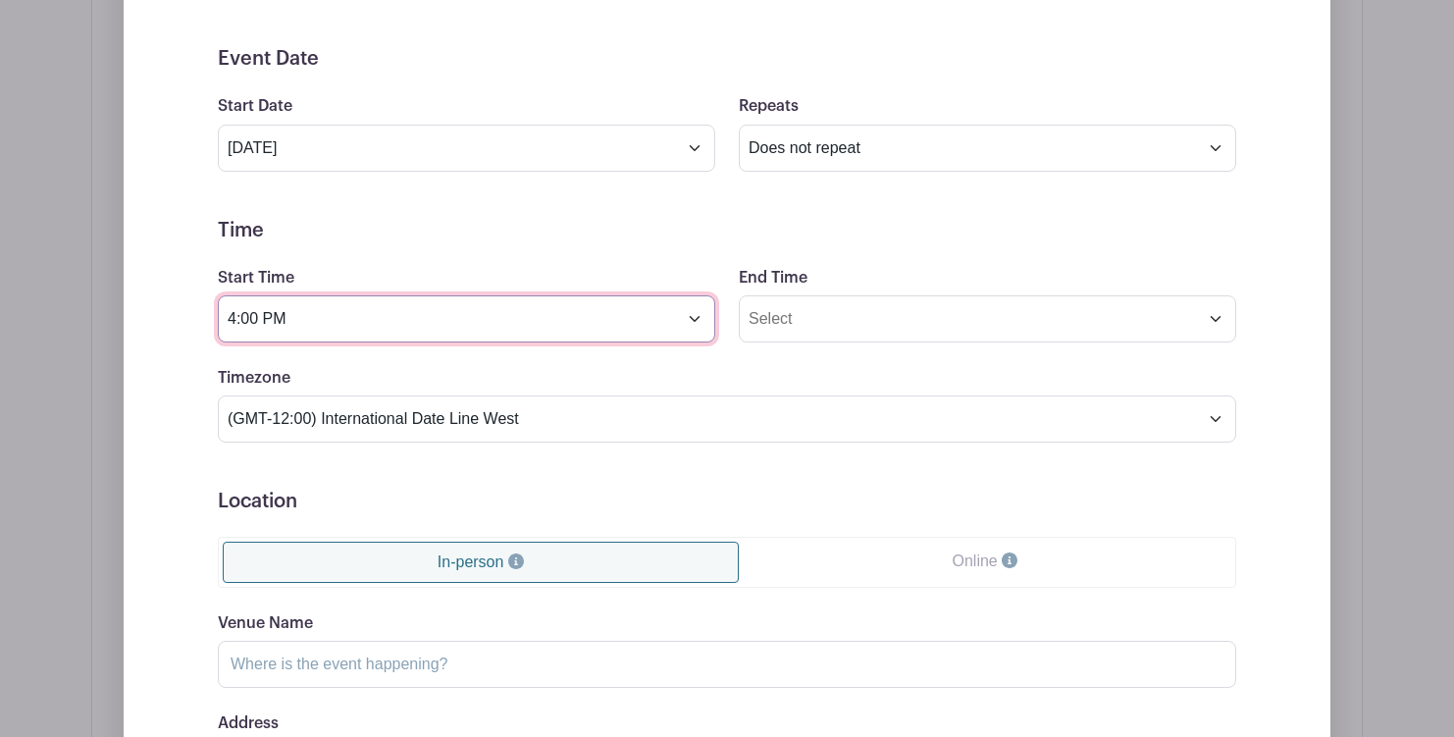
type input "4:00 PM"
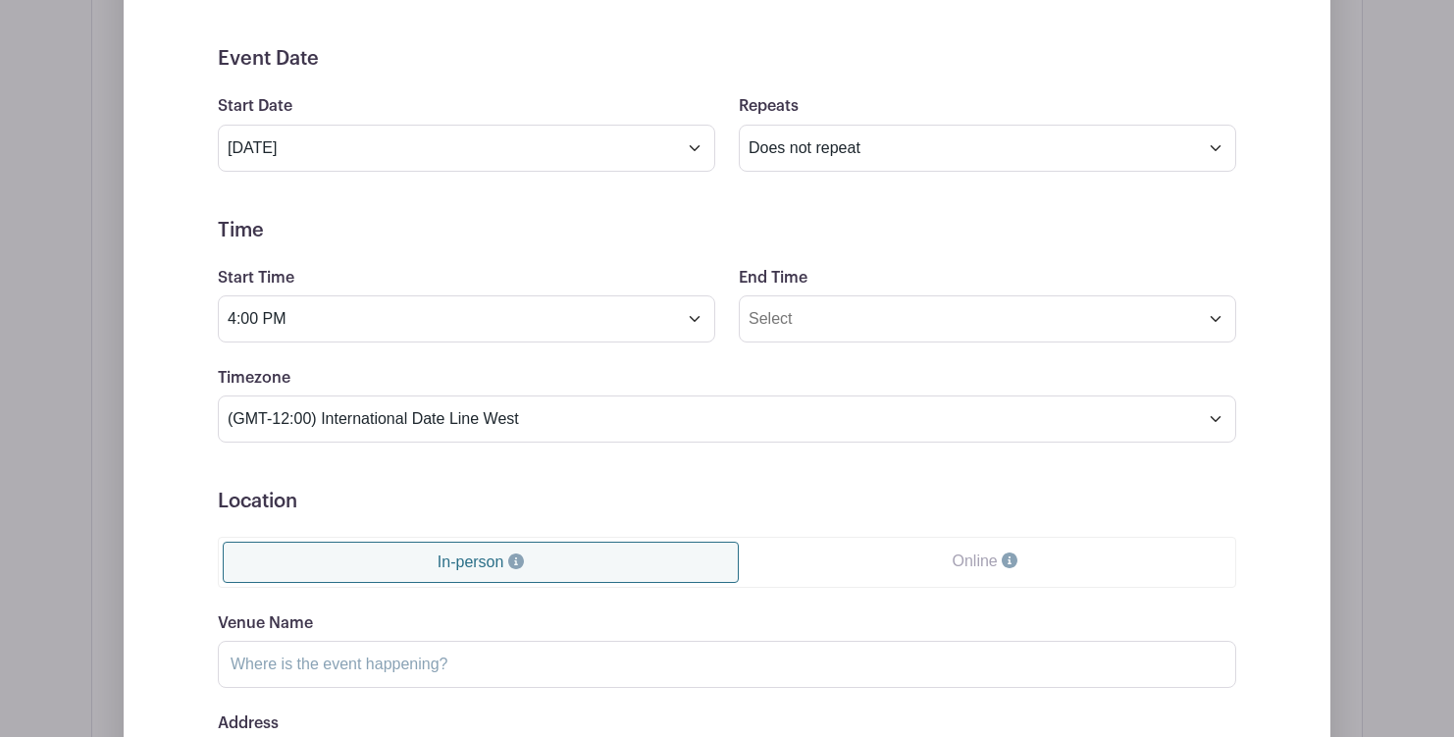
click at [891, 358] on form "Event Date Start Date [DATE] Repeats Does not repeat Daily Weekly Monthly on da…" at bounding box center [727, 488] width 1018 height 883
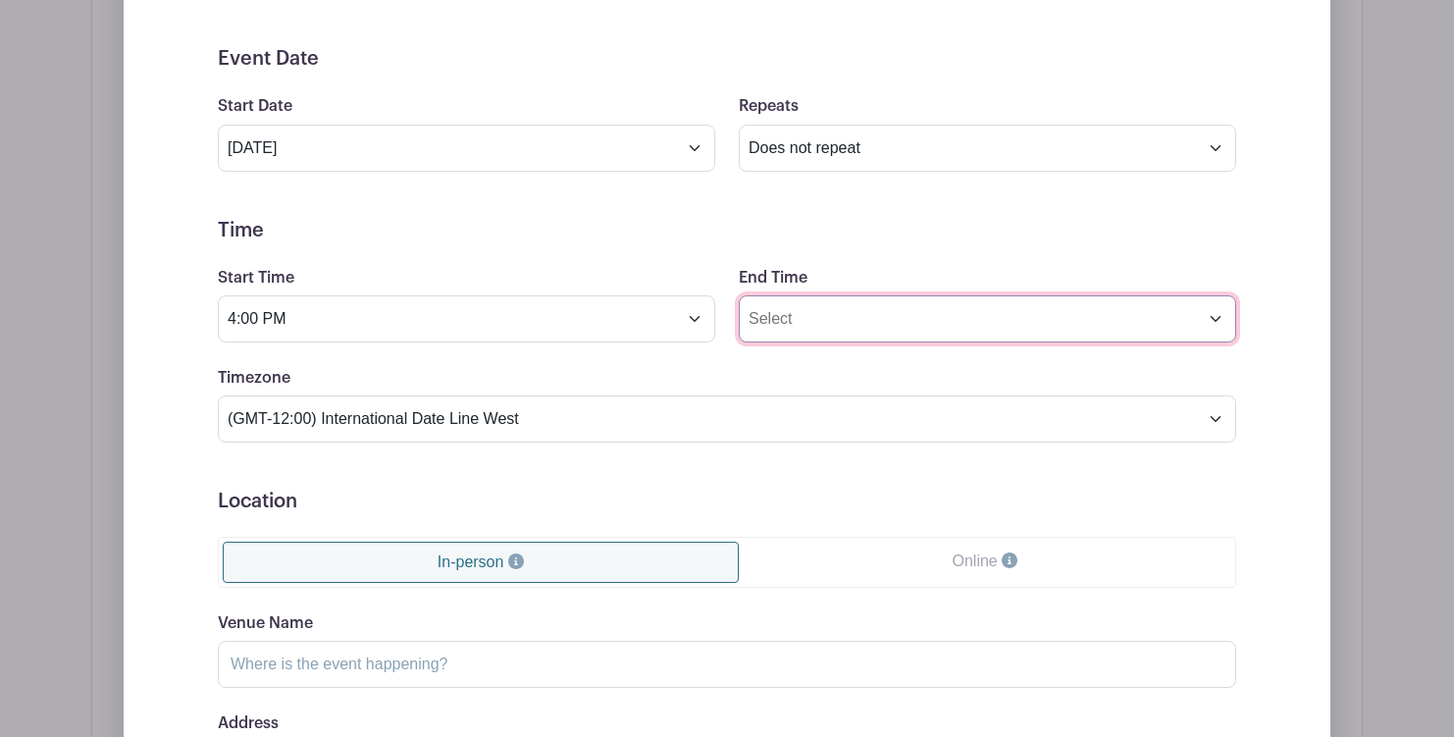
click at [837, 334] on input "End Time" at bounding box center [987, 318] width 497 height 47
drag, startPoint x: 781, startPoint y: 327, endPoint x: 727, endPoint y: 322, distance: 54.2
click at [727, 322] on div "End Time 2:39 PM" at bounding box center [987, 304] width 521 height 77
type input "5:00 PM"
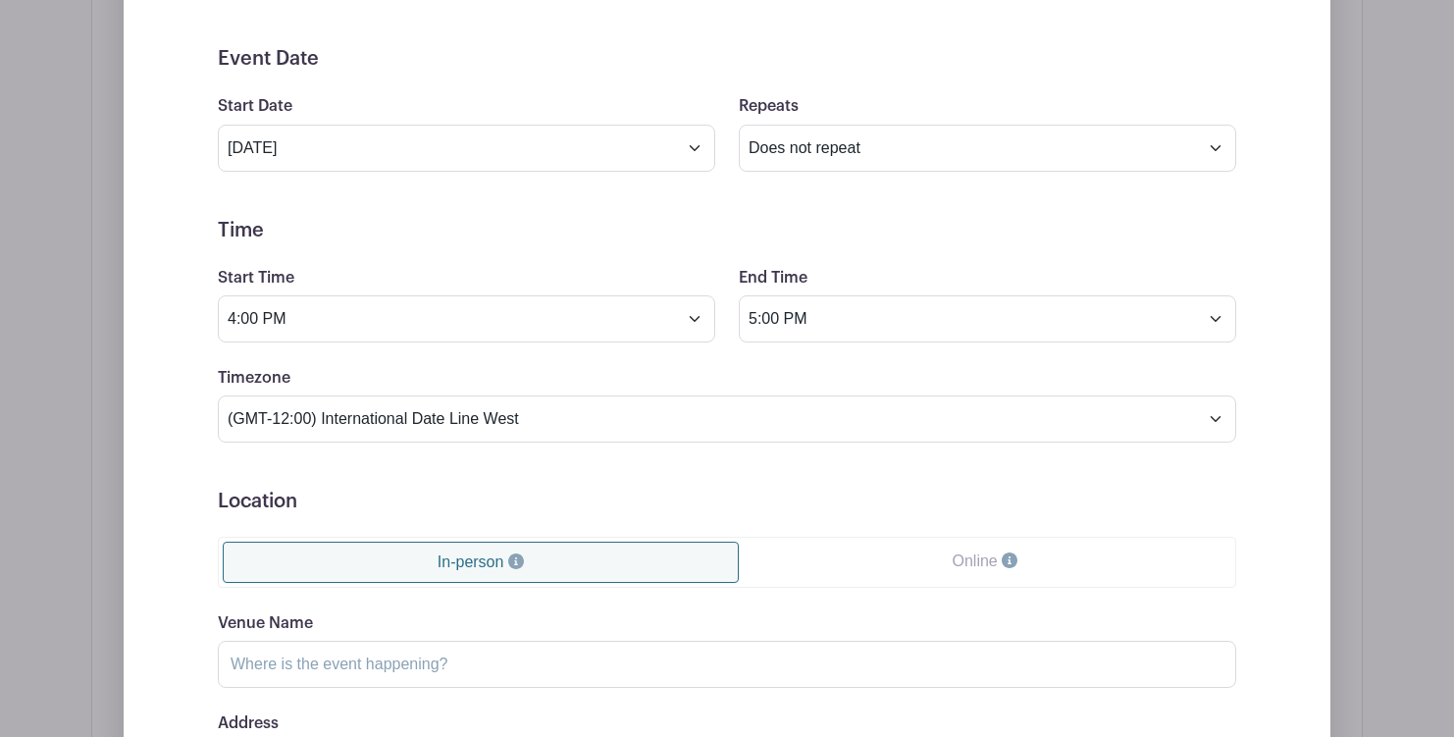
click at [637, 397] on div "Timezone (GMT-12:00) International Date Line West (GMT-11:00) [US_STATE] (GMT-1…" at bounding box center [727, 404] width 1042 height 77
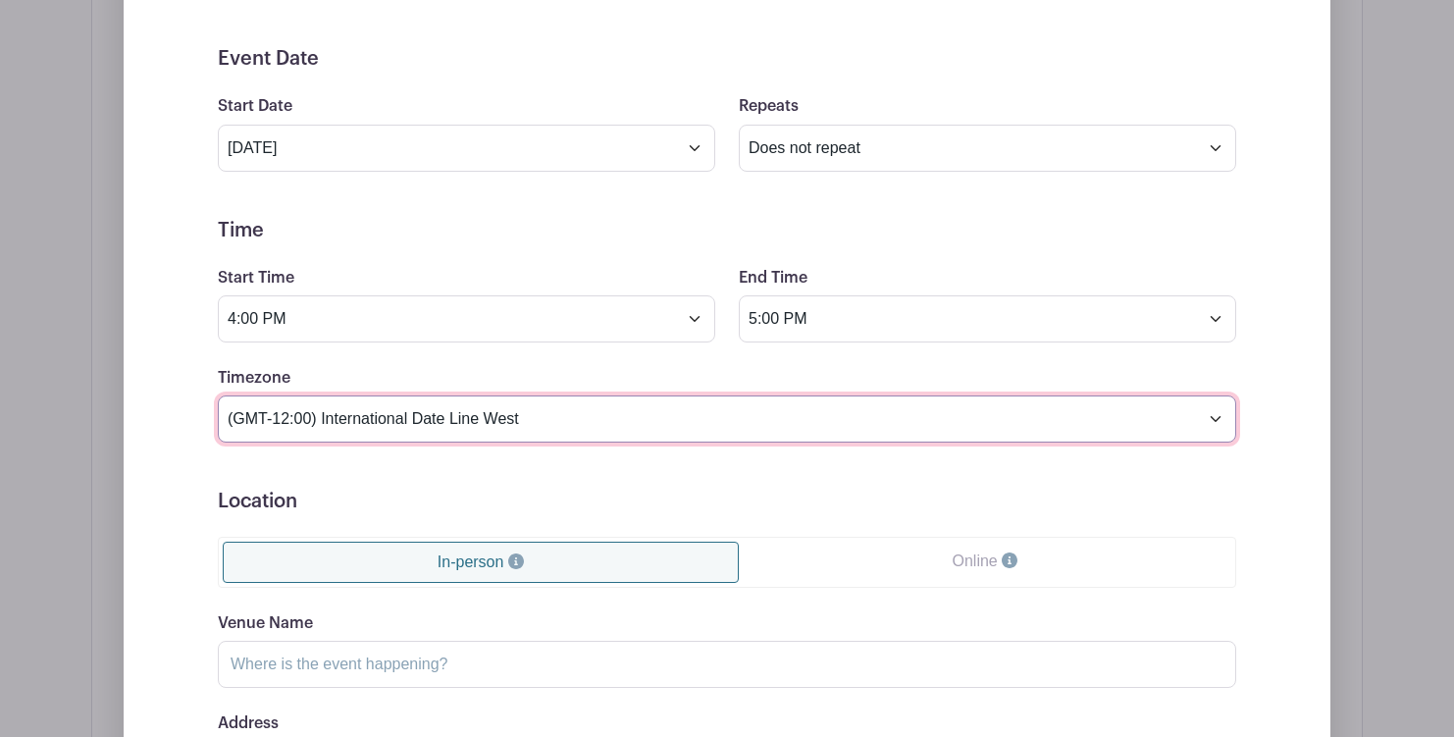
click at [629, 424] on select "(GMT-12:00) International Date Line West (GMT-11:00) [US_STATE] (GMT-11:00) [GE…" at bounding box center [727, 418] width 1018 height 47
select select "Central Time ([GEOGRAPHIC_DATA] & [GEOGRAPHIC_DATA])"
click at [218, 399] on select "(GMT-12:00) International Date Line West (GMT-11:00) [US_STATE] (GMT-11:00) [GE…" at bounding box center [727, 418] width 1018 height 47
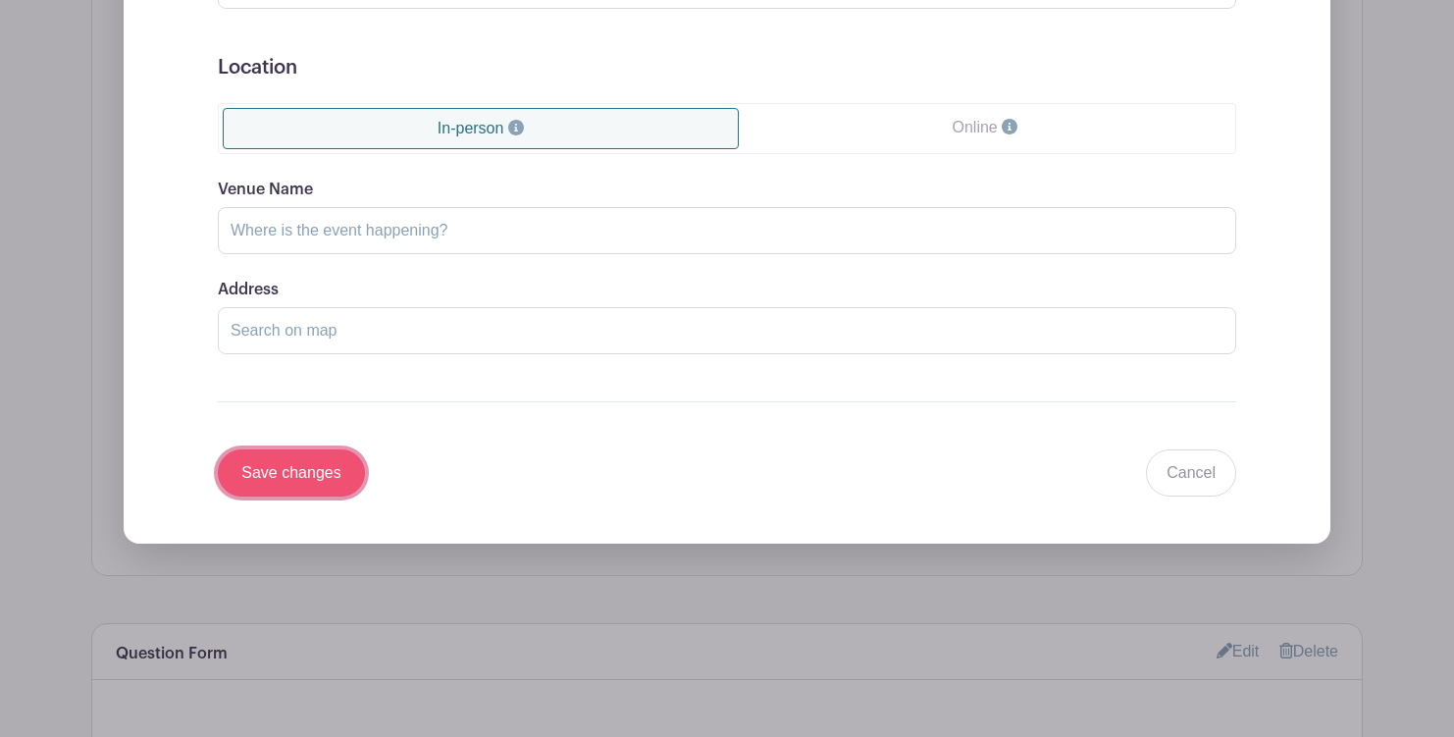
click at [322, 468] on input "Save changes" at bounding box center [291, 472] width 147 height 47
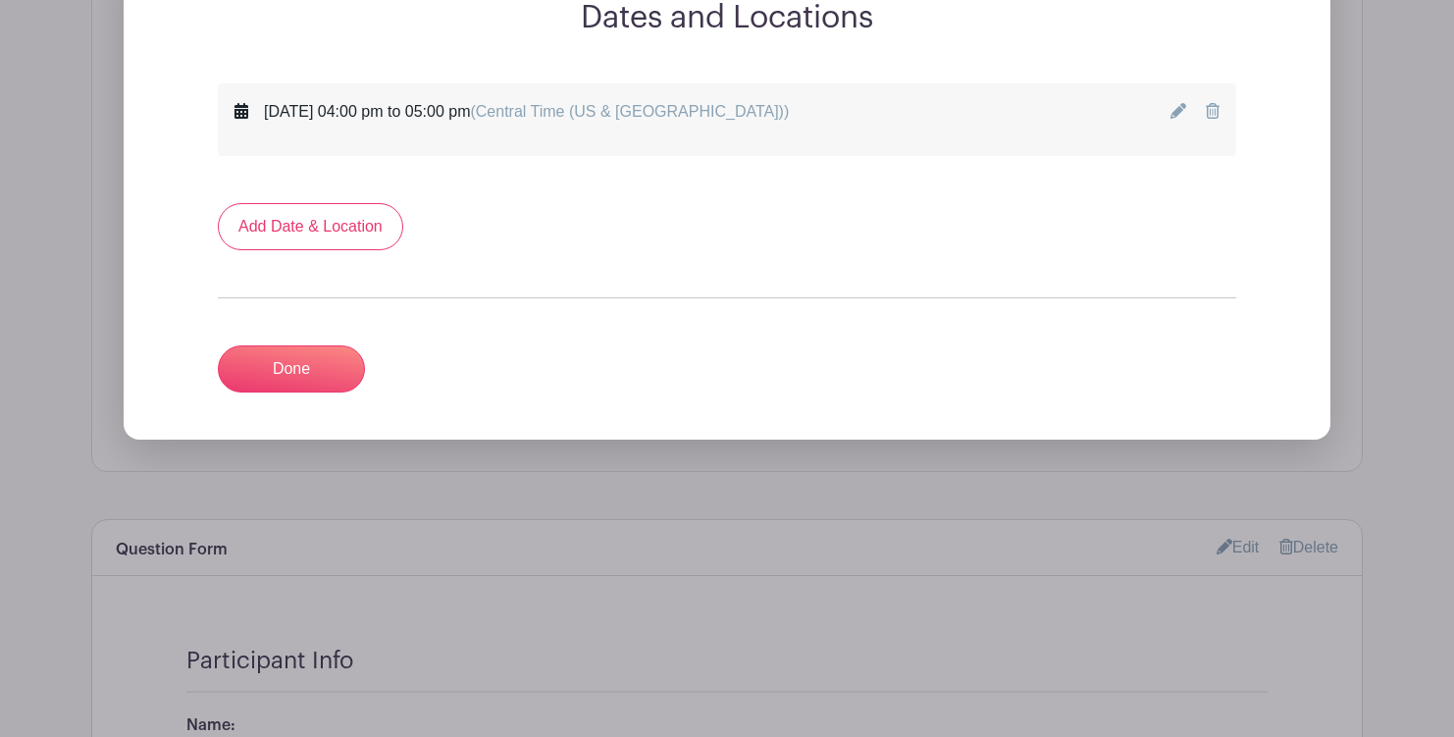
scroll to position [1019, 0]
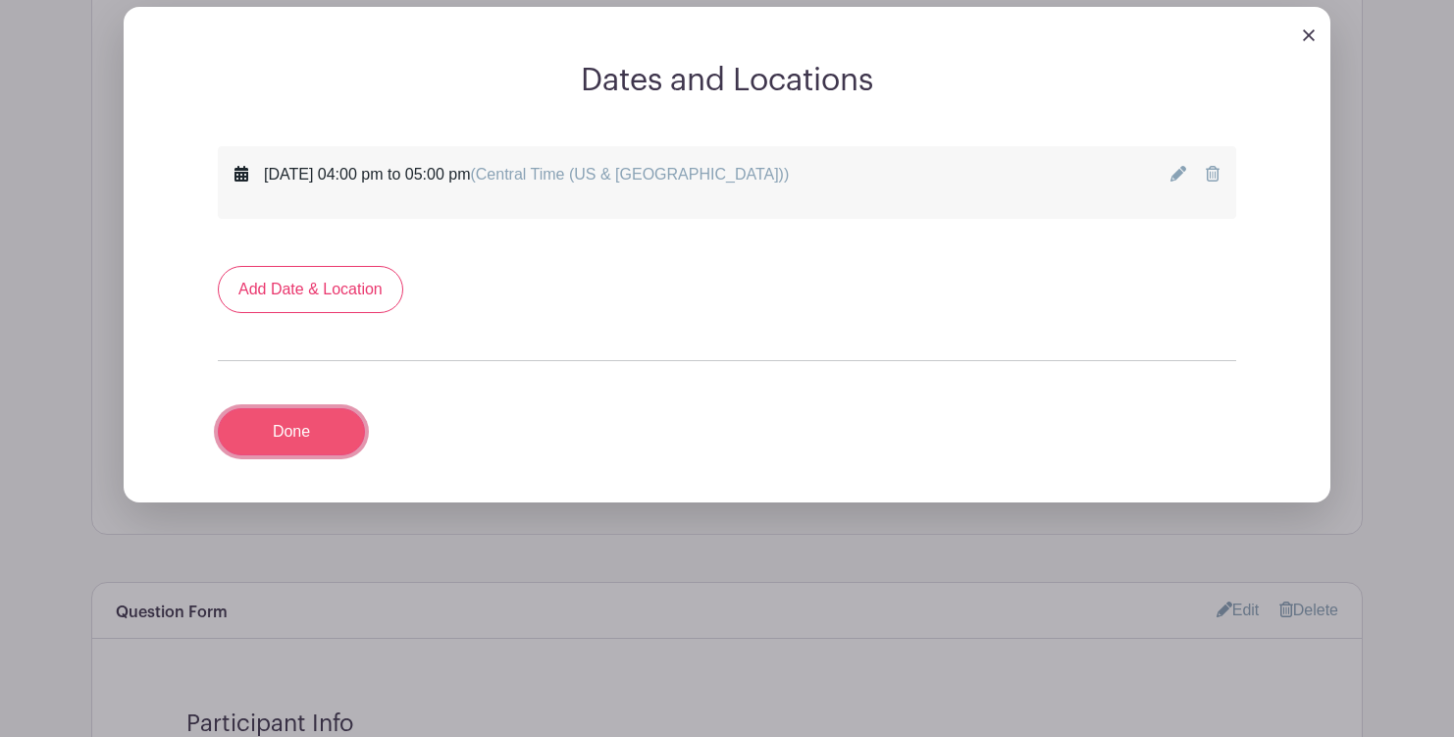
click at [333, 415] on link "Done" at bounding box center [291, 431] width 147 height 47
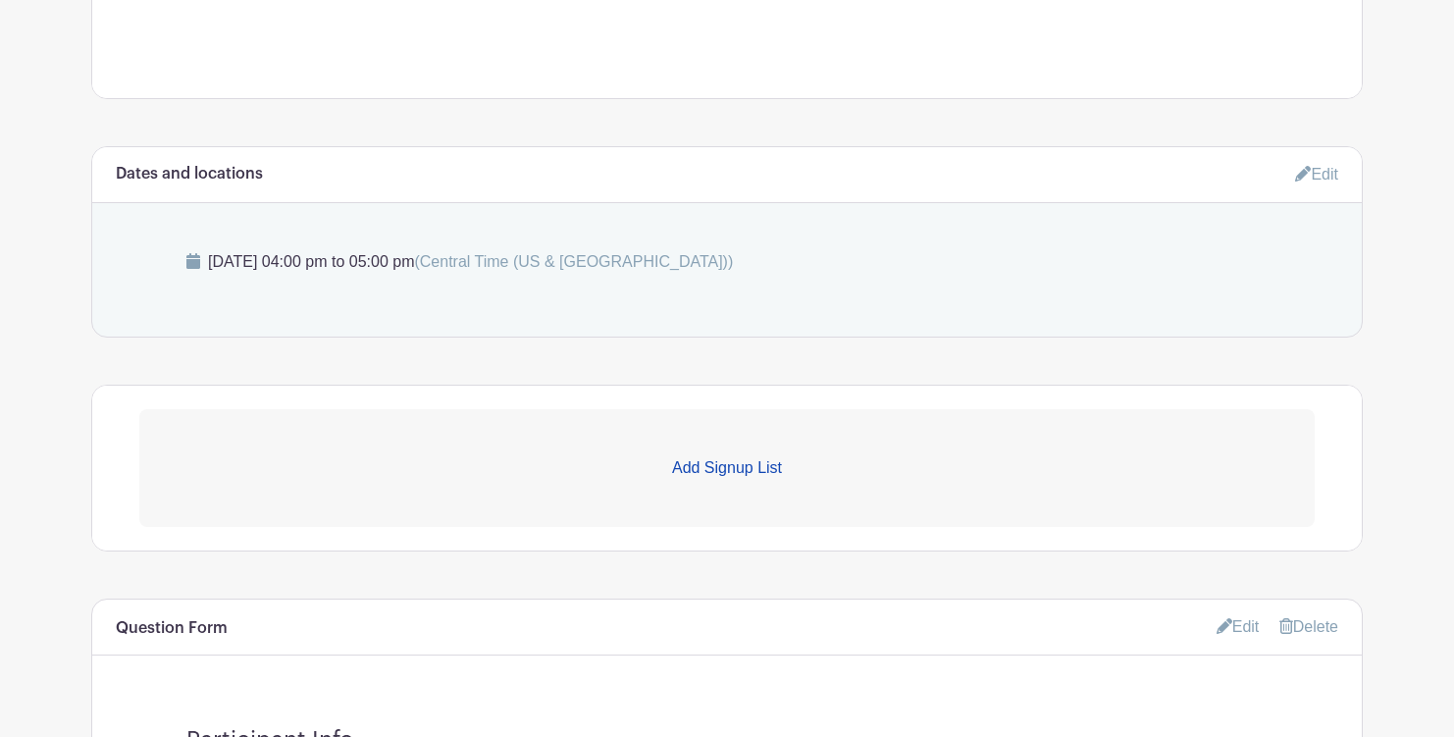
click at [700, 470] on p "Add Signup List" at bounding box center [726, 468] width 1175 height 24
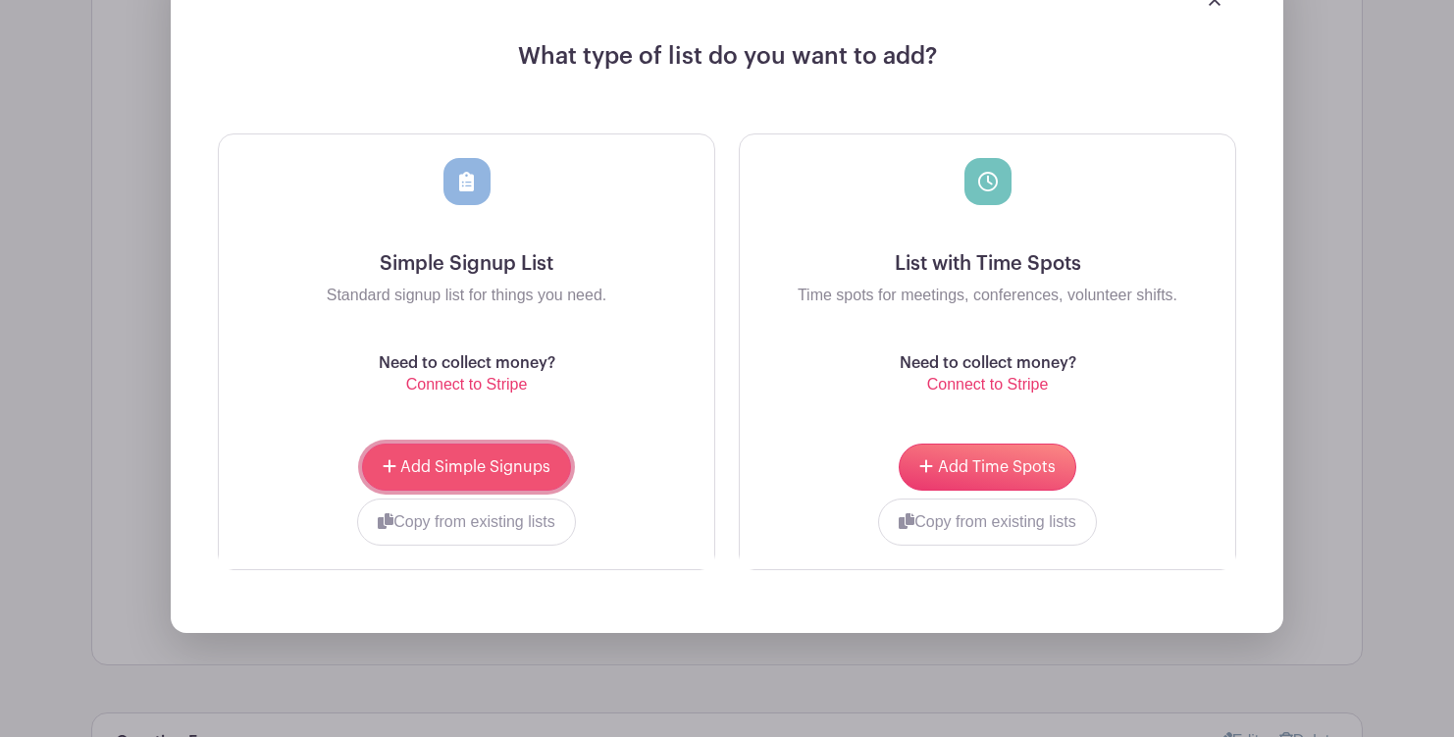
click at [510, 464] on span "Add Simple Signups" at bounding box center [475, 467] width 150 height 16
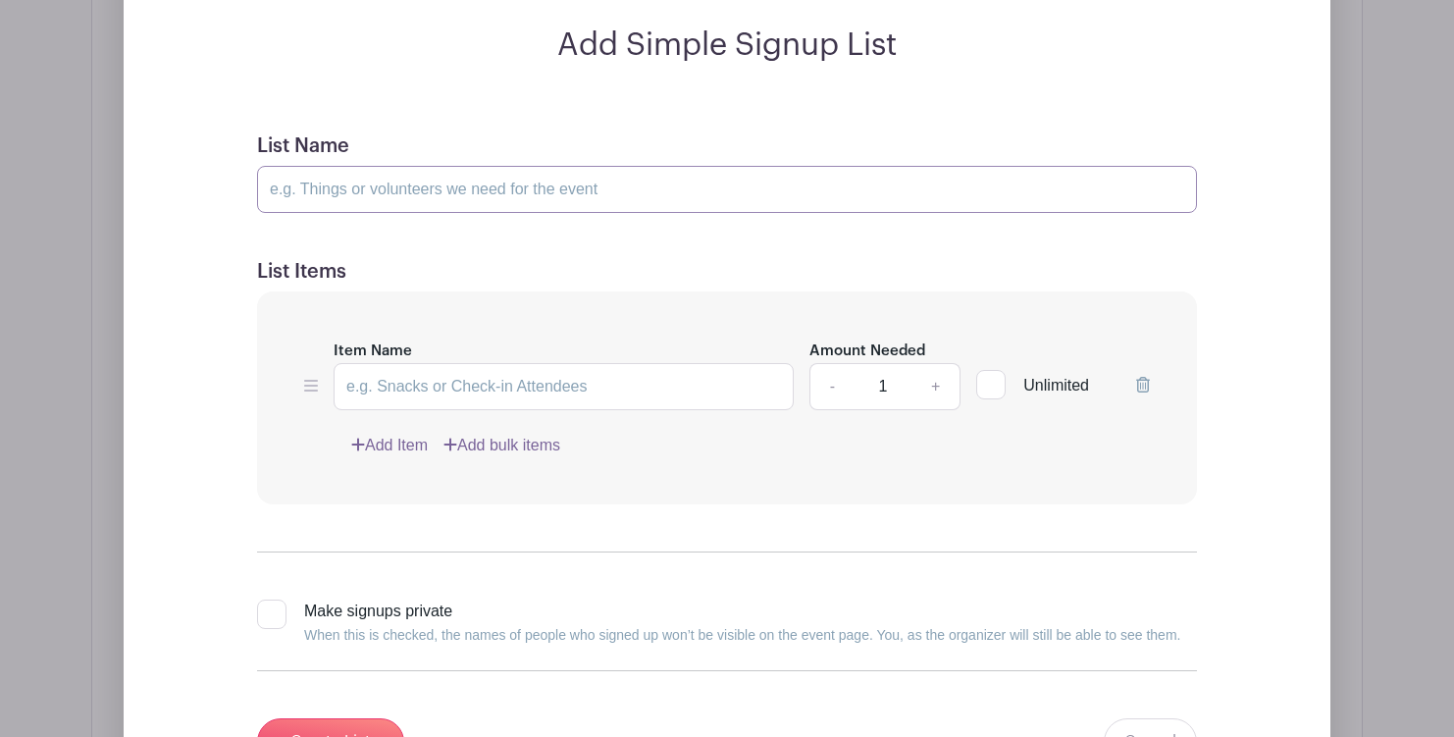
click at [421, 190] on input "List Name" at bounding box center [727, 189] width 940 height 47
type input "S"
type input "P"
type input "Sign-Ups"
click at [443, 383] on input "Item Name" at bounding box center [563, 386] width 460 height 47
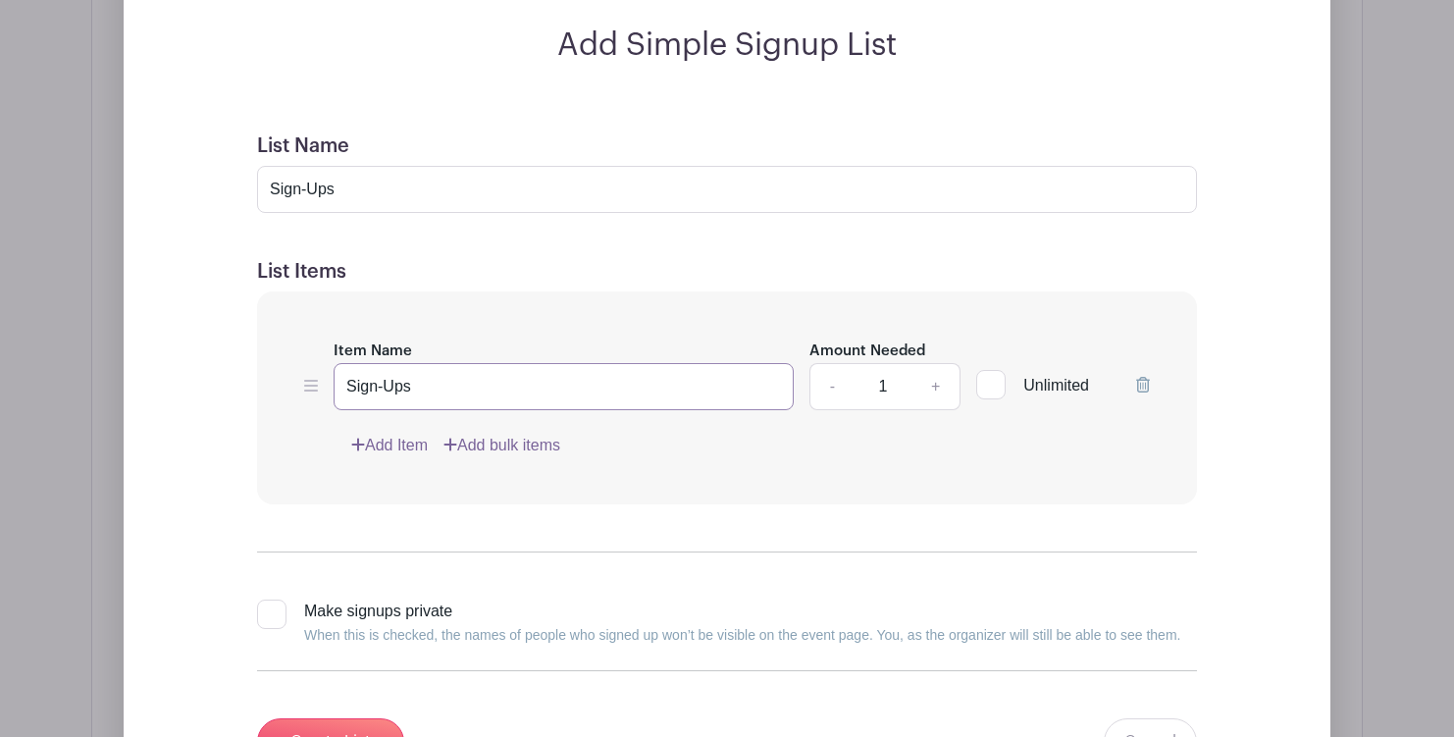
type input "Sign-Ups"
click at [935, 379] on link "+" at bounding box center [935, 386] width 49 height 47
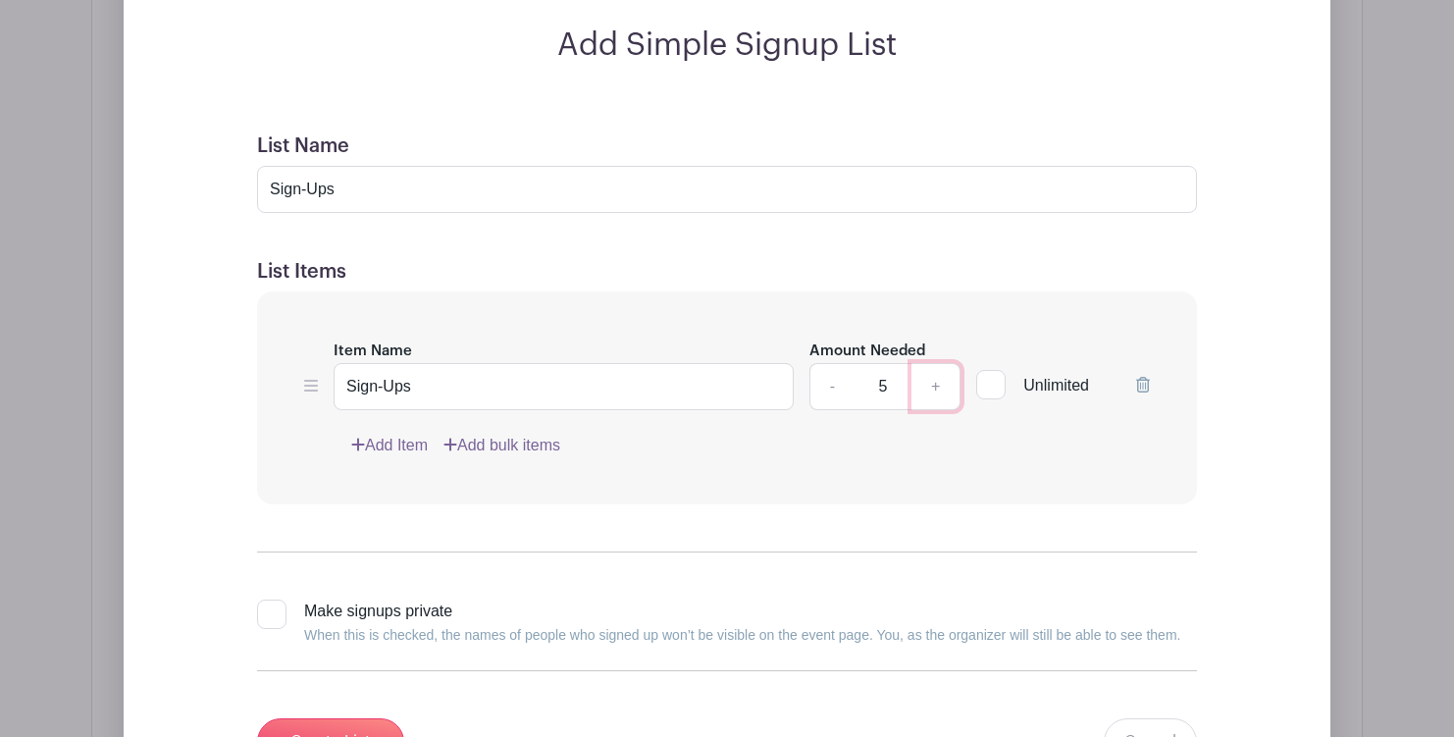
click at [935, 379] on link "+" at bounding box center [935, 386] width 49 height 47
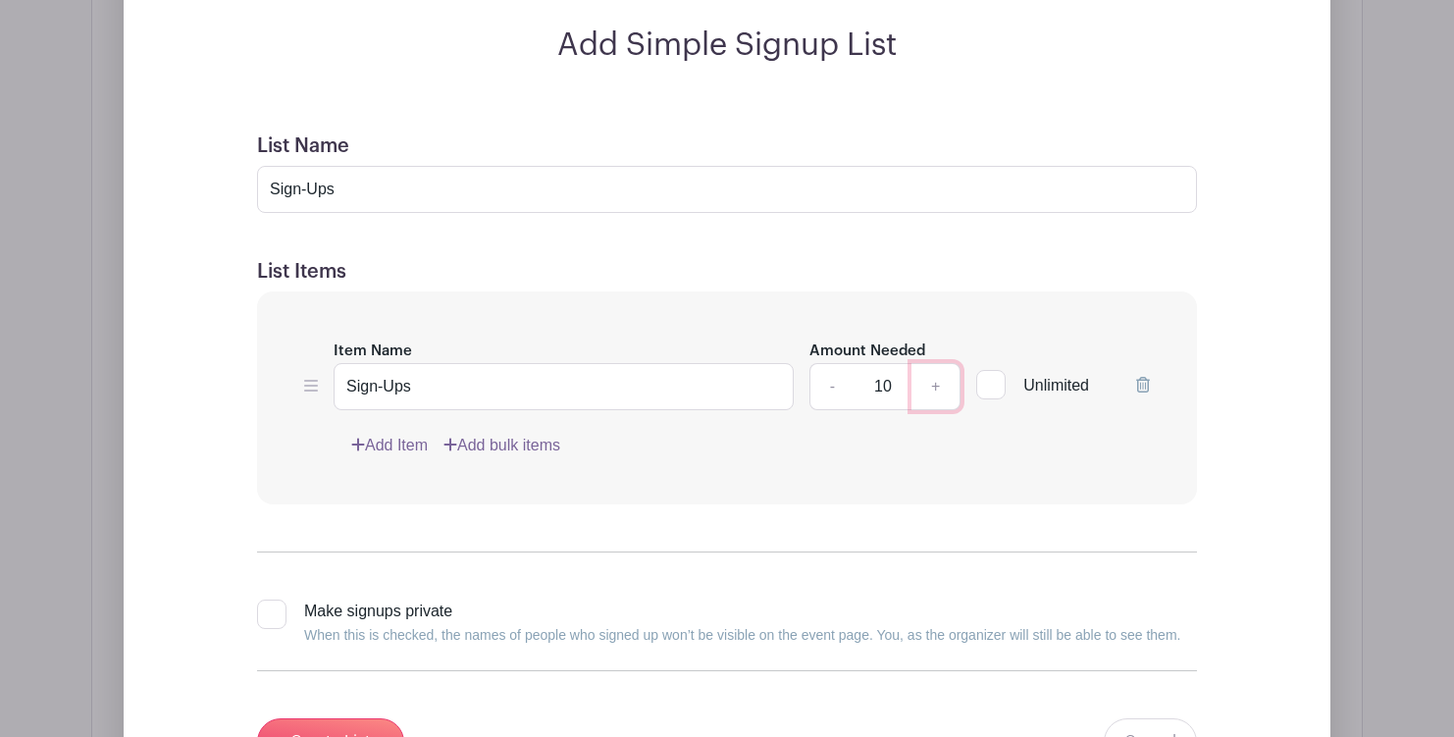
click at [935, 379] on link "+" at bounding box center [935, 386] width 49 height 47
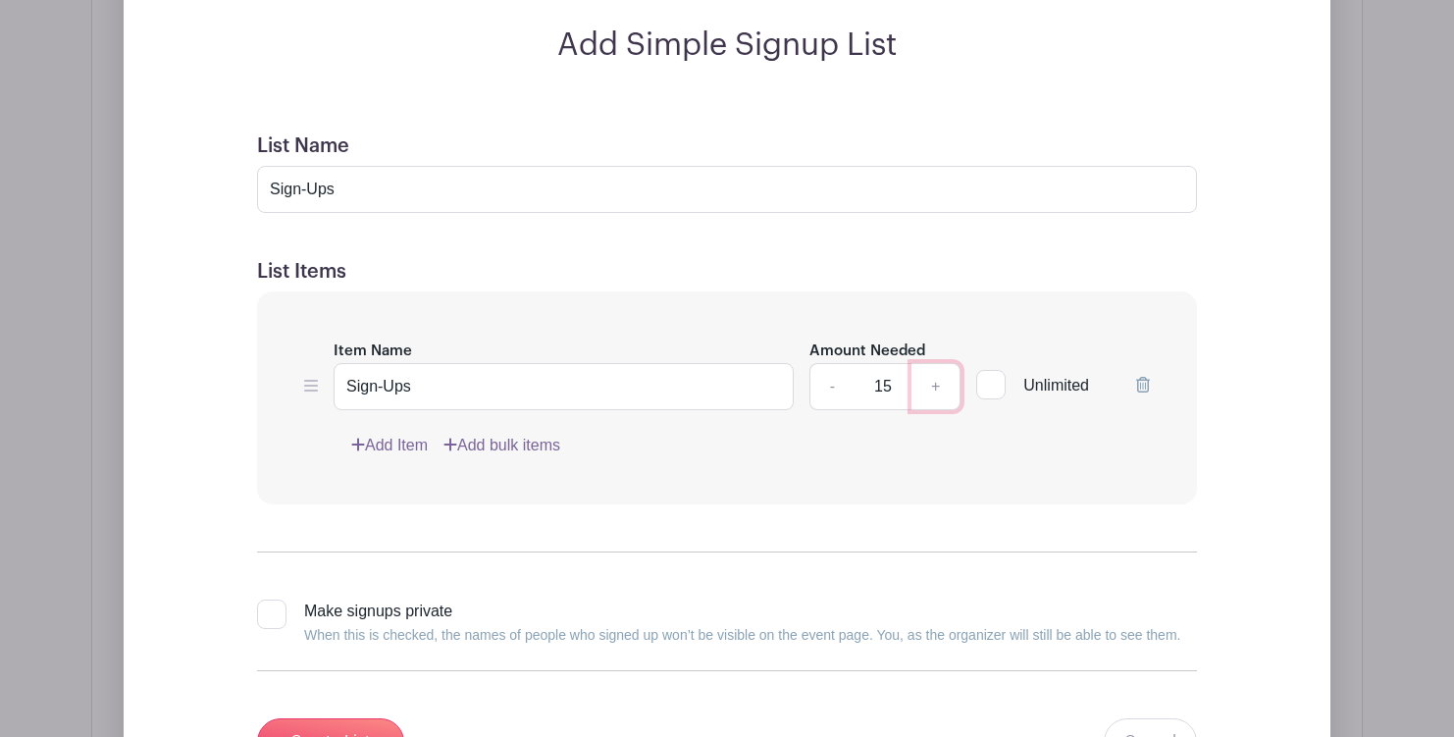
click at [935, 379] on link "+" at bounding box center [935, 386] width 49 height 47
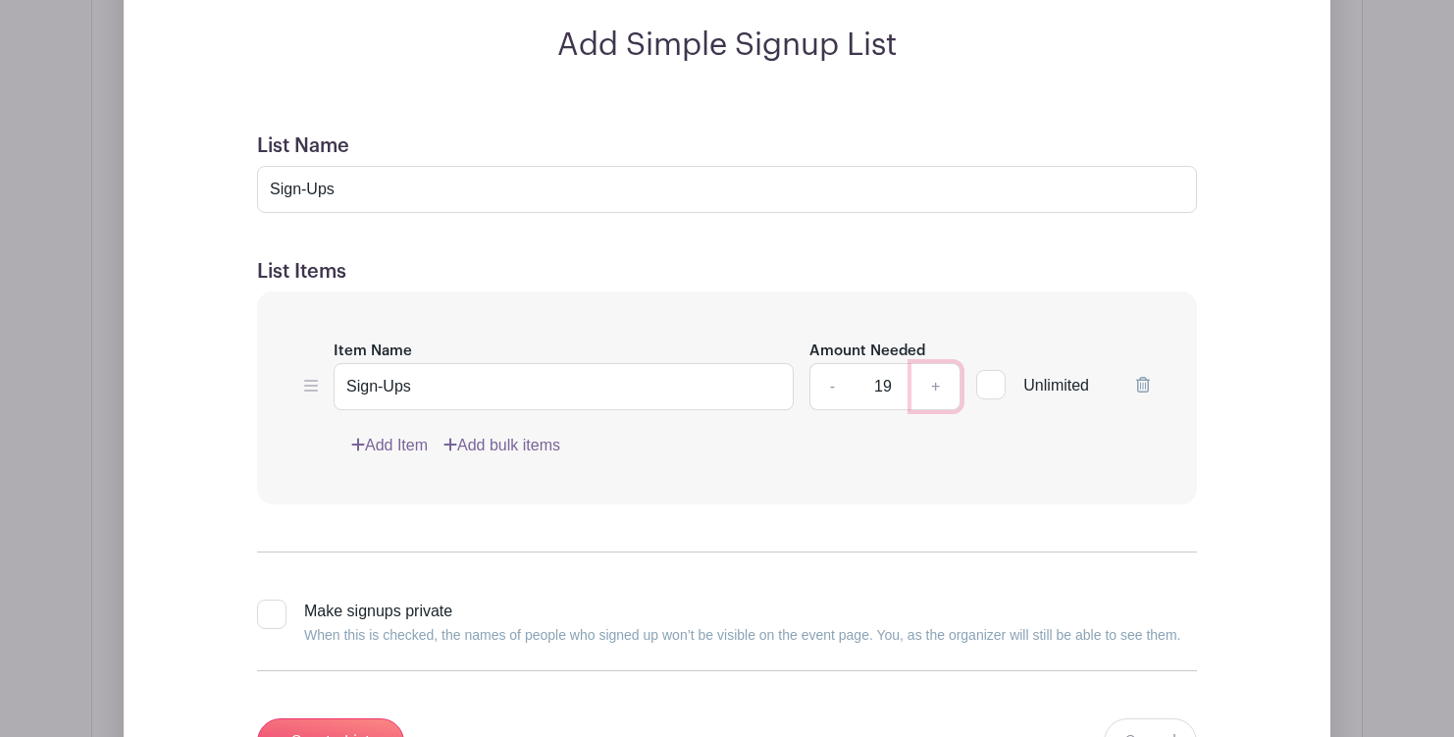
type input "20"
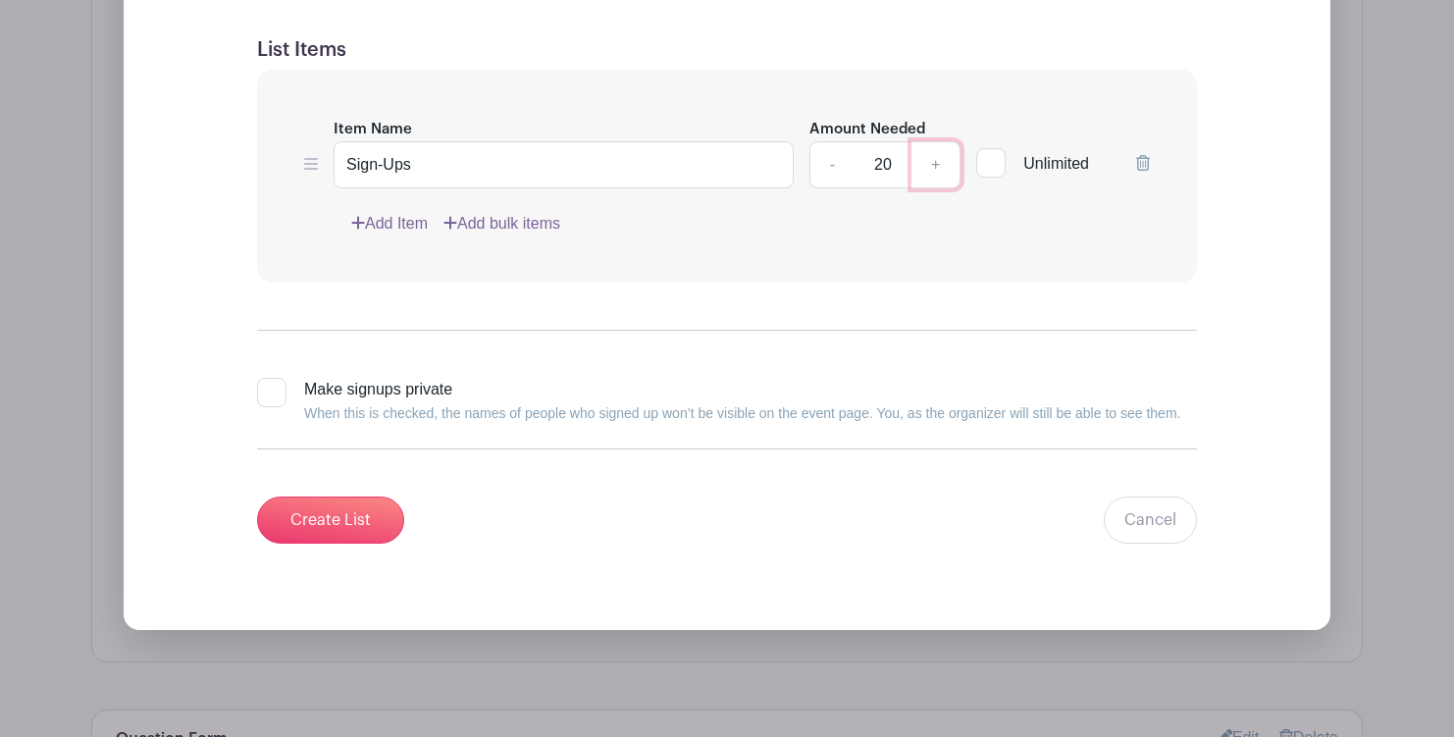
scroll to position [1823, 0]
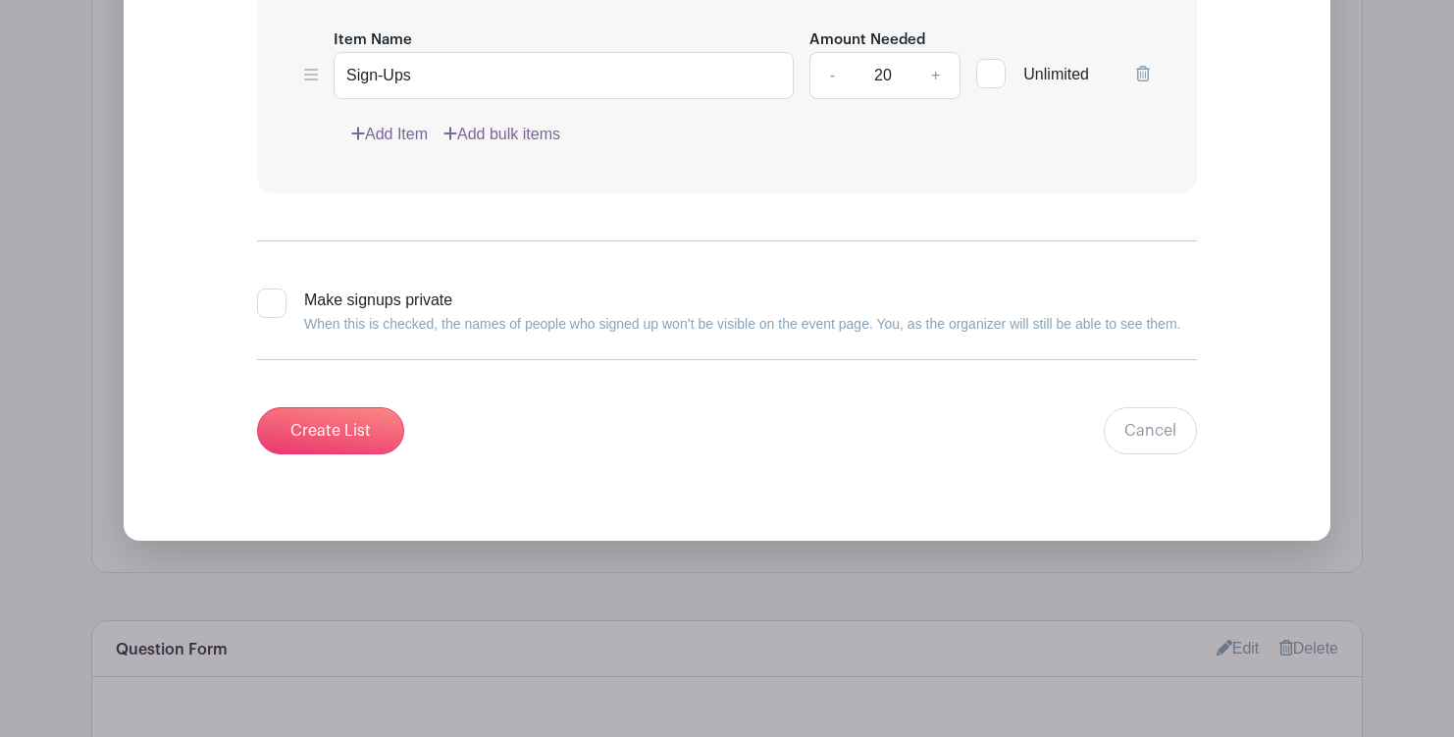
click at [264, 327] on label "Make signups private When this is checked, the names of people who signed up wo…" at bounding box center [718, 311] width 923 height 47
click at [264, 301] on input "Make signups private When this is checked, the names of people who signed up wo…" at bounding box center [263, 294] width 13 height 13
checkbox input "true"
click at [354, 435] on input "Create List" at bounding box center [330, 430] width 147 height 47
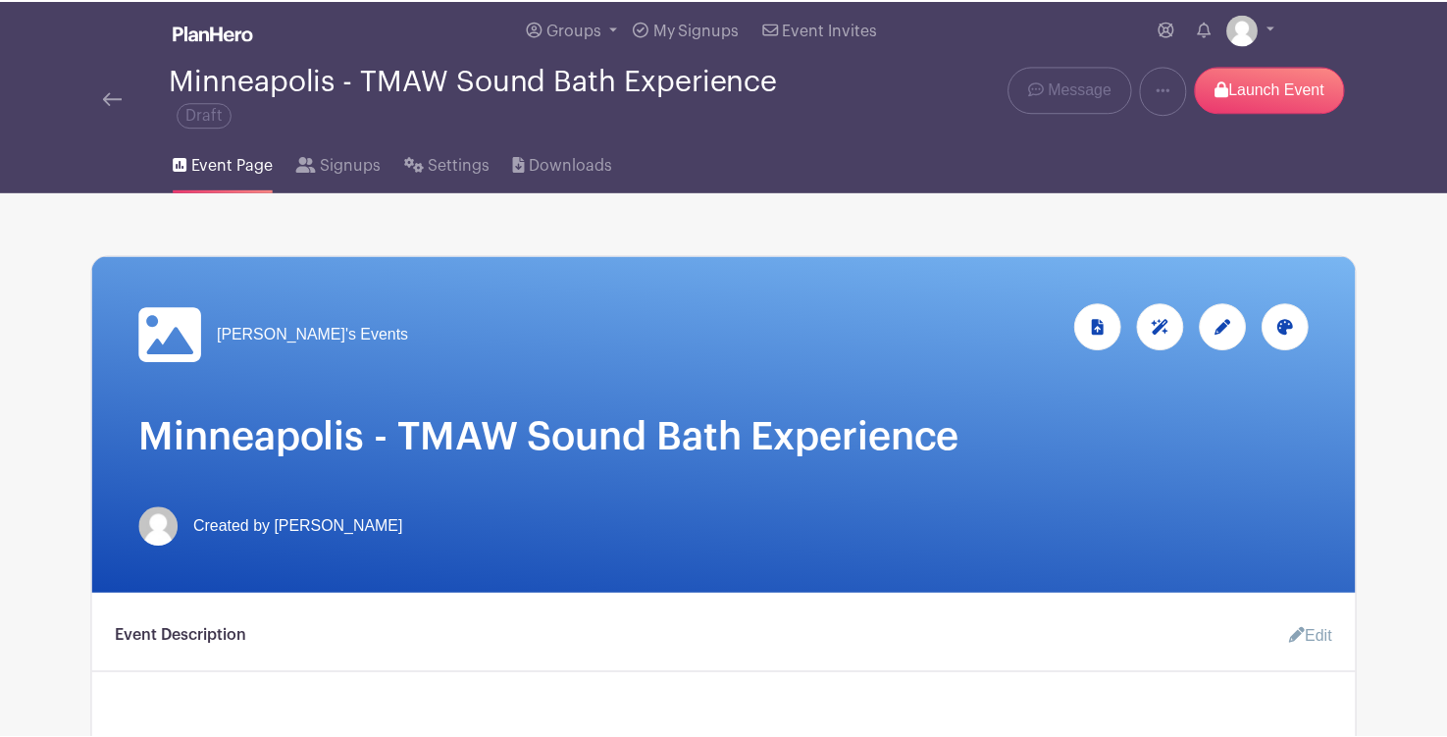
scroll to position [0, 0]
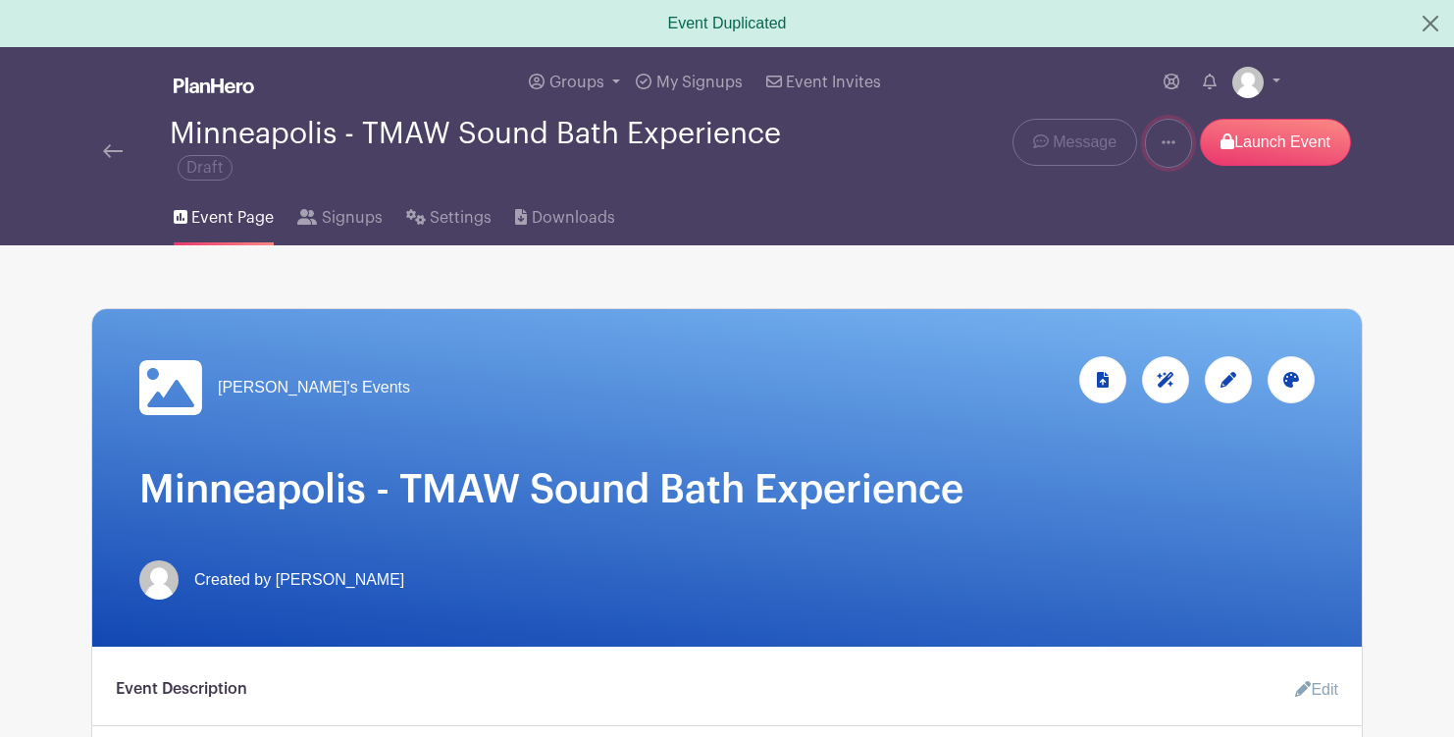
click at [1167, 137] on icon at bounding box center [1168, 142] width 14 height 16
click at [1095, 107] on div "Groups All Groups Matthew's Events My Signups Event Invites My account Logout" at bounding box center [767, 82] width 1026 height 71
click at [1281, 81] on div "Groups All Groups Matthew's Events My Signups Event Invites My account Logout" at bounding box center [726, 82] width 1295 height 71
click at [1273, 81] on link at bounding box center [1256, 82] width 48 height 31
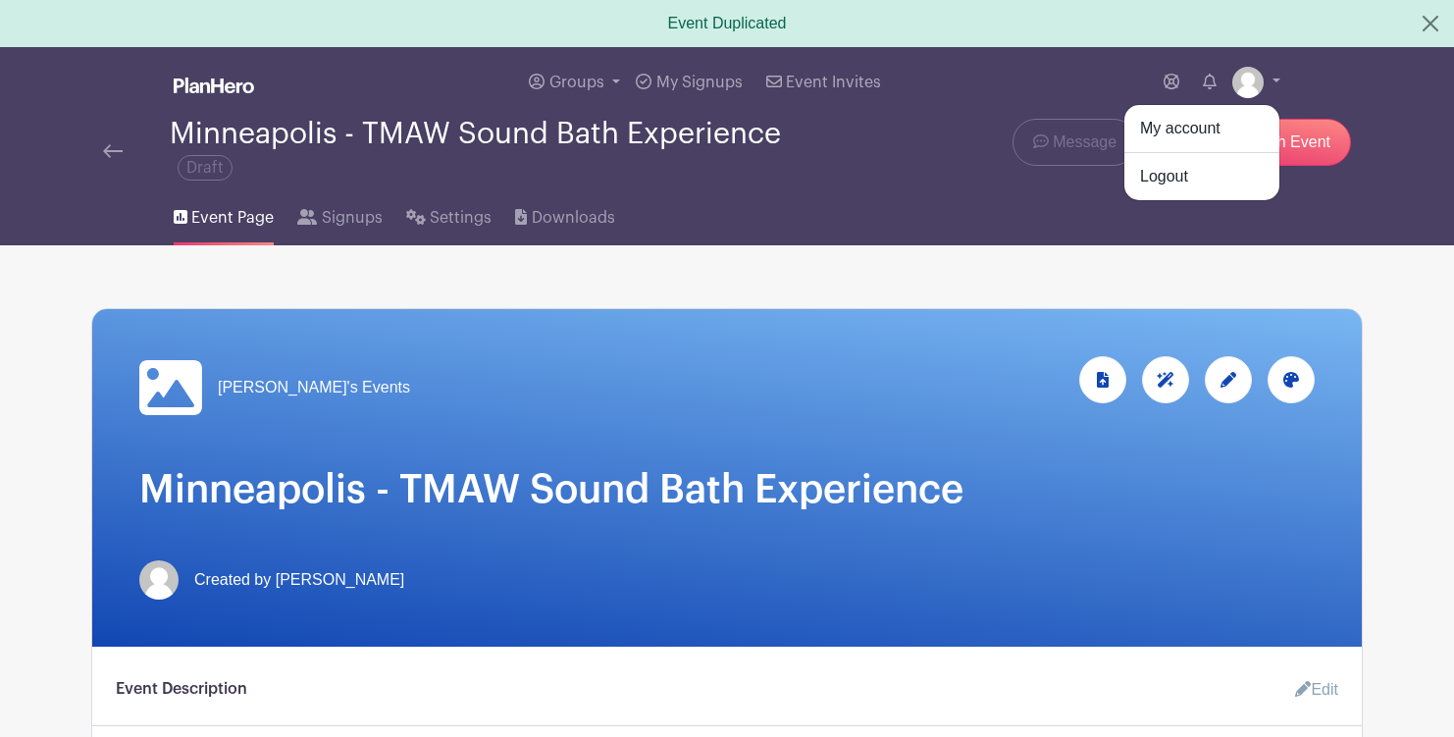
click at [1318, 75] on div "Groups All Groups Matthew's Events My Signups Event Invites My account Logout" at bounding box center [726, 82] width 1295 height 71
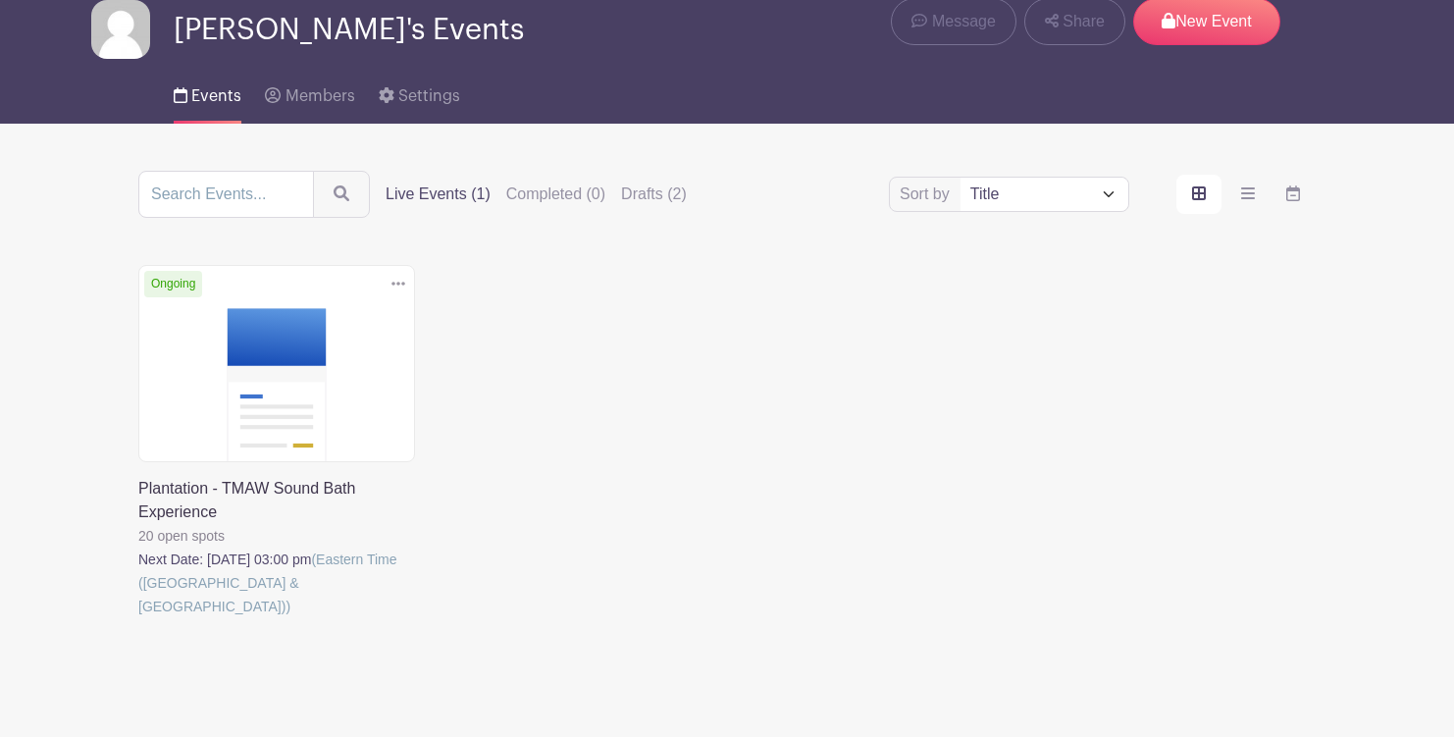
scroll to position [43, 0]
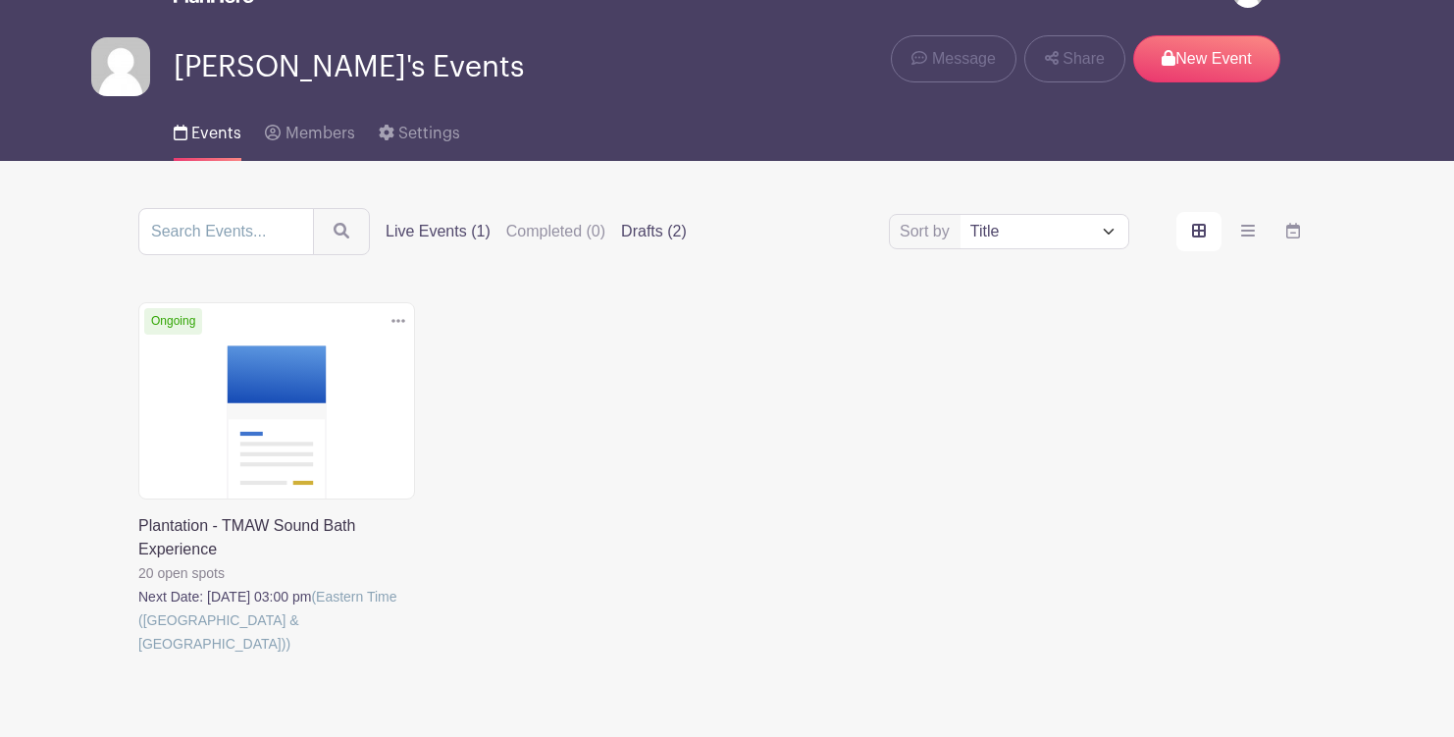
click at [621, 226] on label "Drafts (2)" at bounding box center [654, 232] width 66 height 24
click at [0, 0] on input "Drafts (2)" at bounding box center [0, 0] width 0 height 0
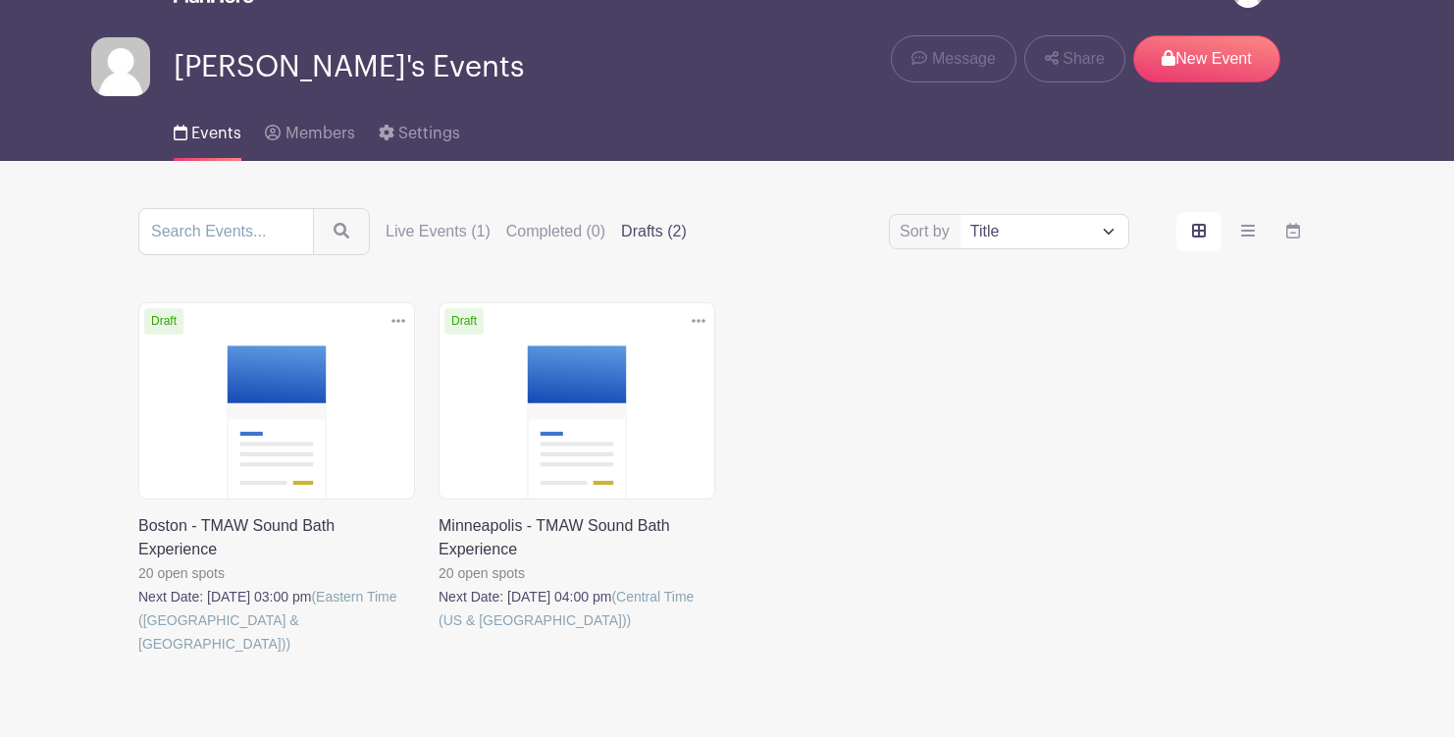
click at [138, 655] on link at bounding box center [138, 655] width 0 height 0
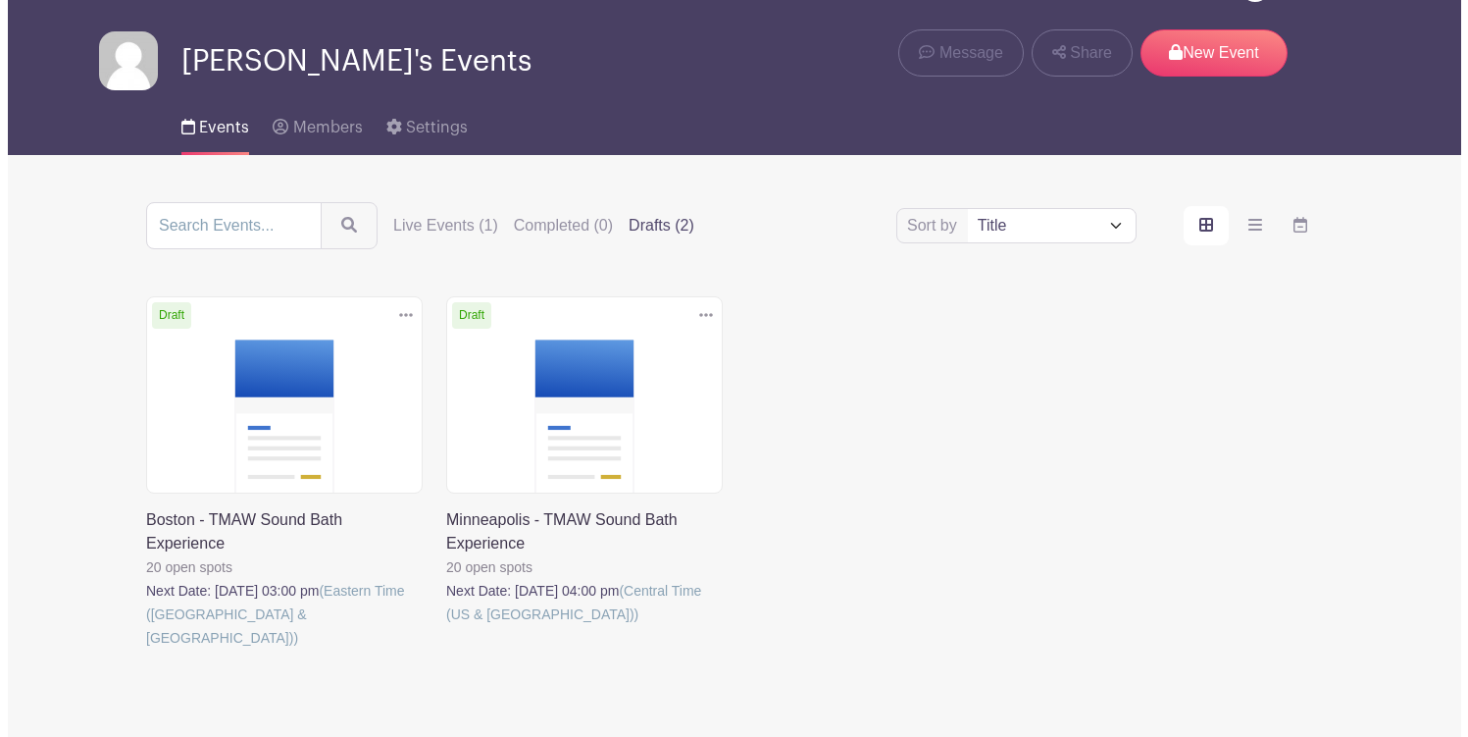
scroll to position [118, 0]
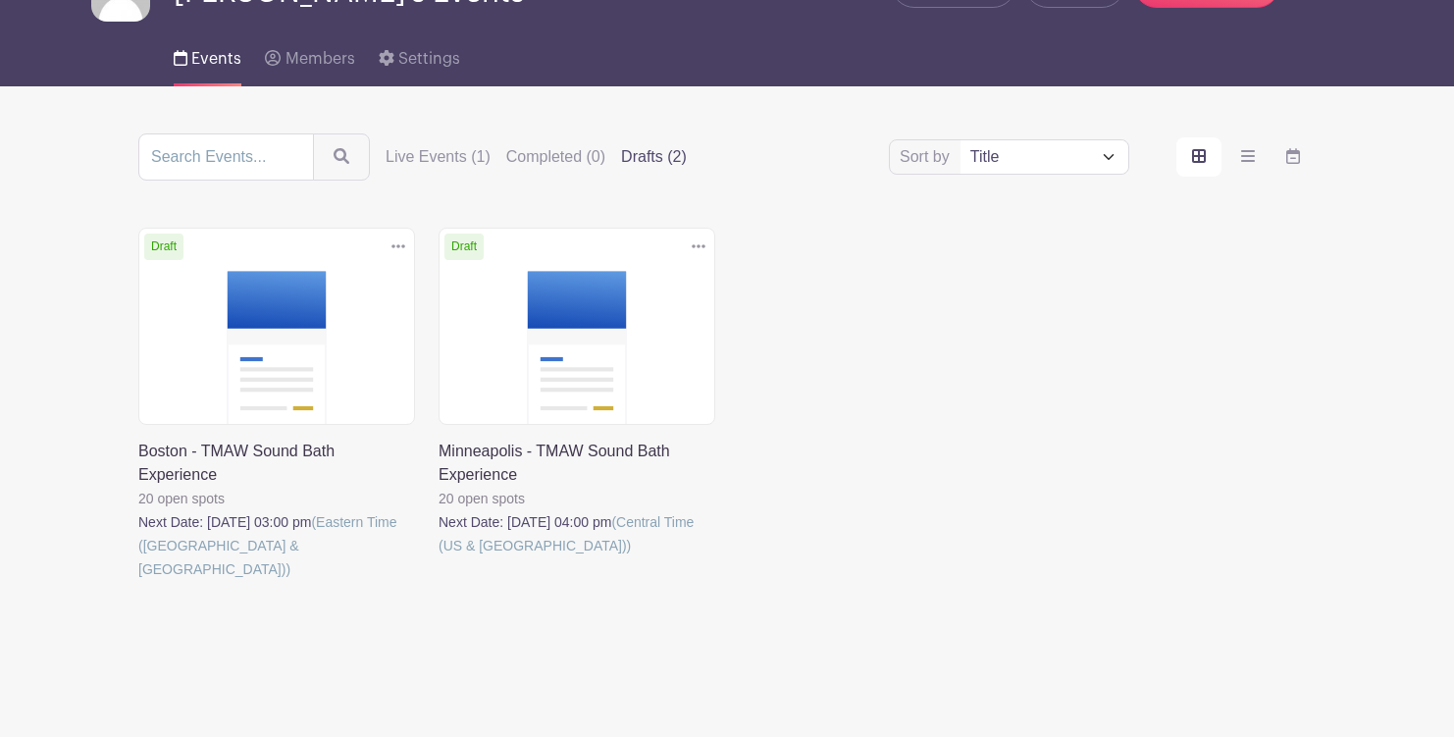
click at [701, 247] on icon at bounding box center [698, 246] width 14 height 16
click at [646, 291] on link "Duplicate" at bounding box center [634, 290] width 155 height 31
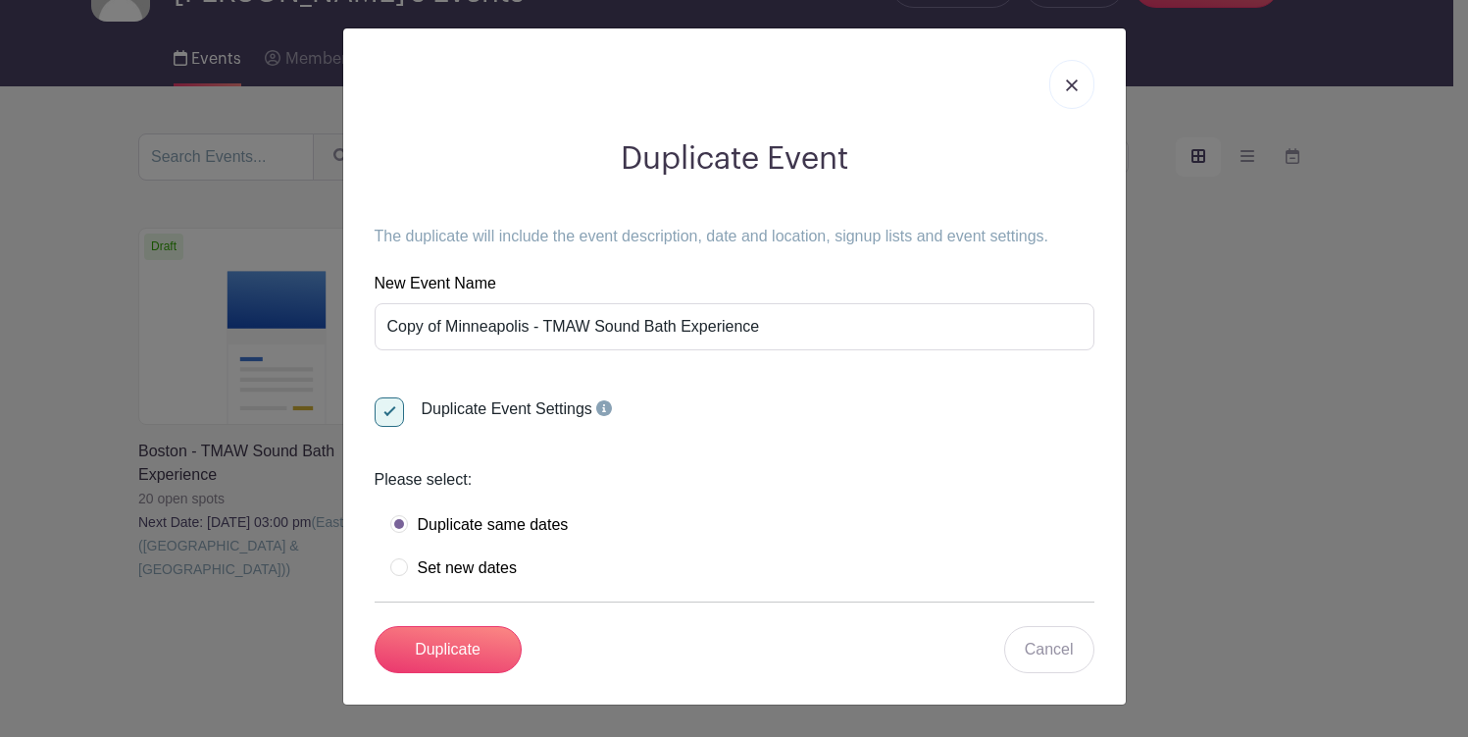
click at [435, 580] on form "New Event Name Copy of Minneapolis - TMAW Sound Bath Experience Duplicate Event…" at bounding box center [735, 472] width 720 height 401
click at [469, 569] on label "Set new dates" at bounding box center [453, 568] width 127 height 20
radio input "true"
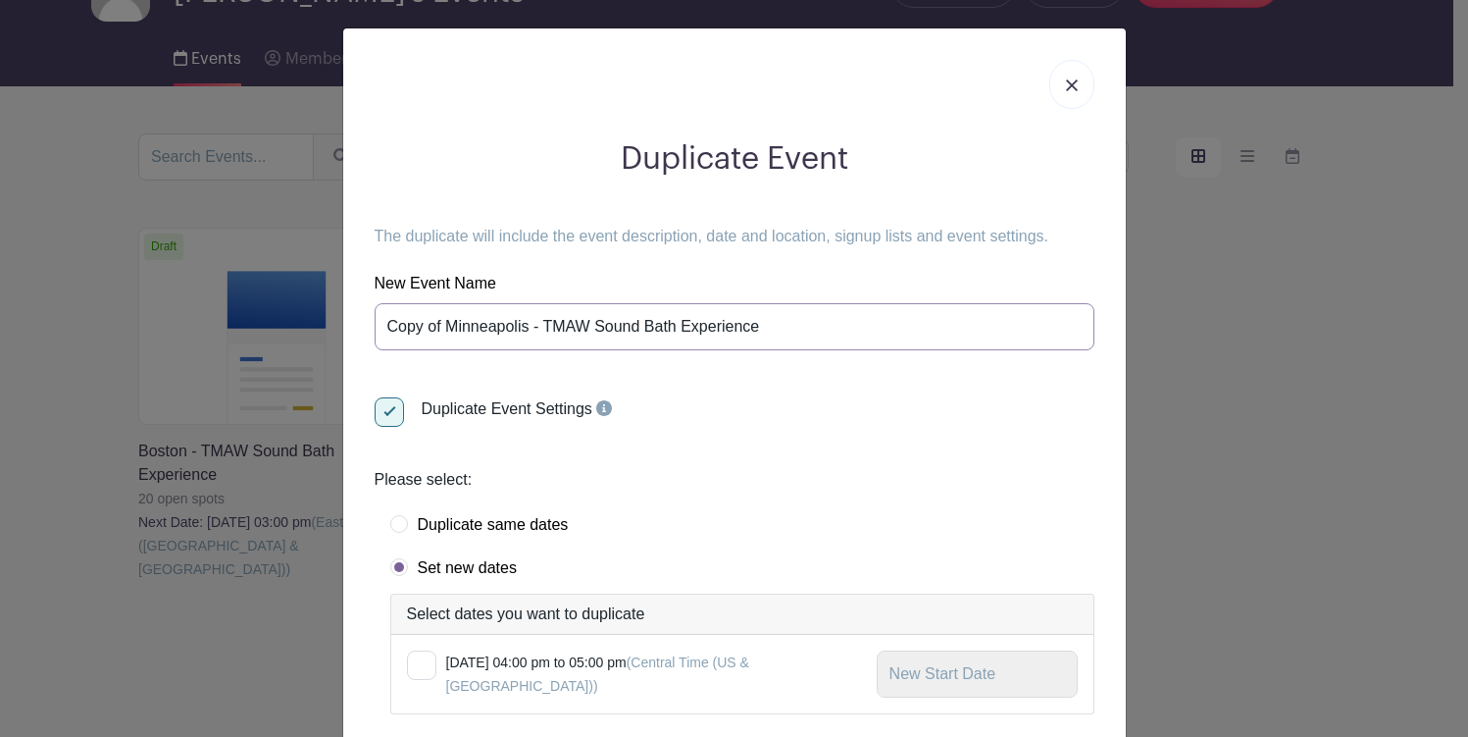
drag, startPoint x: 523, startPoint y: 330, endPoint x: 350, endPoint y: 323, distance: 172.8
click at [359, 323] on div "Duplicate Event The duplicate will include the event description, date and loca…" at bounding box center [734, 475] width 751 height 700
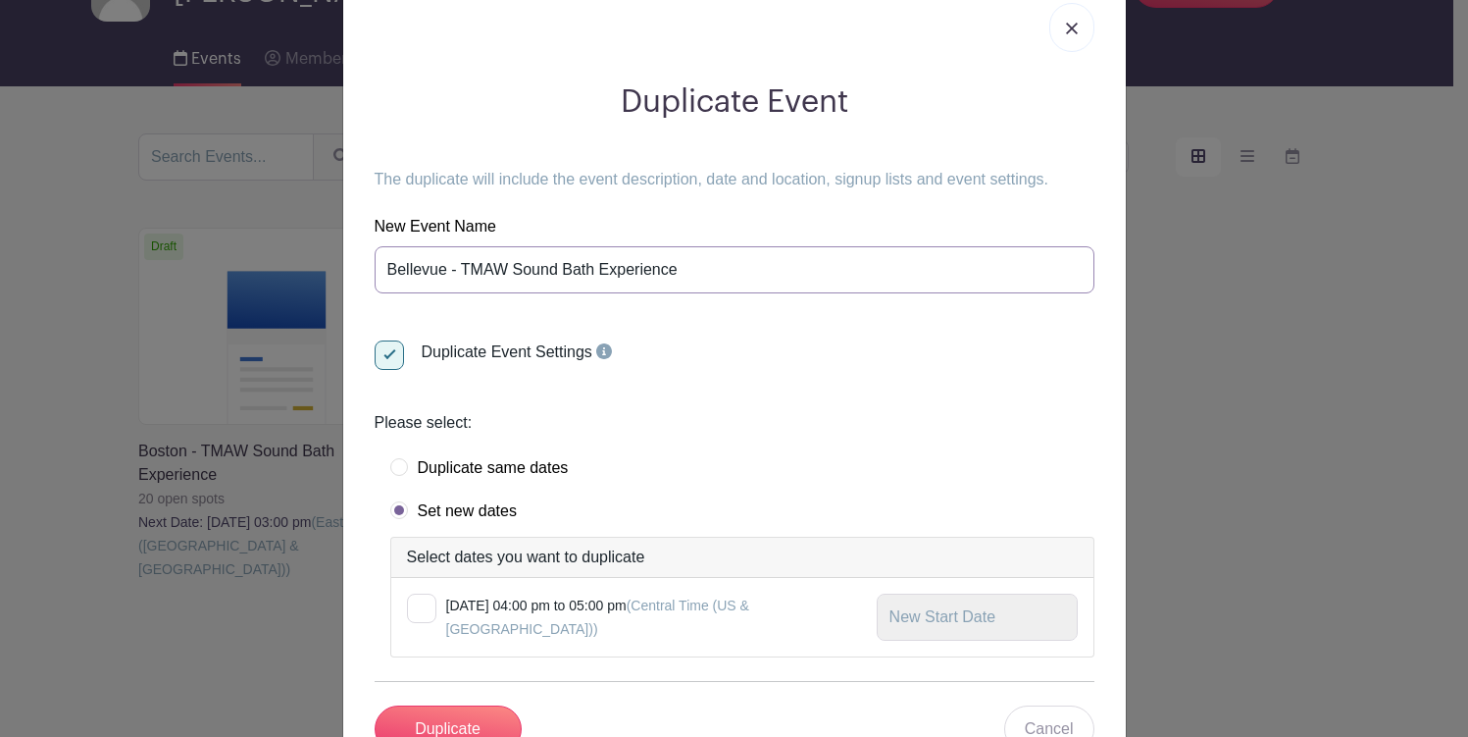
scroll to position [132, 0]
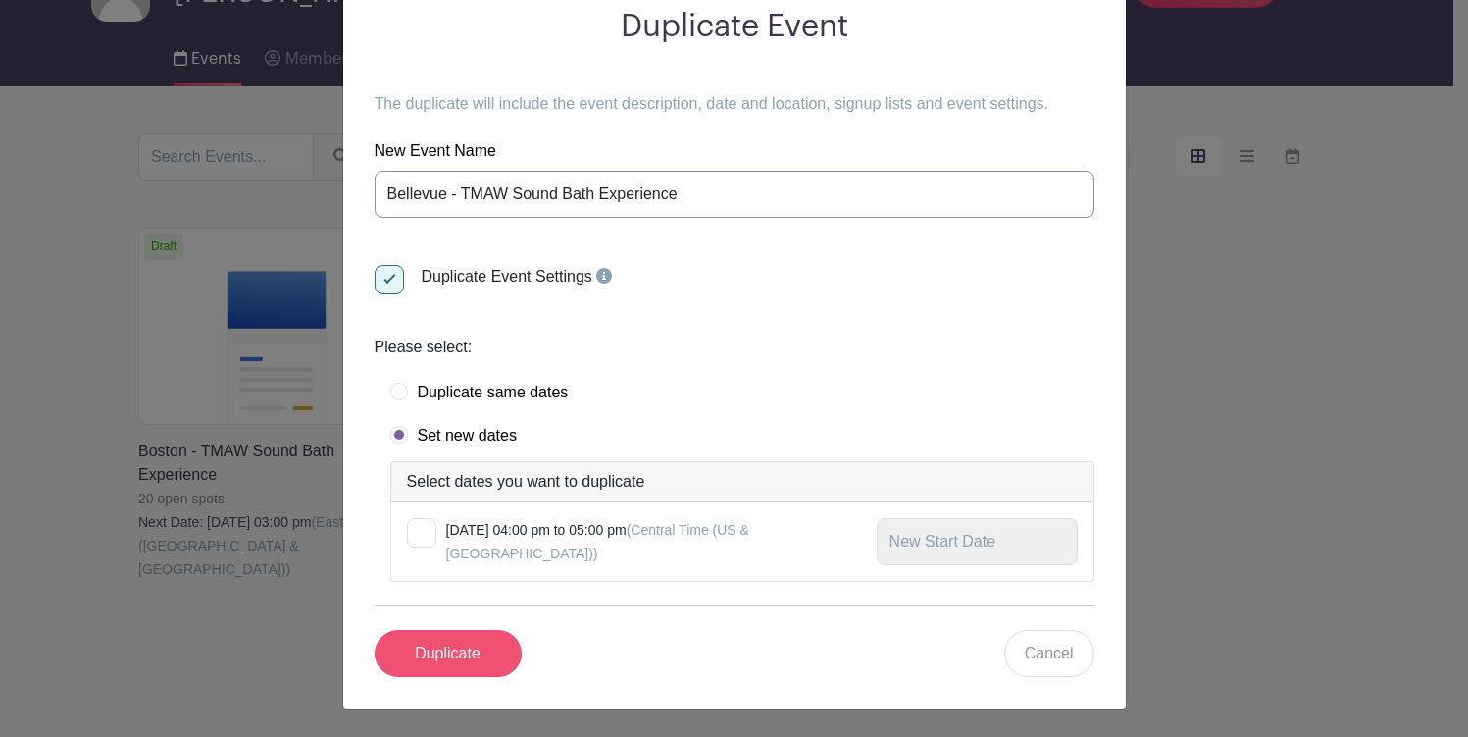
type input "Bellevue - TMAW Sound Bath Experience"
drag, startPoint x: 473, startPoint y: 656, endPoint x: 487, endPoint y: 640, distance: 22.2
click at [474, 657] on input "Duplicate" at bounding box center [448, 653] width 147 height 47
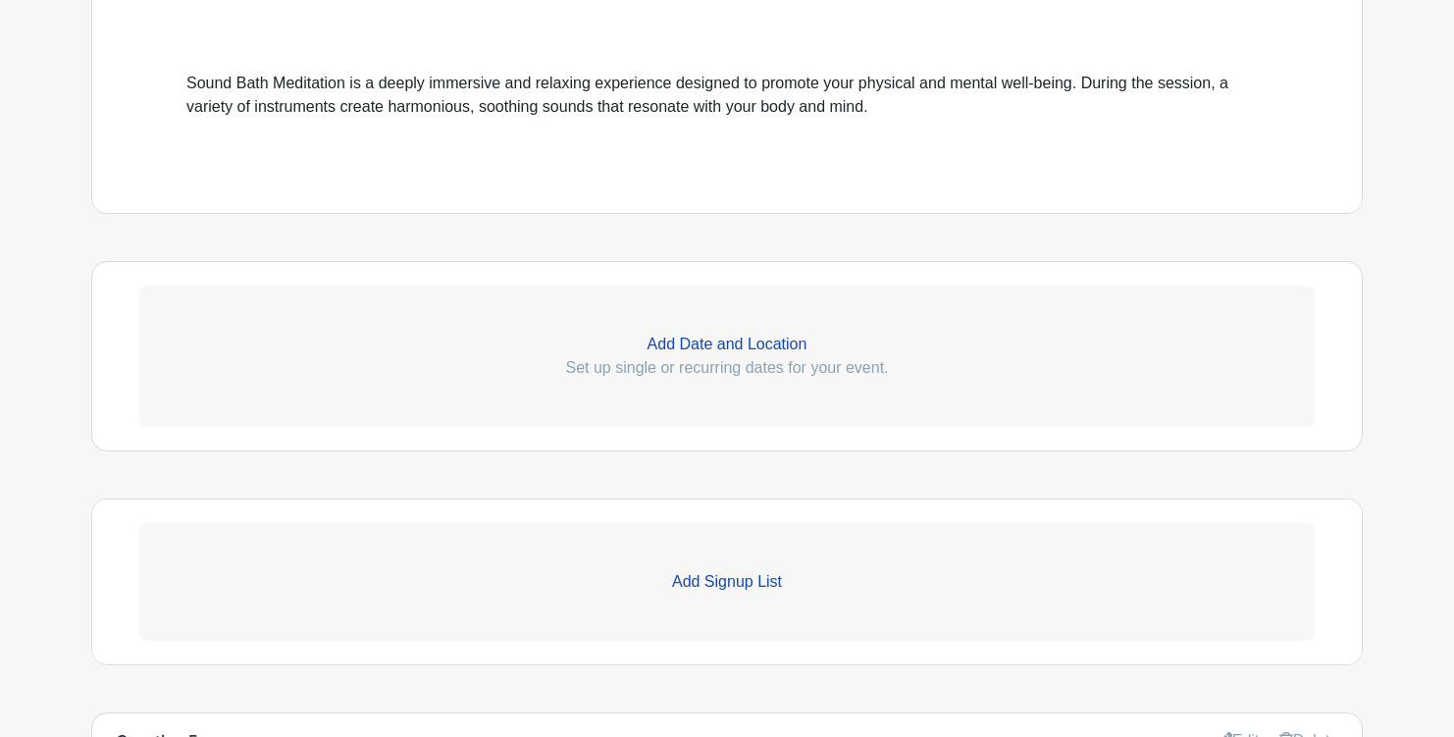
scroll to position [944, 0]
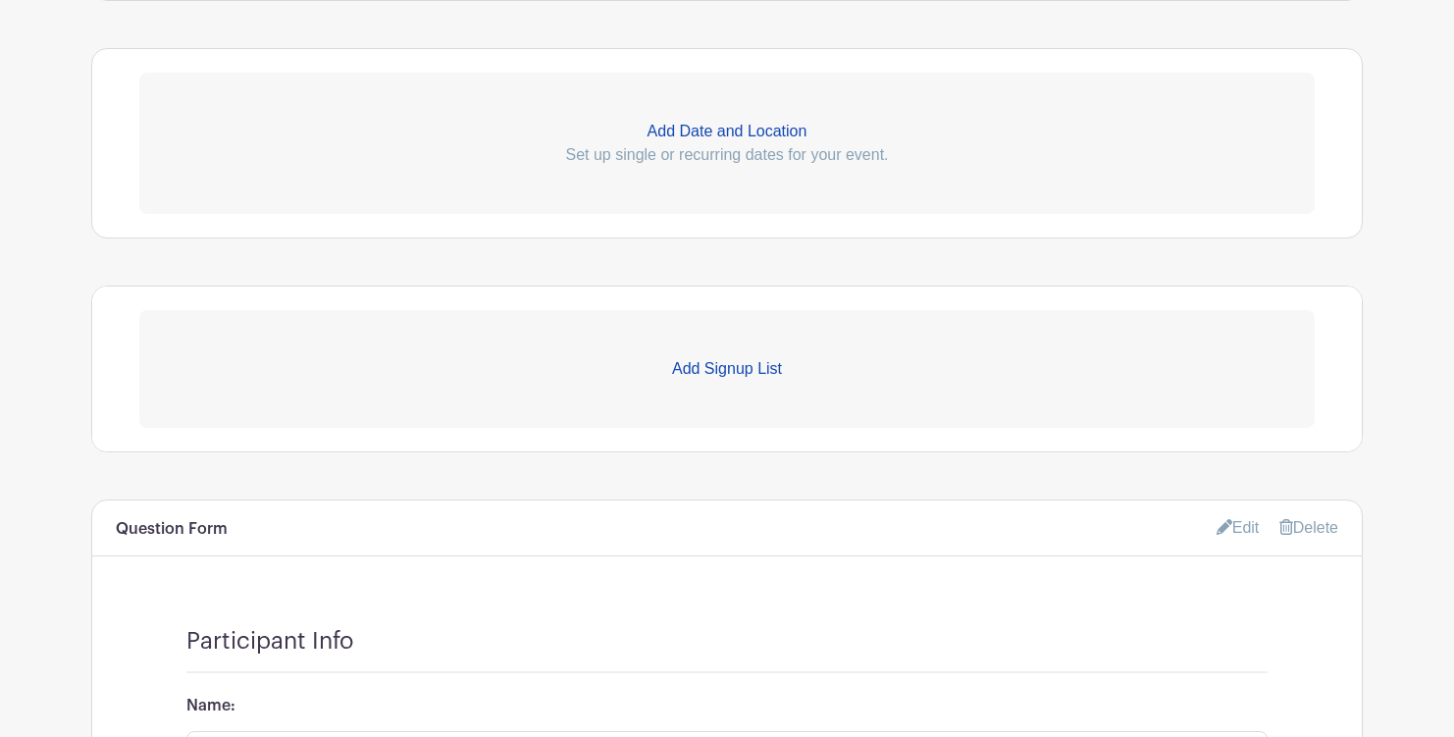
click at [703, 121] on p "Add Date and Location" at bounding box center [726, 132] width 1175 height 24
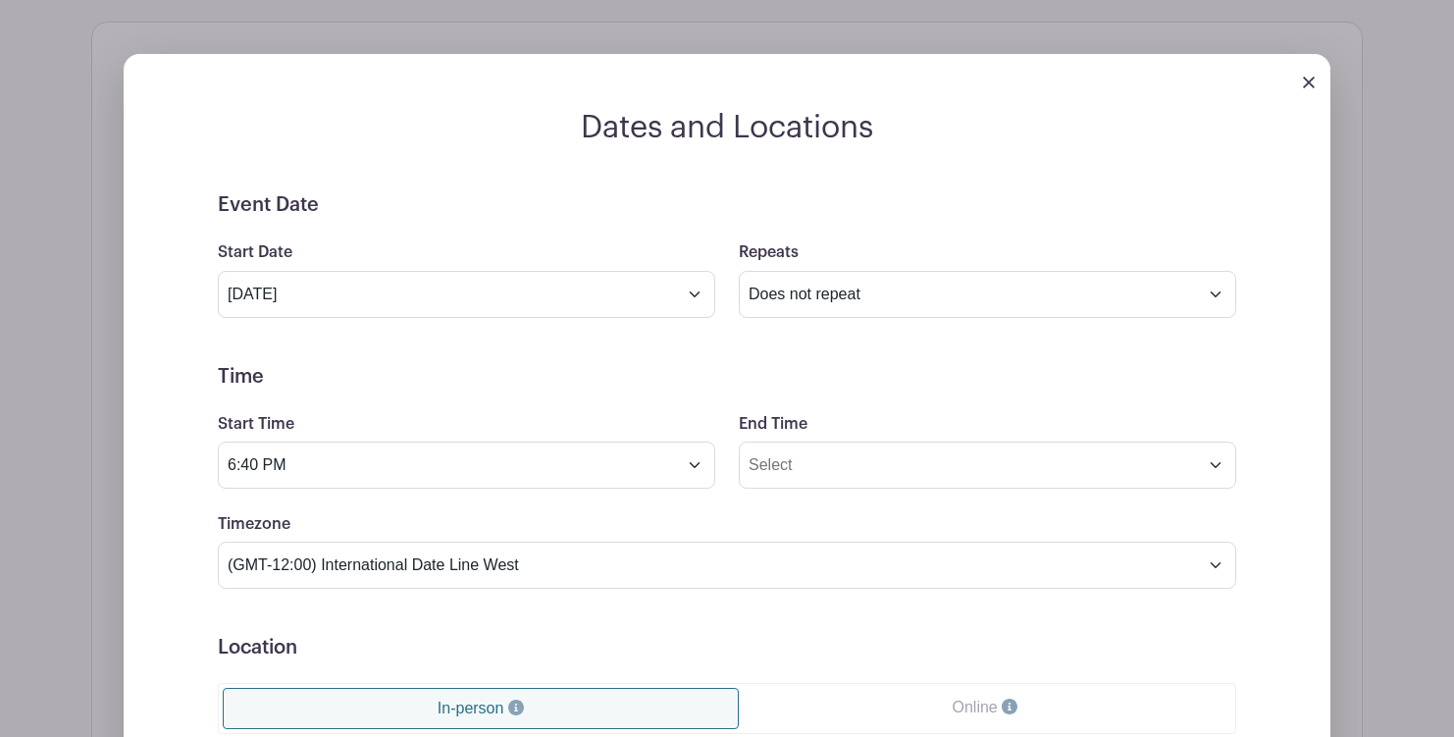
scroll to position [985, 0]
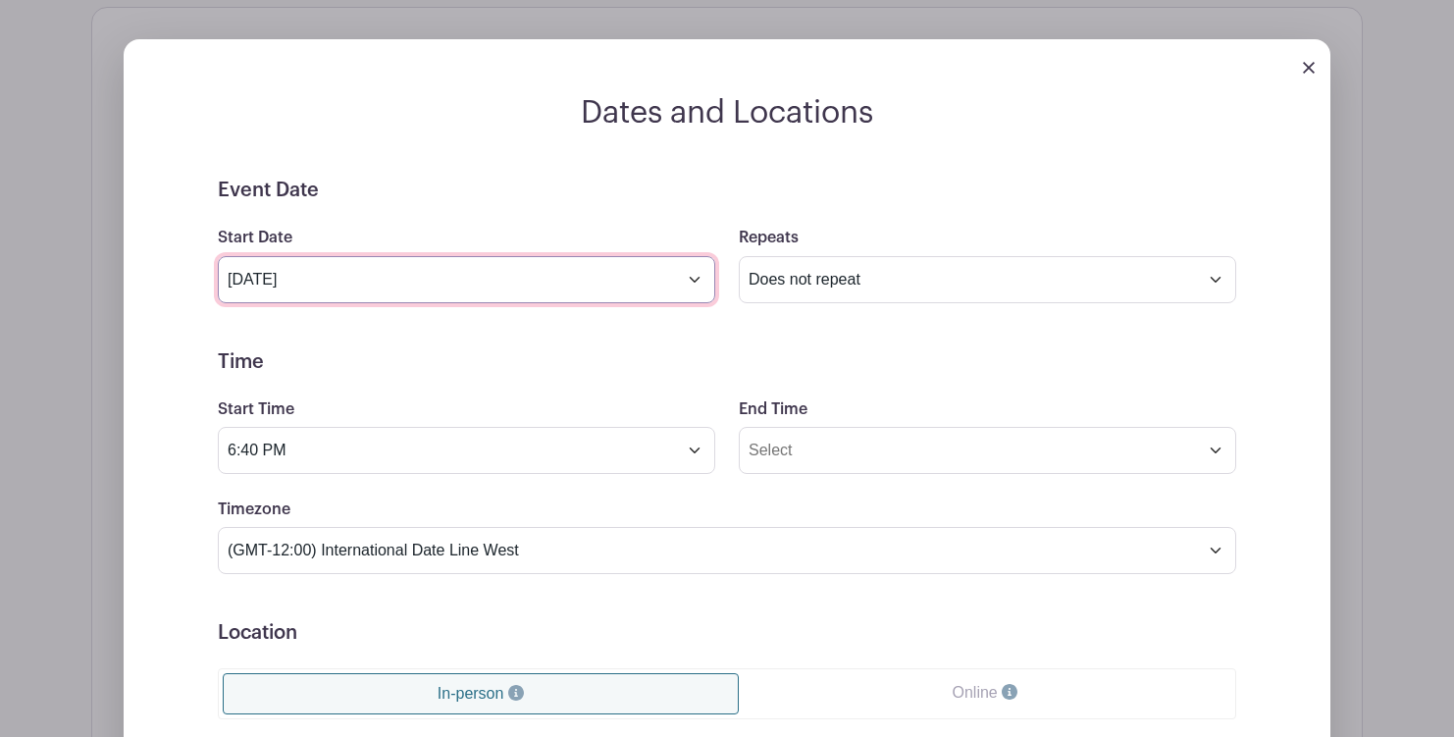
click at [685, 282] on input "Sep 5 2025" at bounding box center [466, 279] width 497 height 47
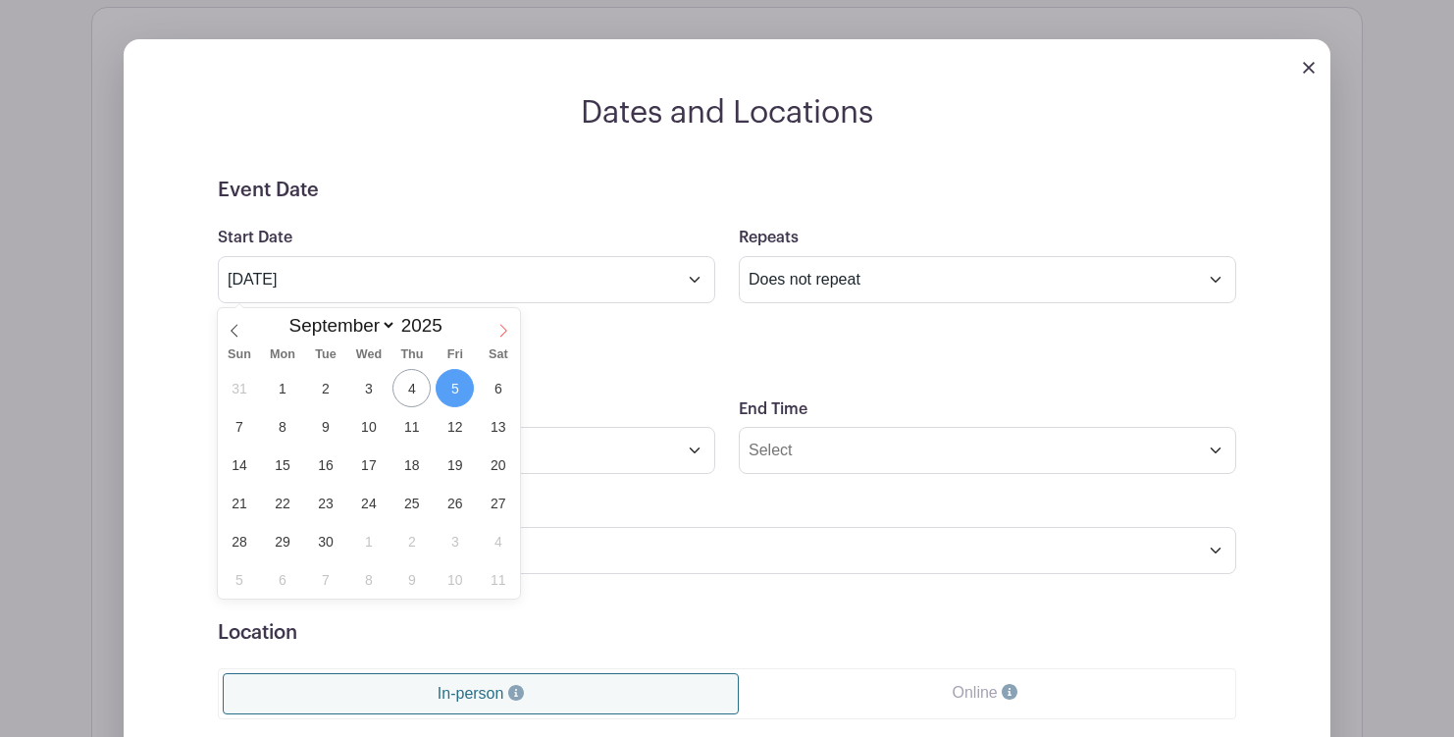
click at [498, 327] on icon at bounding box center [503, 331] width 14 height 14
select select "9"
click at [341, 420] on span "7" at bounding box center [325, 426] width 38 height 38
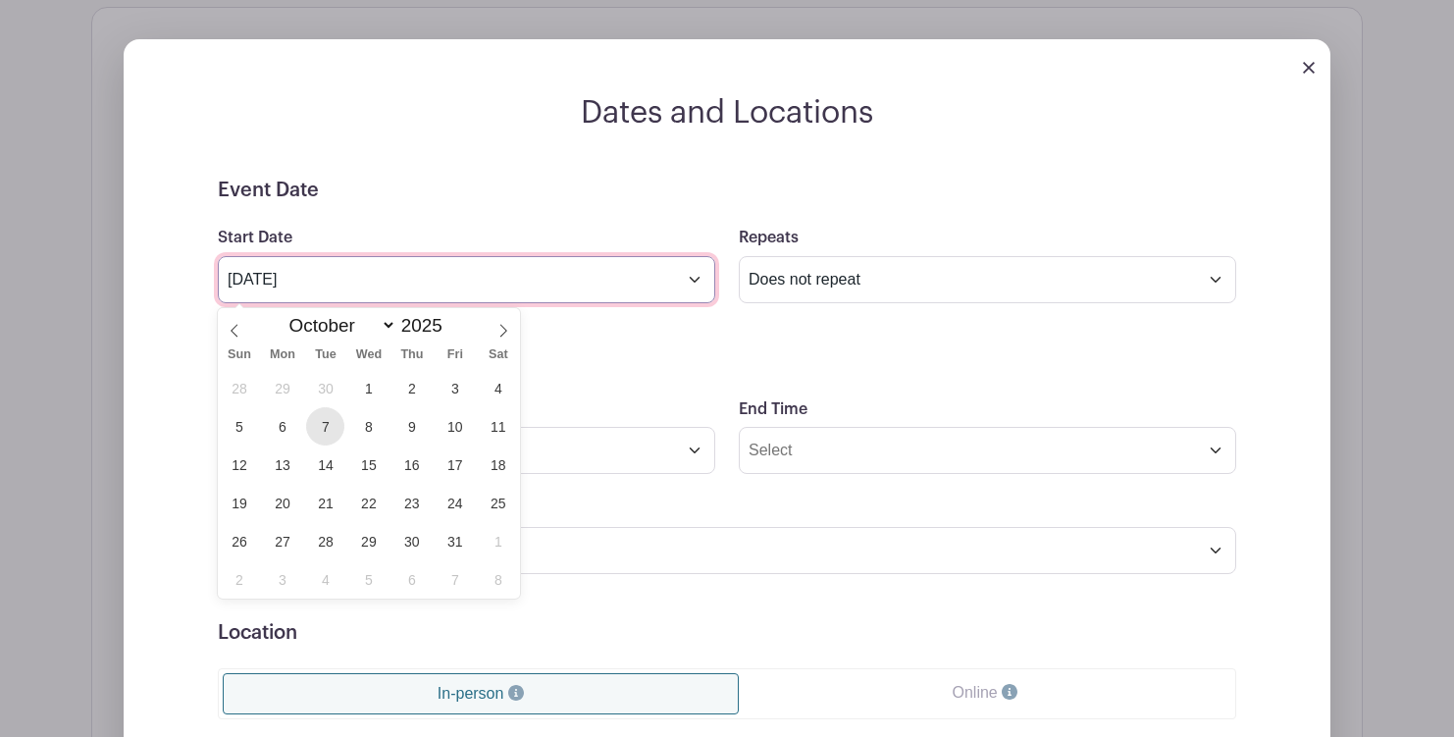
type input "Oct 7 2025"
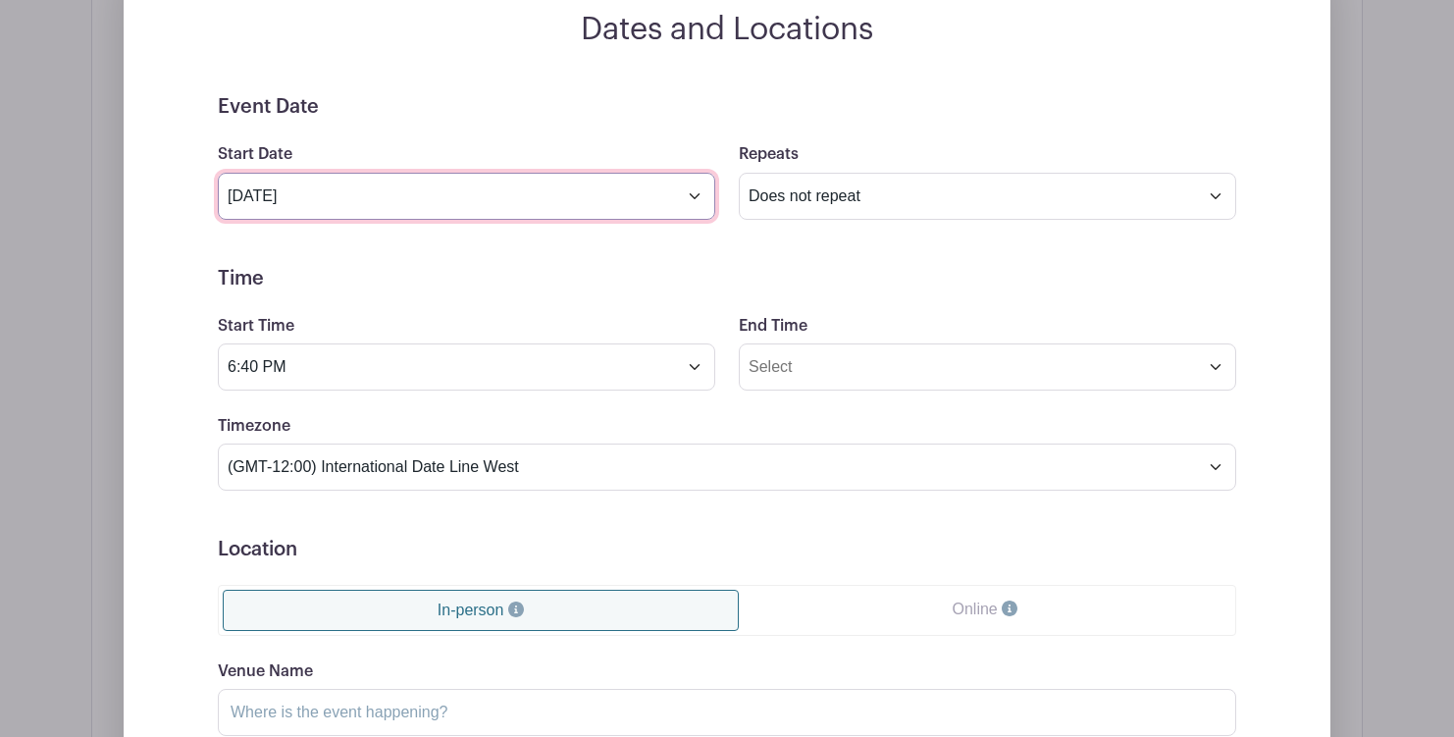
scroll to position [1167, 0]
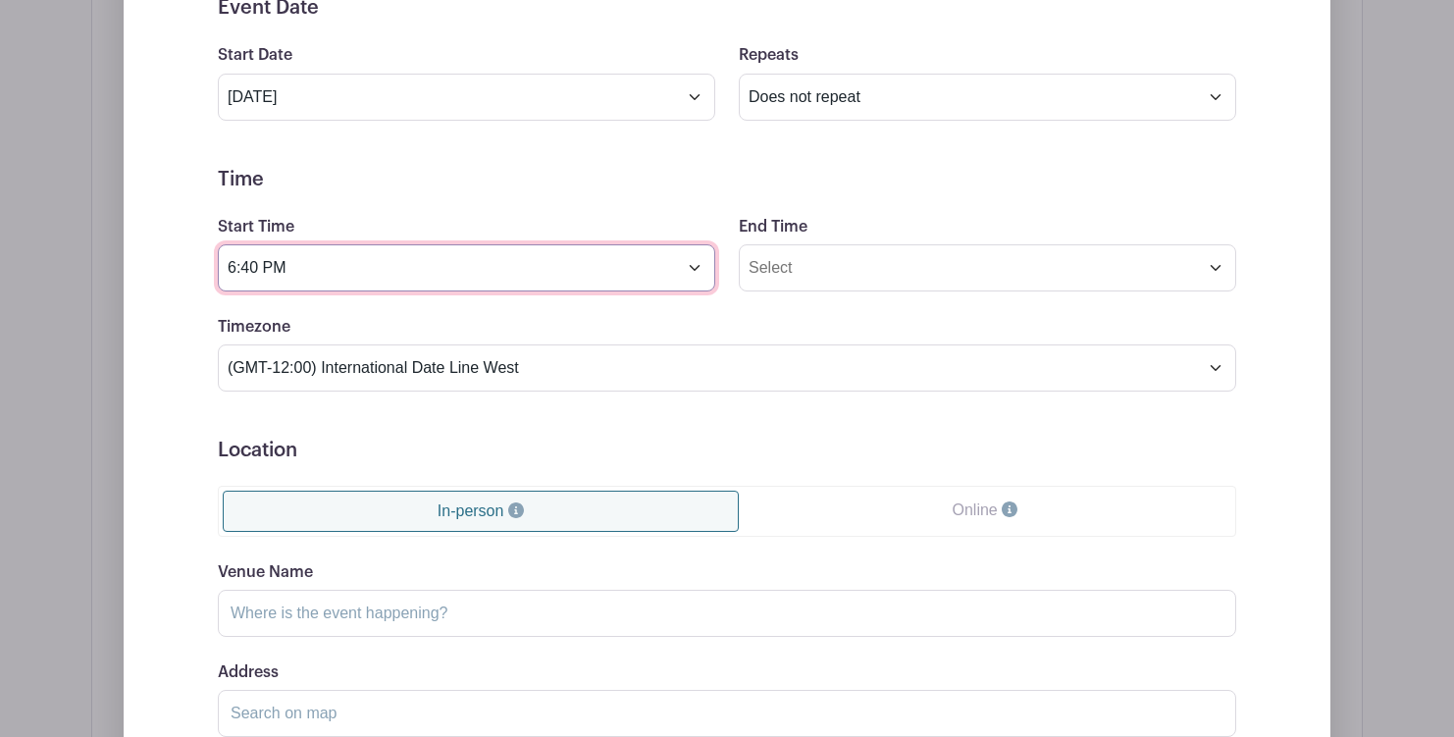
drag, startPoint x: 261, startPoint y: 273, endPoint x: 228, endPoint y: 274, distance: 33.4
click at [228, 274] on input "6:40 PM" at bounding box center [466, 267] width 497 height 47
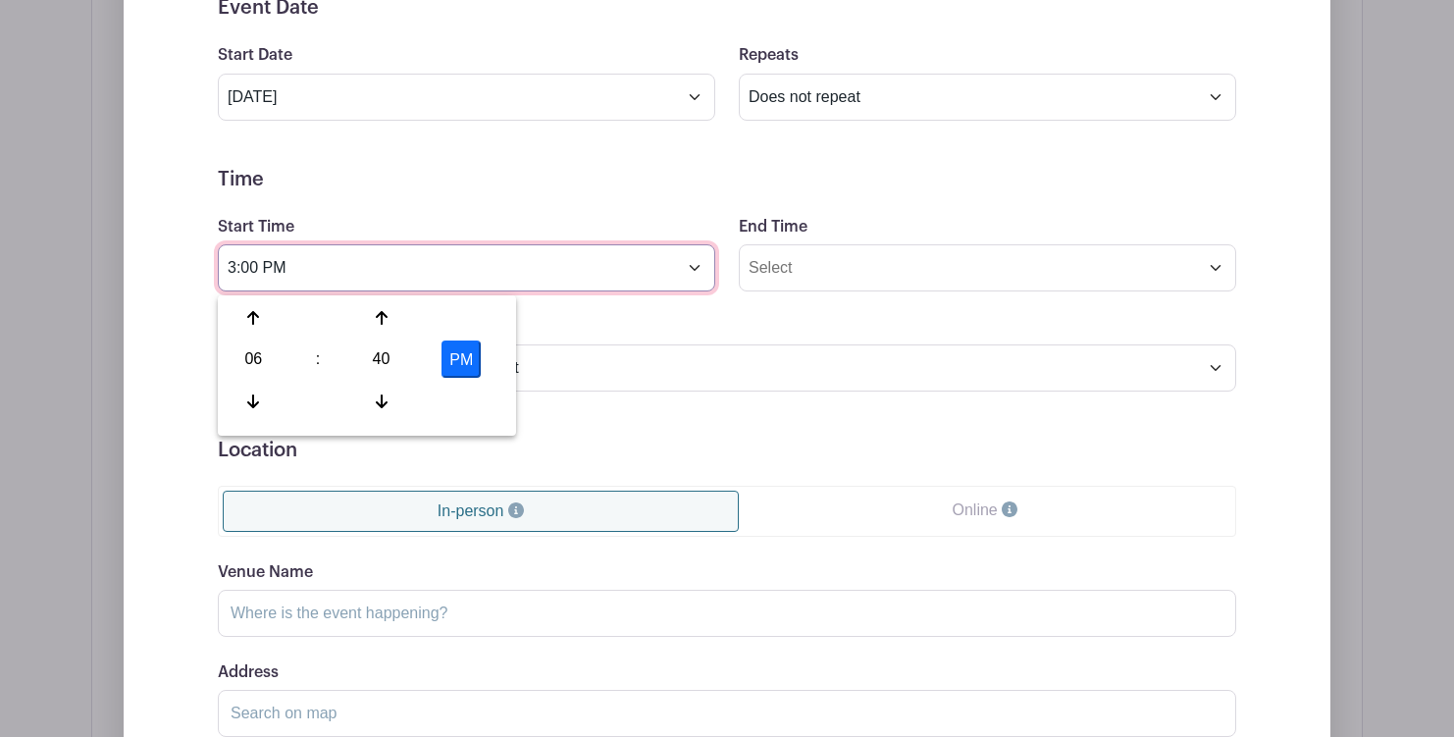
type input "3:00 PM"
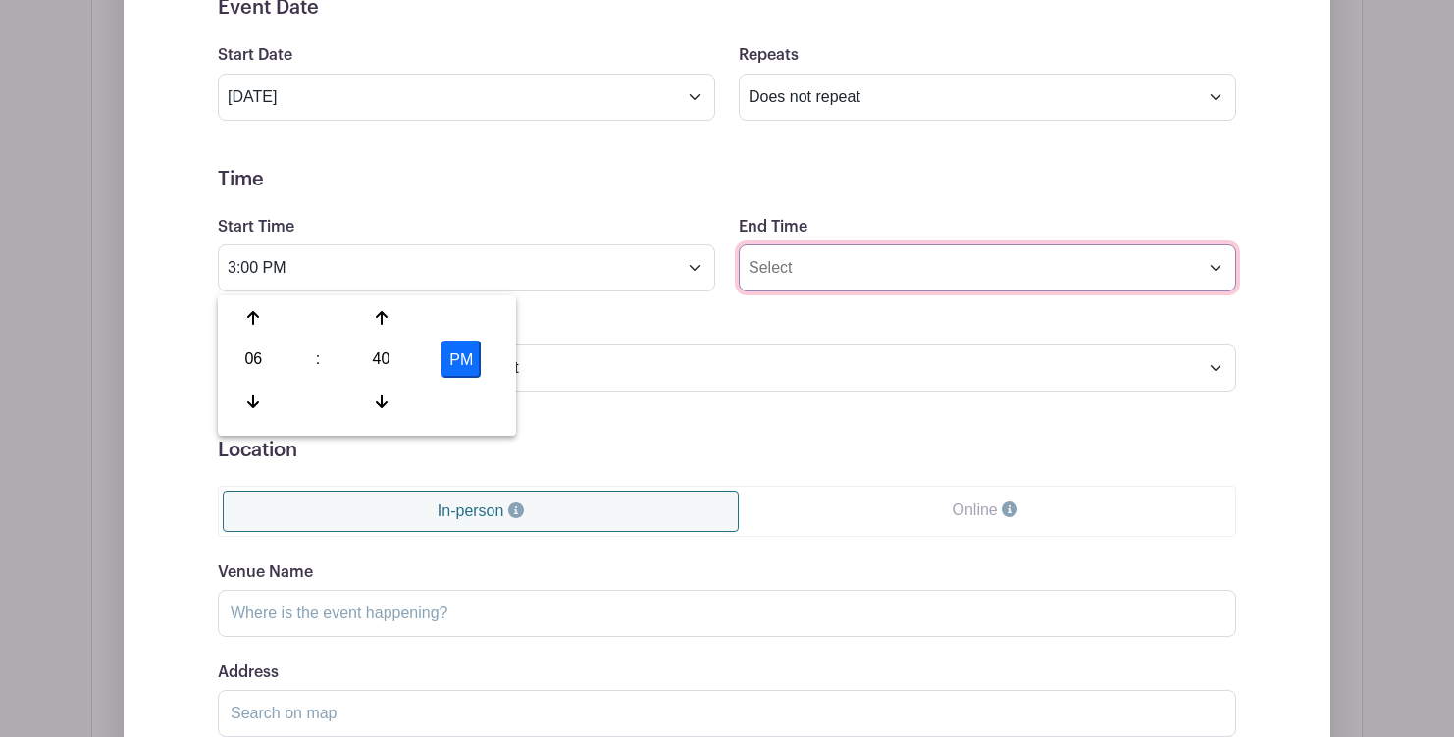
click at [828, 263] on input "End Time" at bounding box center [987, 267] width 497 height 47
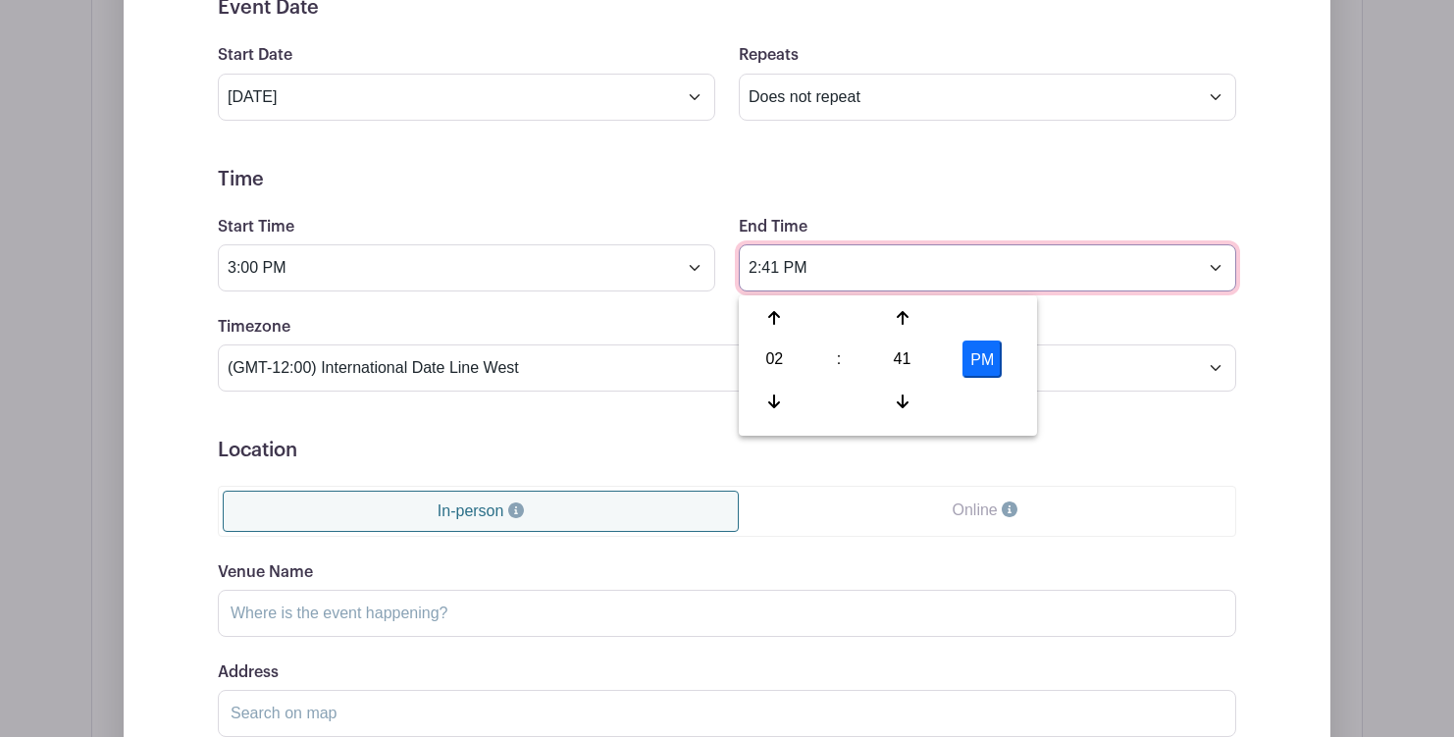
drag, startPoint x: 784, startPoint y: 272, endPoint x: 726, endPoint y: 273, distance: 57.9
click at [727, 273] on div "End Time 2:41 PM" at bounding box center [987, 253] width 521 height 77
type input "4:00 PM"
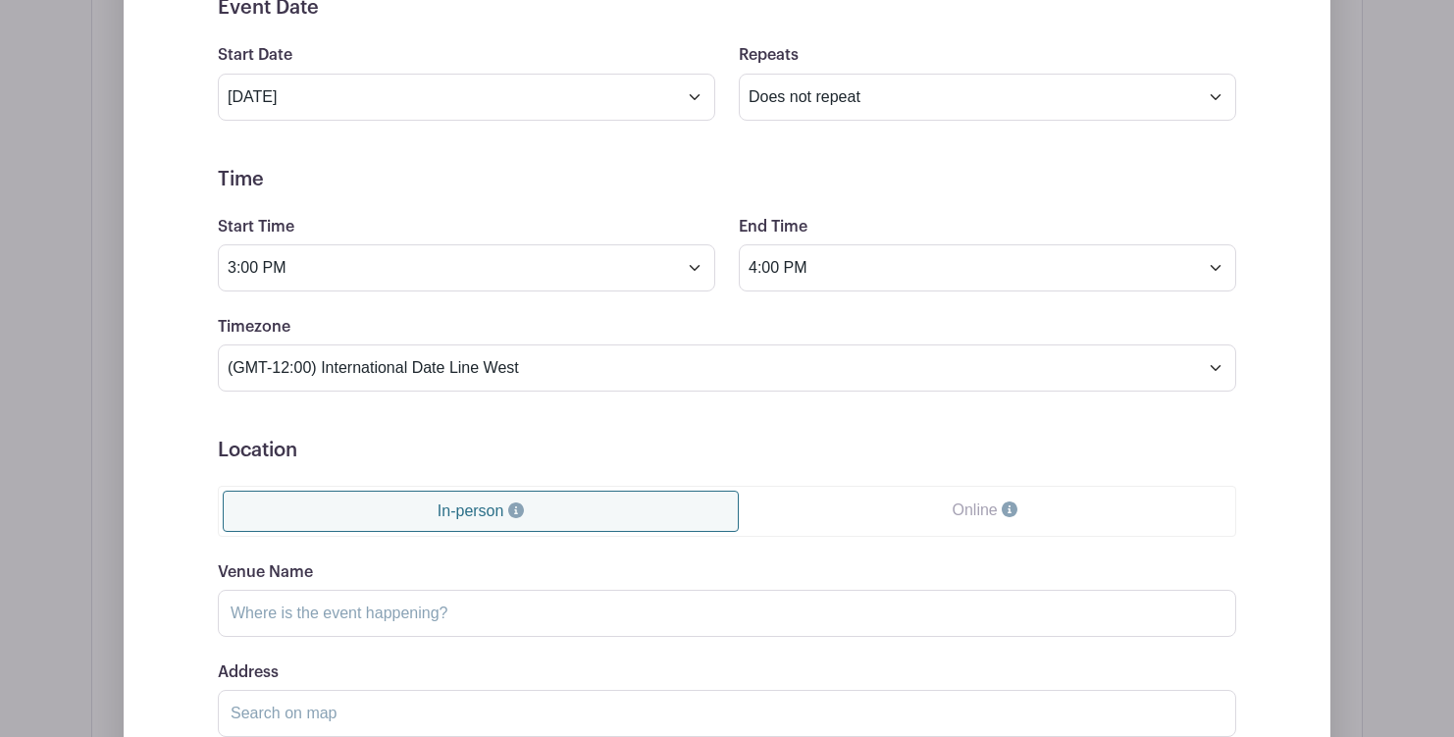
click at [705, 307] on form "Event Date Start Date Oct 7 2025 Repeats Does not repeat Daily Weekly Monthly o…" at bounding box center [727, 437] width 1018 height 883
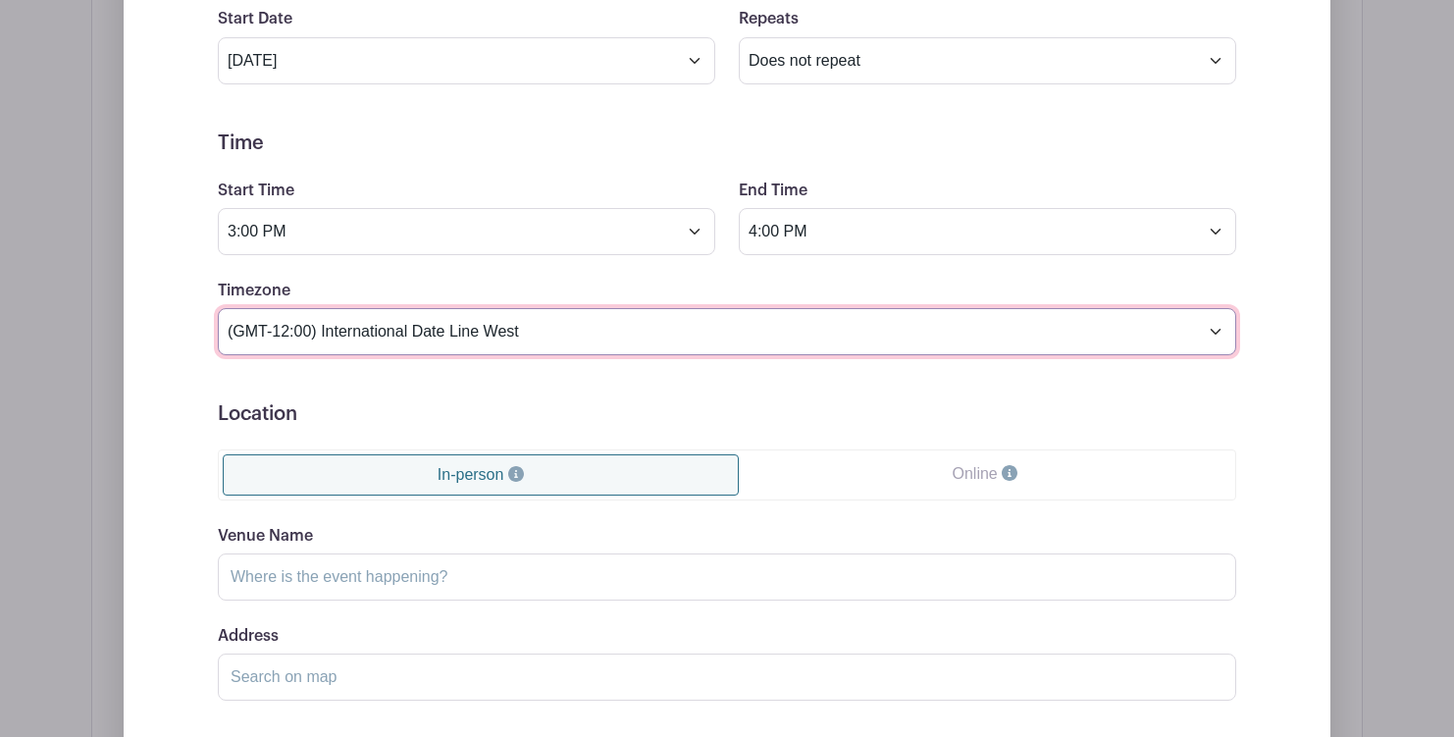
click at [520, 324] on select "(GMT-12:00) International Date Line West (GMT-11:00) American Samoa (GMT-11:00)…" at bounding box center [727, 331] width 1018 height 47
select select "Pacific Time (US & Canada)"
click at [218, 312] on select "(GMT-12:00) International Date Line West (GMT-11:00) American Samoa (GMT-11:00)…" at bounding box center [727, 331] width 1018 height 47
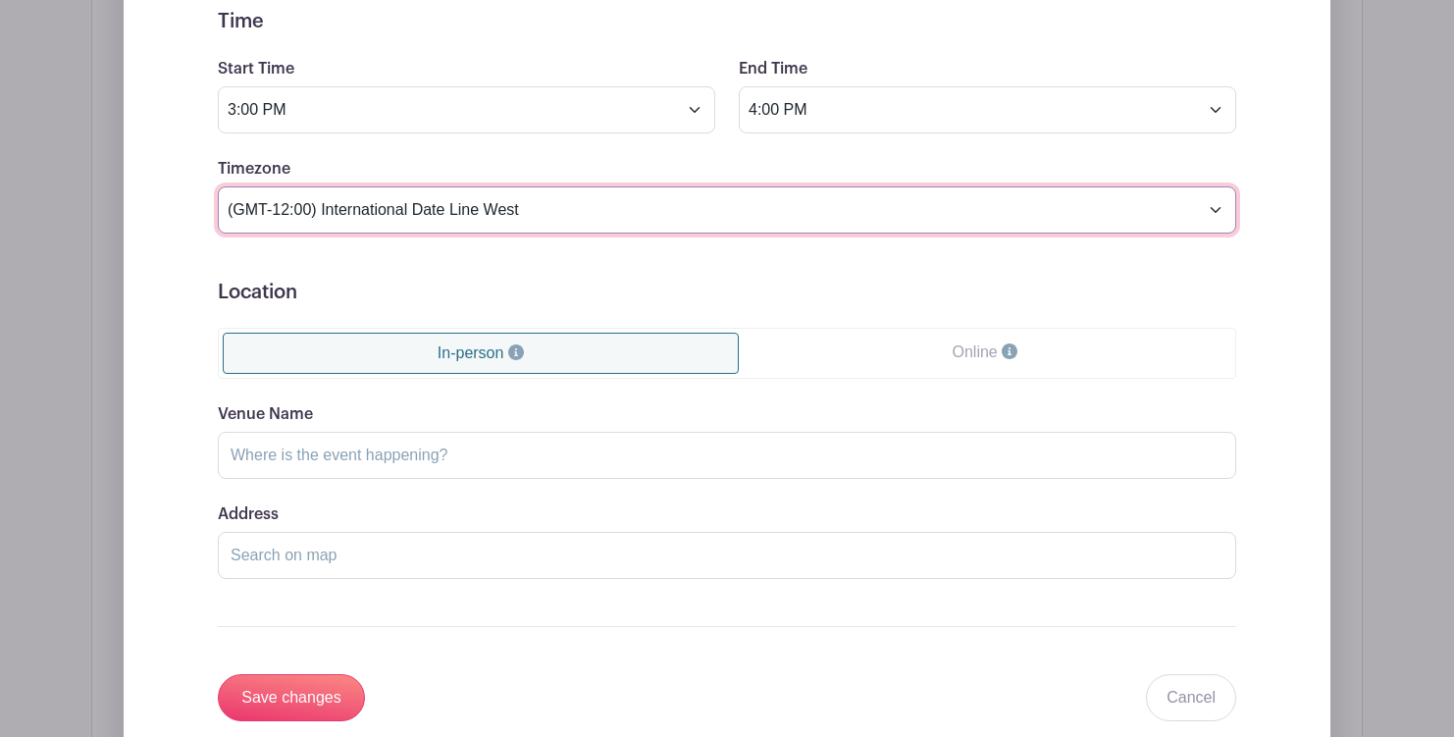
scroll to position [1351, 0]
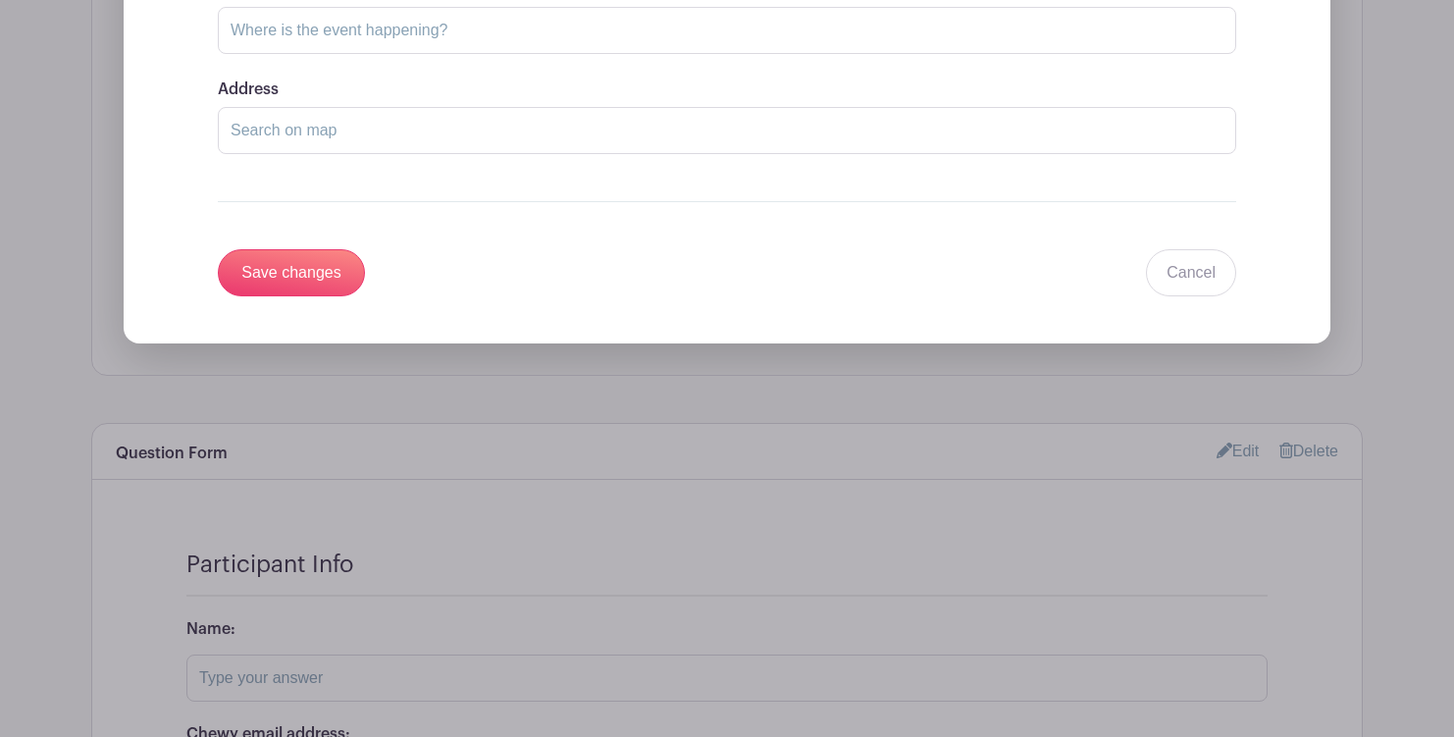
drag, startPoint x: 294, startPoint y: 271, endPoint x: 307, endPoint y: 275, distance: 13.3
click at [294, 270] on input "Save changes" at bounding box center [291, 272] width 147 height 47
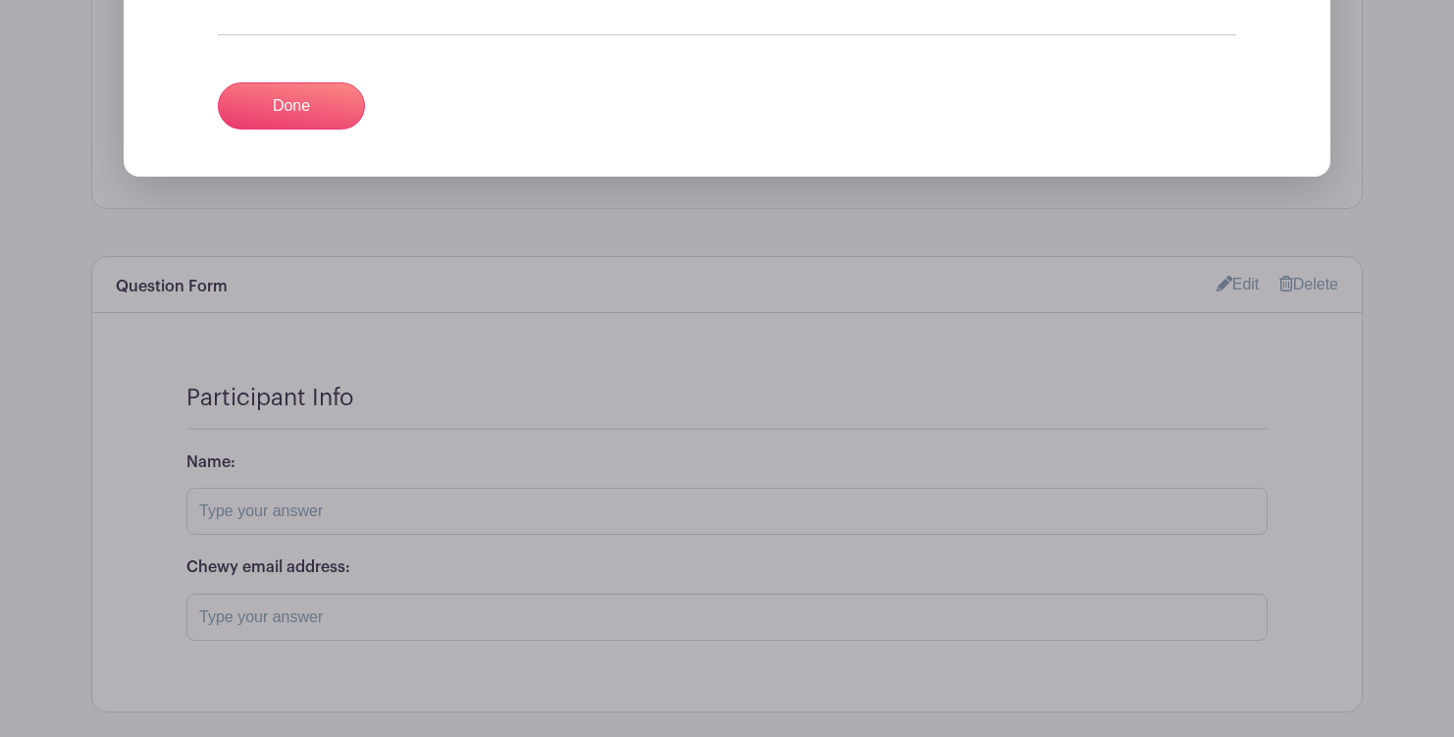
scroll to position [1047, 0]
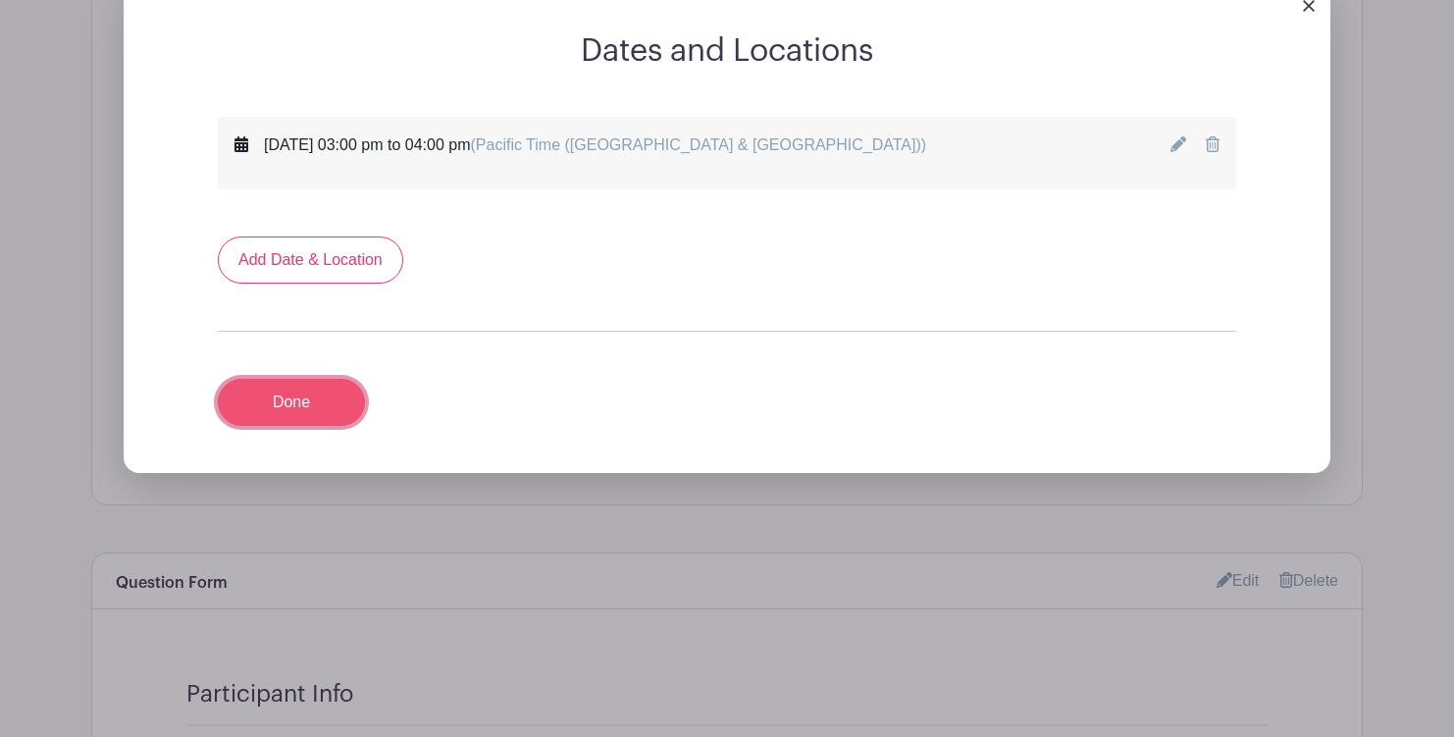
click at [302, 421] on link "Done" at bounding box center [291, 402] width 147 height 47
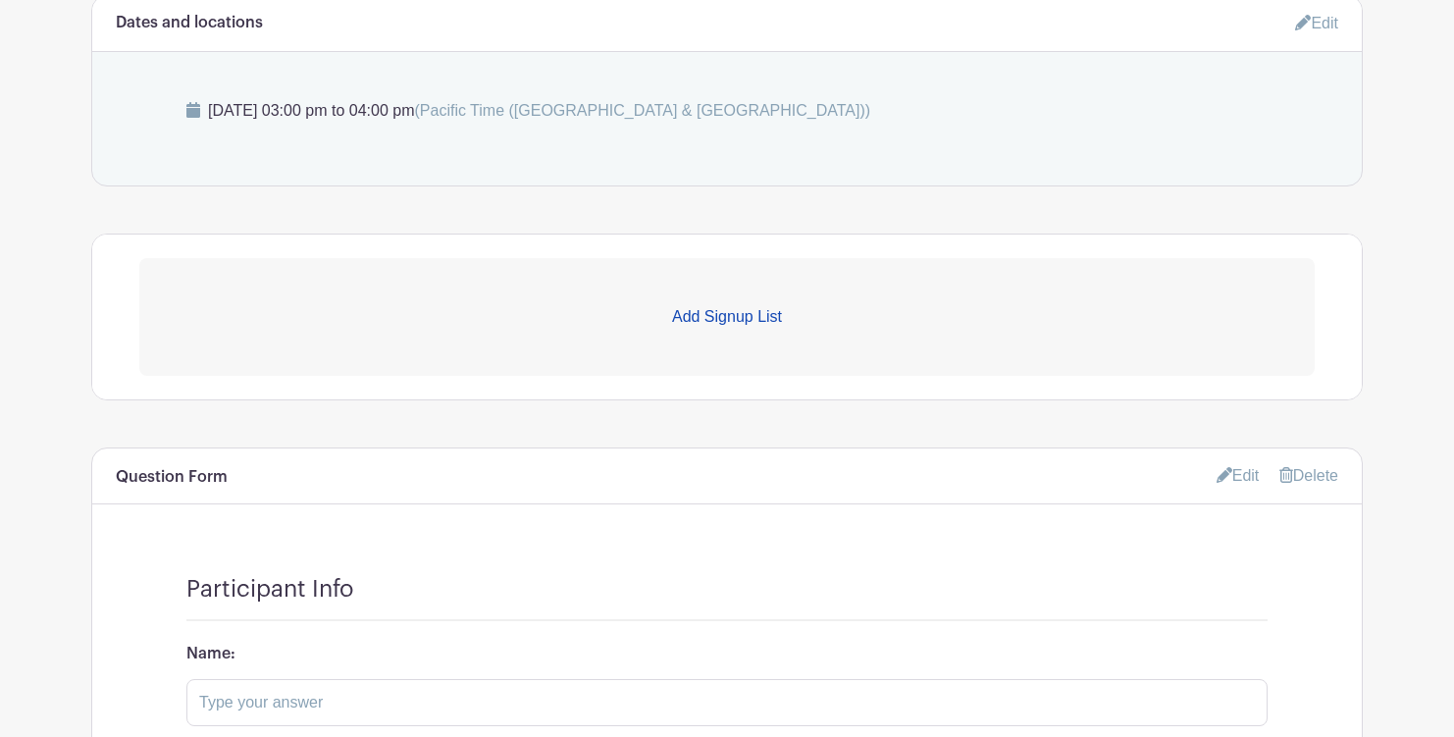
scroll to position [1010, 0]
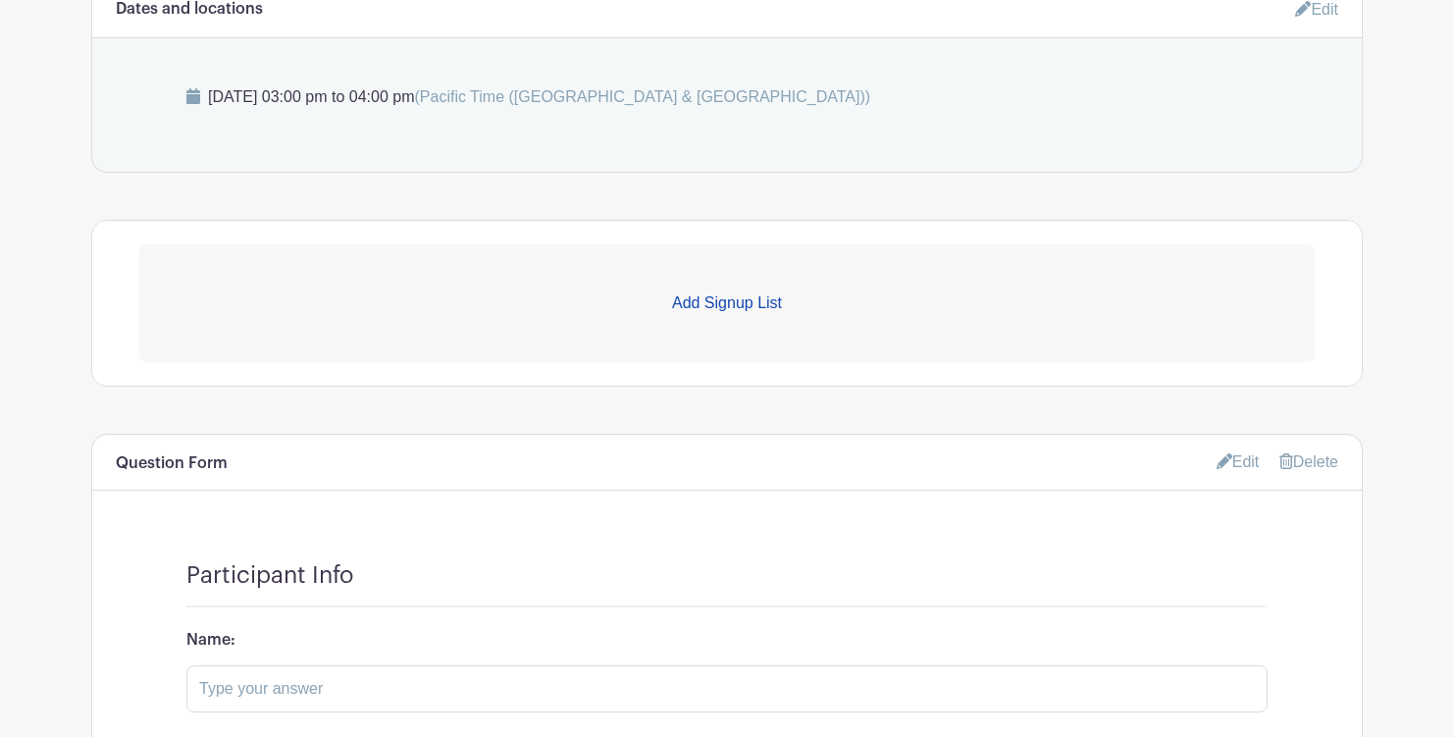
click at [745, 307] on p "Add Signup List" at bounding box center [726, 303] width 1175 height 24
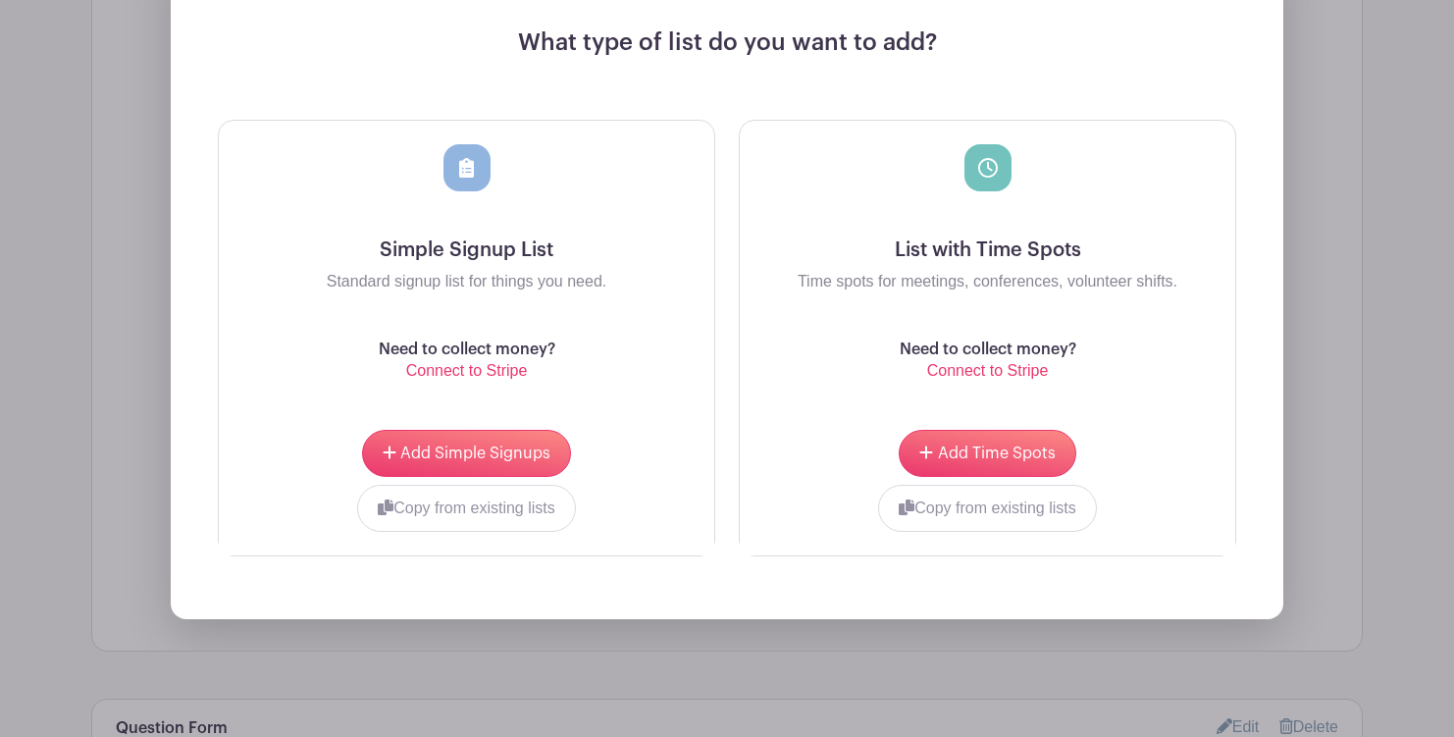
scroll to position [1365, 0]
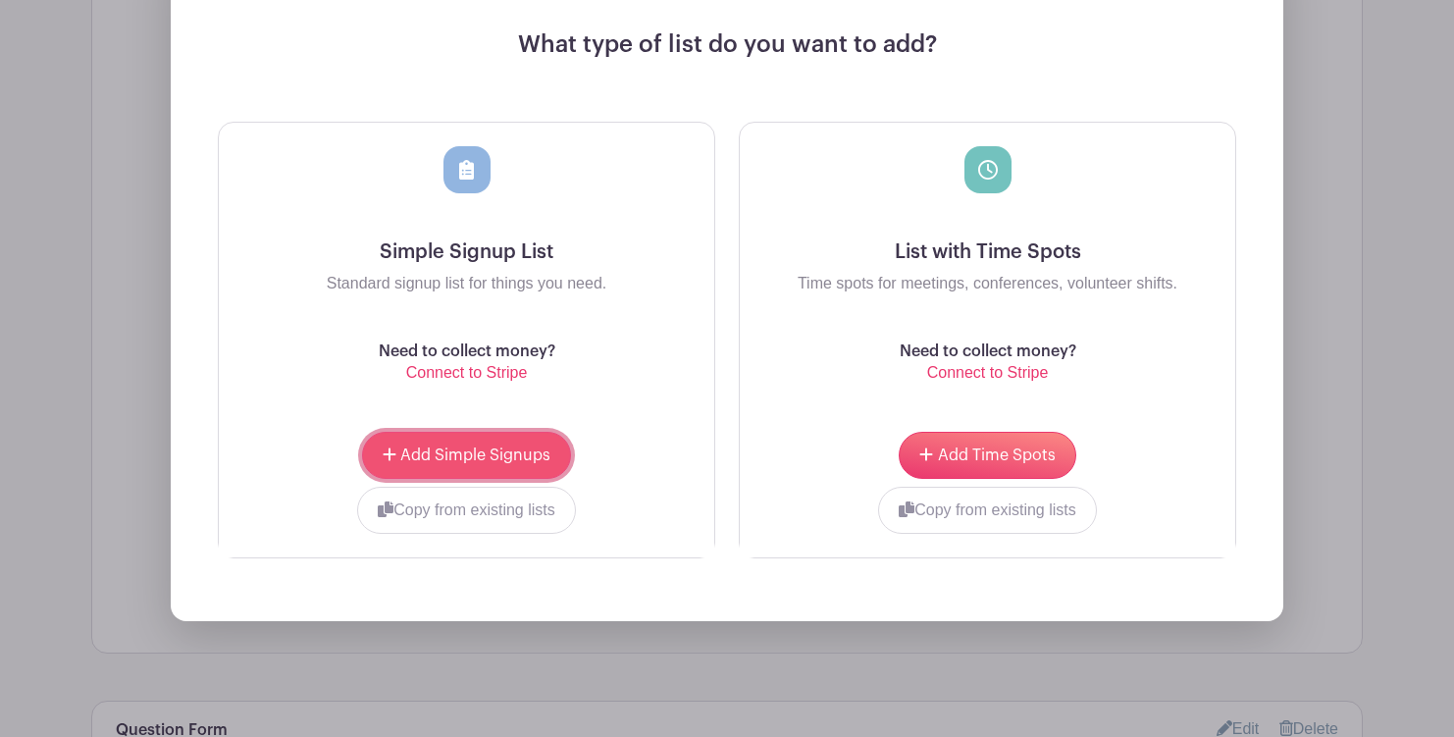
click at [508, 452] on span "Add Simple Signups" at bounding box center [475, 455] width 150 height 16
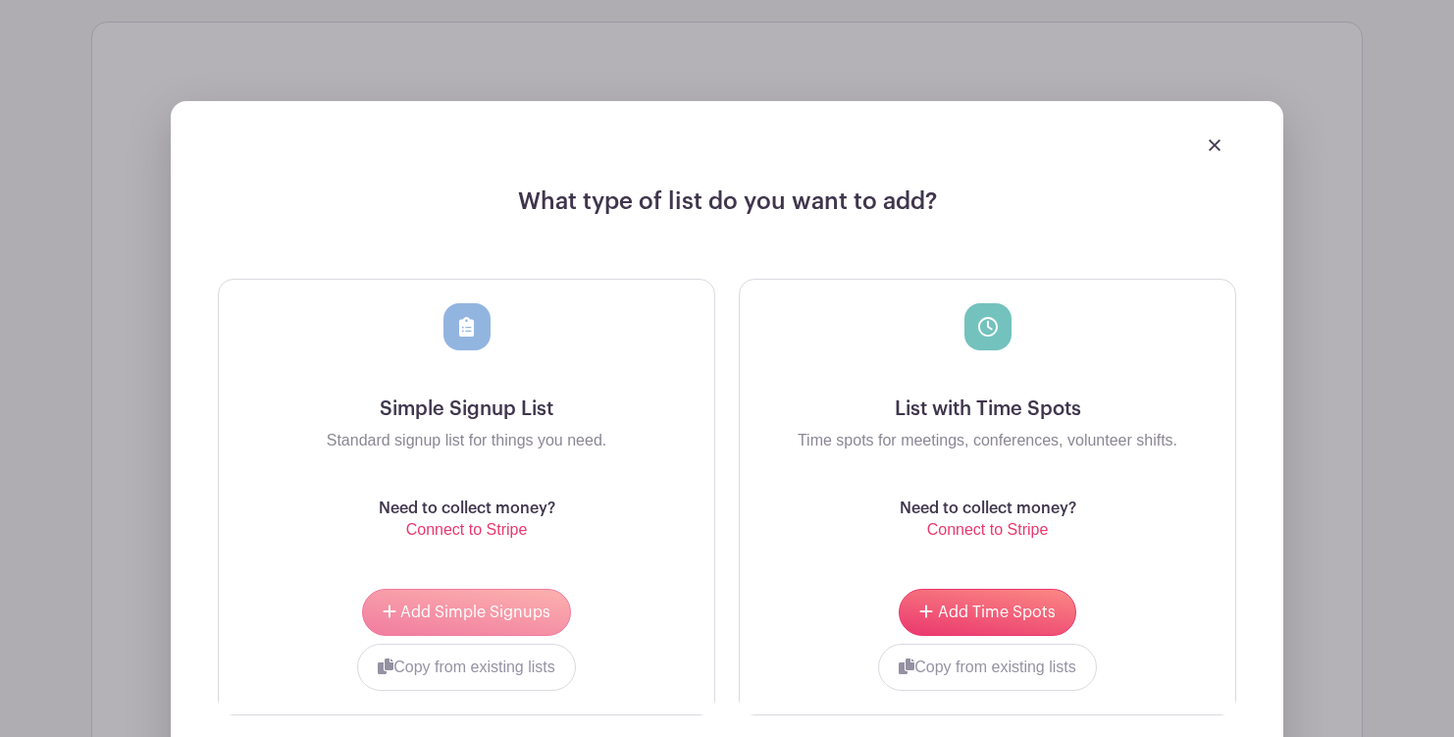
scroll to position [1522, 0]
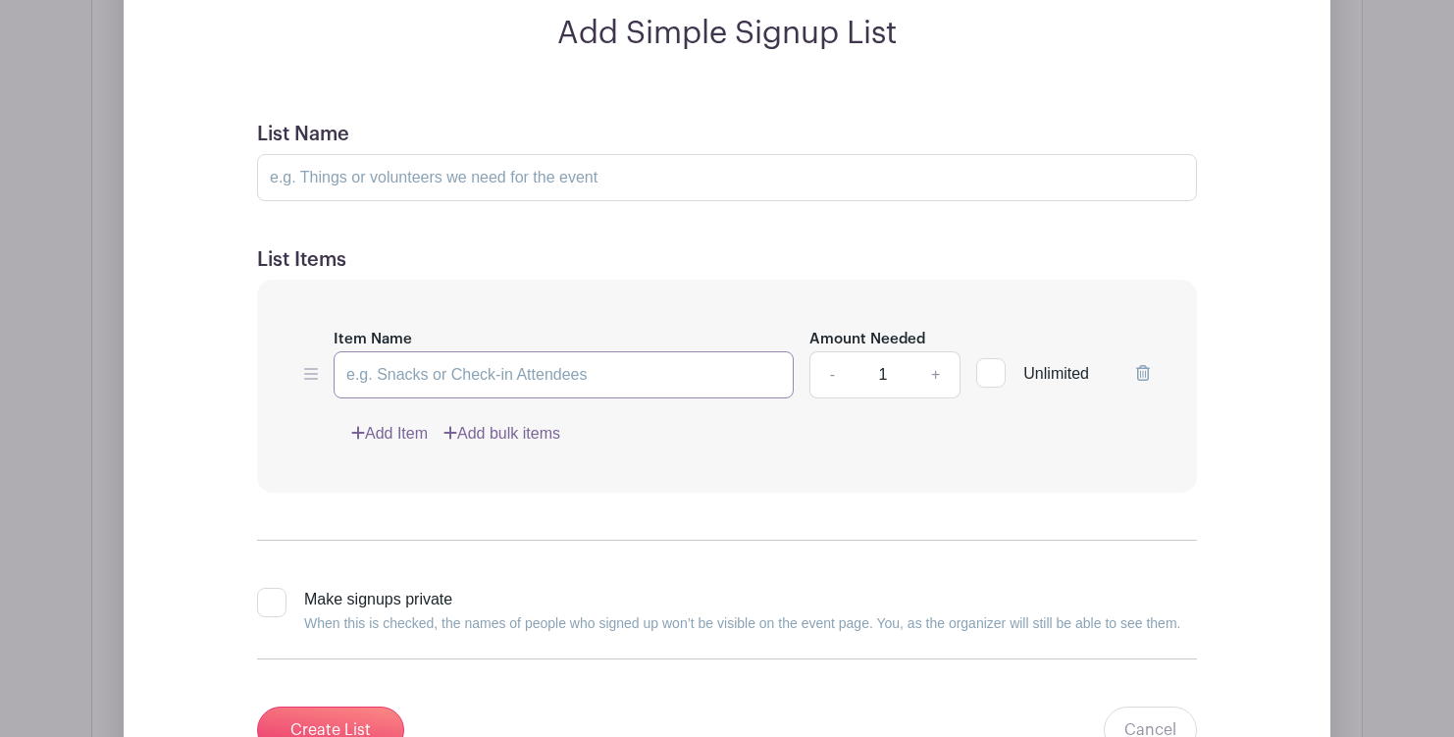
click at [535, 384] on input "Item Name" at bounding box center [563, 374] width 460 height 47
click at [471, 188] on input "List Name" at bounding box center [727, 177] width 940 height 47
type input "Sign-Ups"
click at [462, 367] on input "Item Name" at bounding box center [563, 374] width 460 height 47
click at [449, 388] on input "Item Name" at bounding box center [563, 374] width 460 height 47
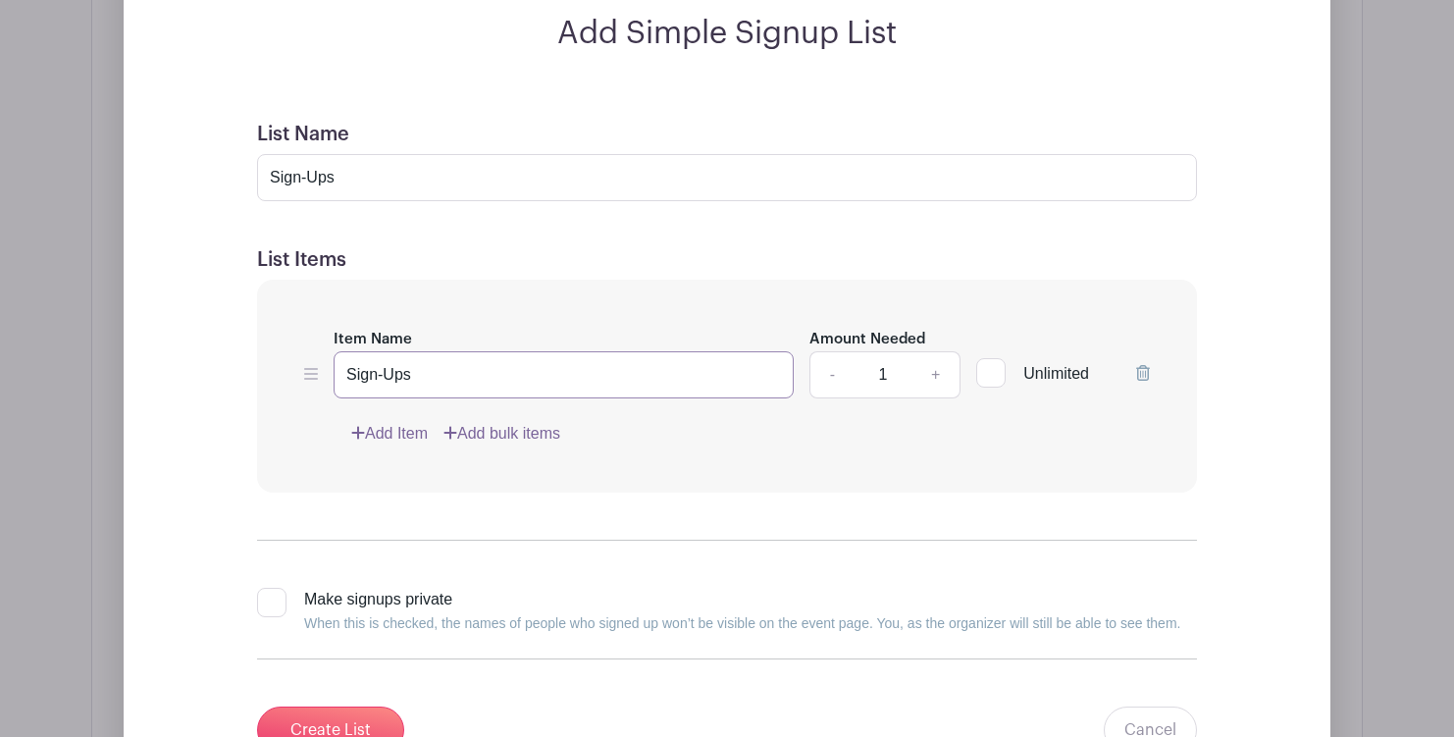
type input "Sign-Ups"
click at [939, 378] on link "+" at bounding box center [935, 374] width 49 height 47
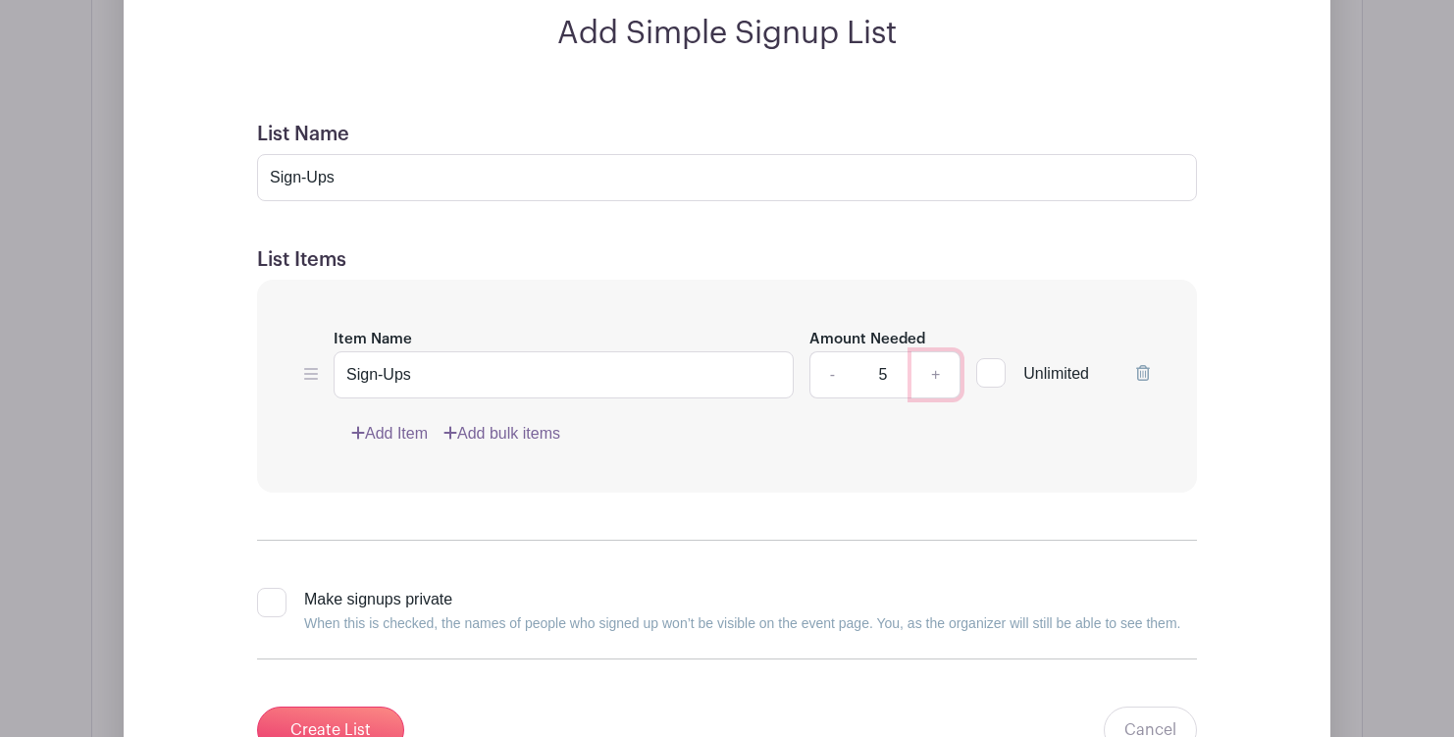
click at [939, 378] on link "+" at bounding box center [935, 374] width 49 height 47
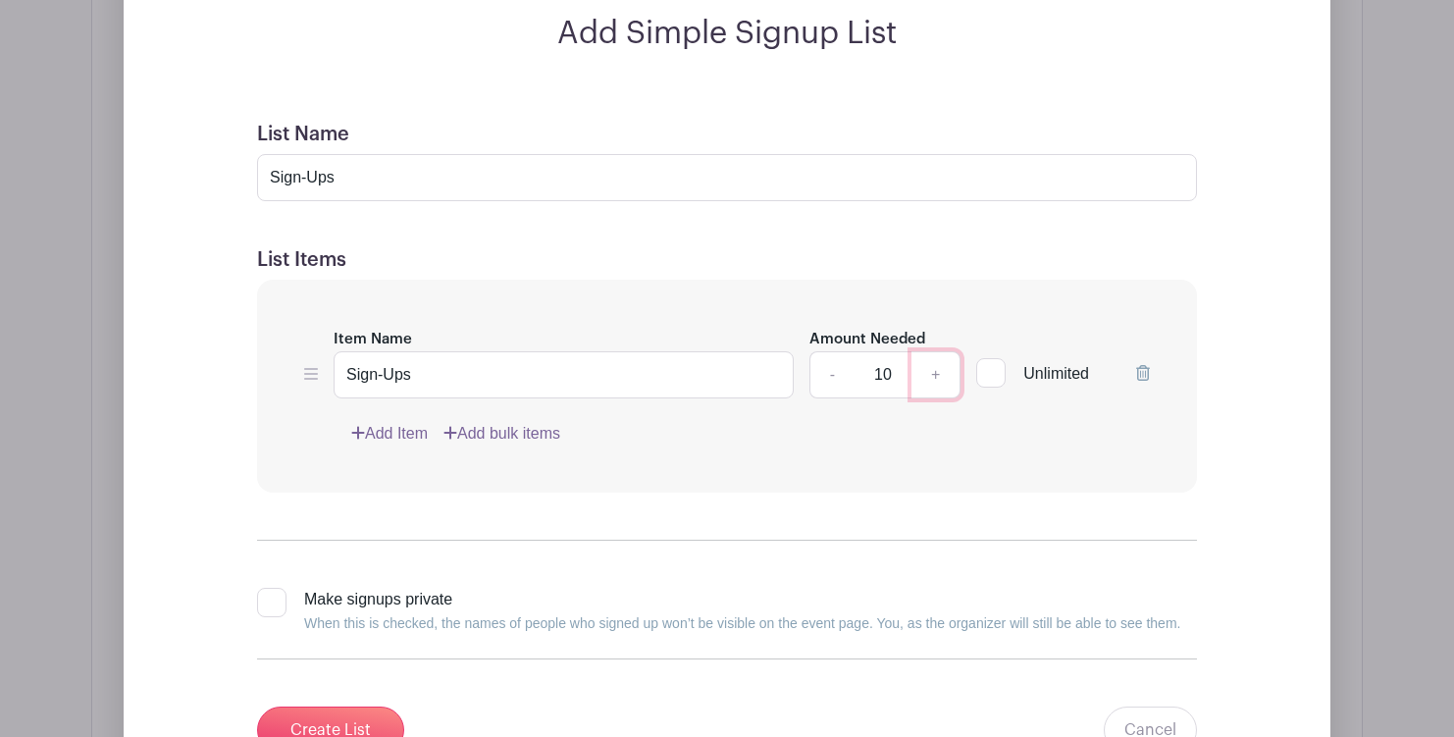
click at [939, 378] on link "+" at bounding box center [935, 374] width 49 height 47
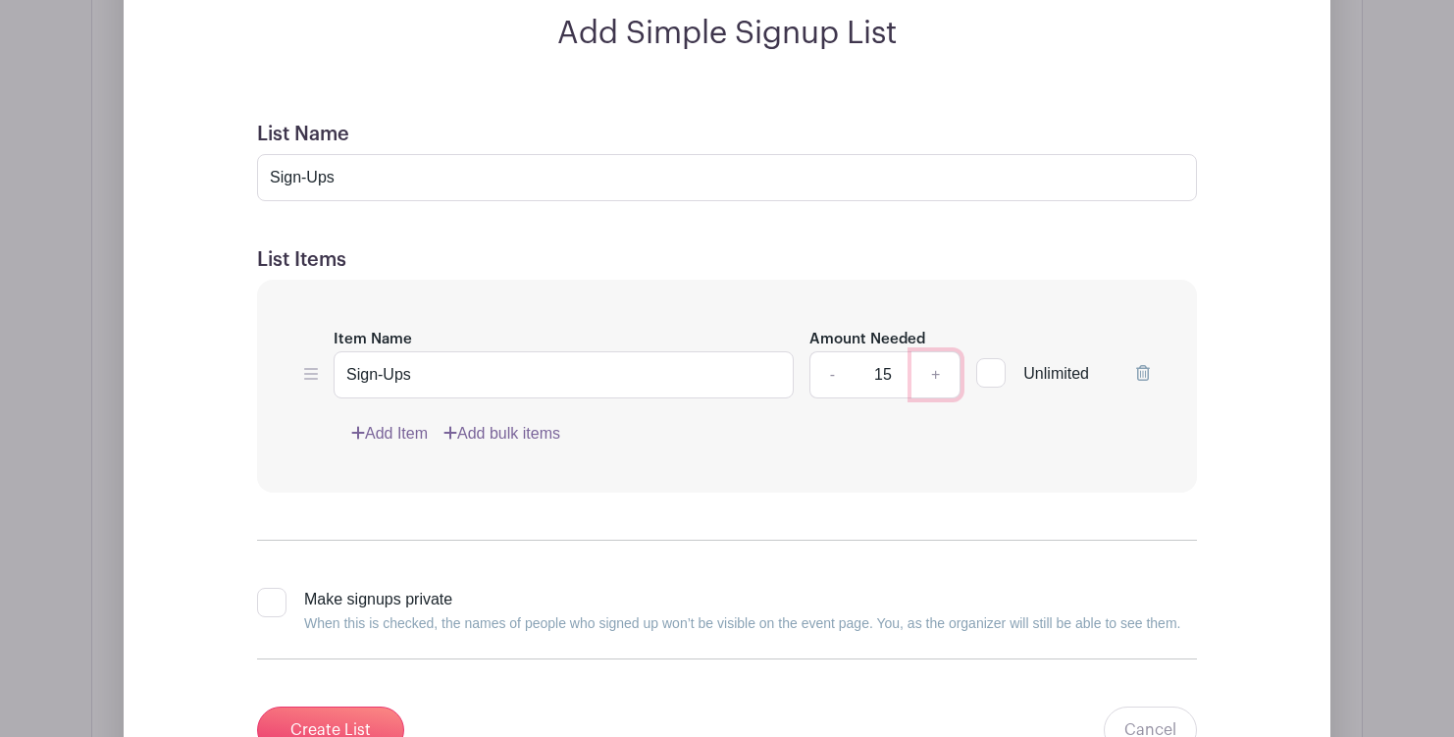
click at [938, 378] on link "+" at bounding box center [935, 374] width 49 height 47
click at [938, 379] on link "+" at bounding box center [935, 374] width 49 height 47
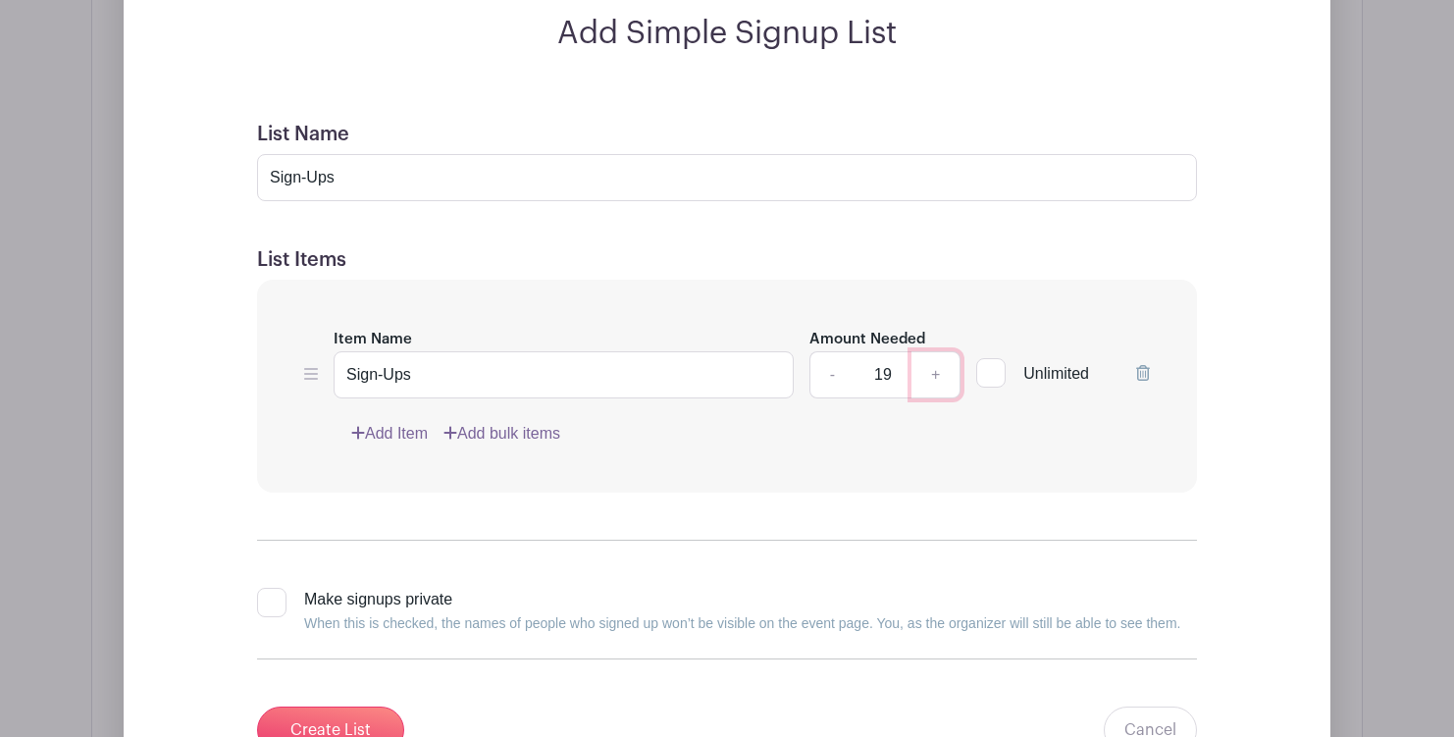
type input "20"
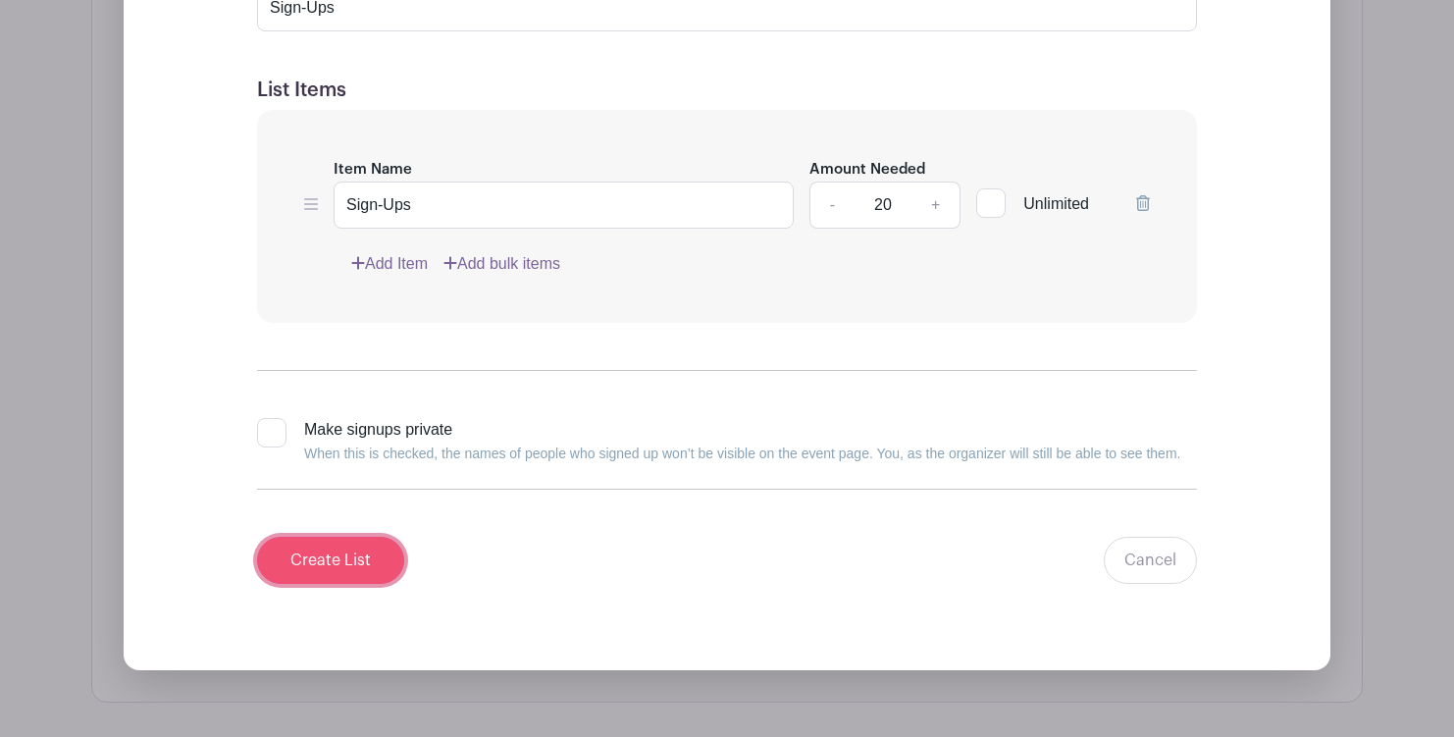
click at [351, 567] on input "Create List" at bounding box center [330, 560] width 147 height 47
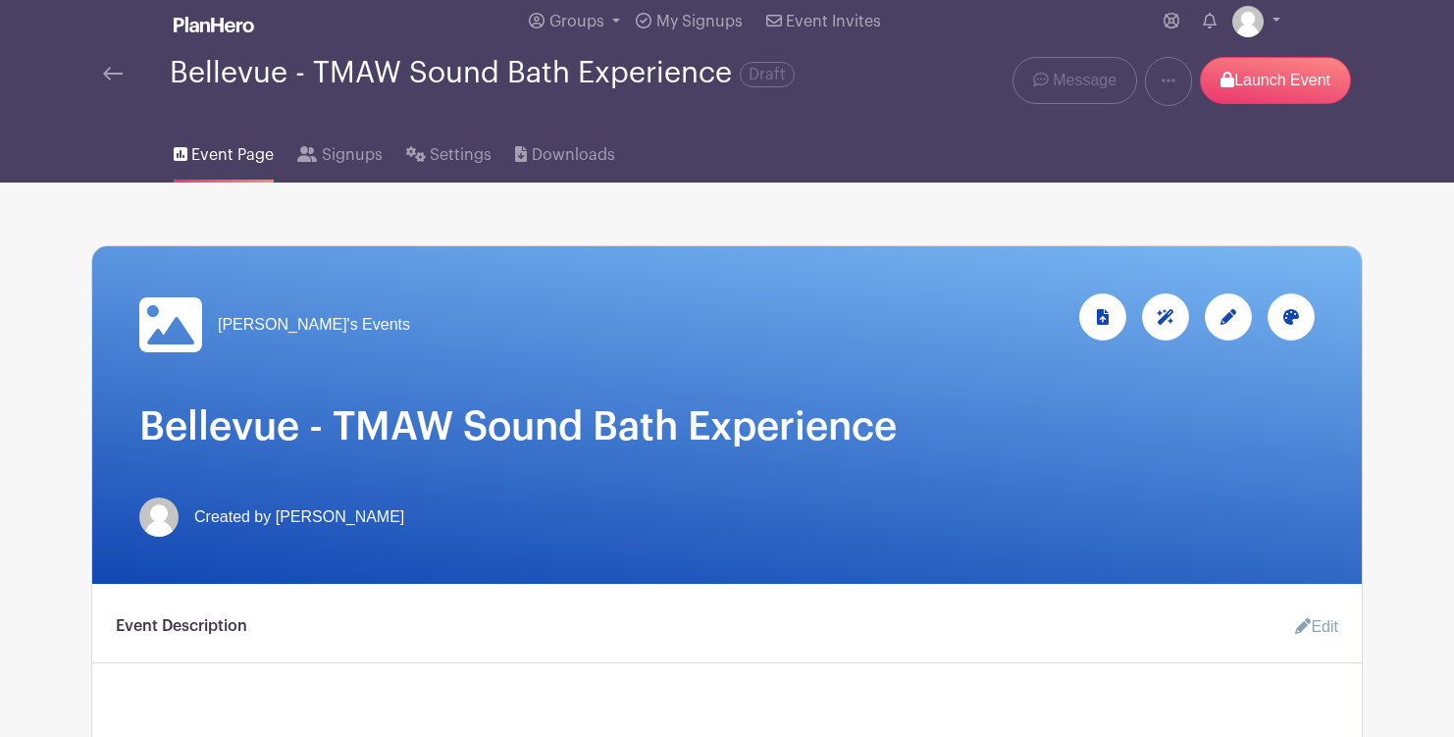
scroll to position [50, 0]
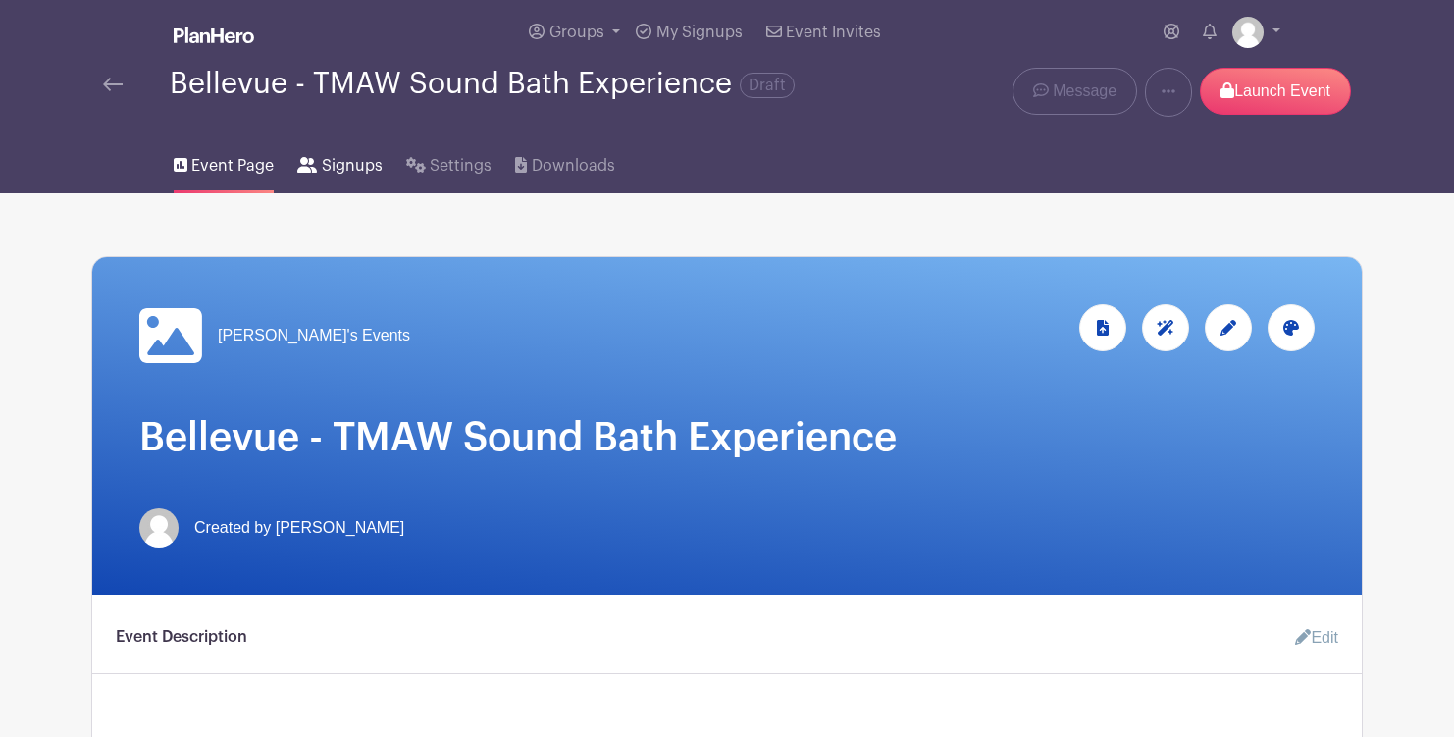
click at [326, 165] on span "Signups" at bounding box center [352, 166] width 61 height 24
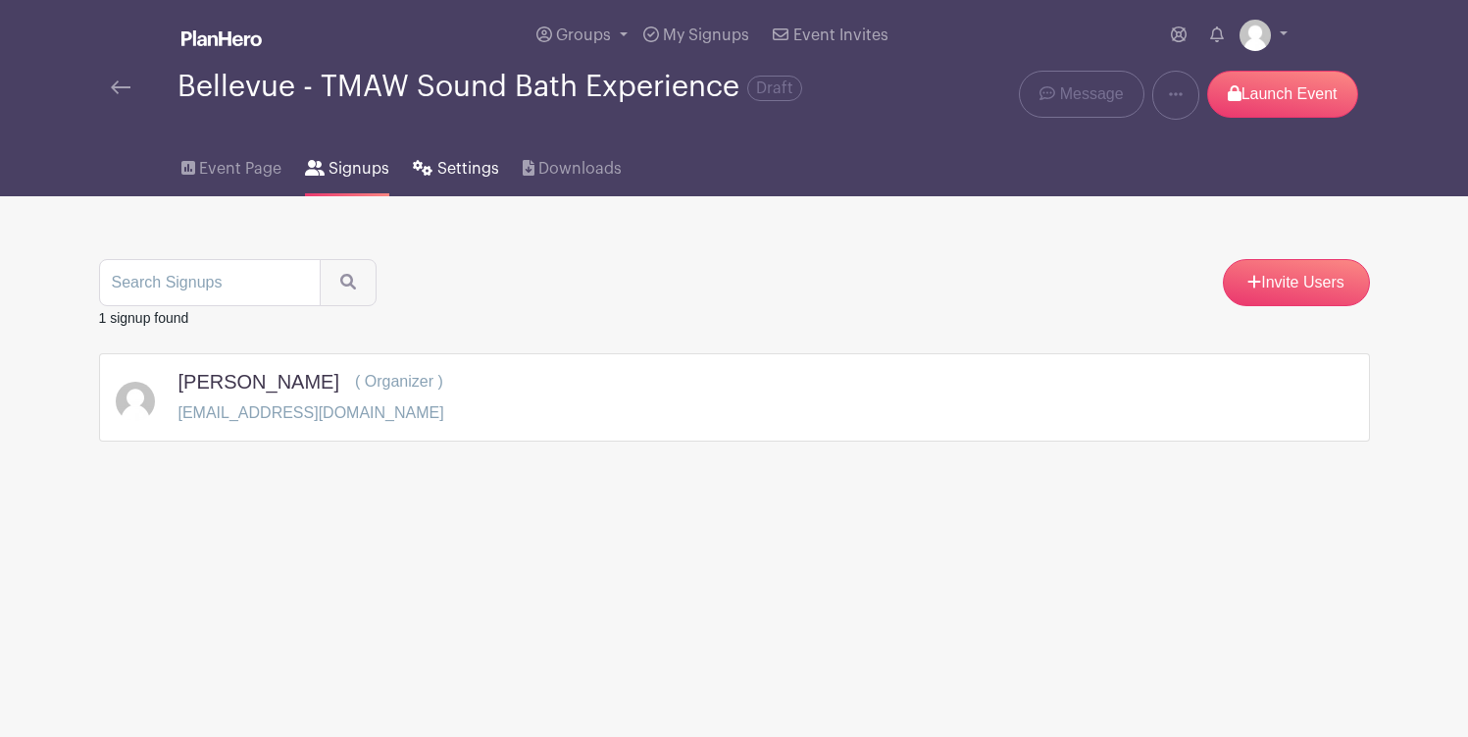
click at [440, 168] on span "Settings" at bounding box center [468, 169] width 62 height 24
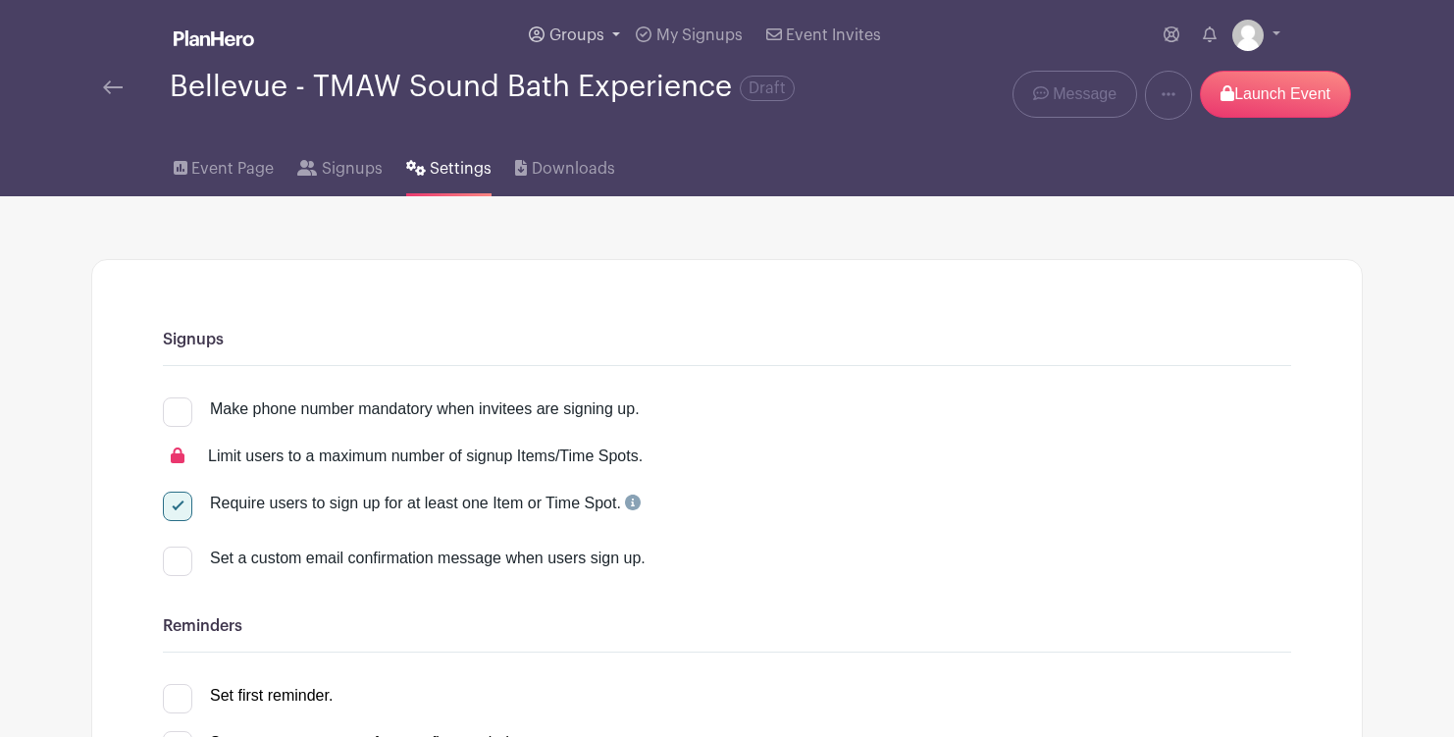
click at [586, 36] on span "Groups" at bounding box center [576, 35] width 55 height 16
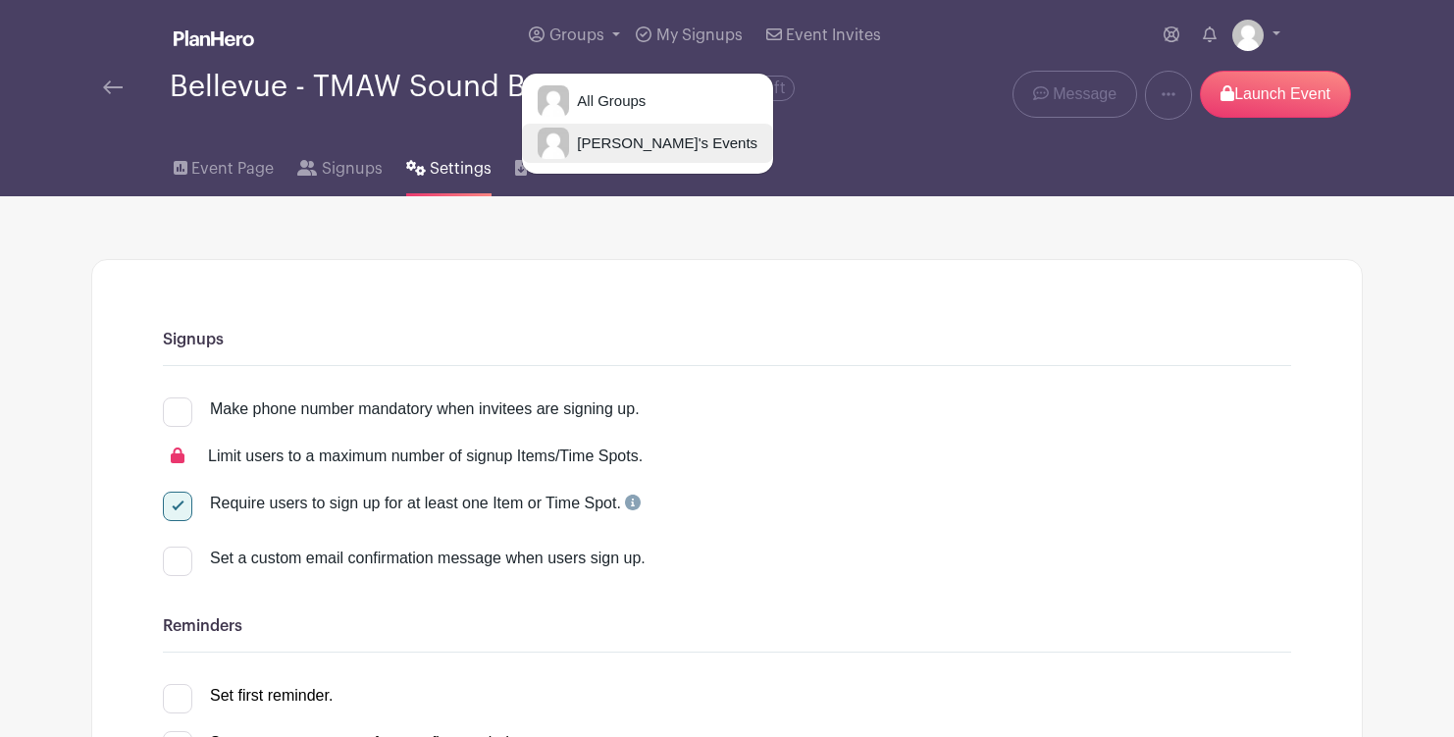
click at [568, 138] on img at bounding box center [552, 143] width 31 height 31
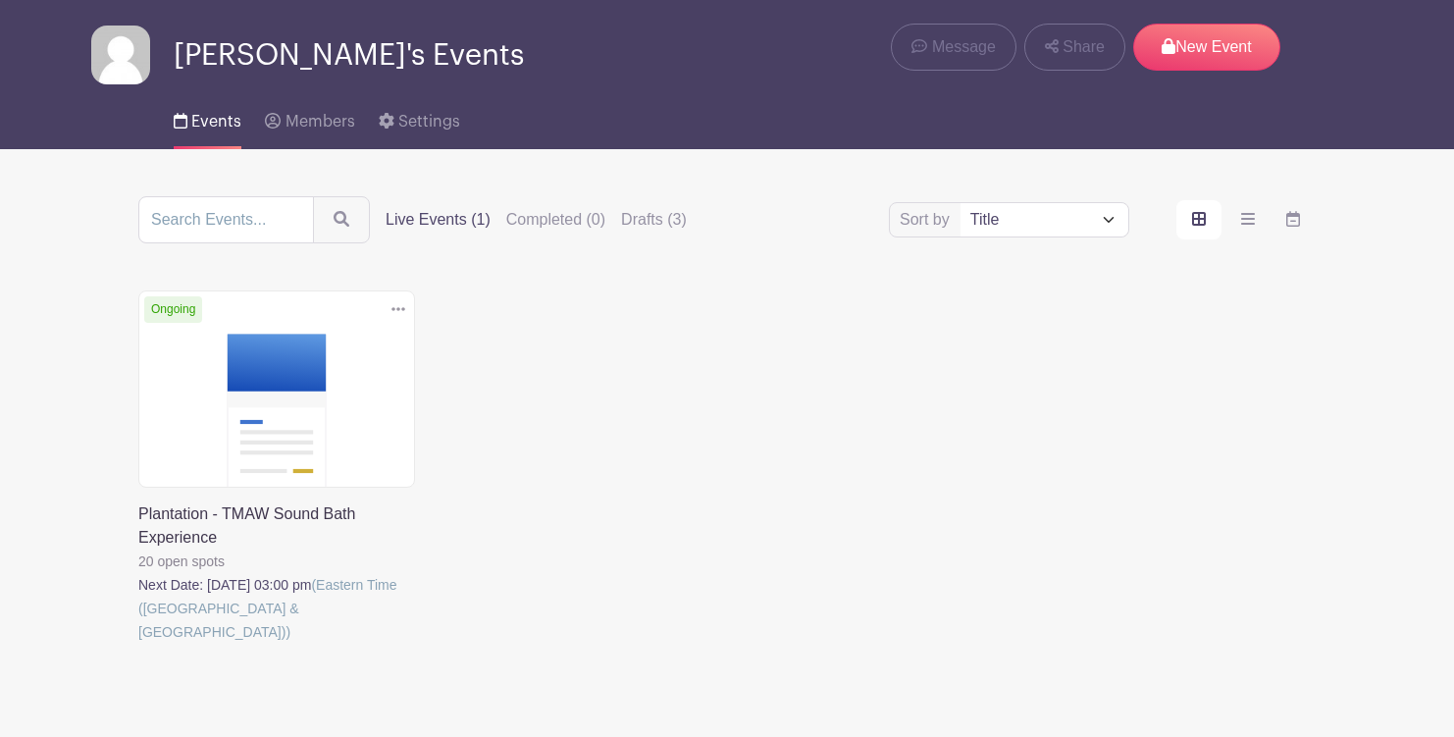
scroll to position [86, 0]
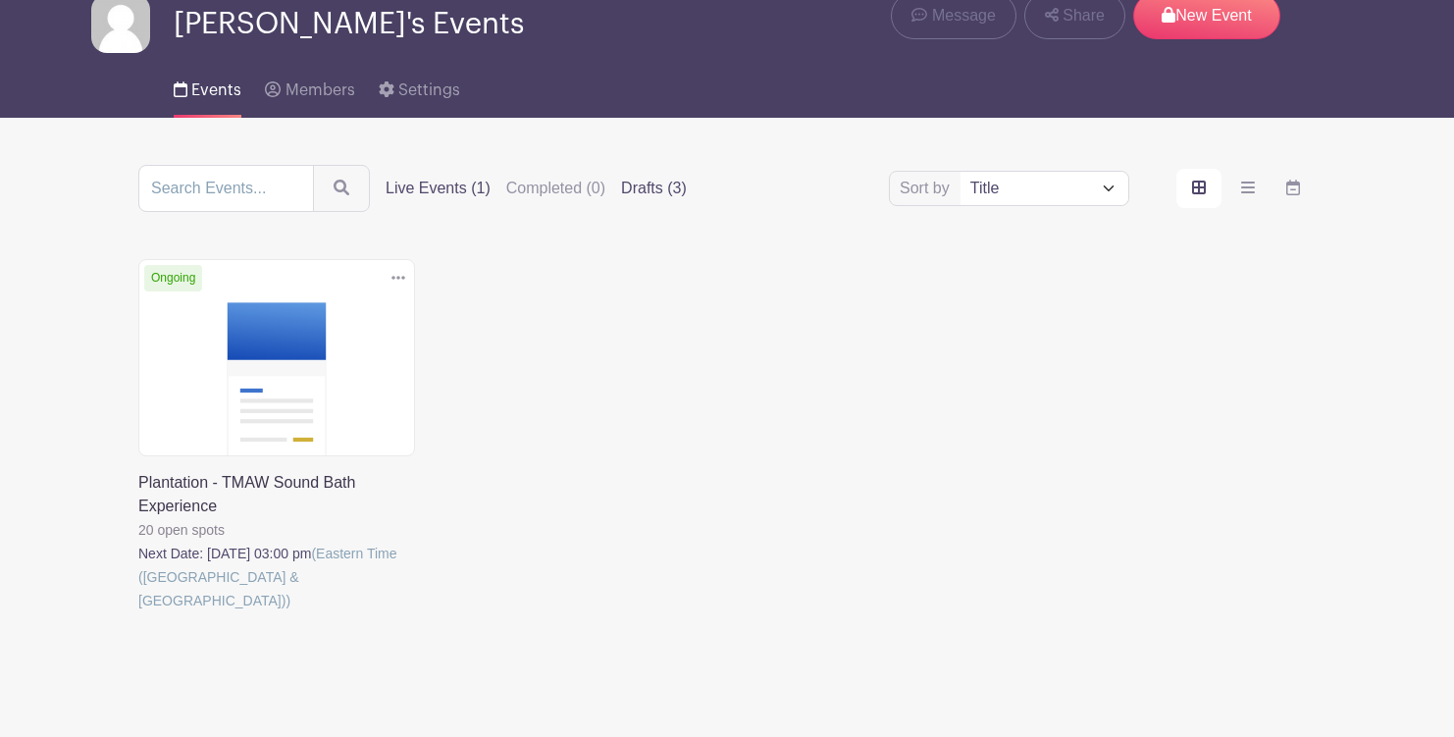
click at [626, 195] on label "Drafts (3)" at bounding box center [654, 189] width 66 height 24
click at [0, 0] on input "Drafts (3)" at bounding box center [0, 0] width 0 height 0
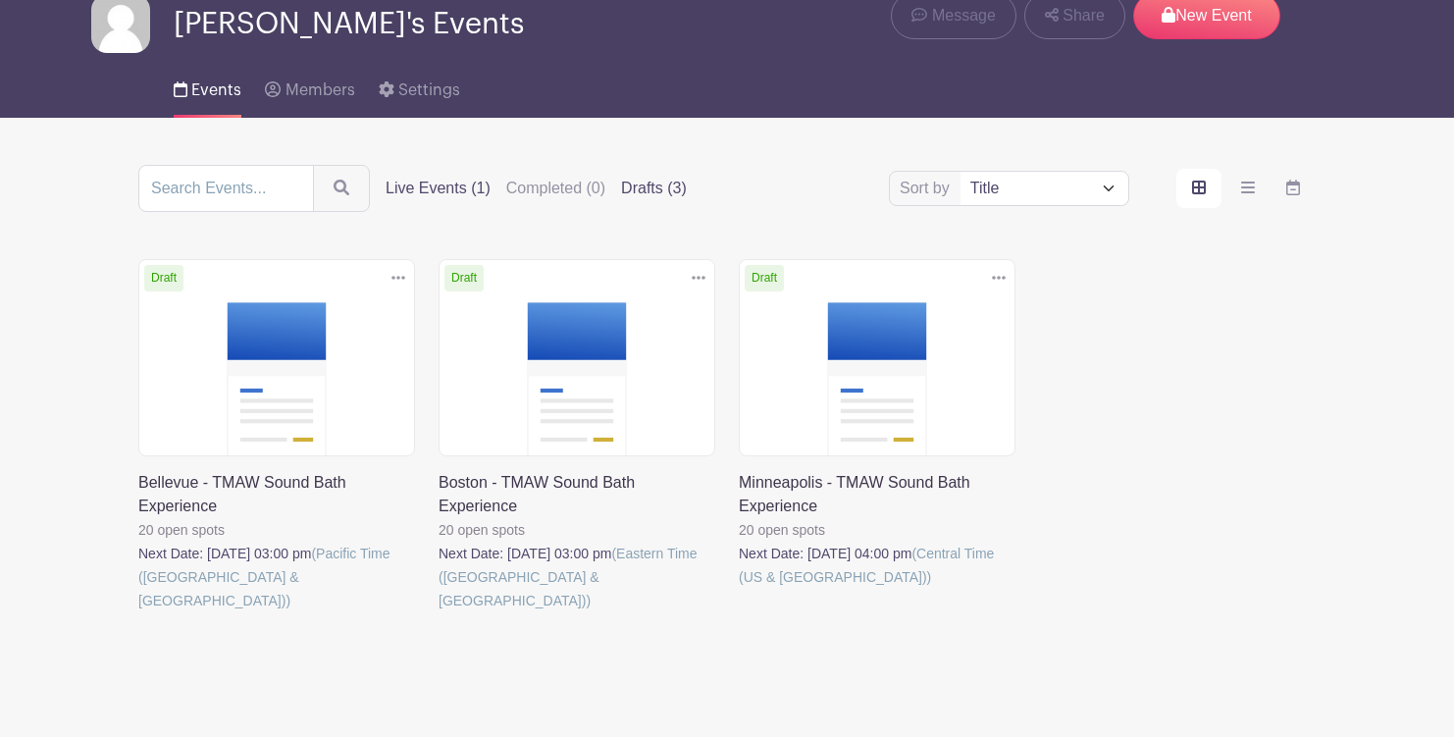
click at [407, 188] on label "Live Events (1)" at bounding box center [437, 189] width 105 height 24
click at [0, 0] on input "Live Events (1)" at bounding box center [0, 0] width 0 height 0
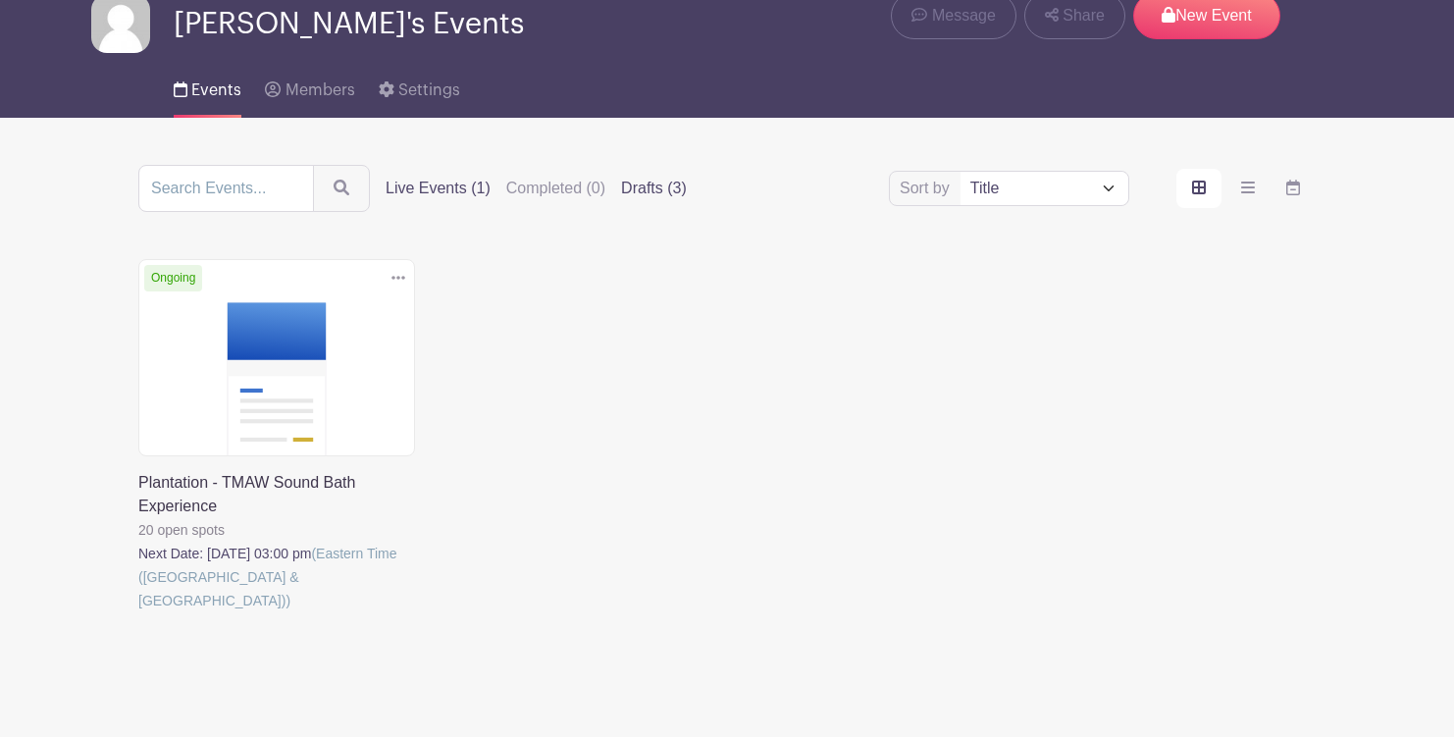
click at [621, 198] on label "Drafts (3)" at bounding box center [654, 189] width 66 height 24
click at [0, 0] on input "Drafts (3)" at bounding box center [0, 0] width 0 height 0
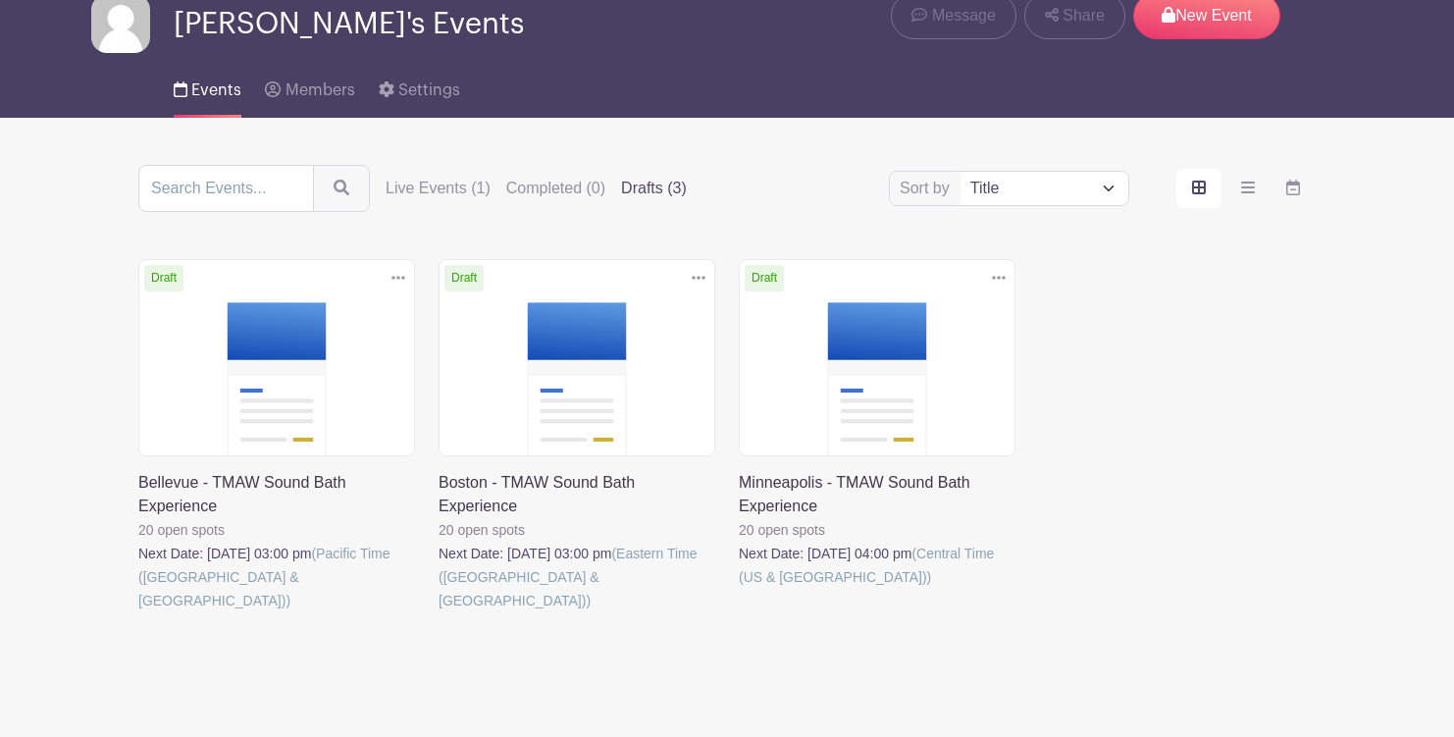
click at [739, 588] on link at bounding box center [739, 588] width 0 height 0
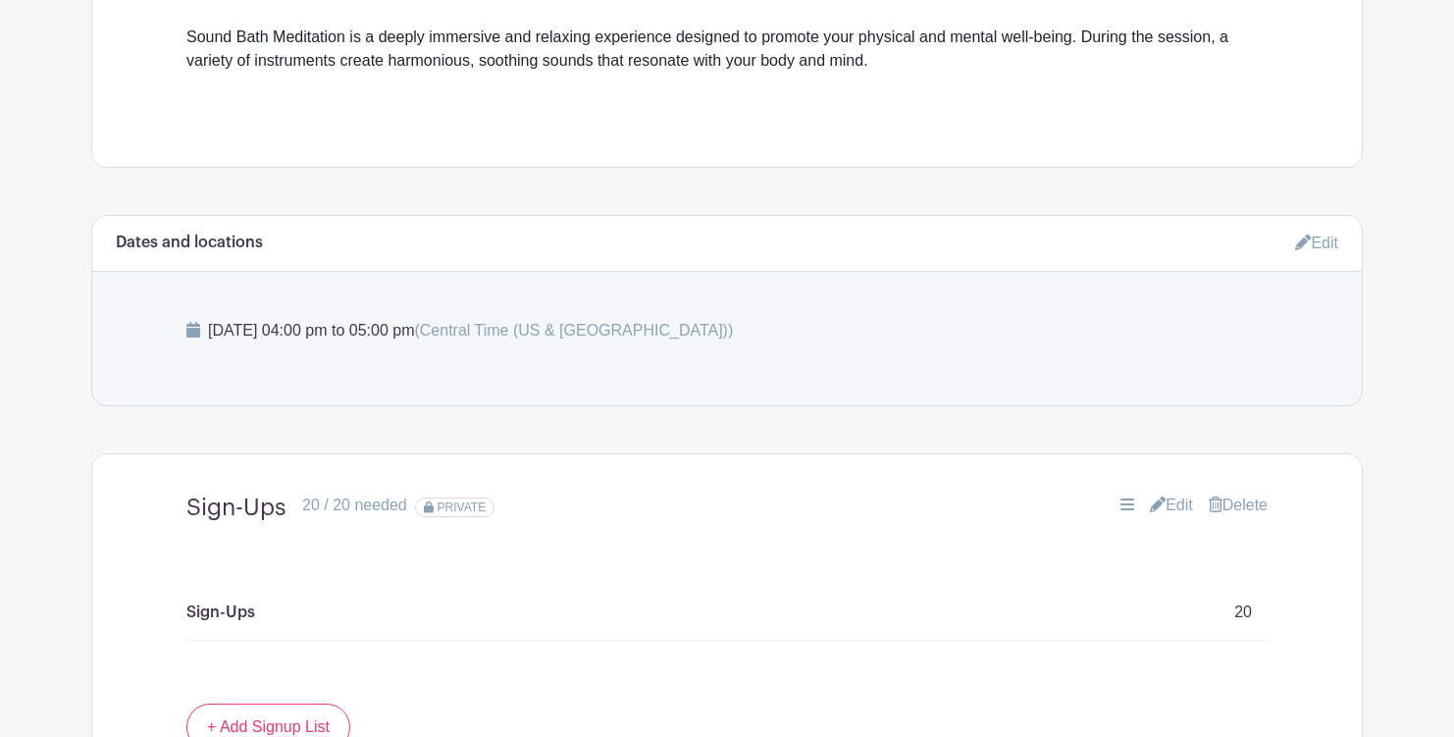
scroll to position [721, 0]
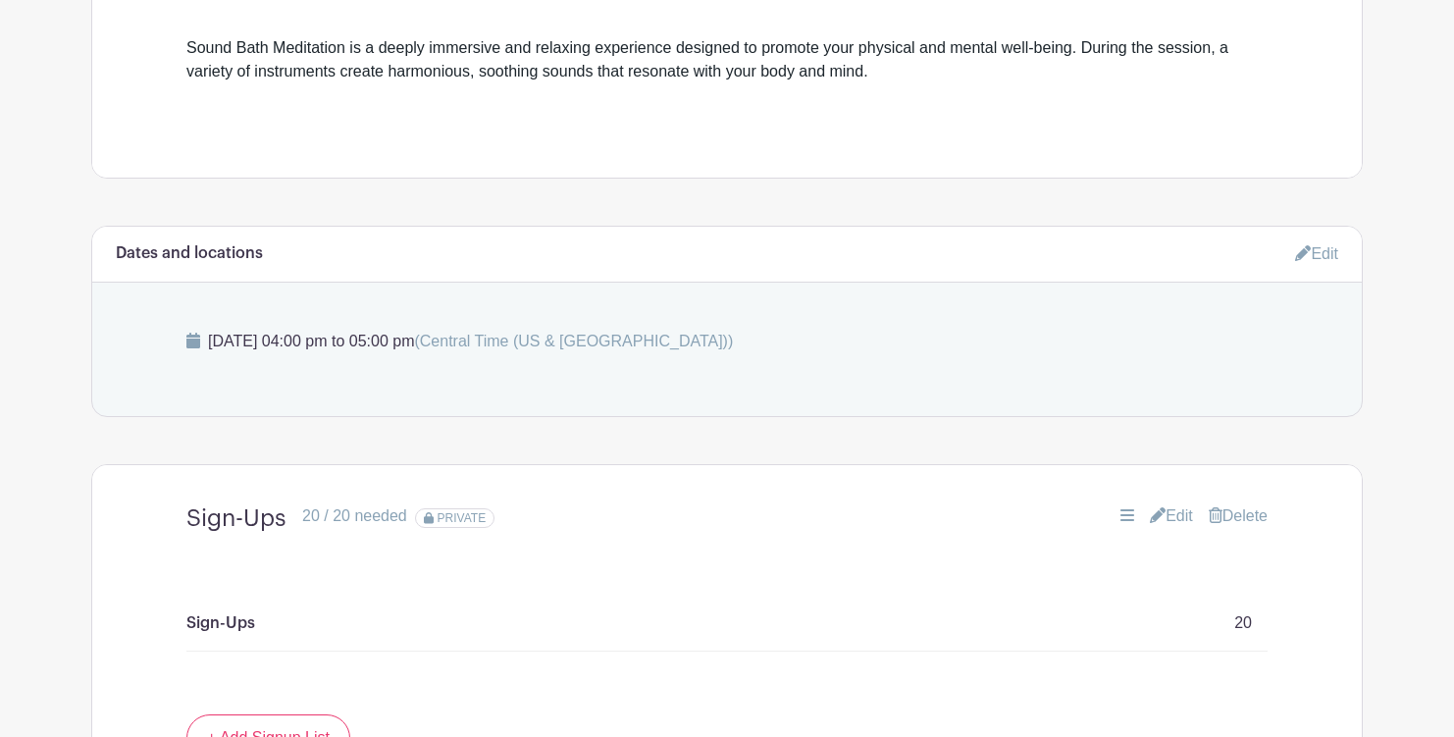
click at [1319, 252] on link "Edit" at bounding box center [1316, 253] width 43 height 32
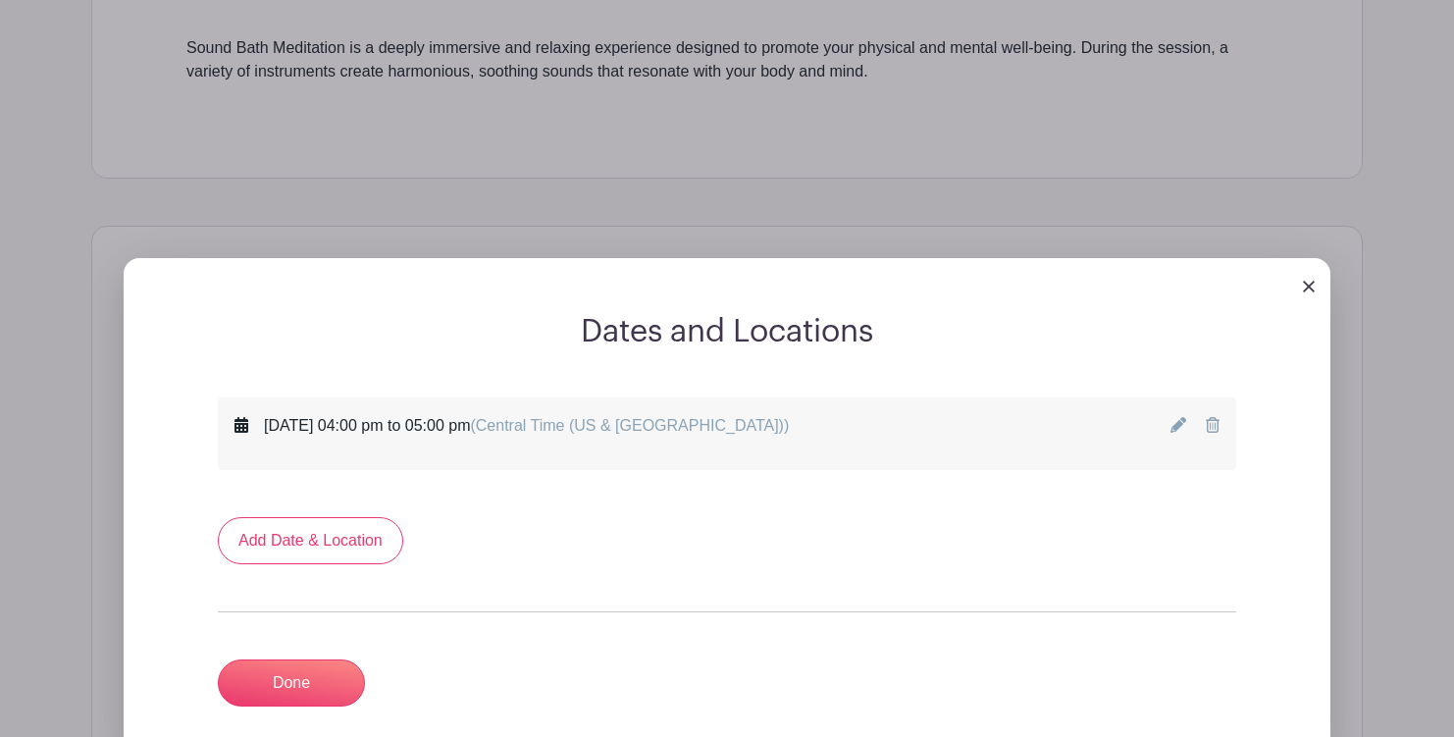
scroll to position [903, 0]
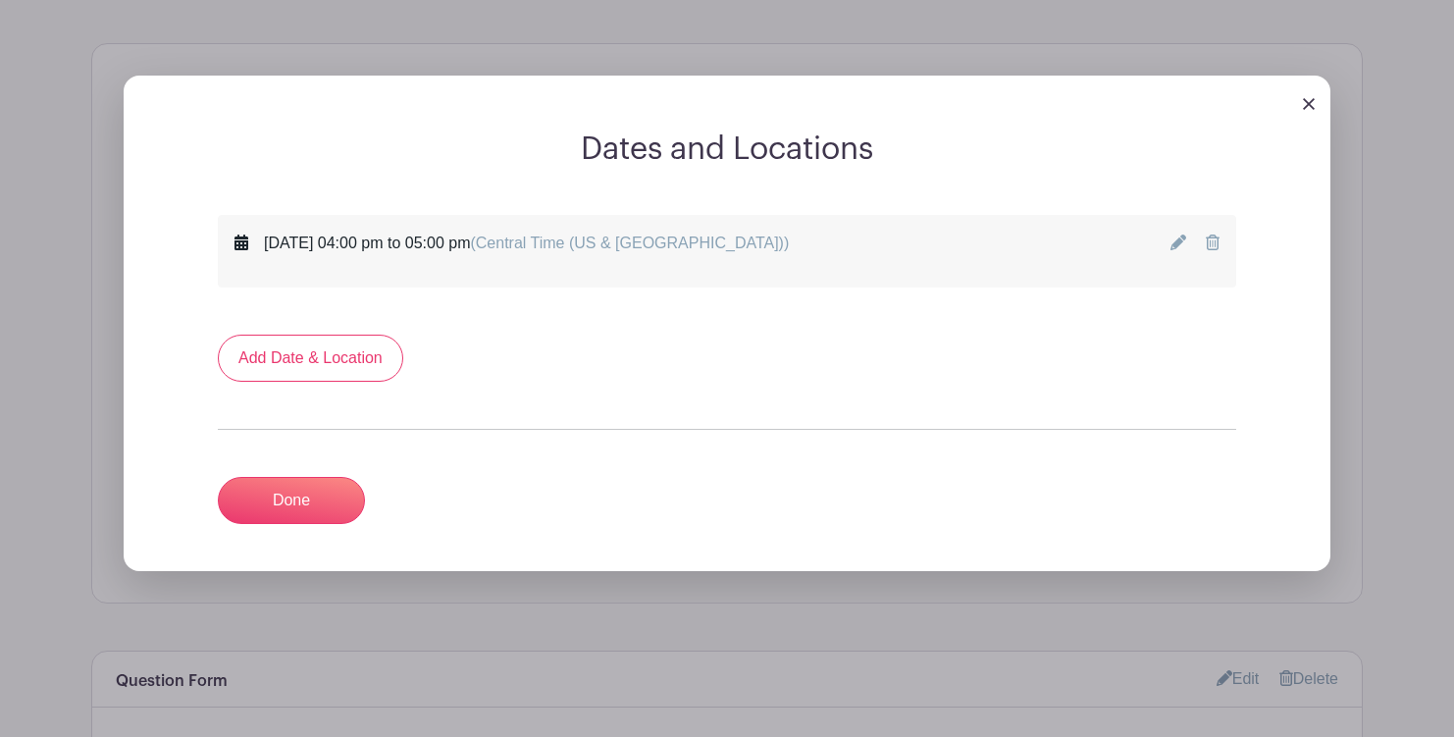
click at [1176, 232] on div at bounding box center [1194, 250] width 49 height 39
click at [1175, 240] on icon at bounding box center [1178, 242] width 16 height 16
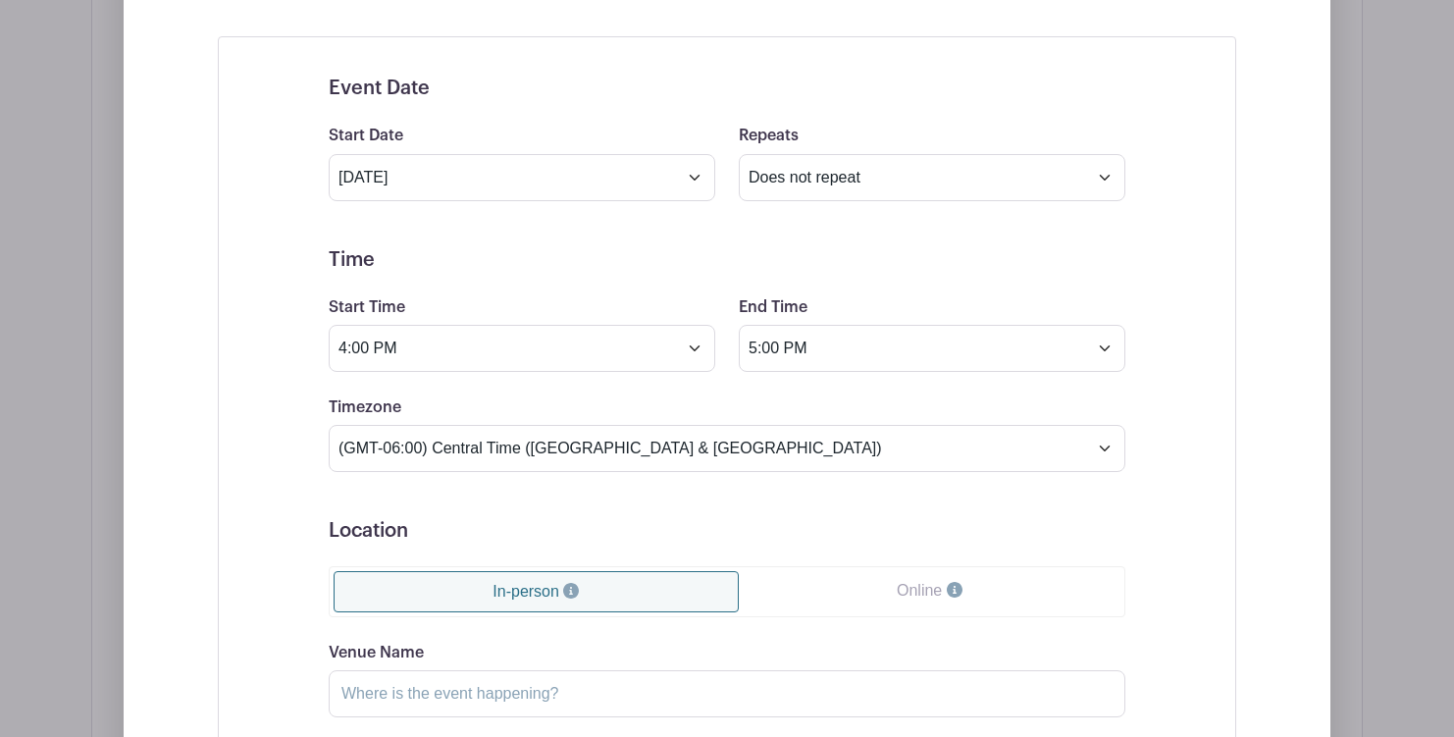
scroll to position [1084, 0]
drag, startPoint x: 372, startPoint y: 355, endPoint x: 324, endPoint y: 355, distance: 48.1
click at [324, 355] on div "Start Time 4:00 PM" at bounding box center [522, 331] width 410 height 77
type input "3:00 PM"
drag, startPoint x: 780, startPoint y: 350, endPoint x: 735, endPoint y: 354, distance: 45.3
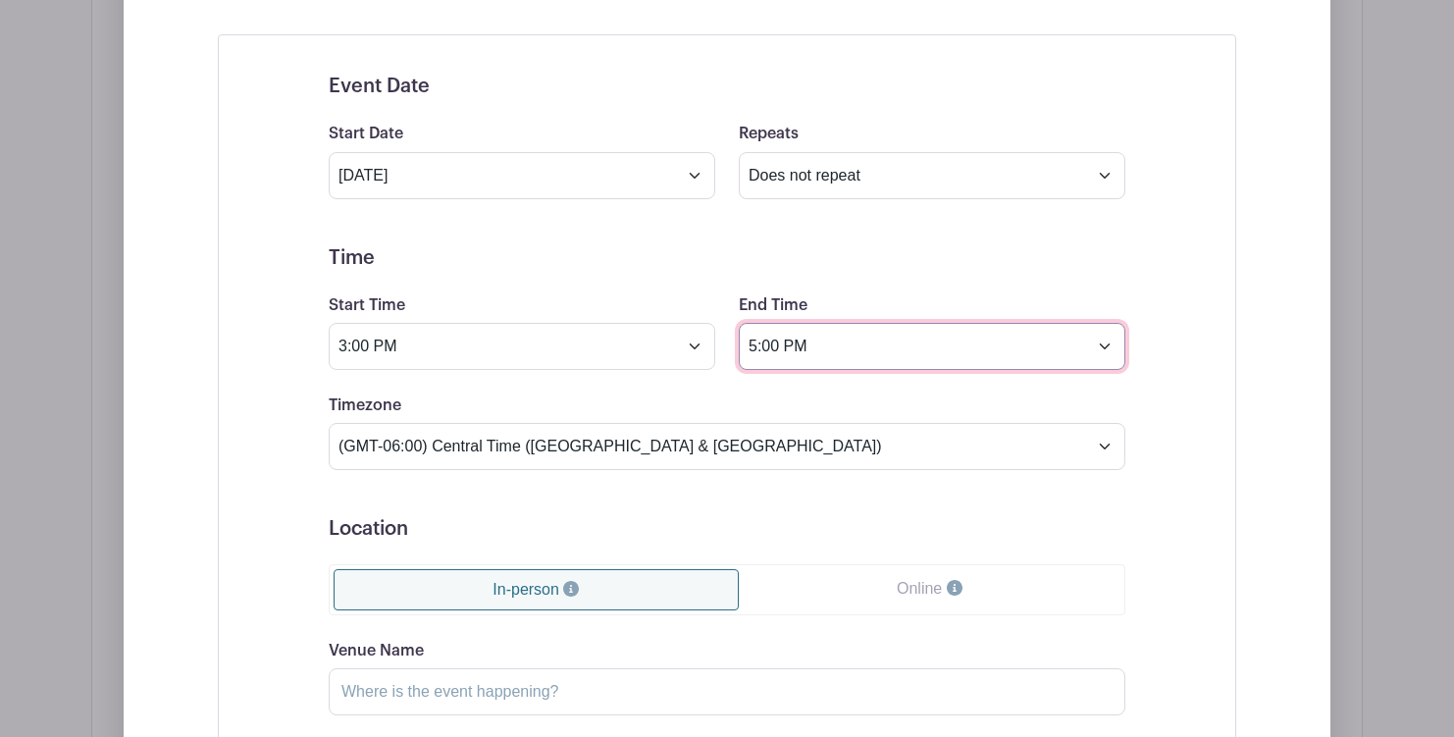
click at [735, 354] on div "End Time 5:00 PM" at bounding box center [932, 331] width 410 height 77
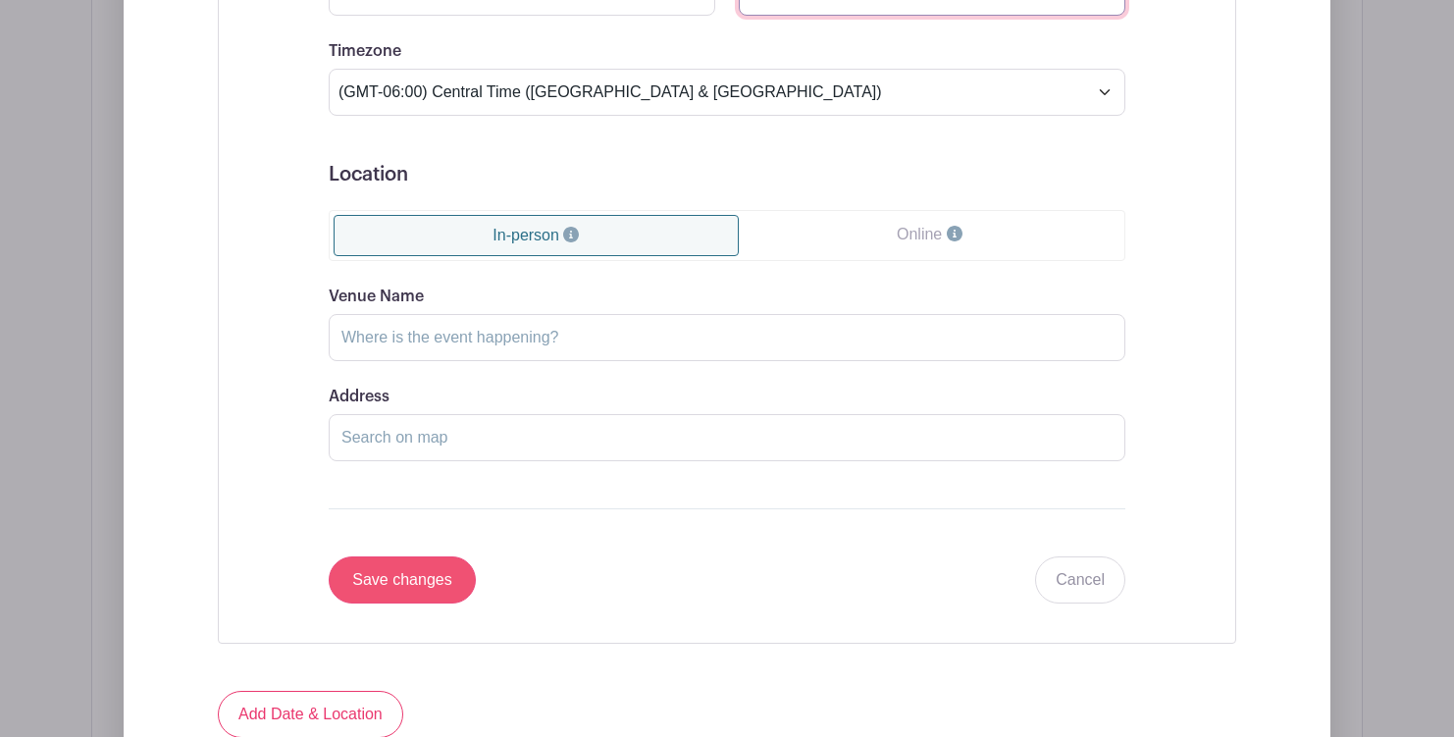
type input "4:00 PM"
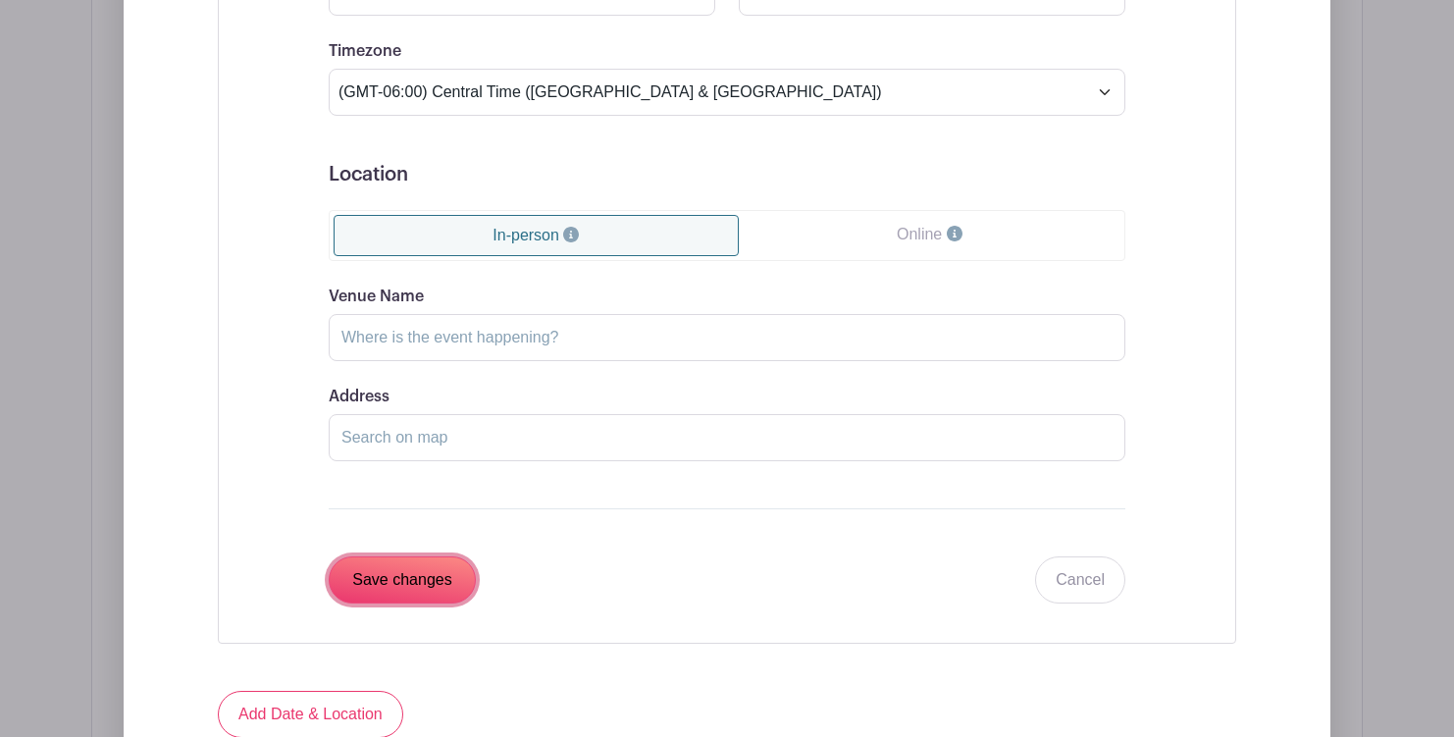
click at [420, 587] on input "Save changes" at bounding box center [402, 579] width 147 height 47
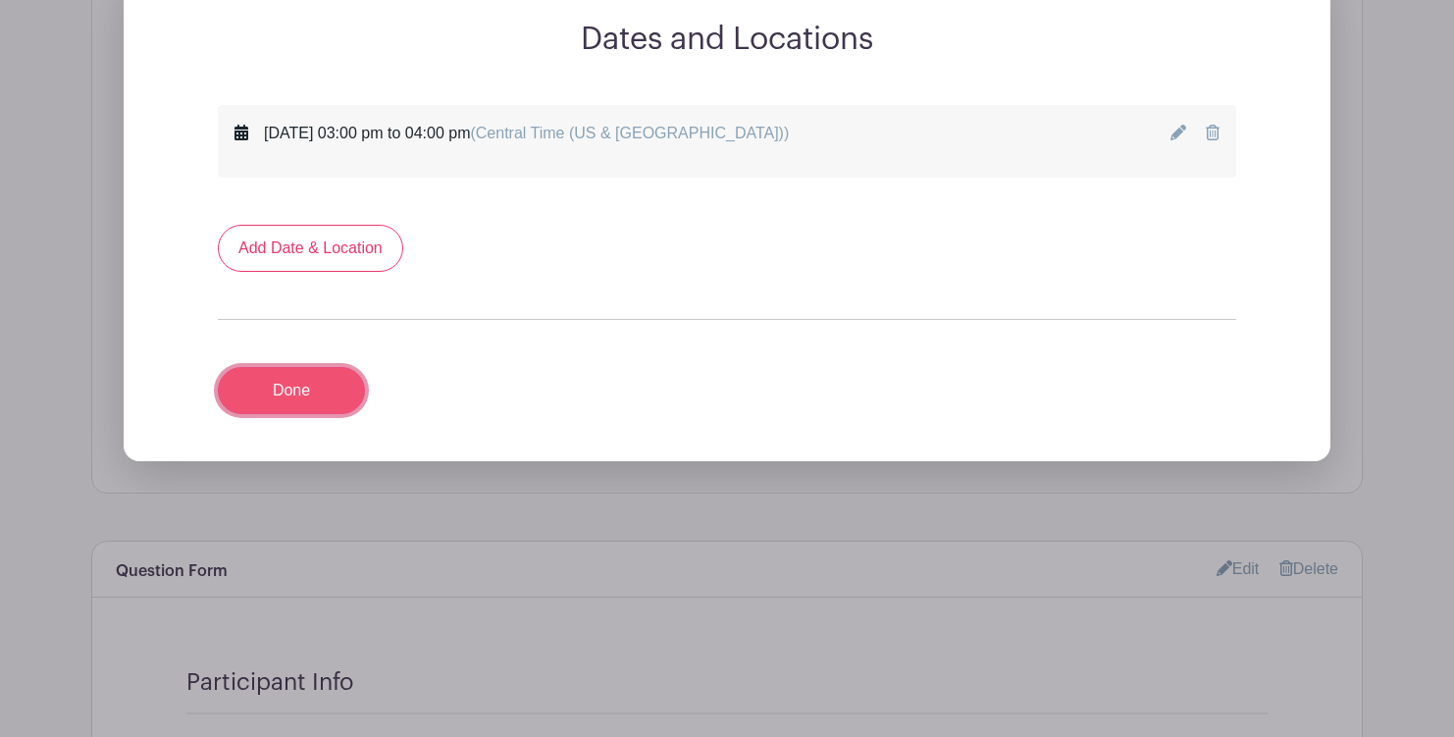
click at [302, 399] on link "Done" at bounding box center [291, 390] width 147 height 47
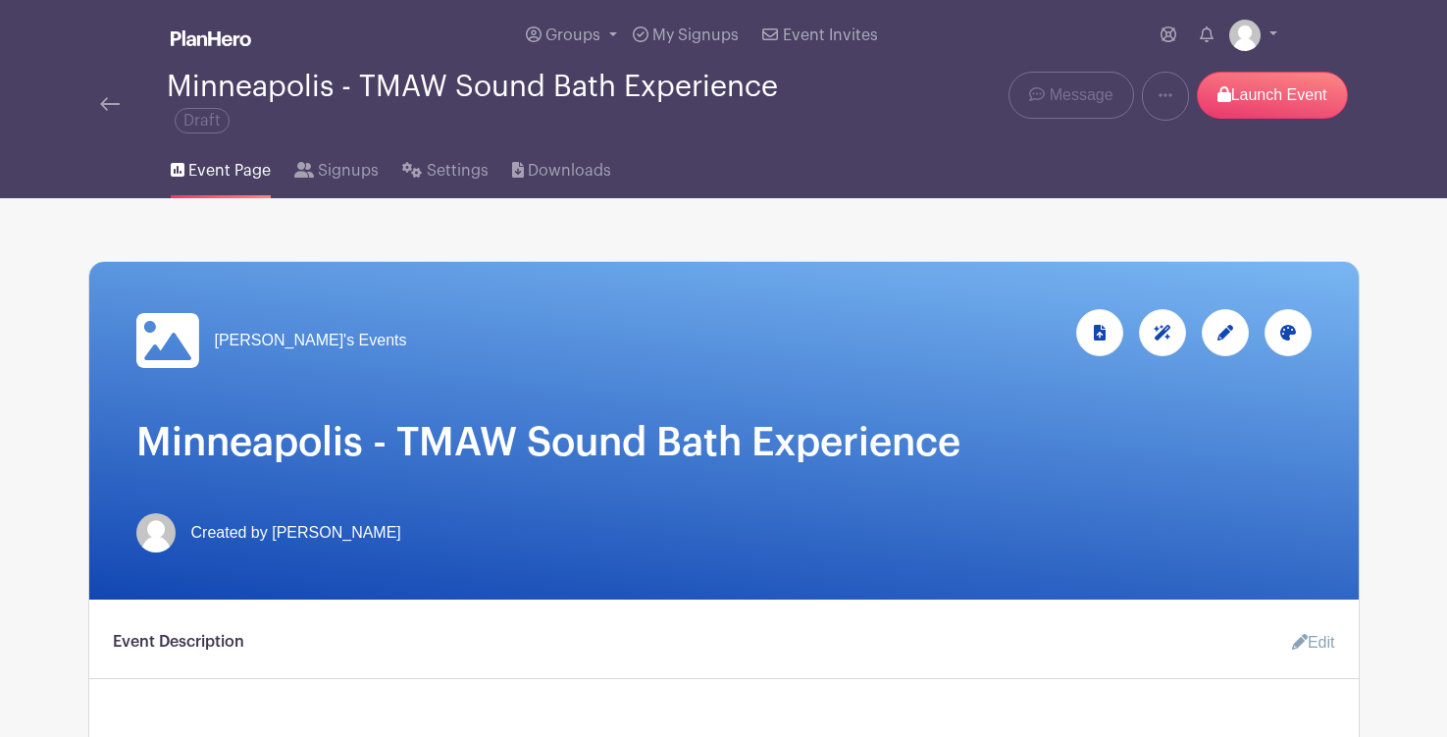
scroll to position [1, 0]
click at [572, 36] on span "Groups" at bounding box center [572, 34] width 55 height 16
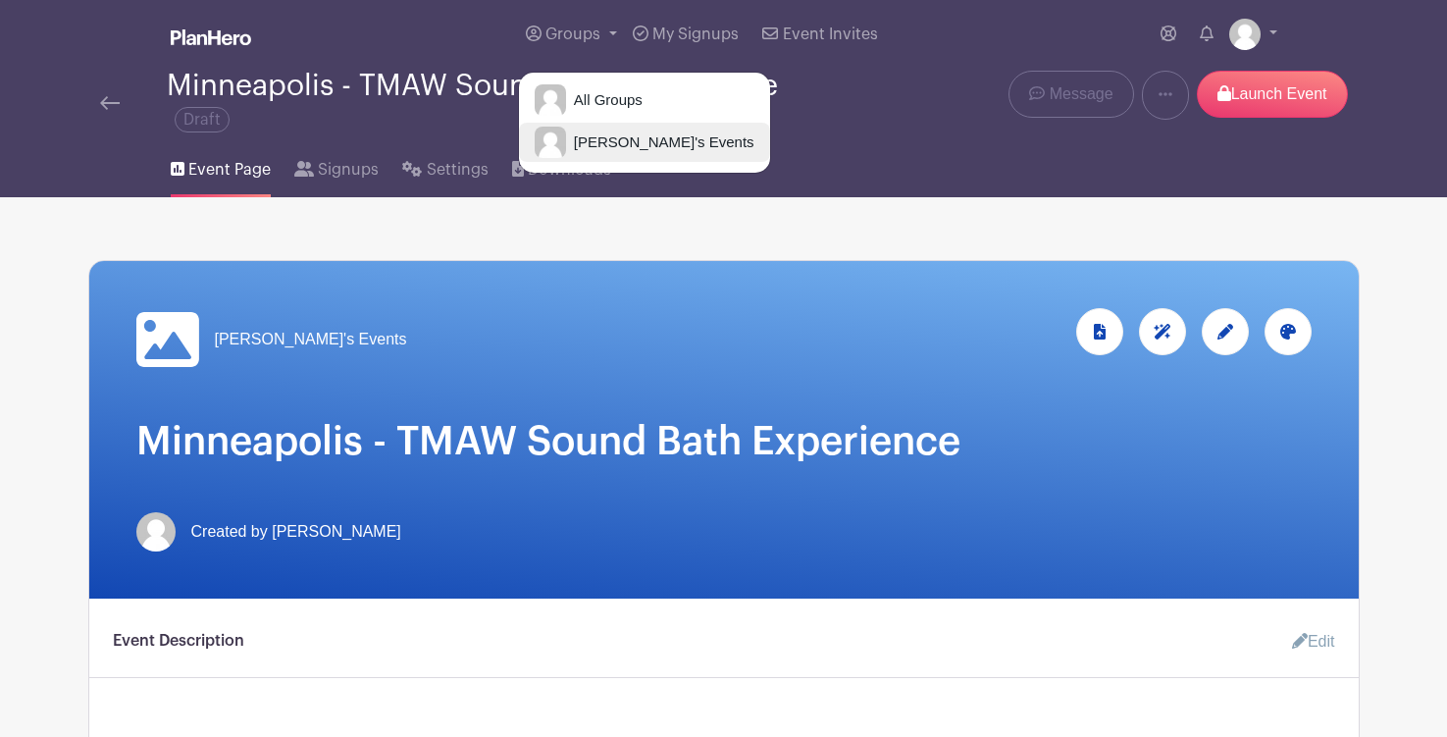
click at [594, 143] on span "[PERSON_NAME]'s Events" at bounding box center [660, 142] width 188 height 23
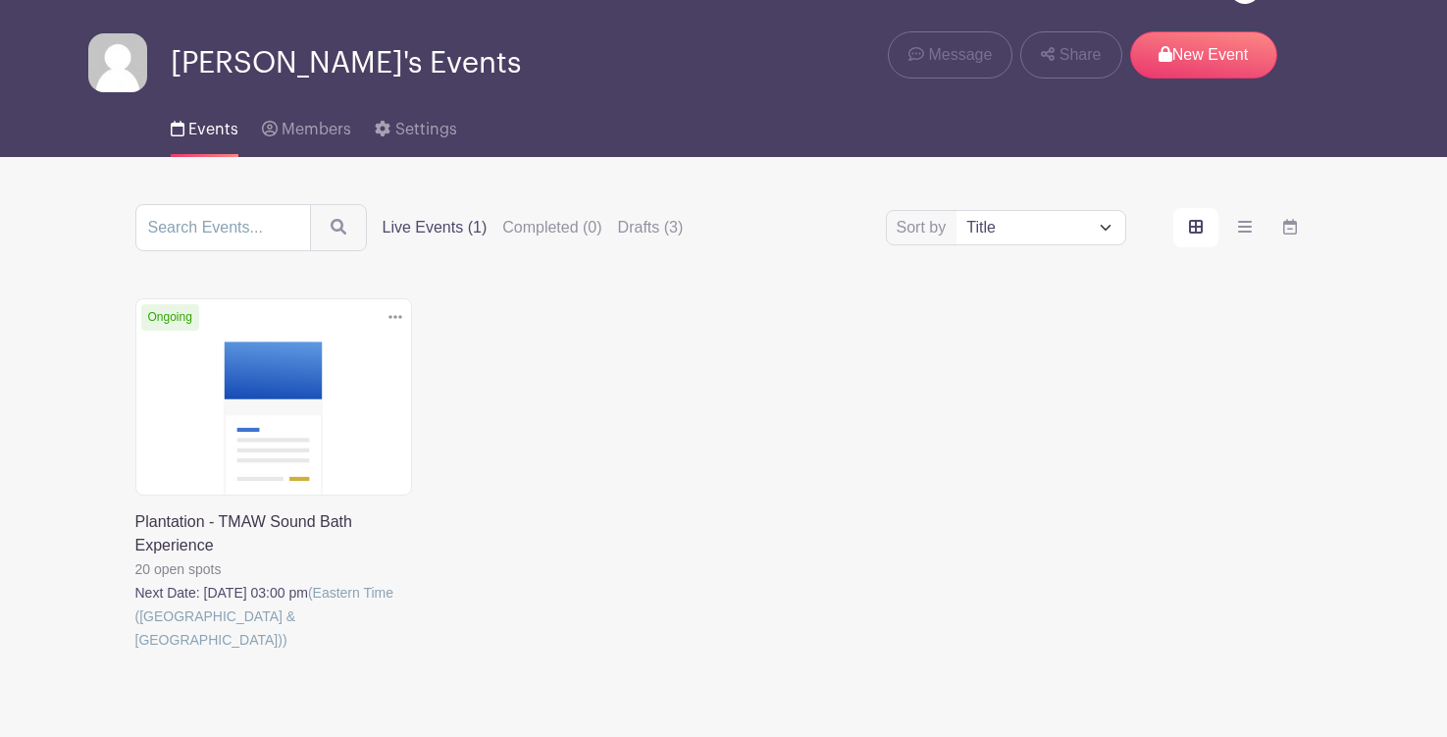
scroll to position [55, 0]
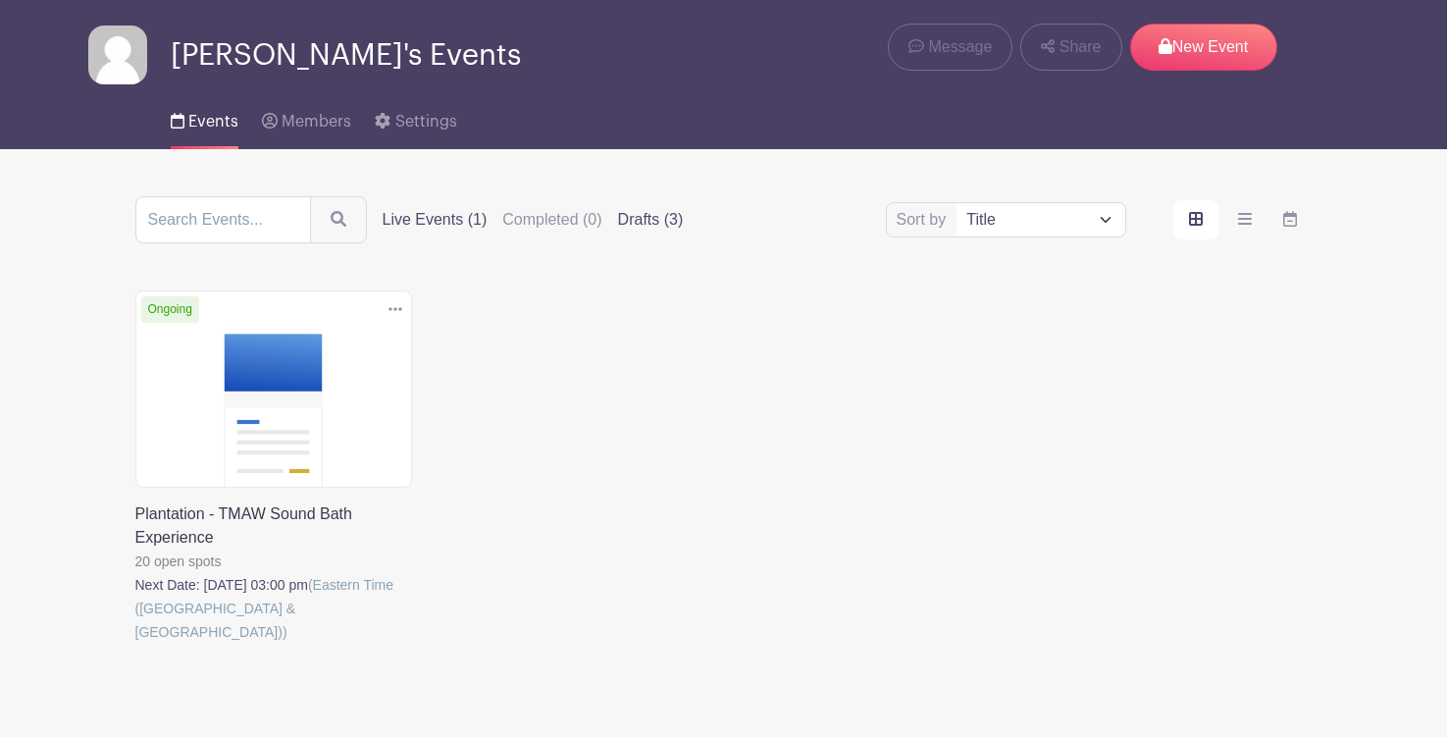
click at [650, 210] on label "Drafts (3)" at bounding box center [651, 220] width 66 height 24
click at [0, 0] on input "Drafts (3)" at bounding box center [0, 0] width 0 height 0
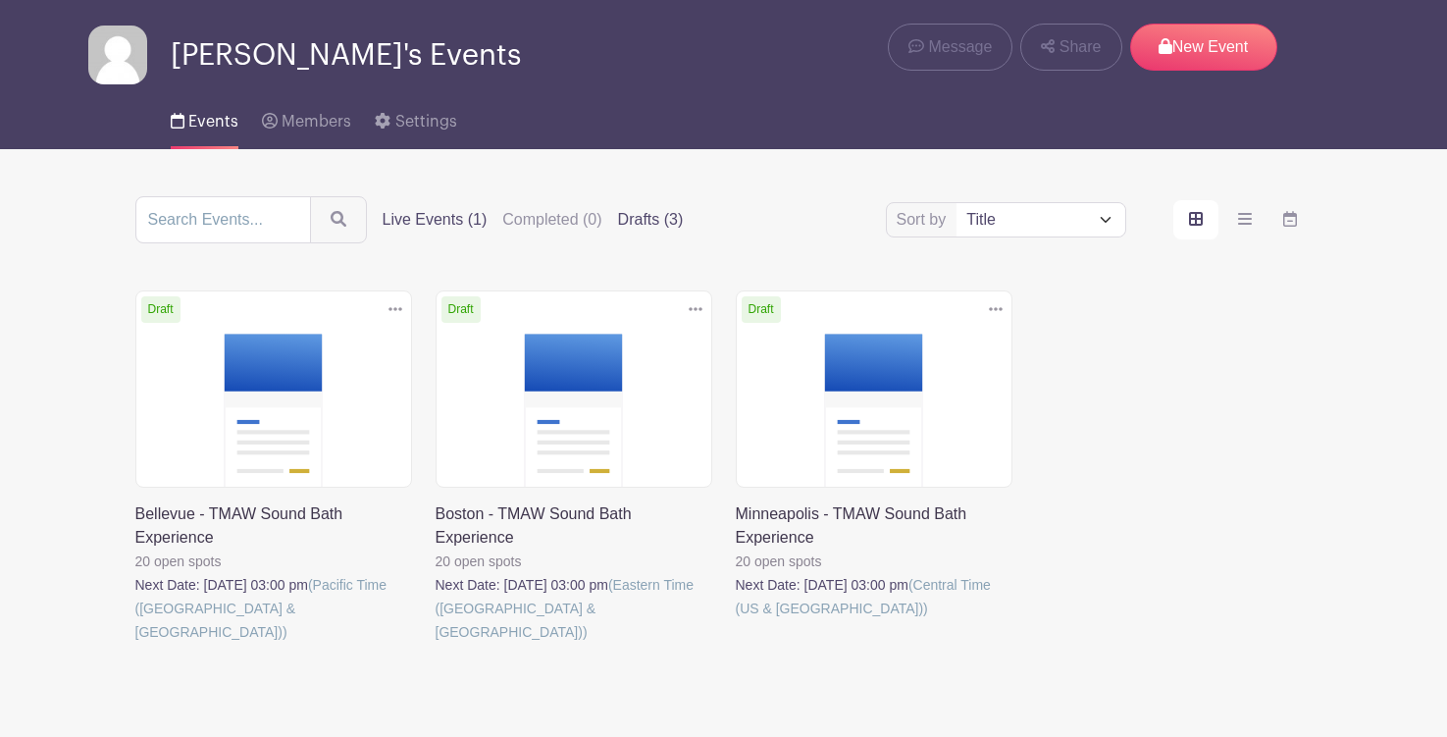
click at [386, 225] on label "Live Events (1)" at bounding box center [435, 220] width 105 height 24
click at [0, 0] on input "Live Events (1)" at bounding box center [0, 0] width 0 height 0
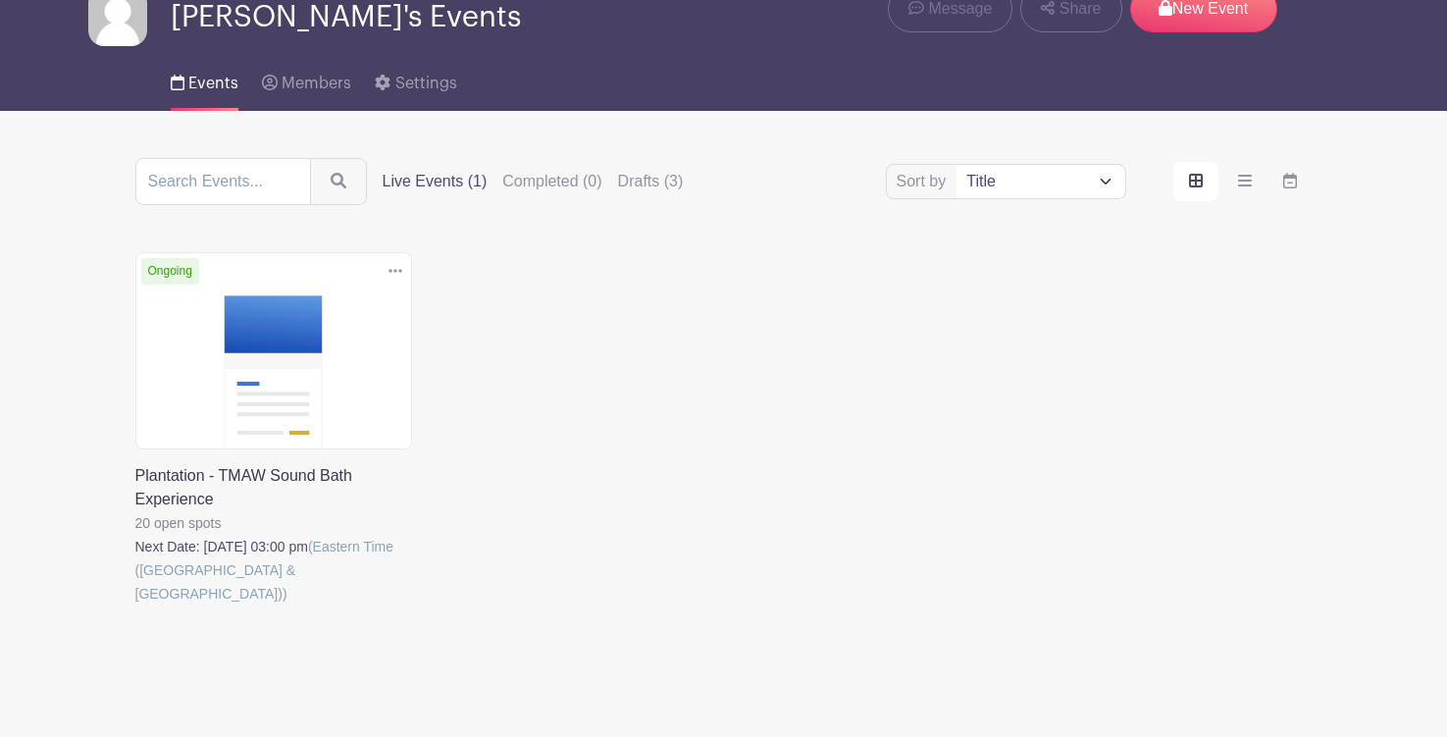
scroll to position [94, 0]
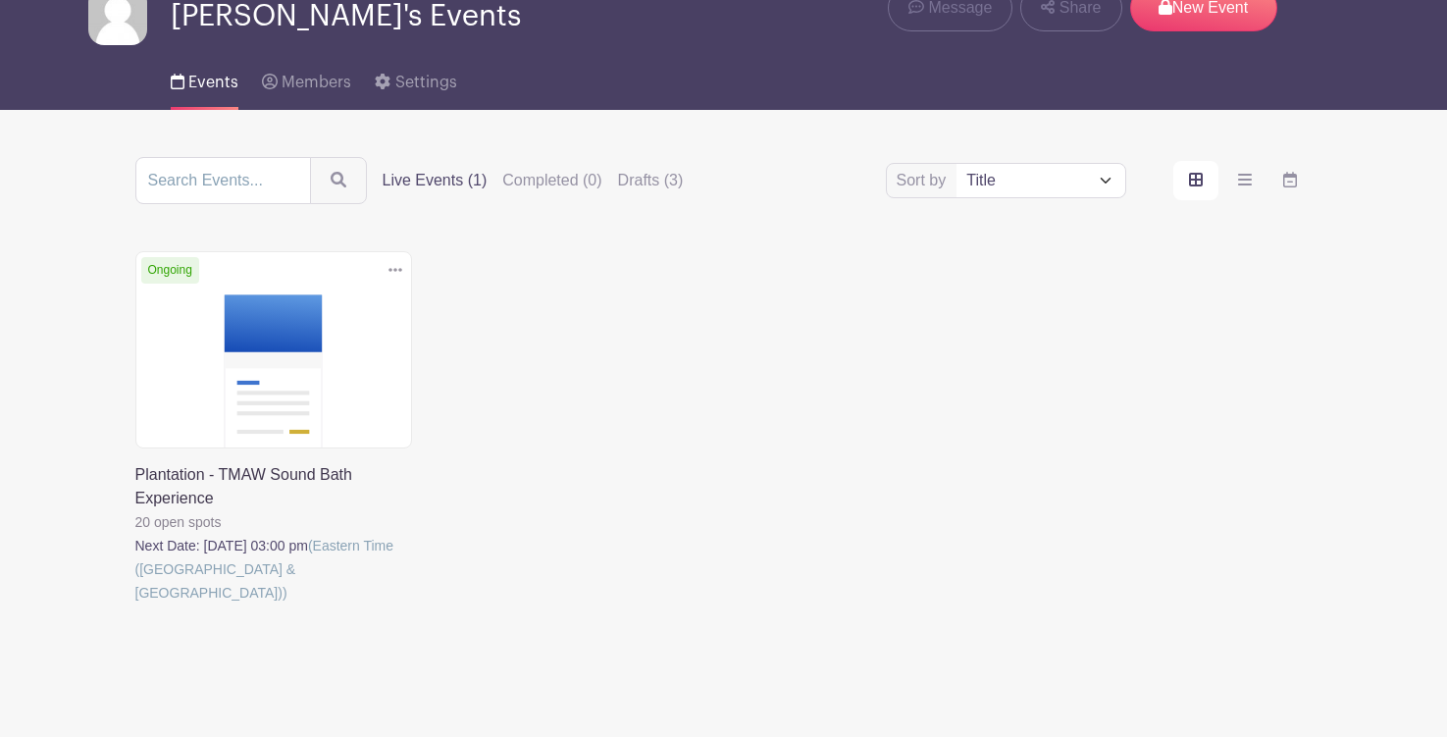
click at [135, 604] on link at bounding box center [135, 604] width 0 height 0
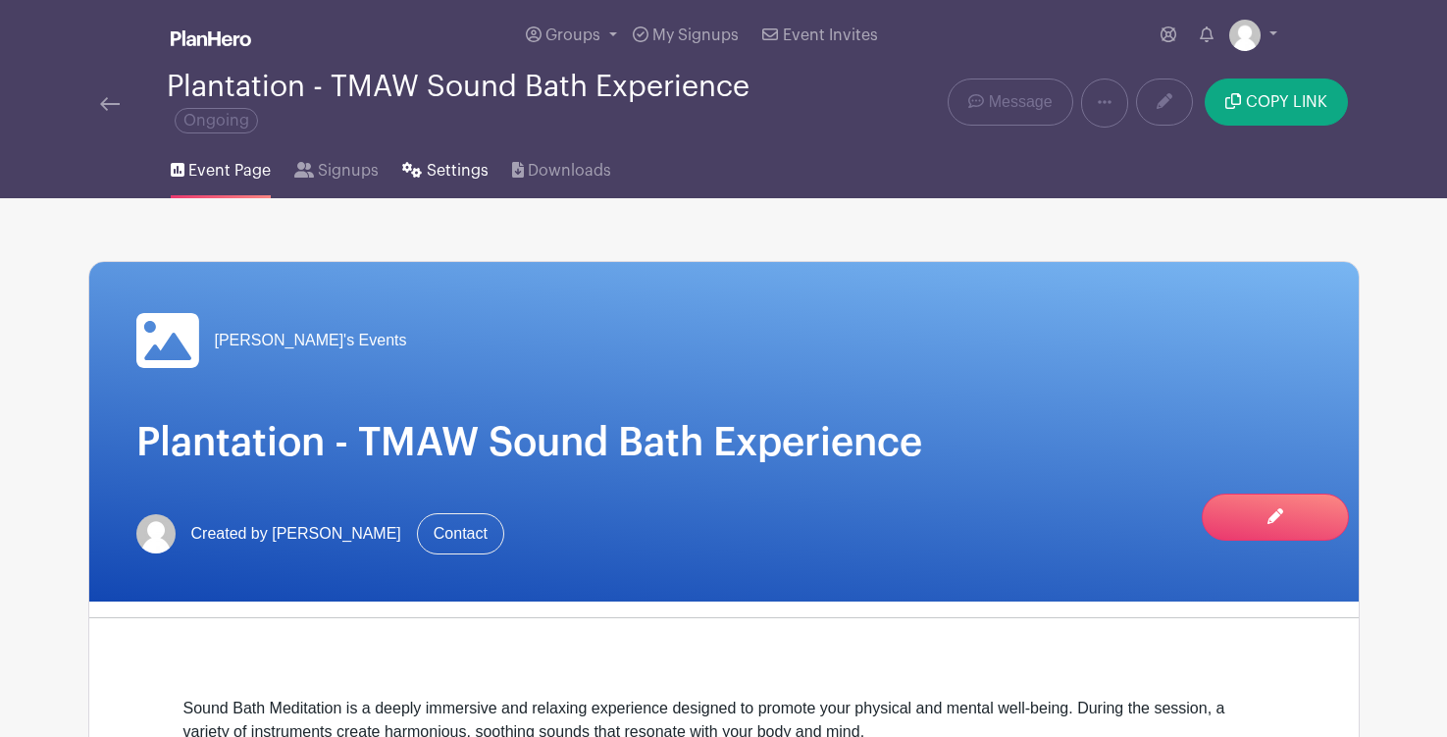
click at [439, 174] on span "Settings" at bounding box center [458, 171] width 62 height 24
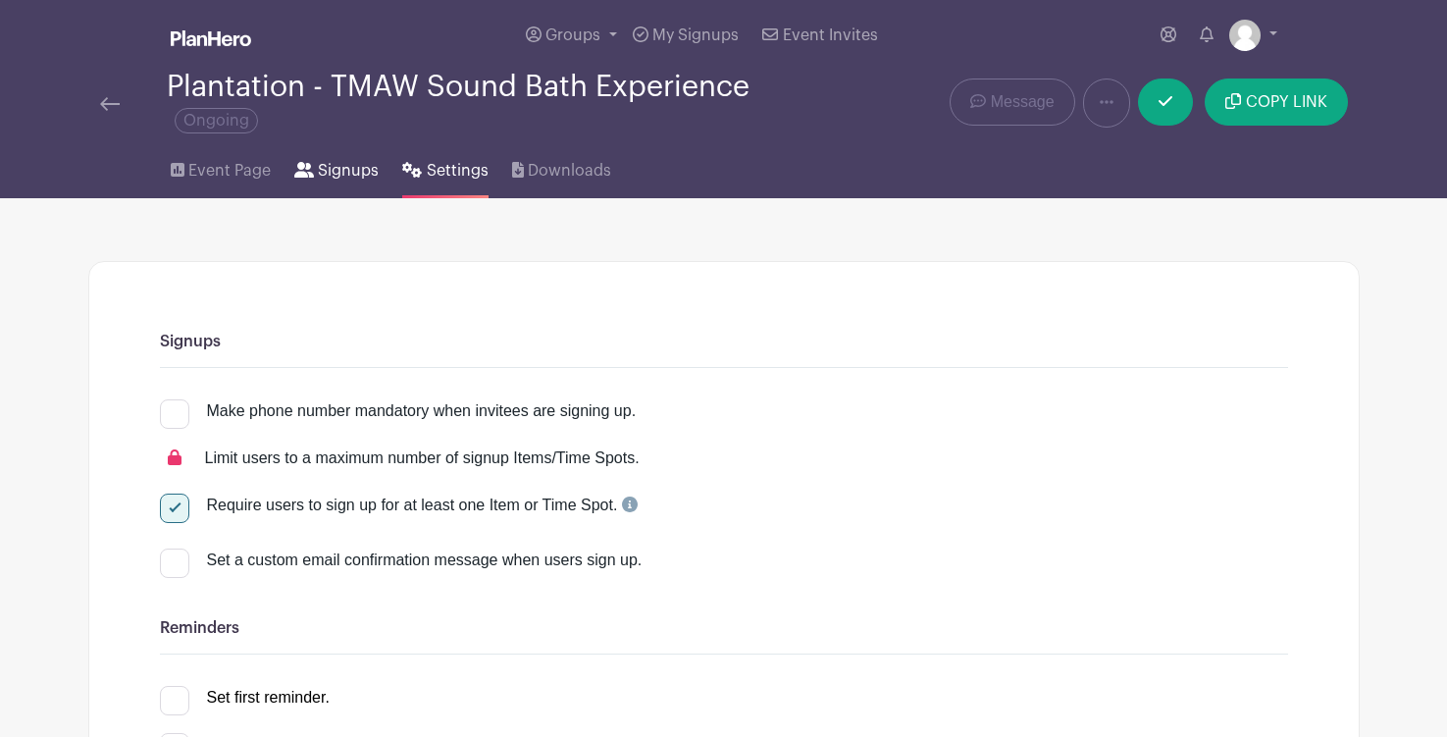
click at [316, 178] on link "Signups" at bounding box center [336, 166] width 84 height 63
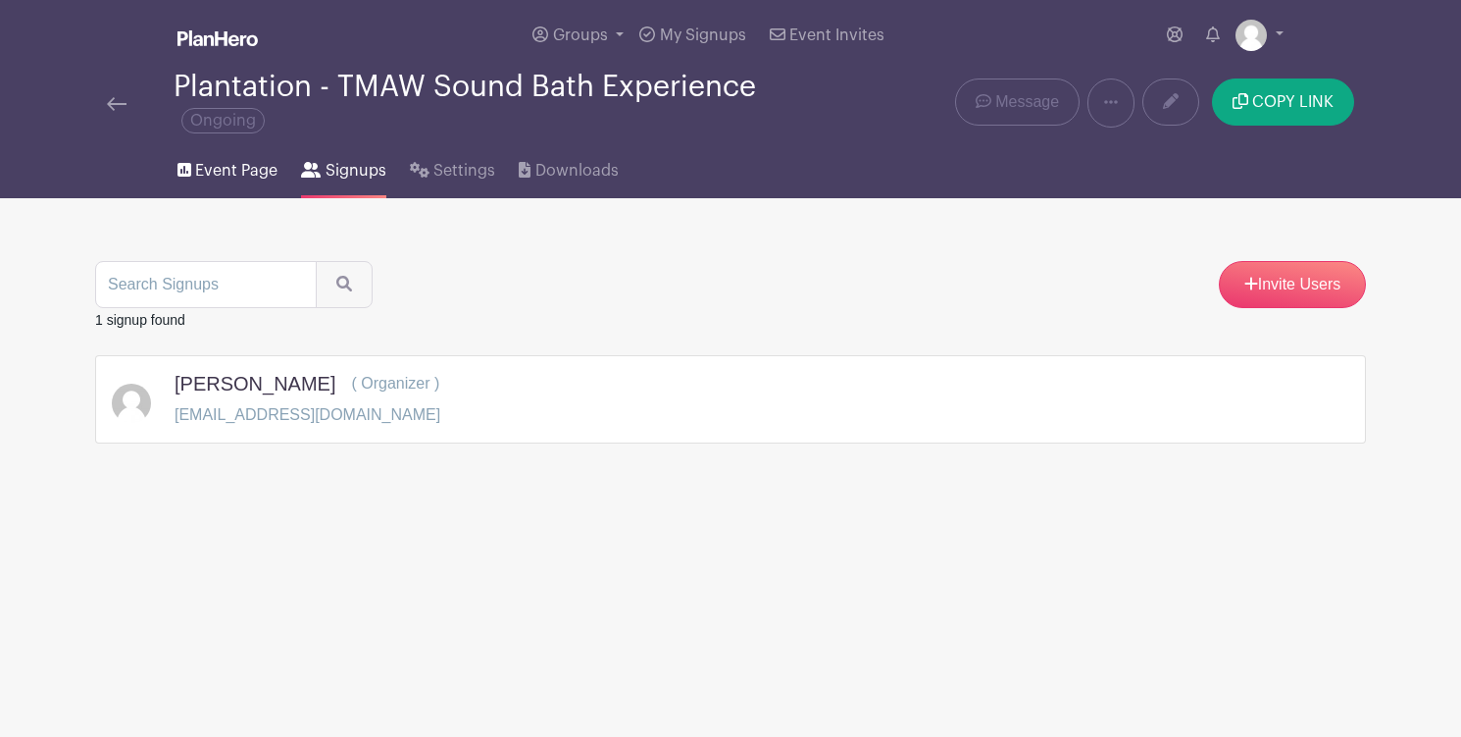
click at [215, 185] on link "Event Page" at bounding box center [228, 166] width 100 height 63
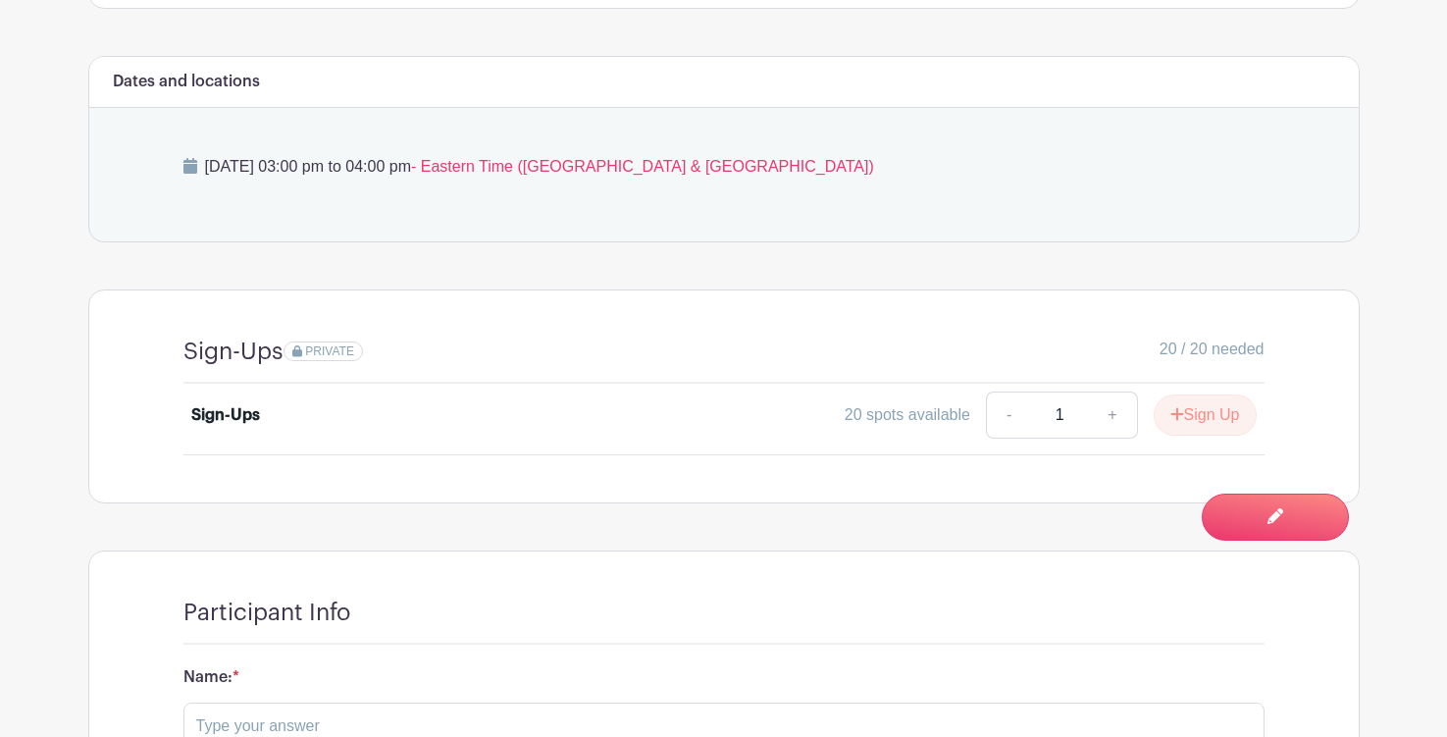
scroll to position [1135, 0]
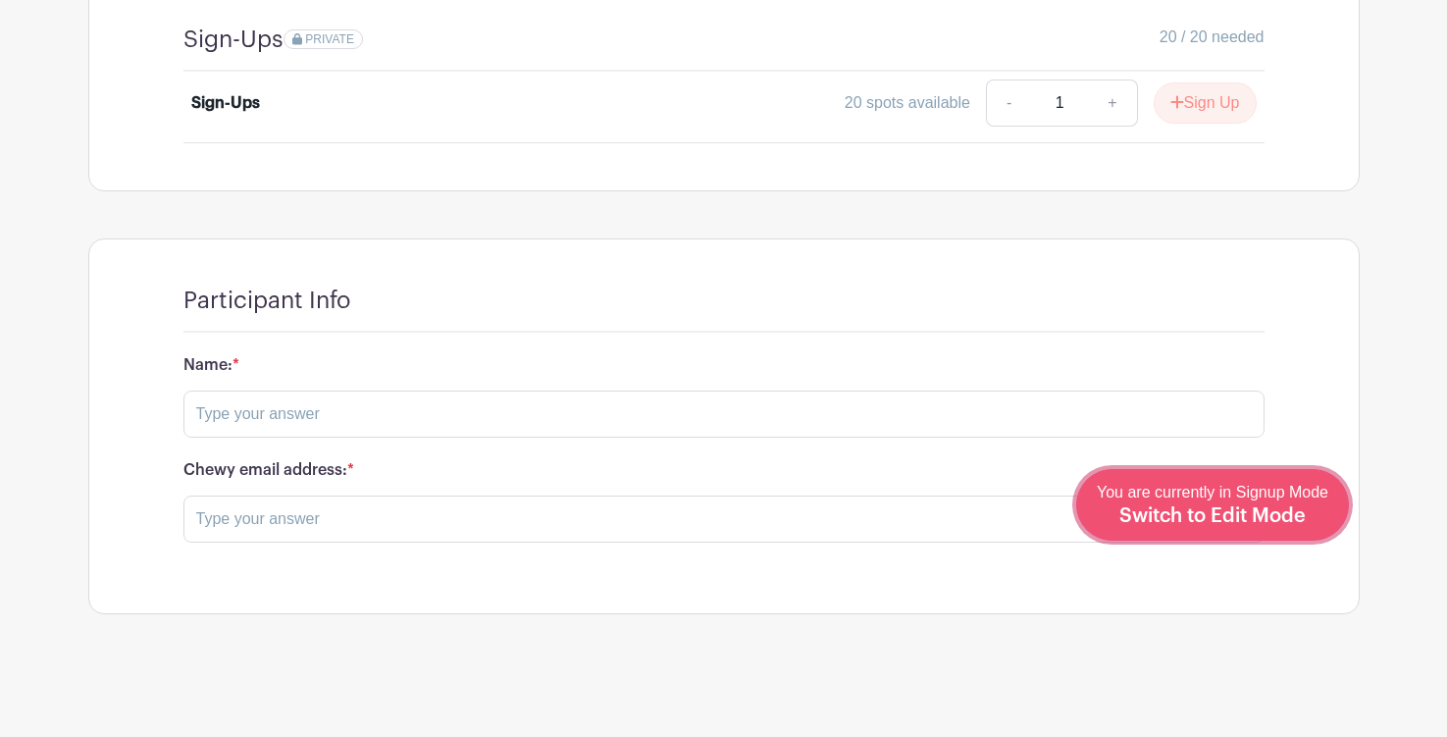
click at [1265, 526] on div "You are currently in Signup Mode Switch to Edit Mode" at bounding box center [1212, 505] width 231 height 48
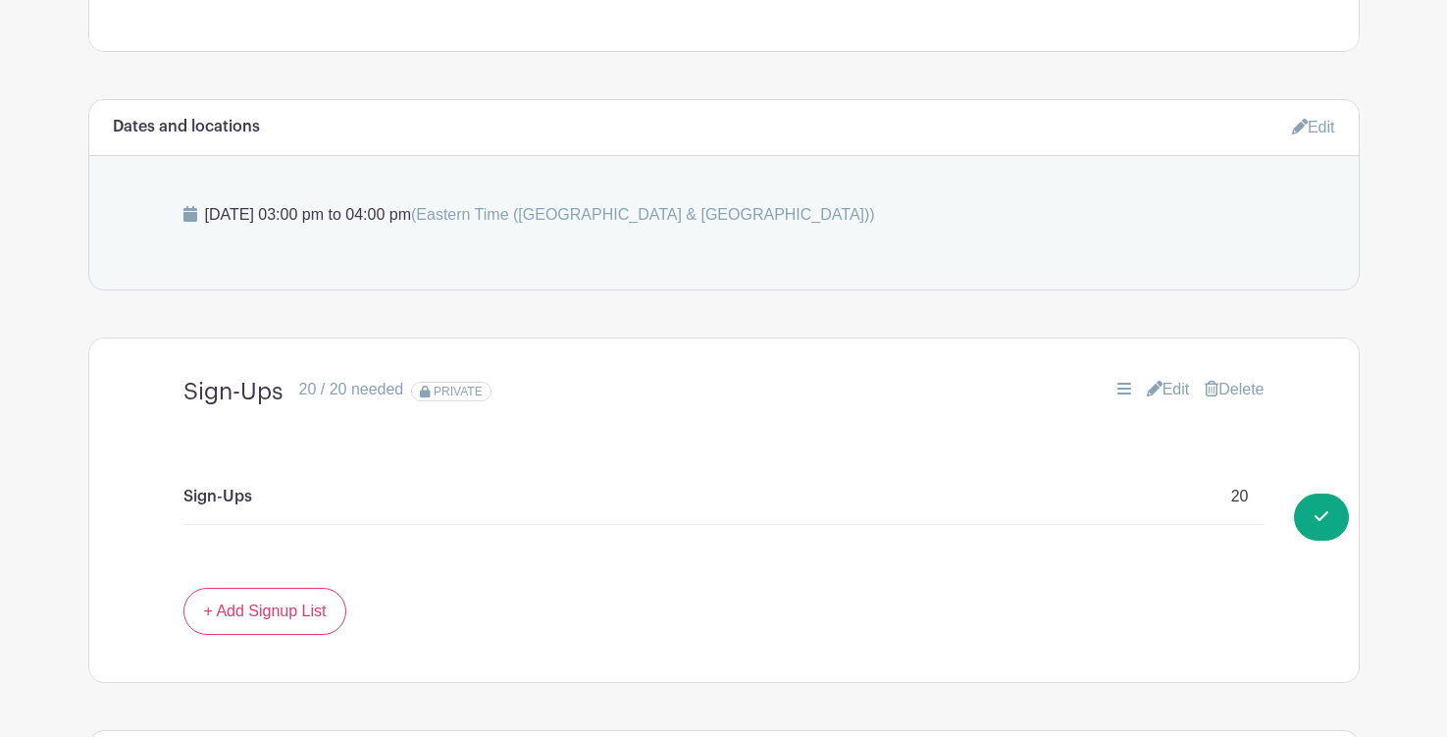
scroll to position [849, 0]
click at [1147, 390] on icon at bounding box center [1155, 387] width 16 height 16
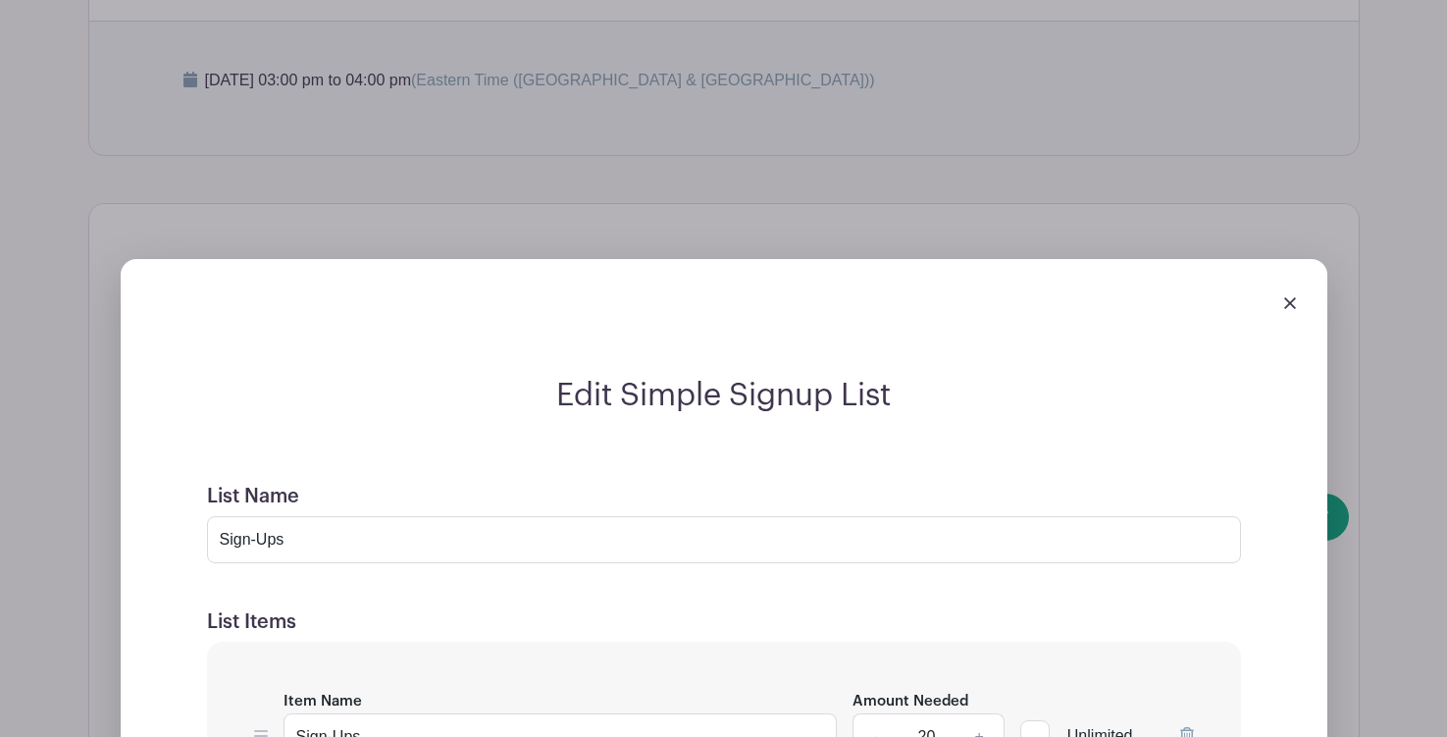
scroll to position [978, 0]
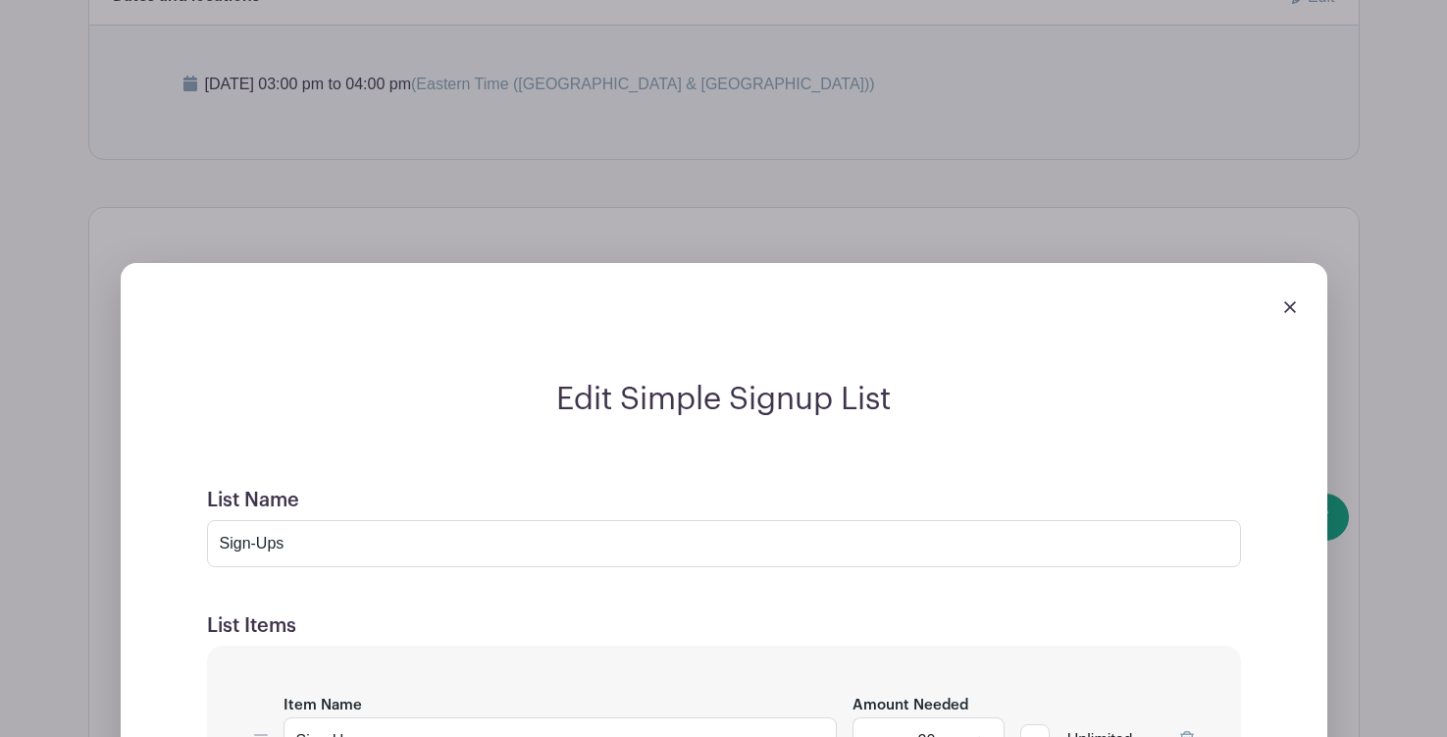
click at [1296, 313] on div at bounding box center [723, 306] width 1175 height 55
click at [1290, 311] on img at bounding box center [1290, 307] width 12 height 12
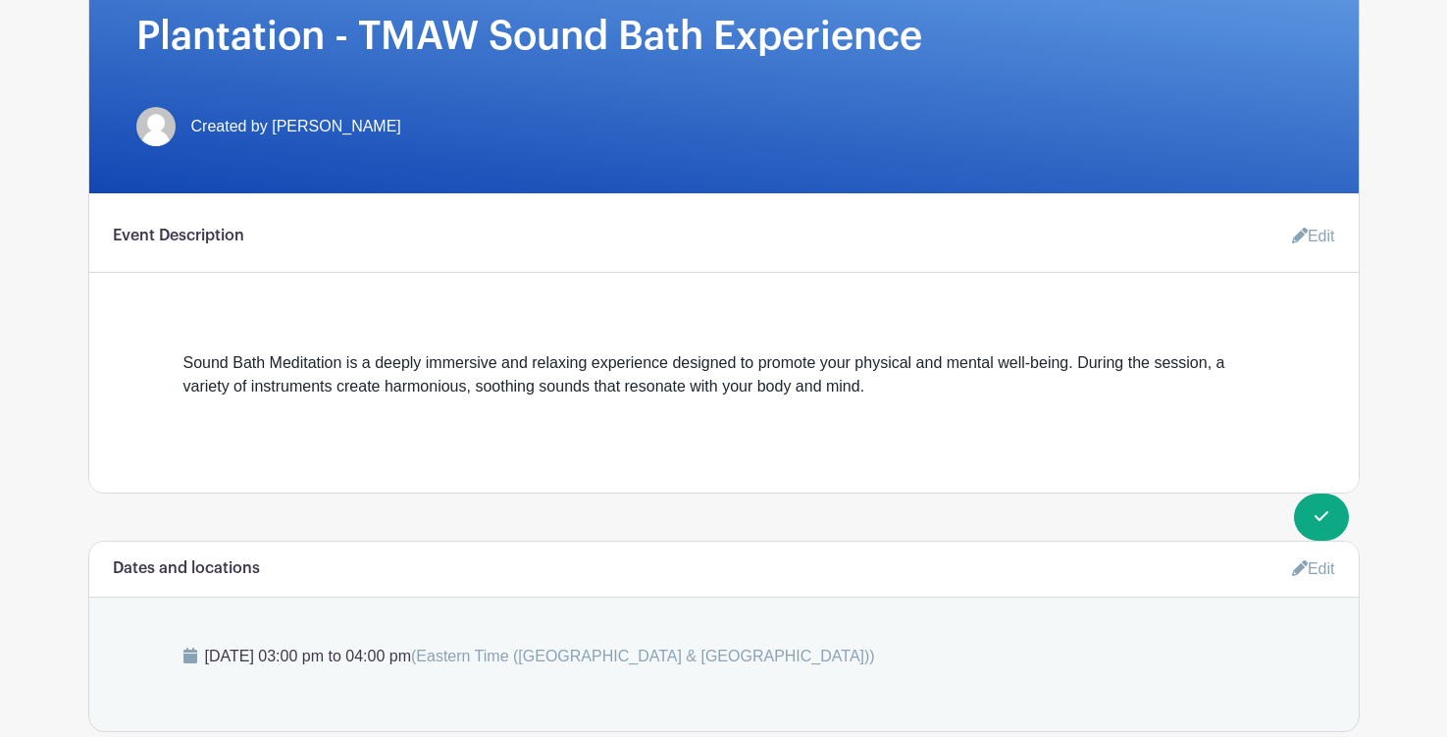
scroll to position [422, 0]
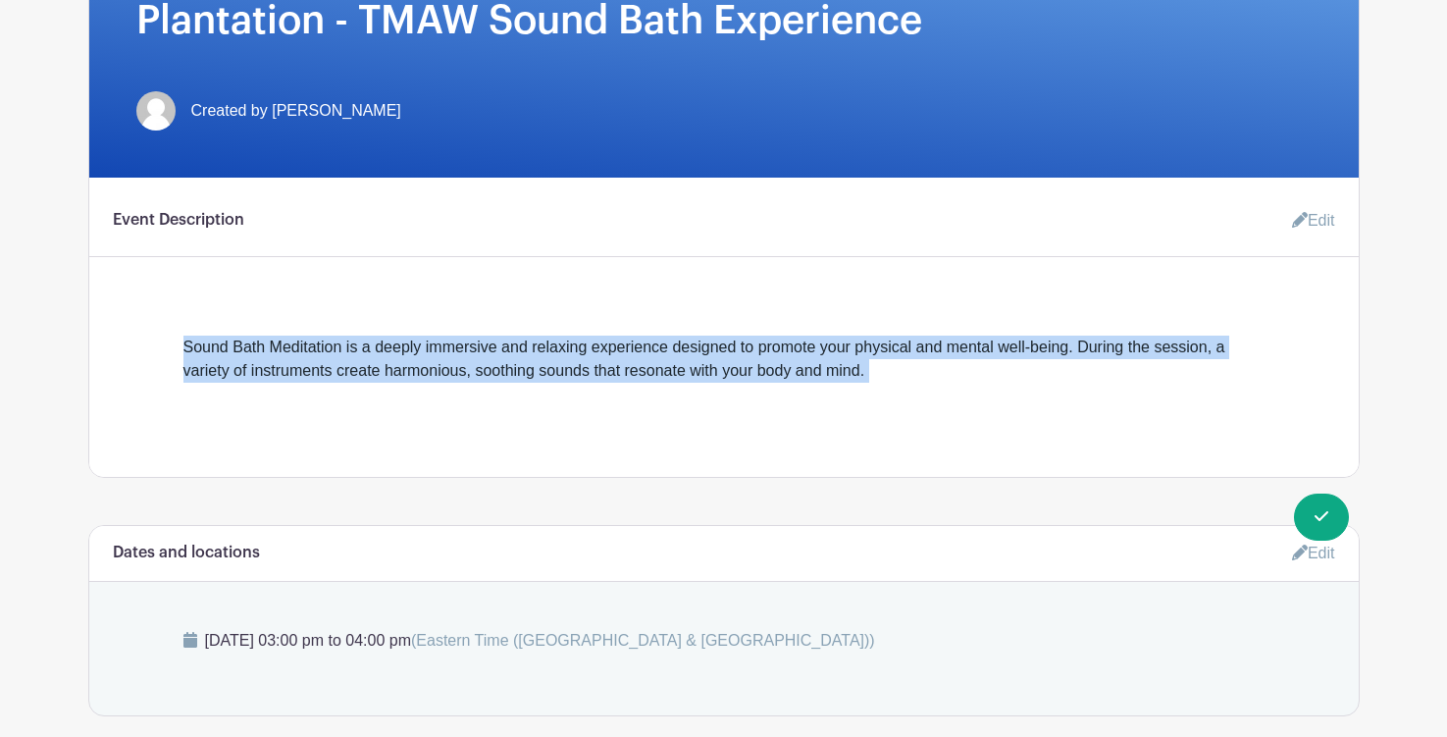
drag, startPoint x: 180, startPoint y: 352, endPoint x: 918, endPoint y: 389, distance: 738.5
click at [918, 389] on div "Sound Bath Meditation is a deeply immersive and relaxing experience designed to…" at bounding box center [723, 355] width 1175 height 102
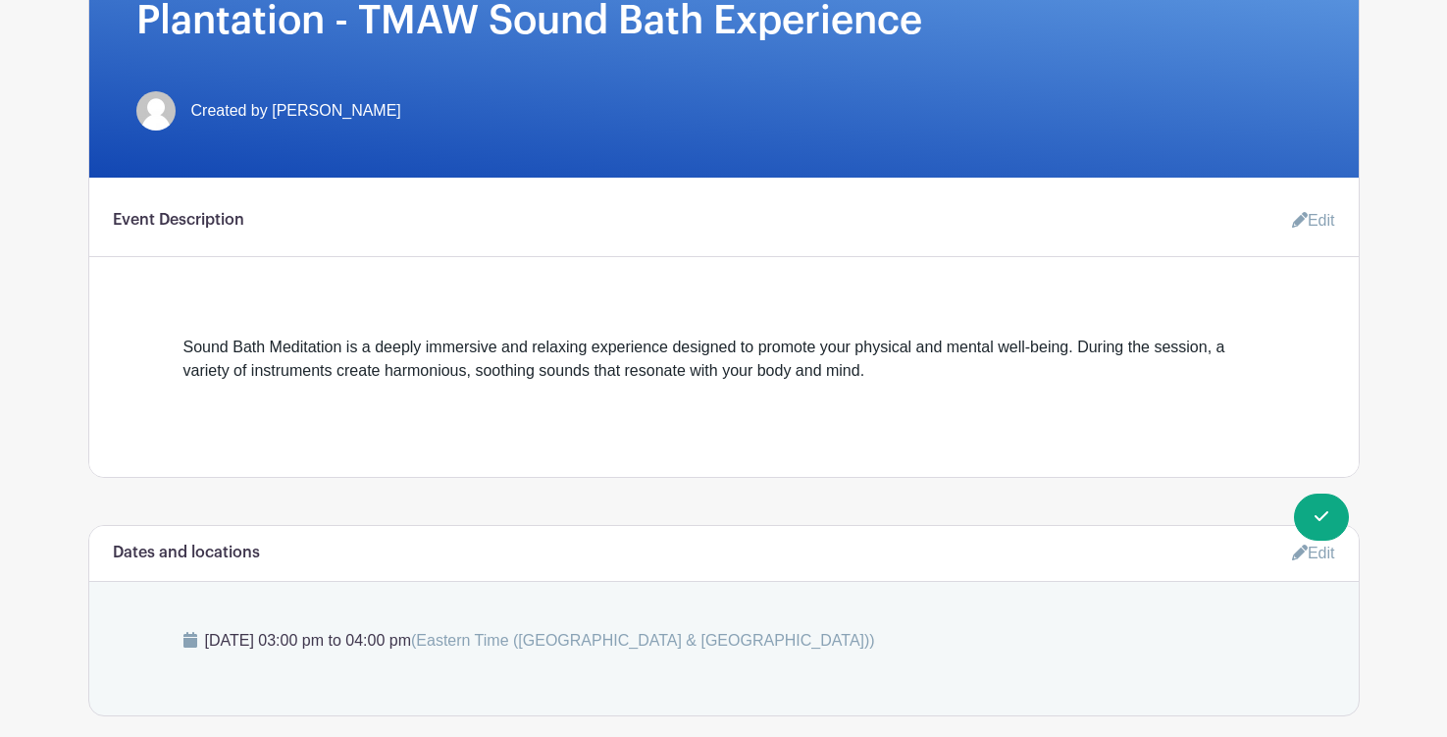
click at [681, 481] on div "[PERSON_NAME]'s Events" at bounding box center [723, 724] width 1271 height 1771
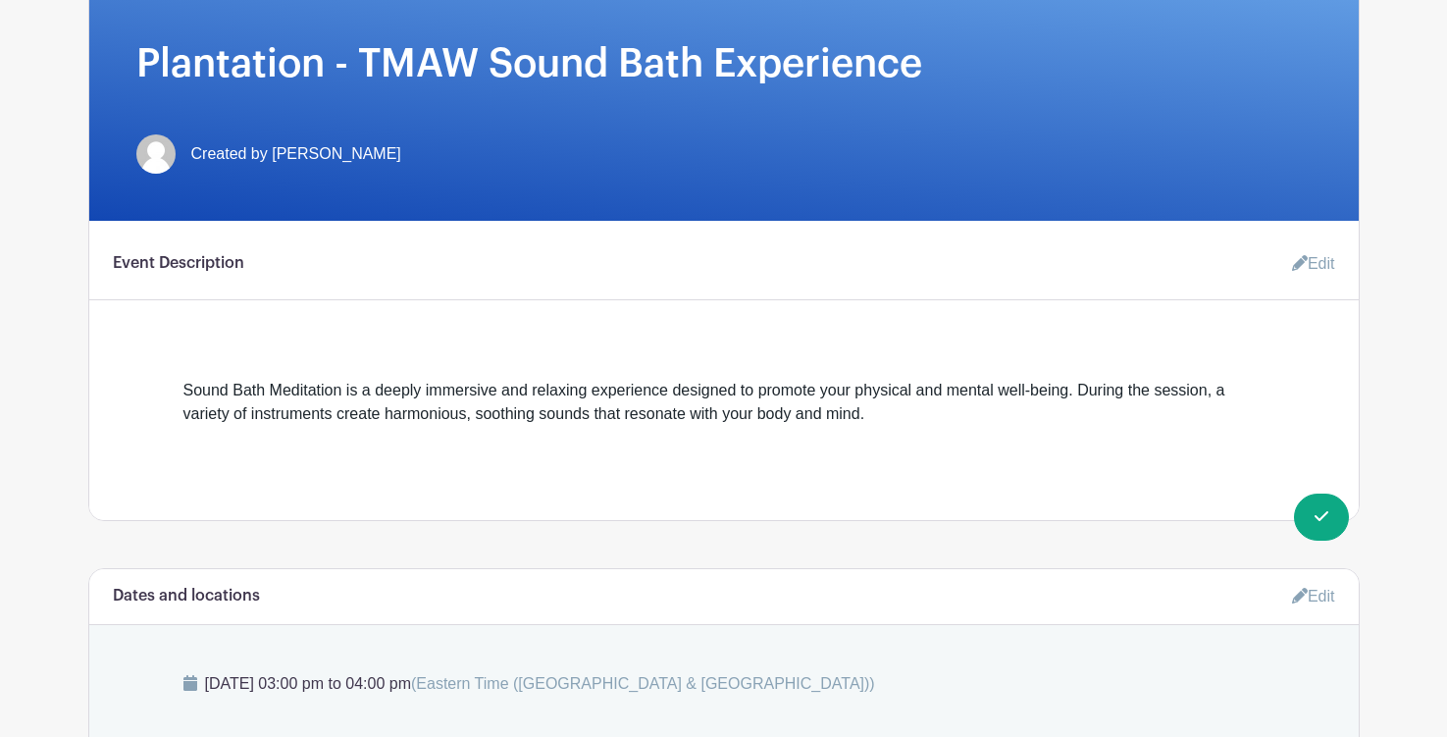
scroll to position [0, 0]
